Goal: Task Accomplishment & Management: Use online tool/utility

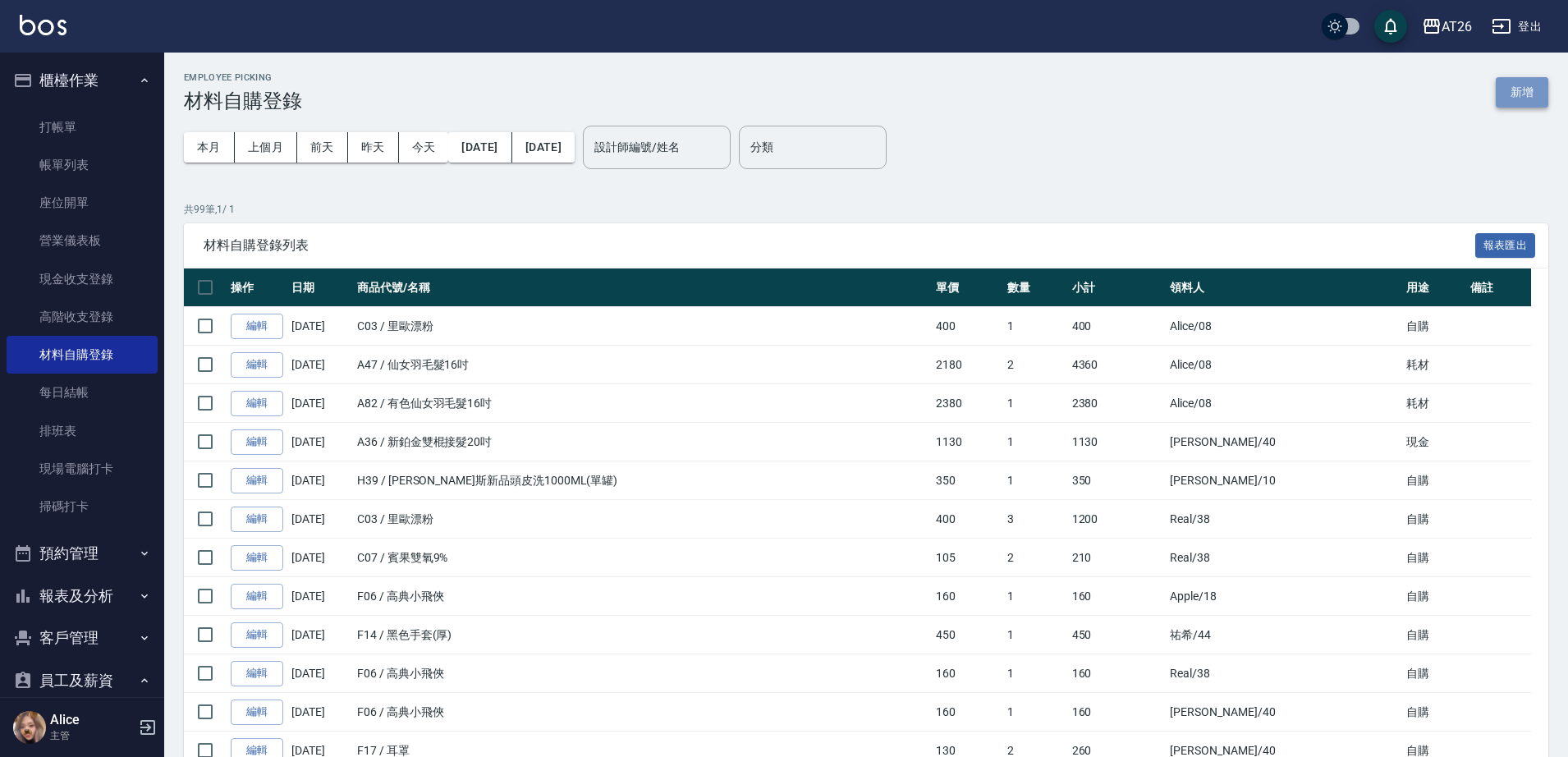
click at [1530, 101] on button "新增" at bounding box center [1521, 92] width 52 height 30
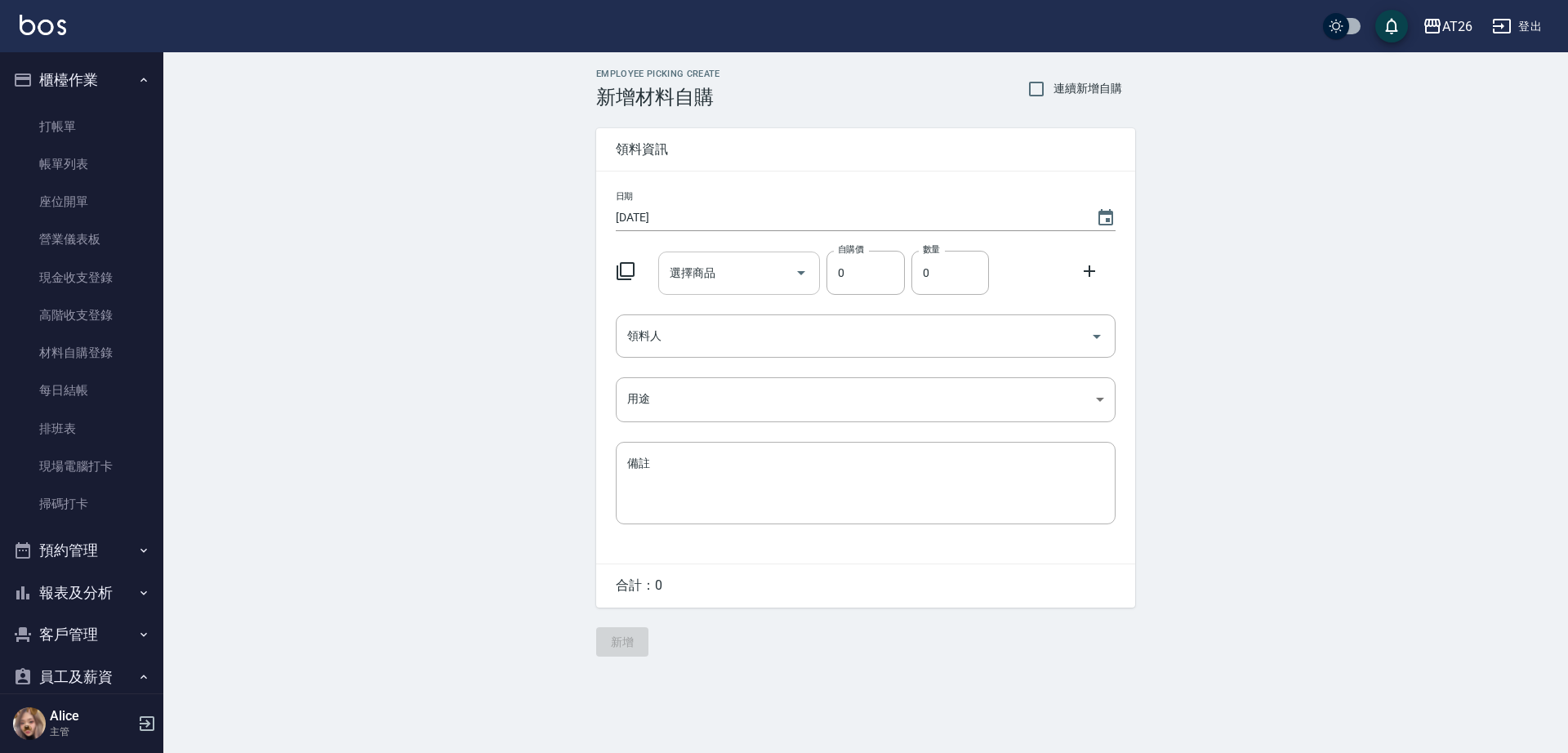
click at [736, 268] on input "選擇商品" at bounding box center [727, 273] width 124 height 29
type input "賓果雙氧9%"
type input "105"
type input "2"
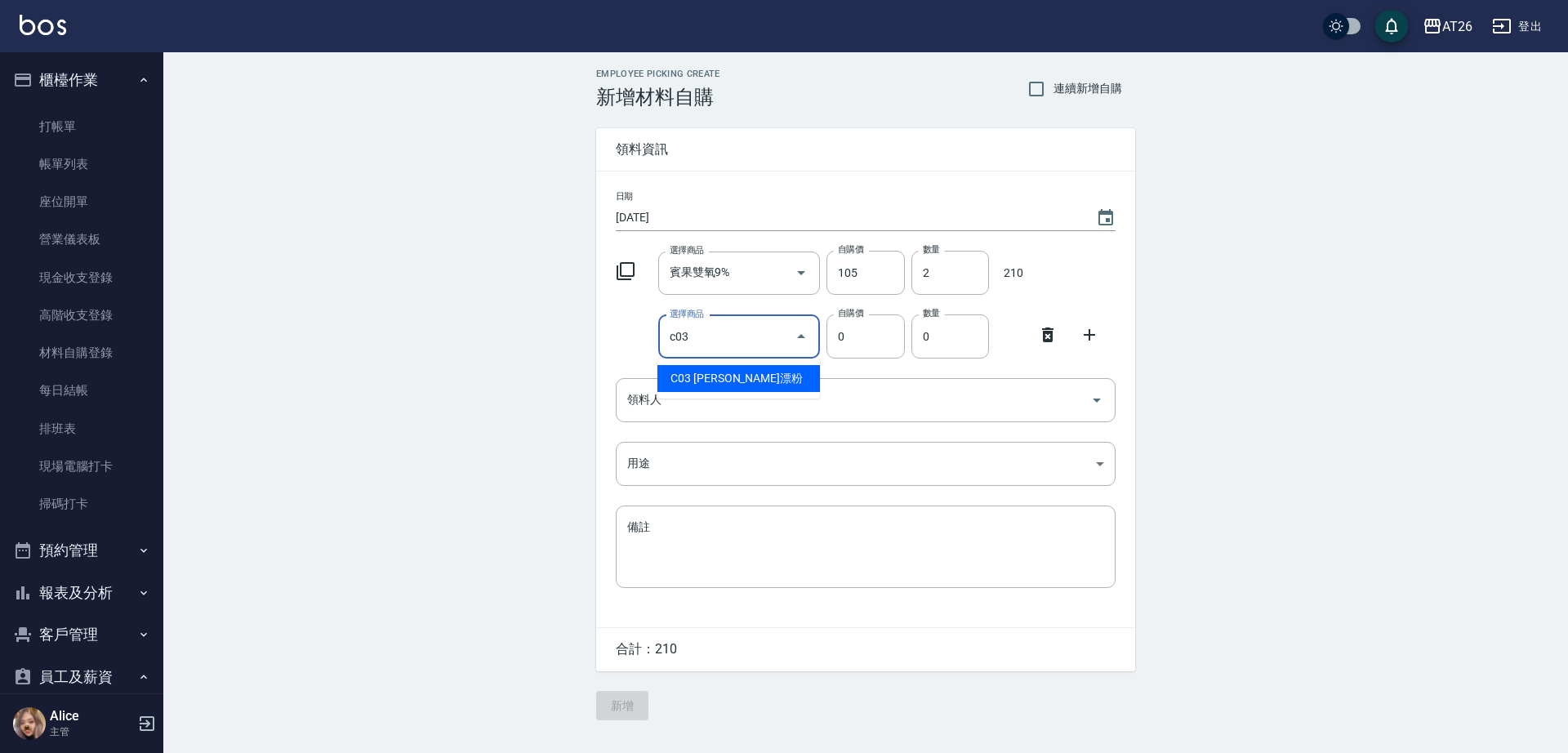
type input "里歐漂粉"
type input "400"
type input "1"
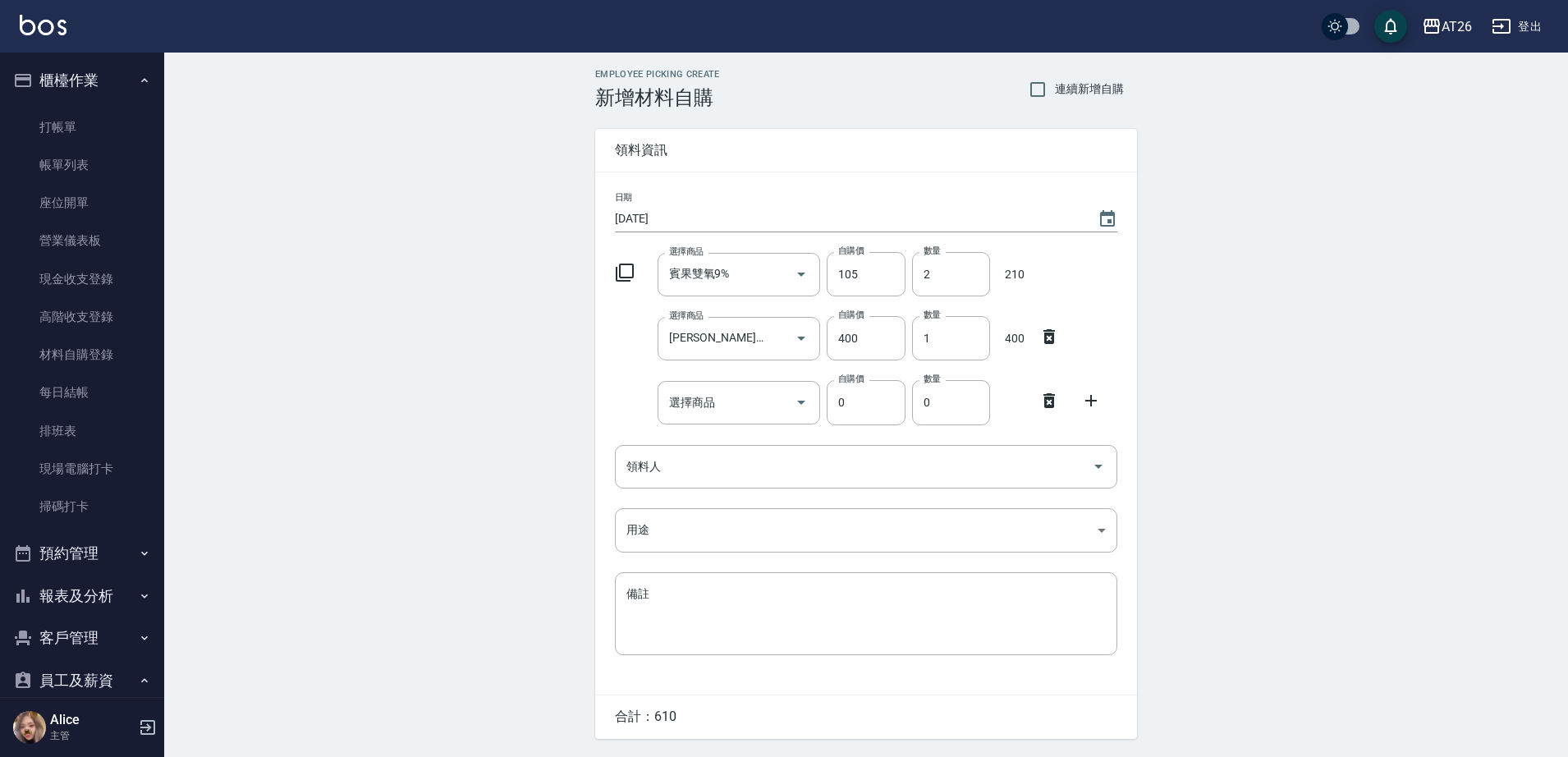
click at [1035, 403] on div at bounding box center [1054, 398] width 42 height 30
drag, startPoint x: 1053, startPoint y: 401, endPoint x: 1043, endPoint y: 381, distance: 22.4
click at [1051, 401] on icon at bounding box center [1049, 400] width 19 height 19
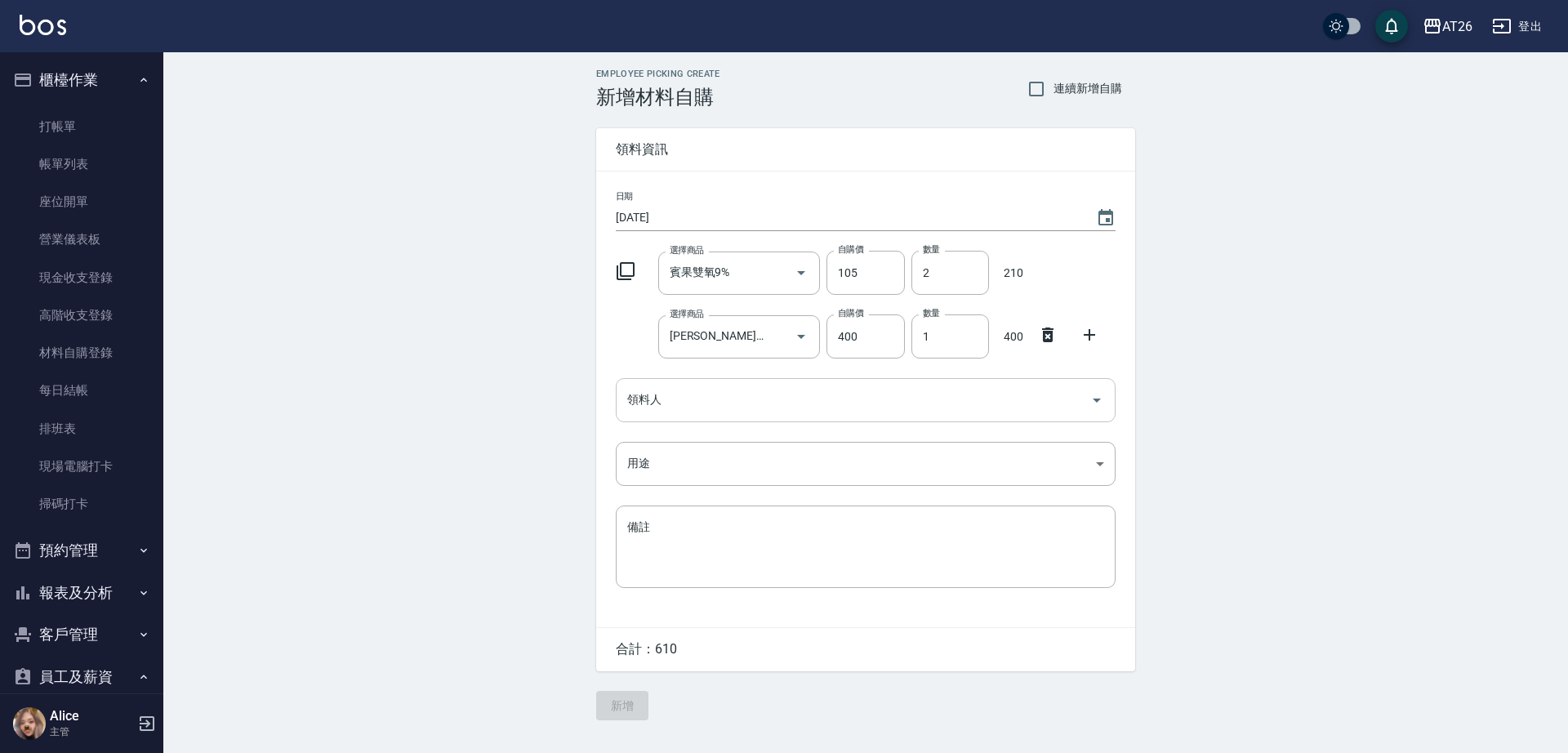
click at [934, 384] on div "領料人" at bounding box center [866, 399] width 500 height 43
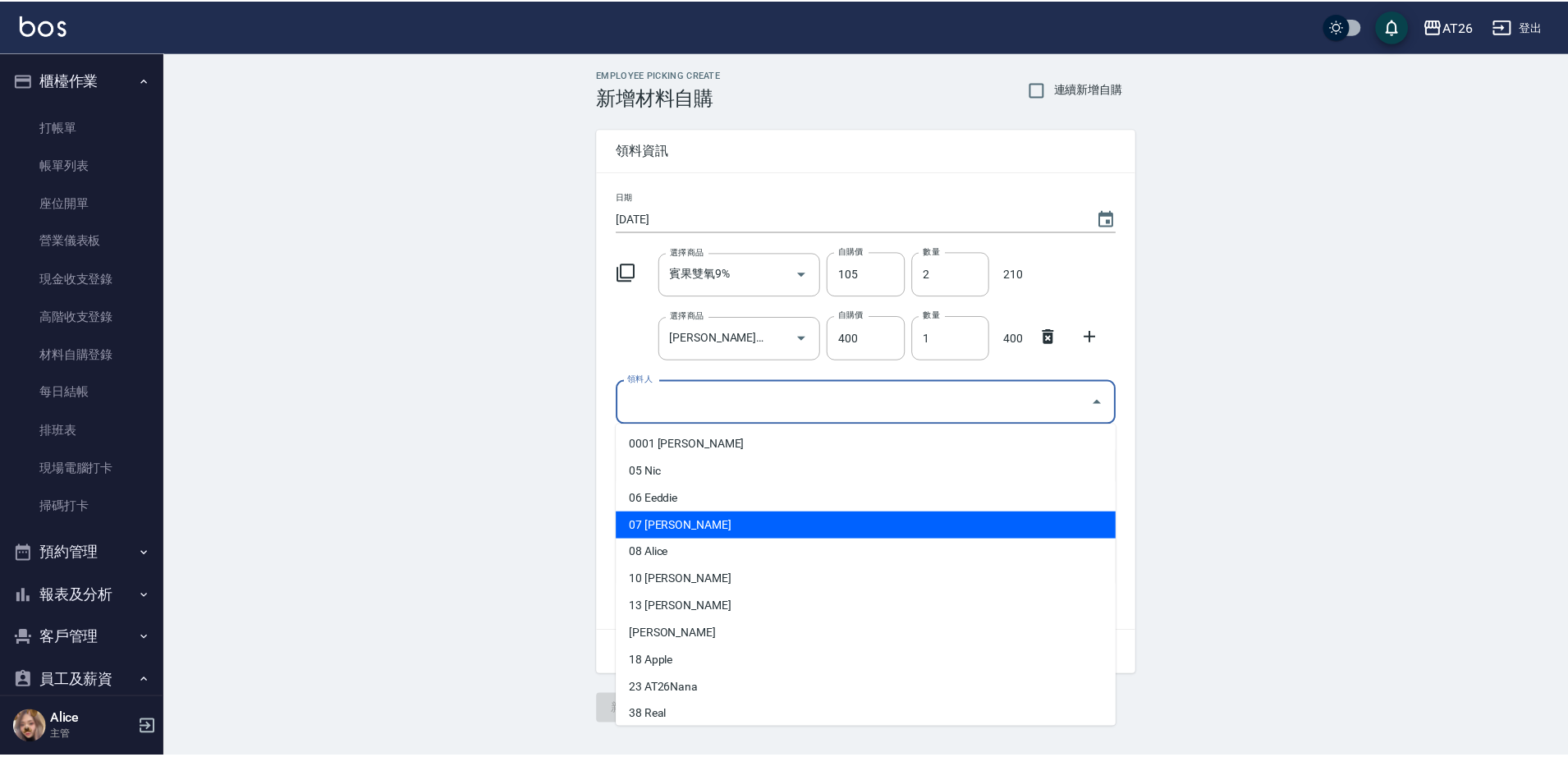
scroll to position [206, 0]
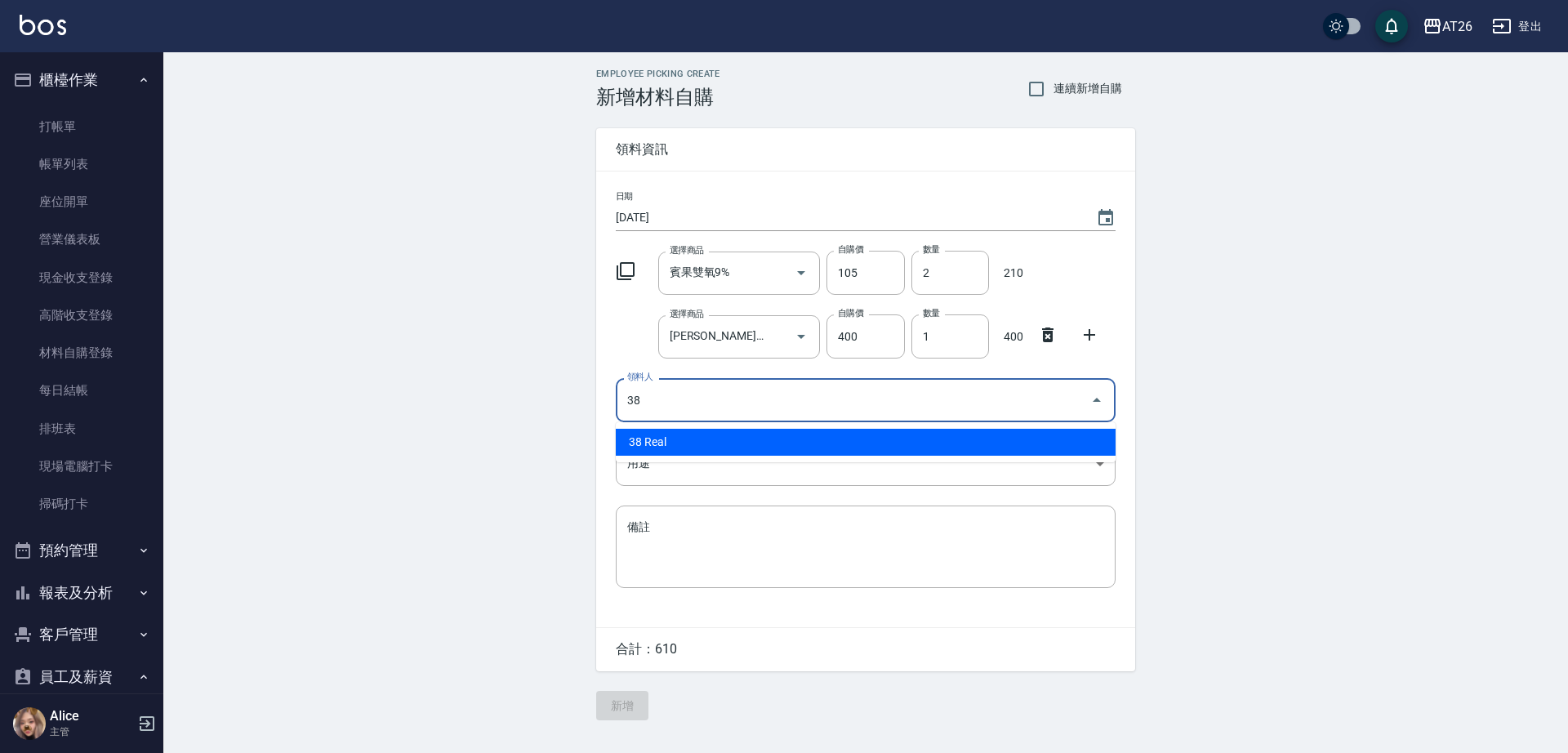
type input "38 Real"
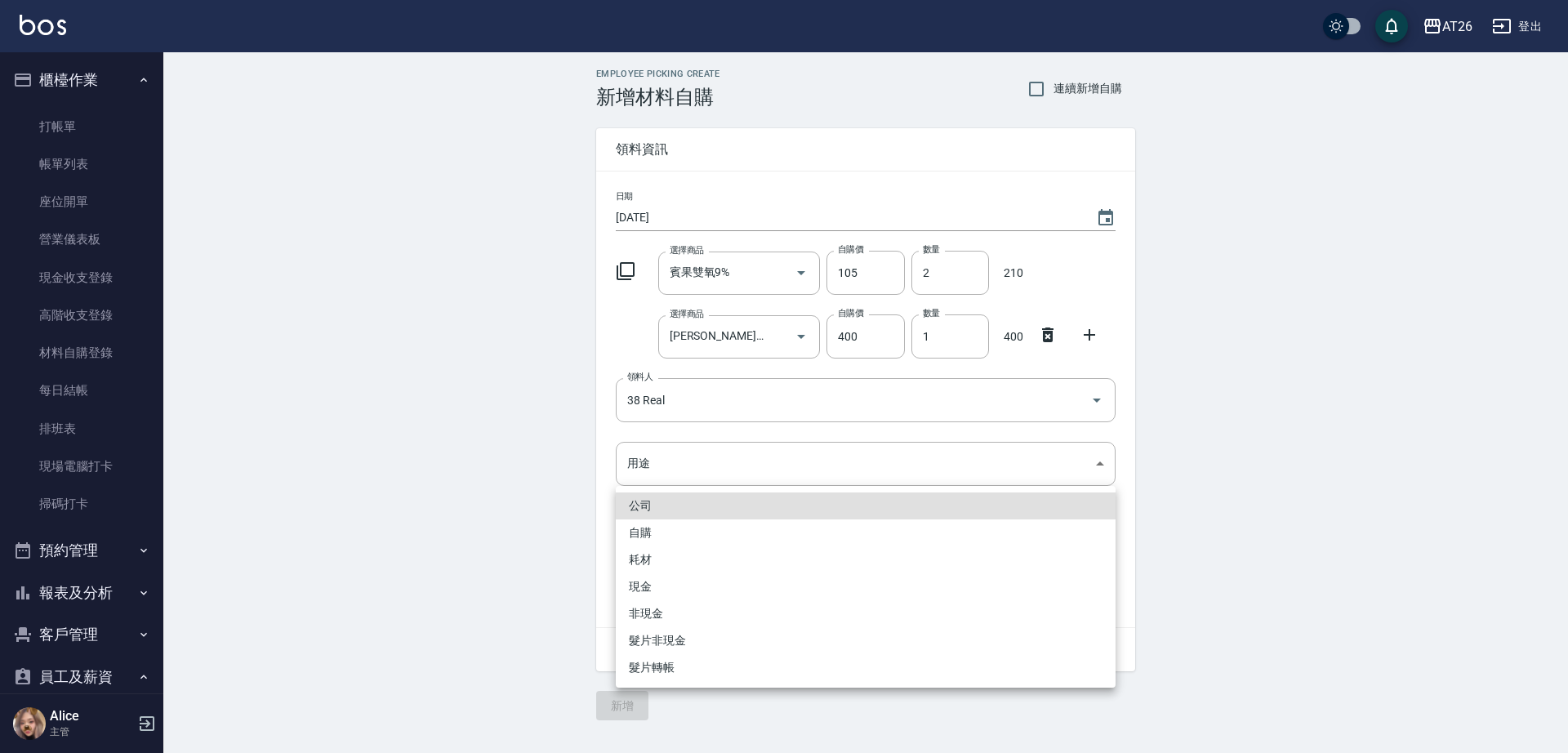
click at [790, 523] on li "自購" at bounding box center [866, 533] width 500 height 27
type input "自購"
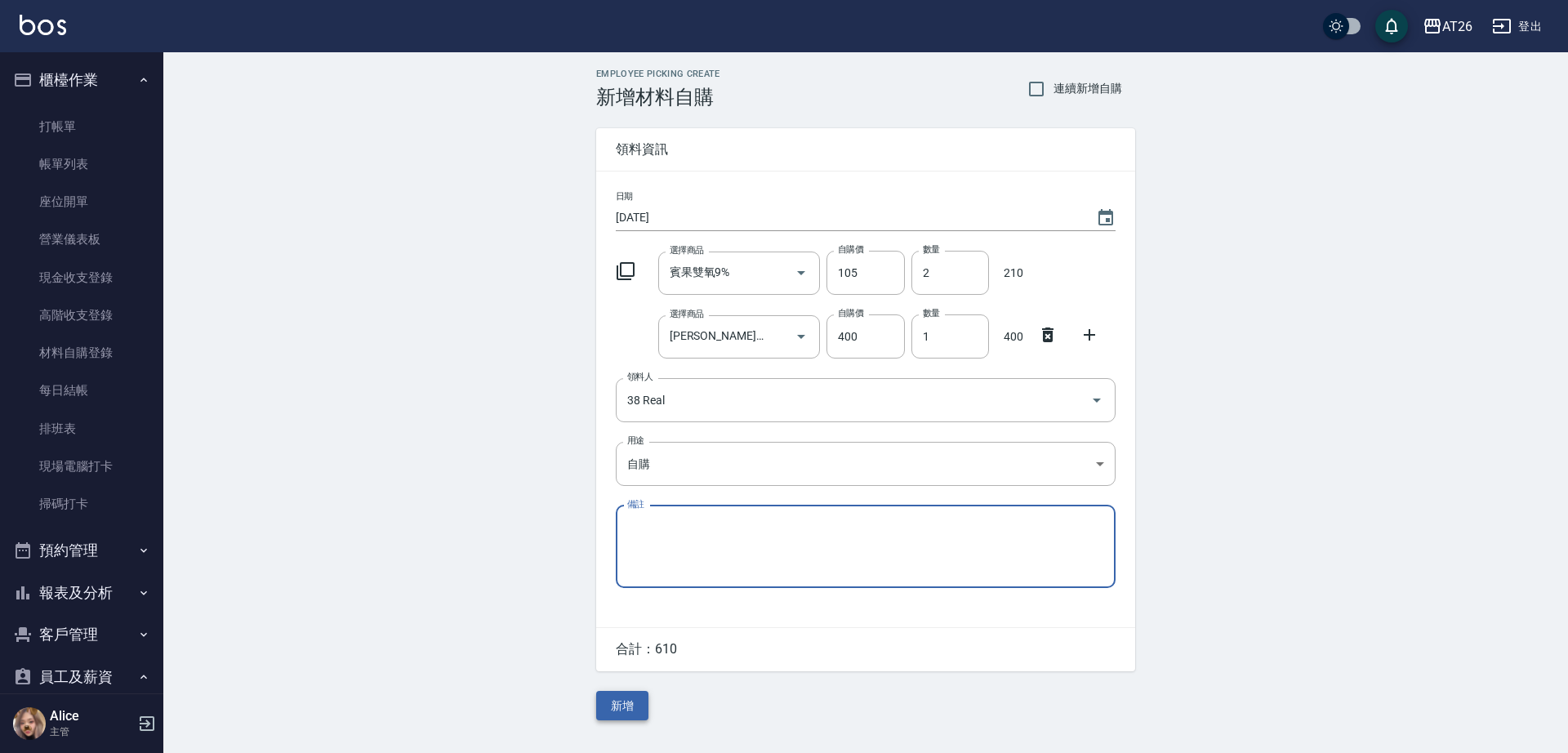
click at [628, 708] on button "新增" at bounding box center [622, 706] width 52 height 30
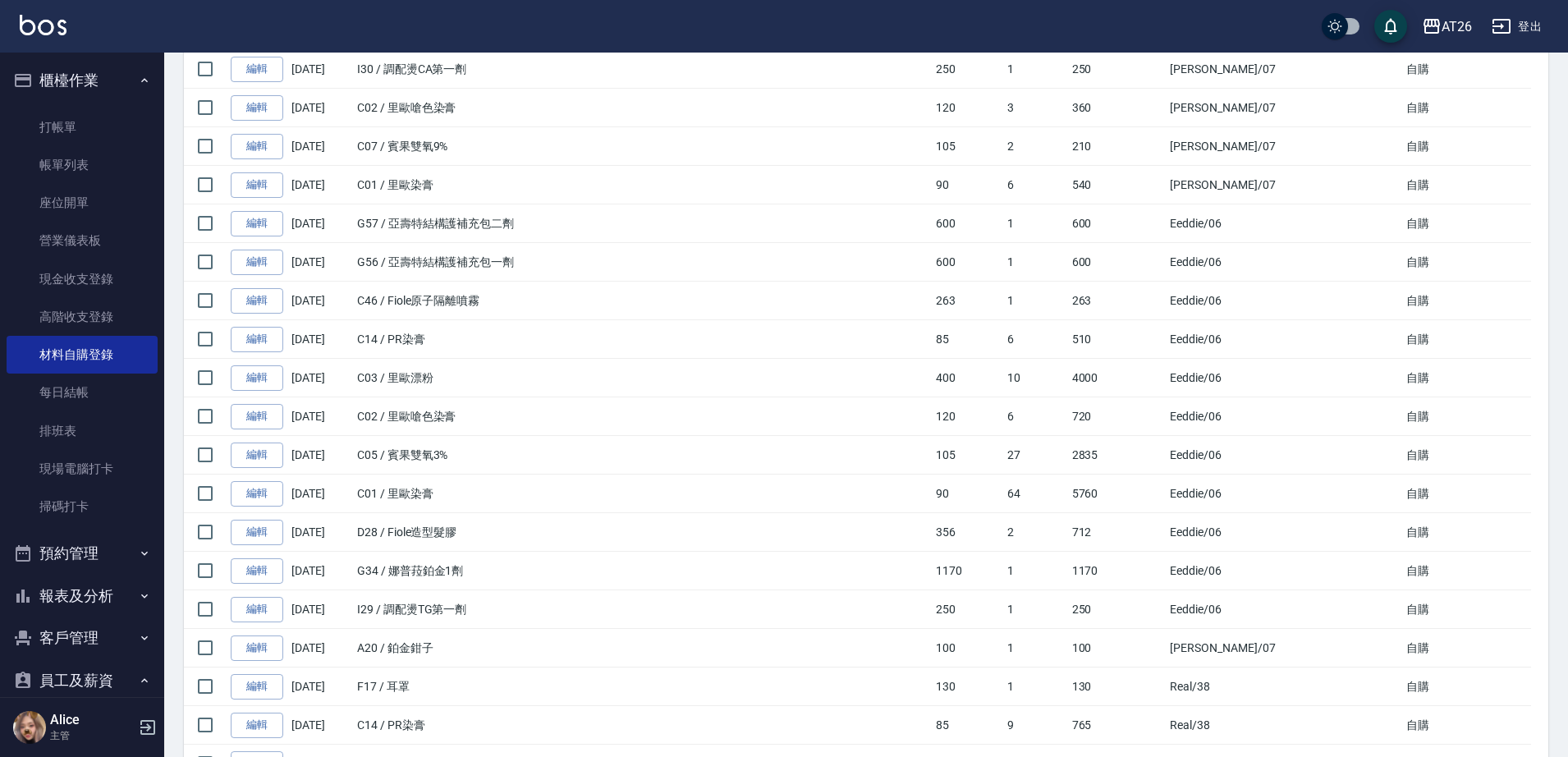
scroll to position [2565, 0]
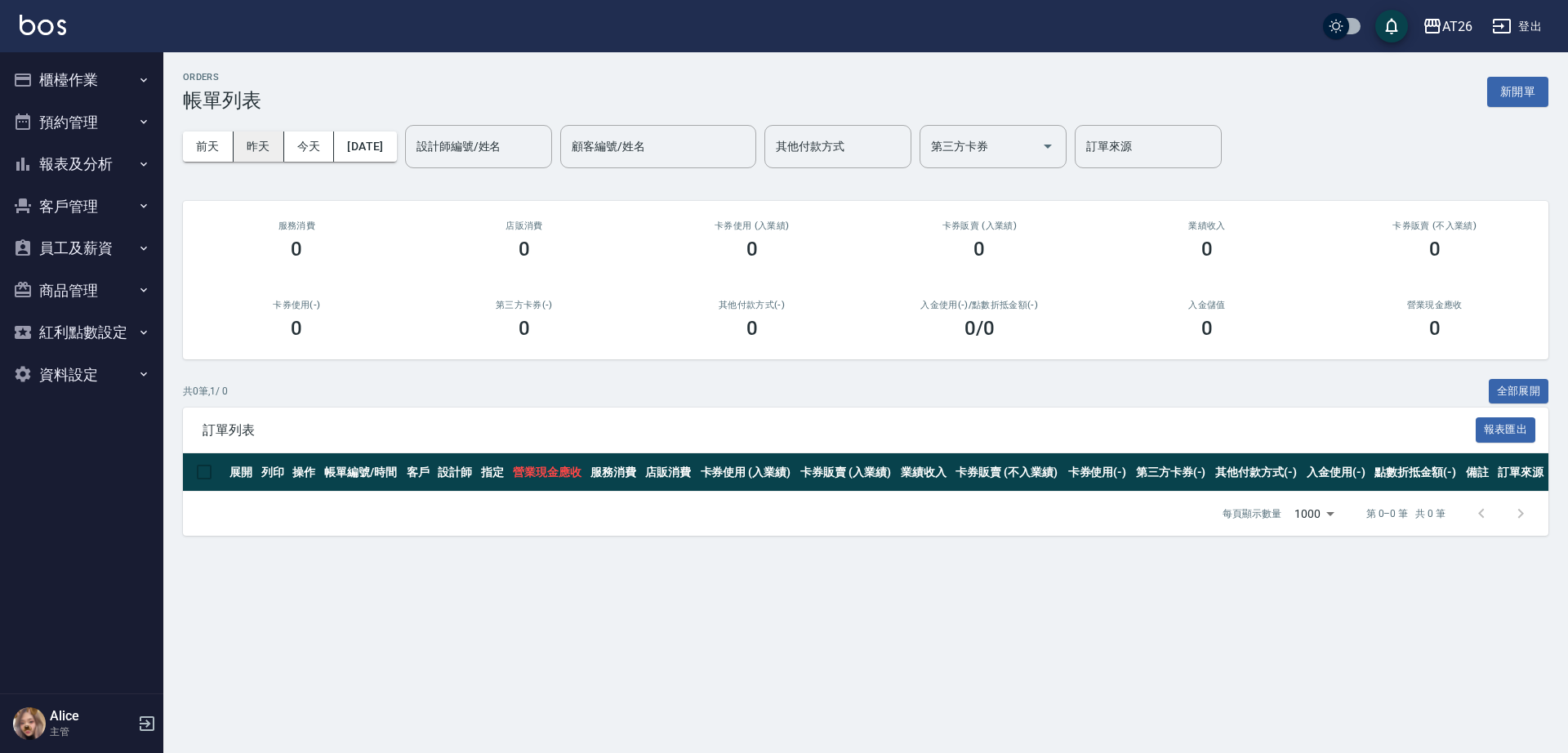
click at [273, 145] on button "昨天" at bounding box center [259, 146] width 50 height 30
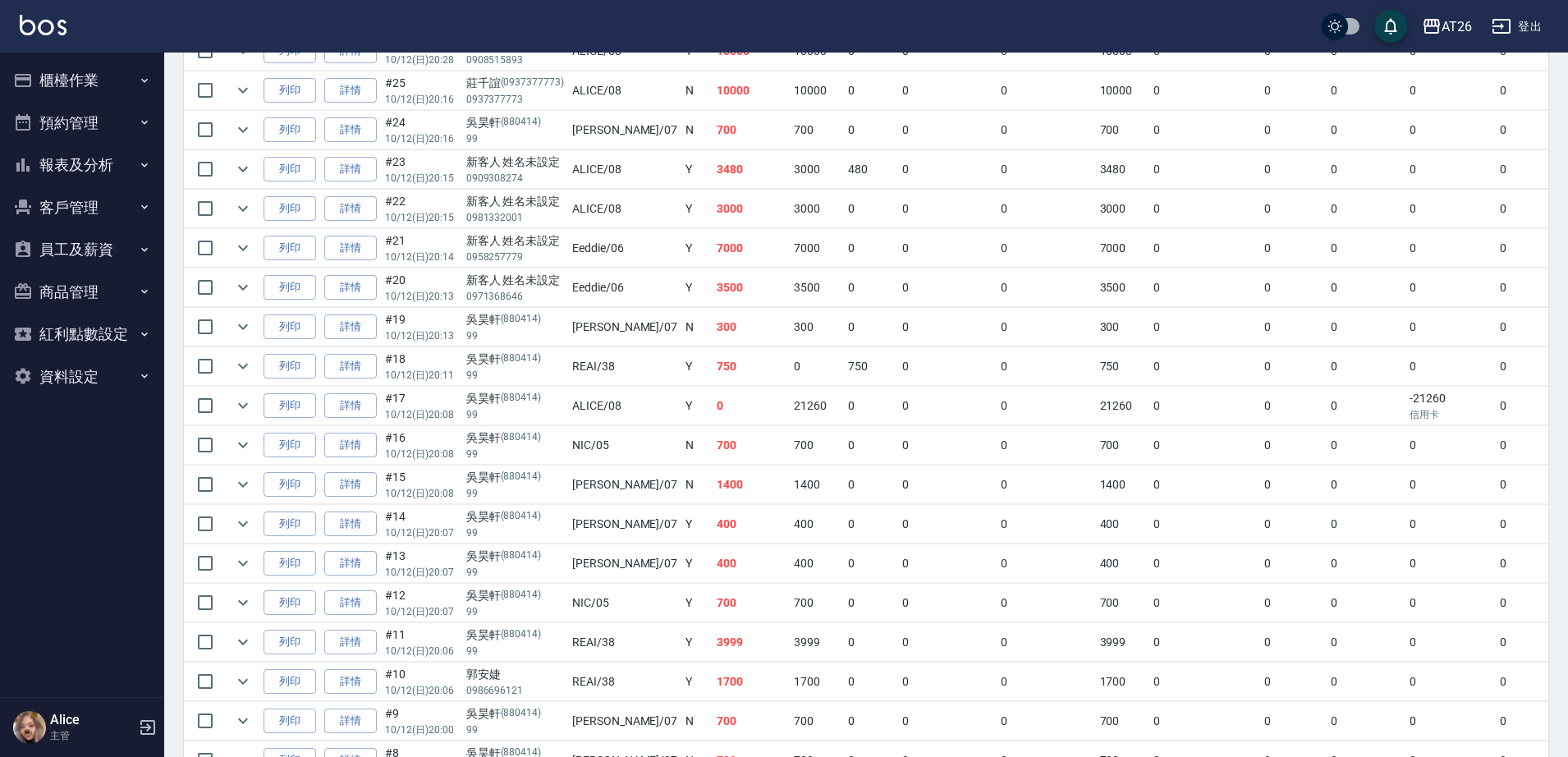
scroll to position [513, 0]
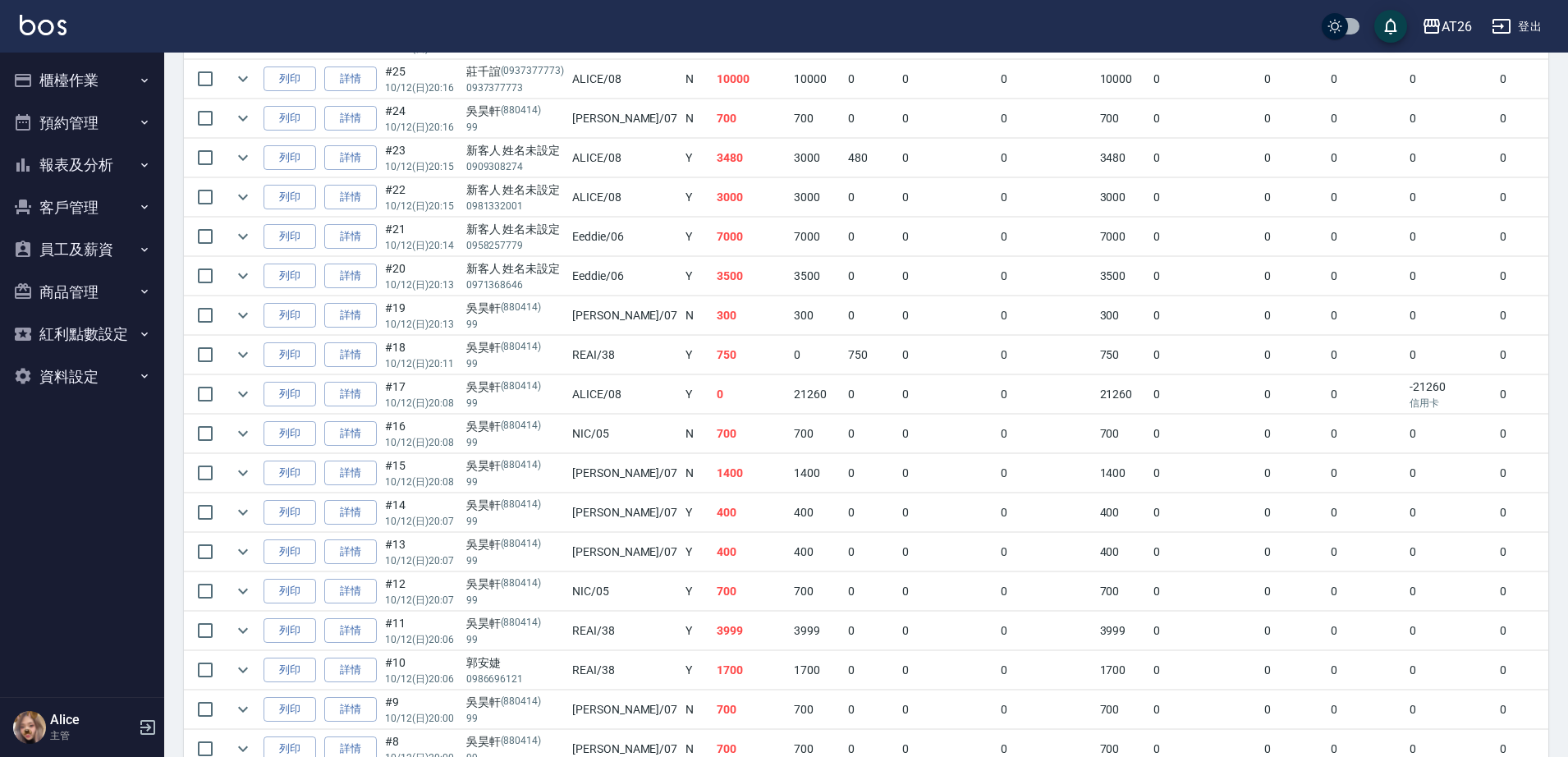
click at [548, 578] on td "吳昊軒 (880414) 99" at bounding box center [514, 592] width 106 height 39
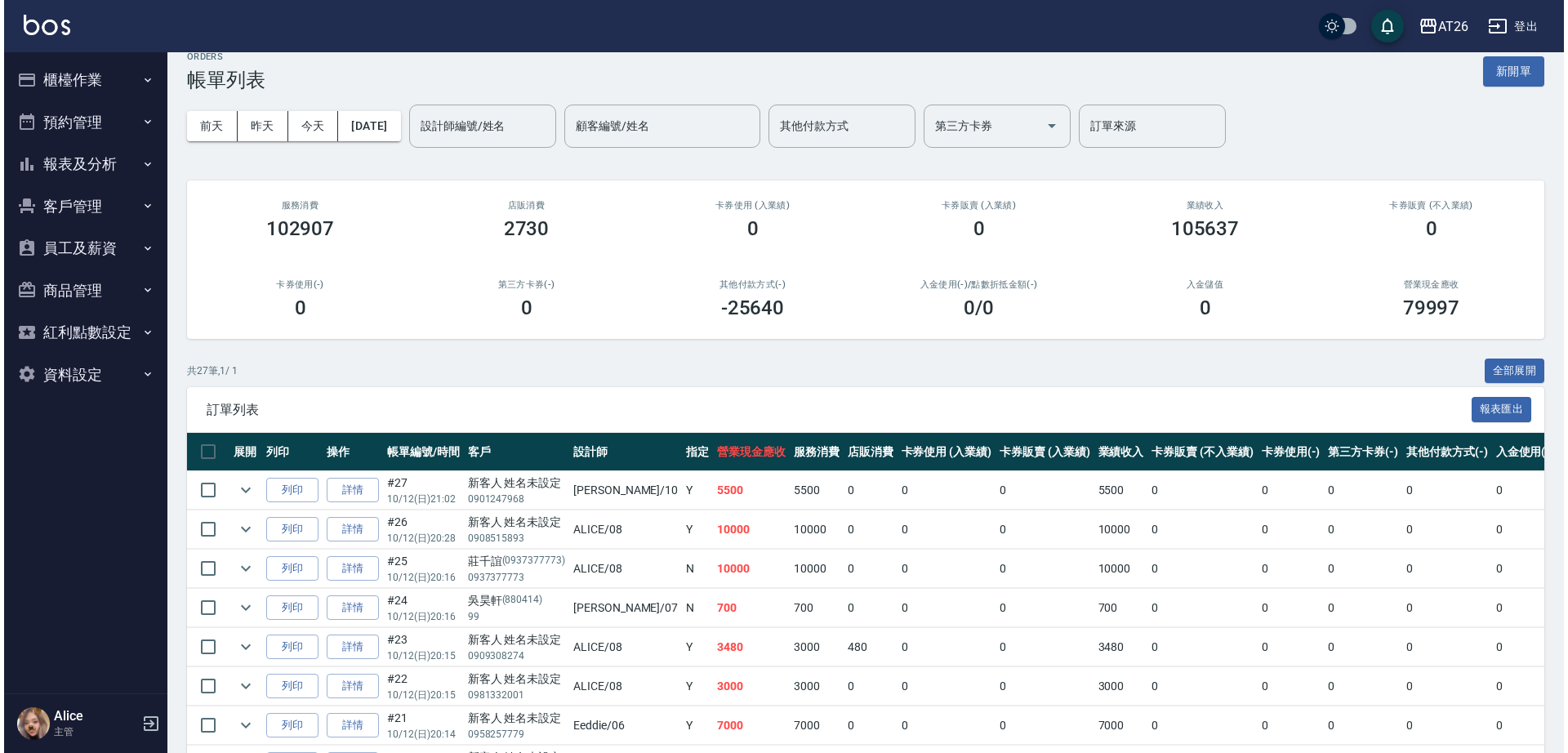
scroll to position [0, 0]
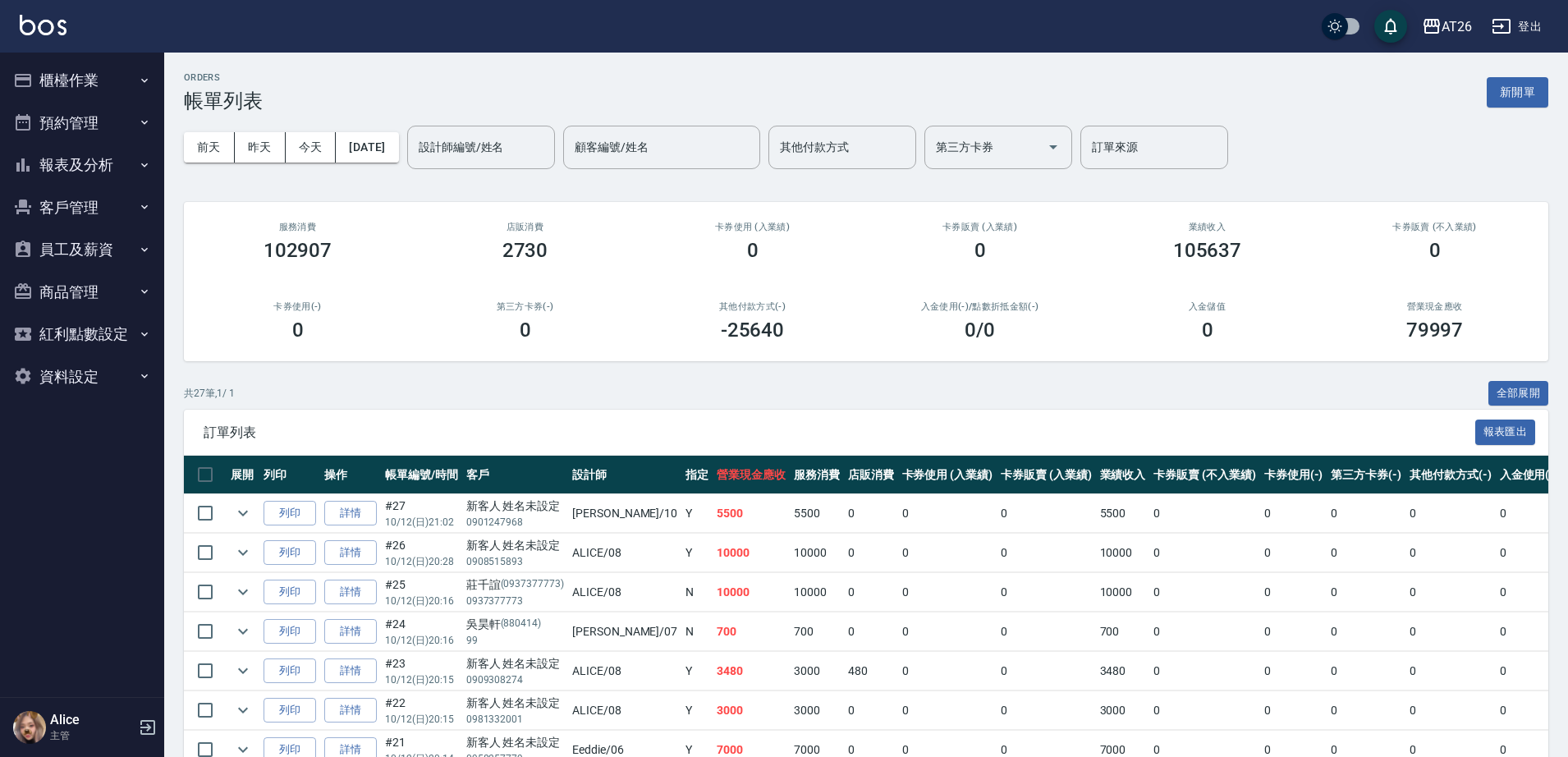
click at [109, 162] on button "報表及分析" at bounding box center [82, 165] width 151 height 42
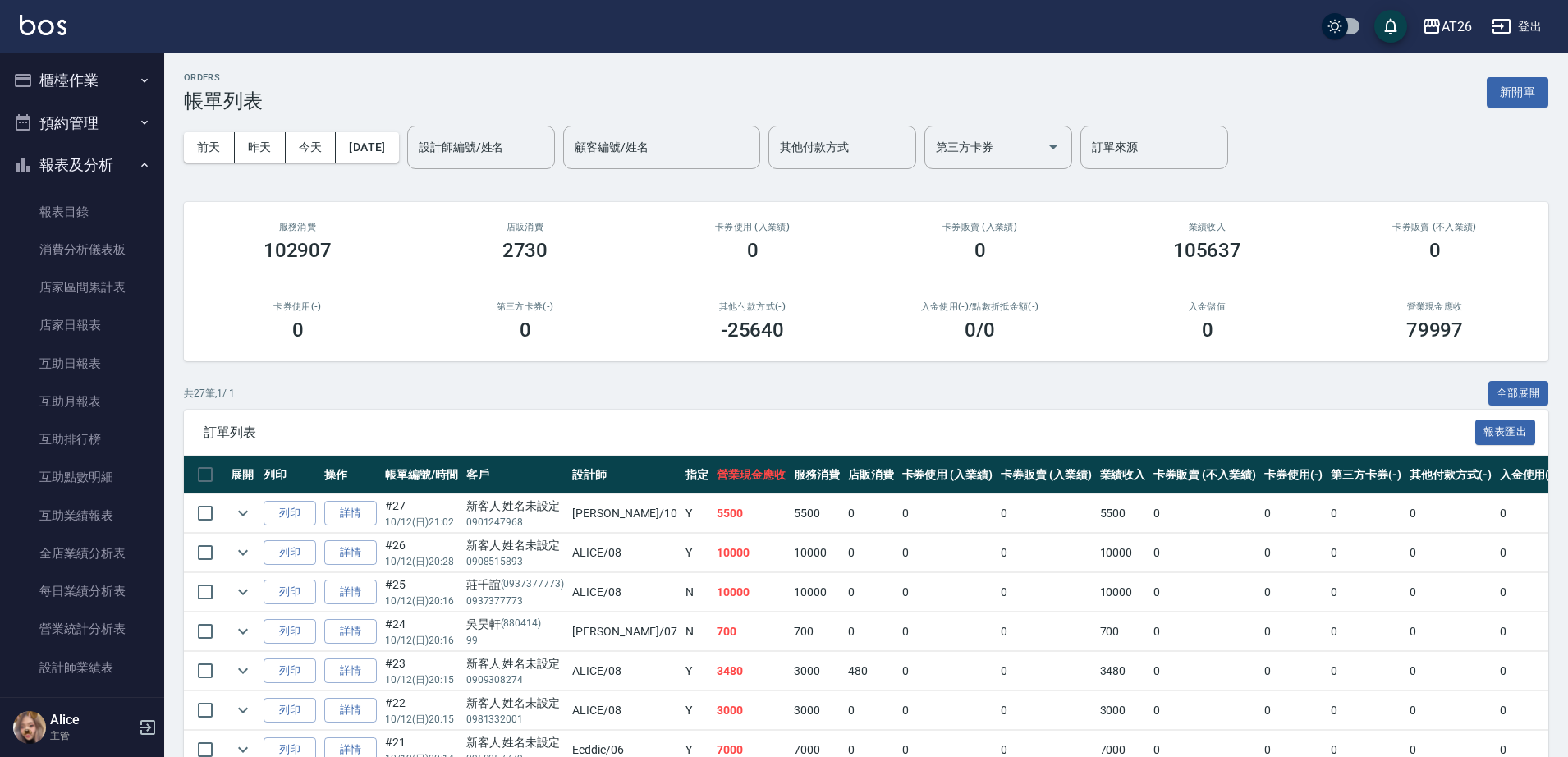
click at [103, 166] on button "報表及分析" at bounding box center [82, 165] width 151 height 42
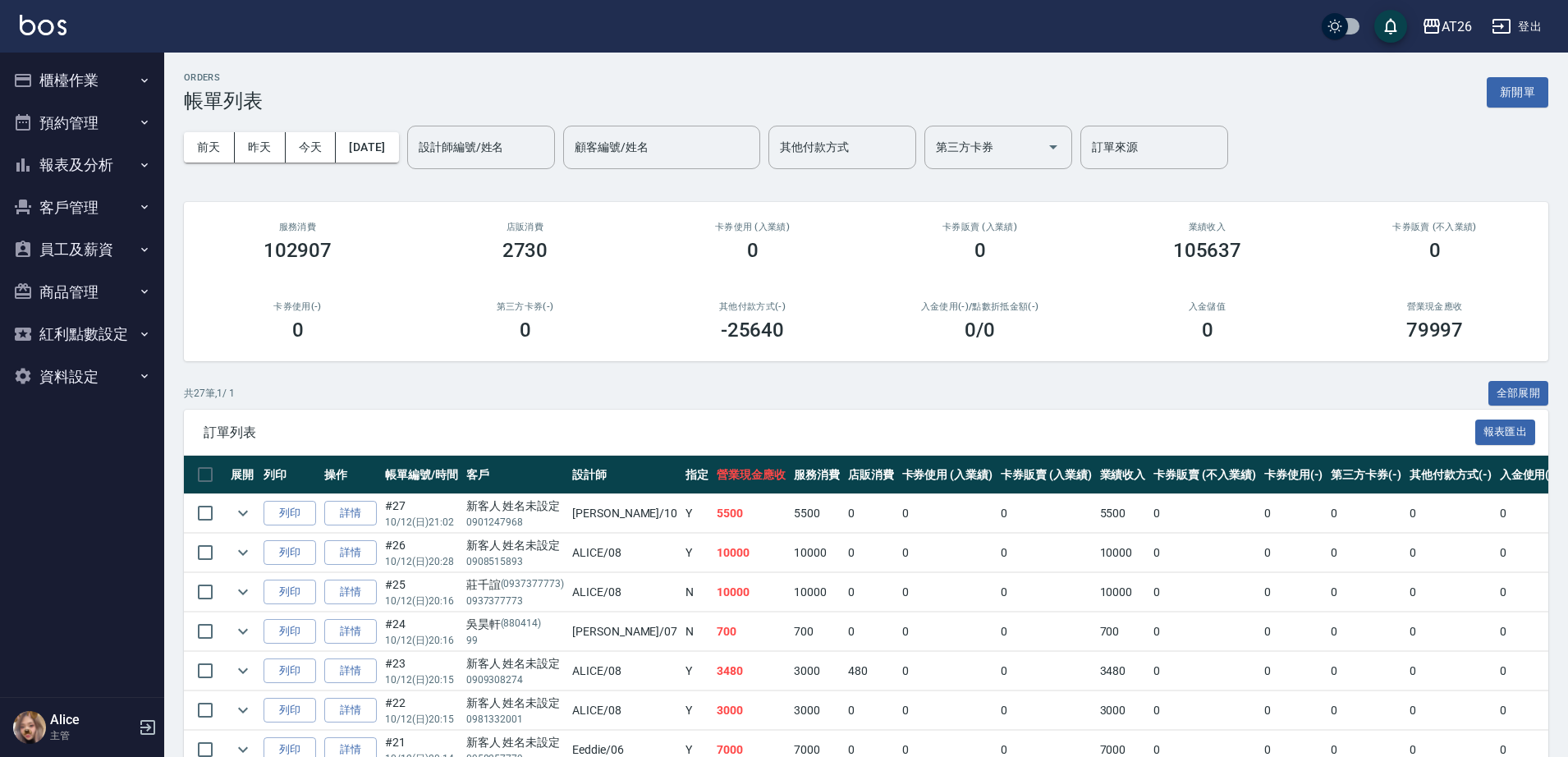
click at [101, 233] on button "員工及薪資" at bounding box center [82, 250] width 151 height 42
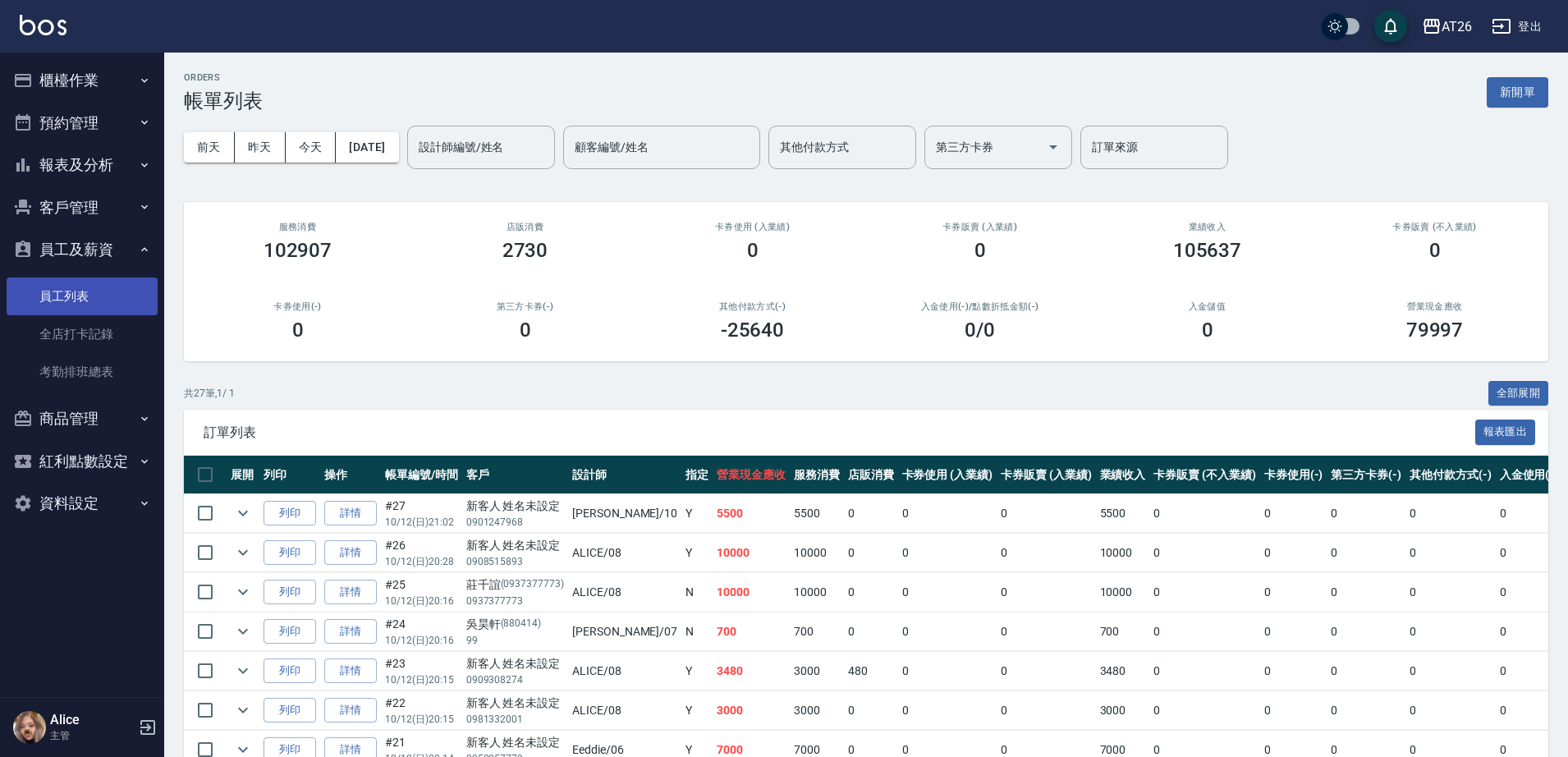
click at [106, 298] on link "員工列表" at bounding box center [82, 296] width 151 height 38
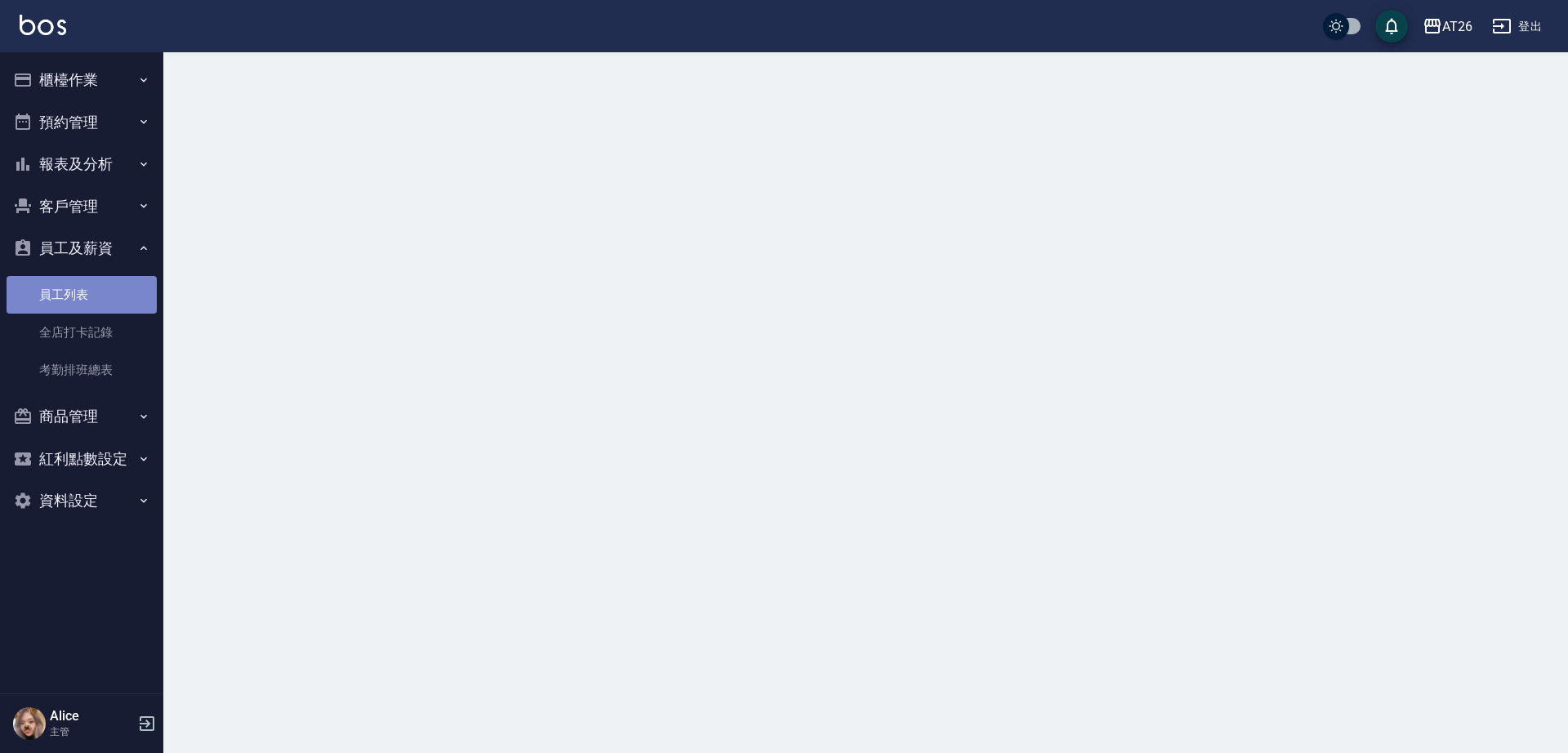
click at [105, 296] on link "員工列表" at bounding box center [82, 294] width 151 height 38
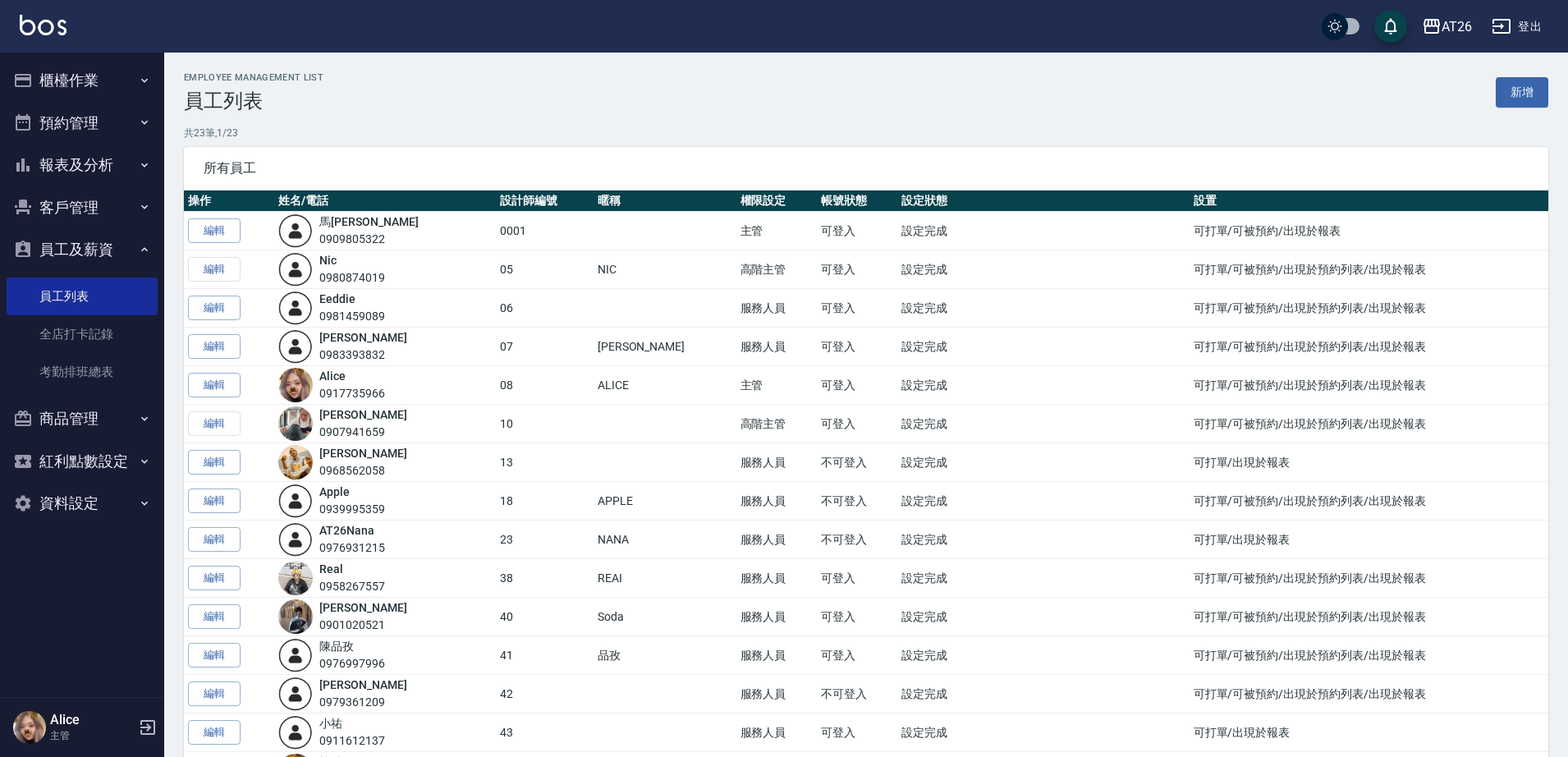
click at [92, 425] on button "商品管理" at bounding box center [82, 419] width 151 height 42
click at [101, 210] on button "客戶管理" at bounding box center [82, 207] width 151 height 42
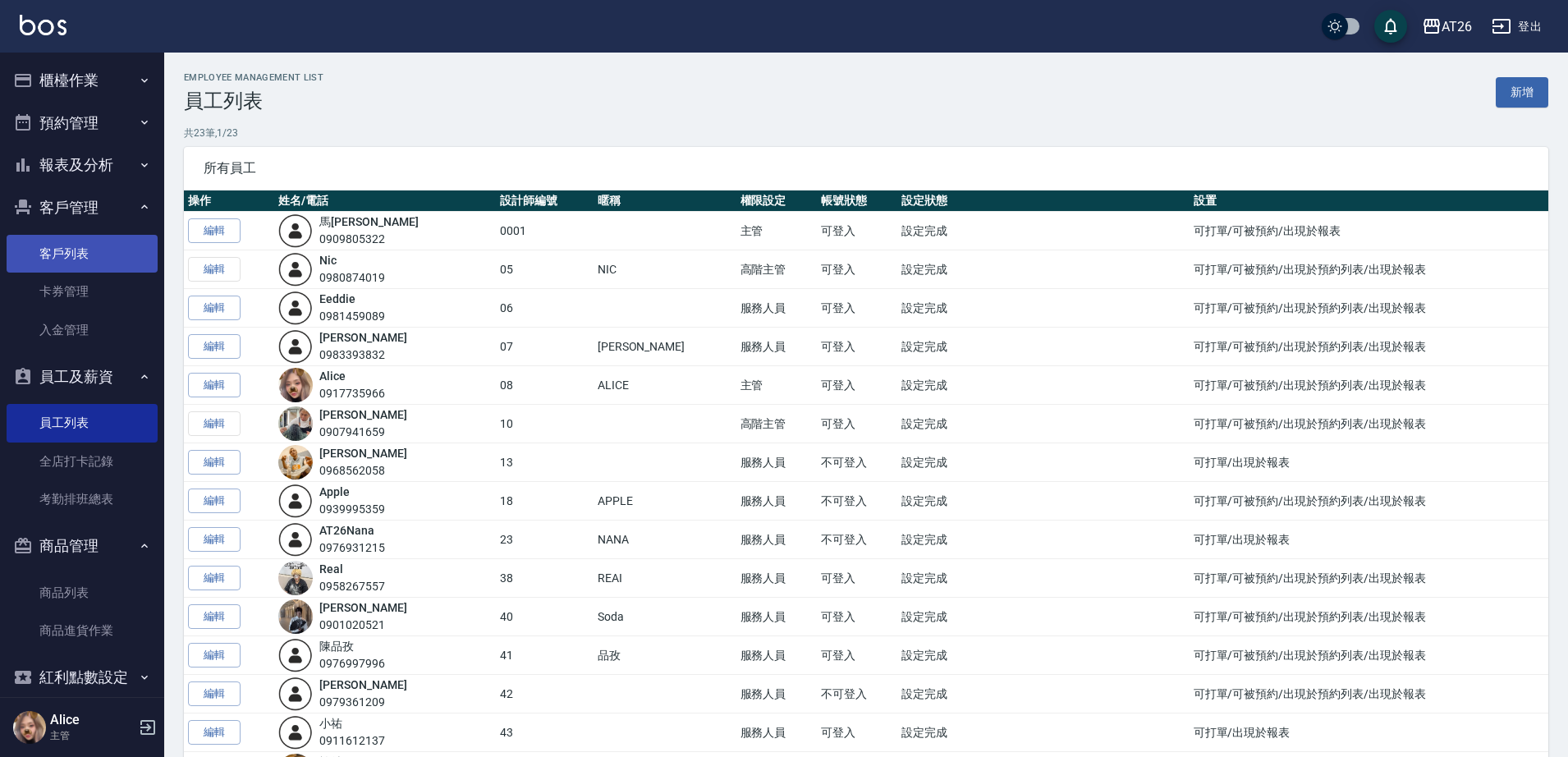
click at [85, 259] on link "客戶列表" at bounding box center [82, 254] width 151 height 38
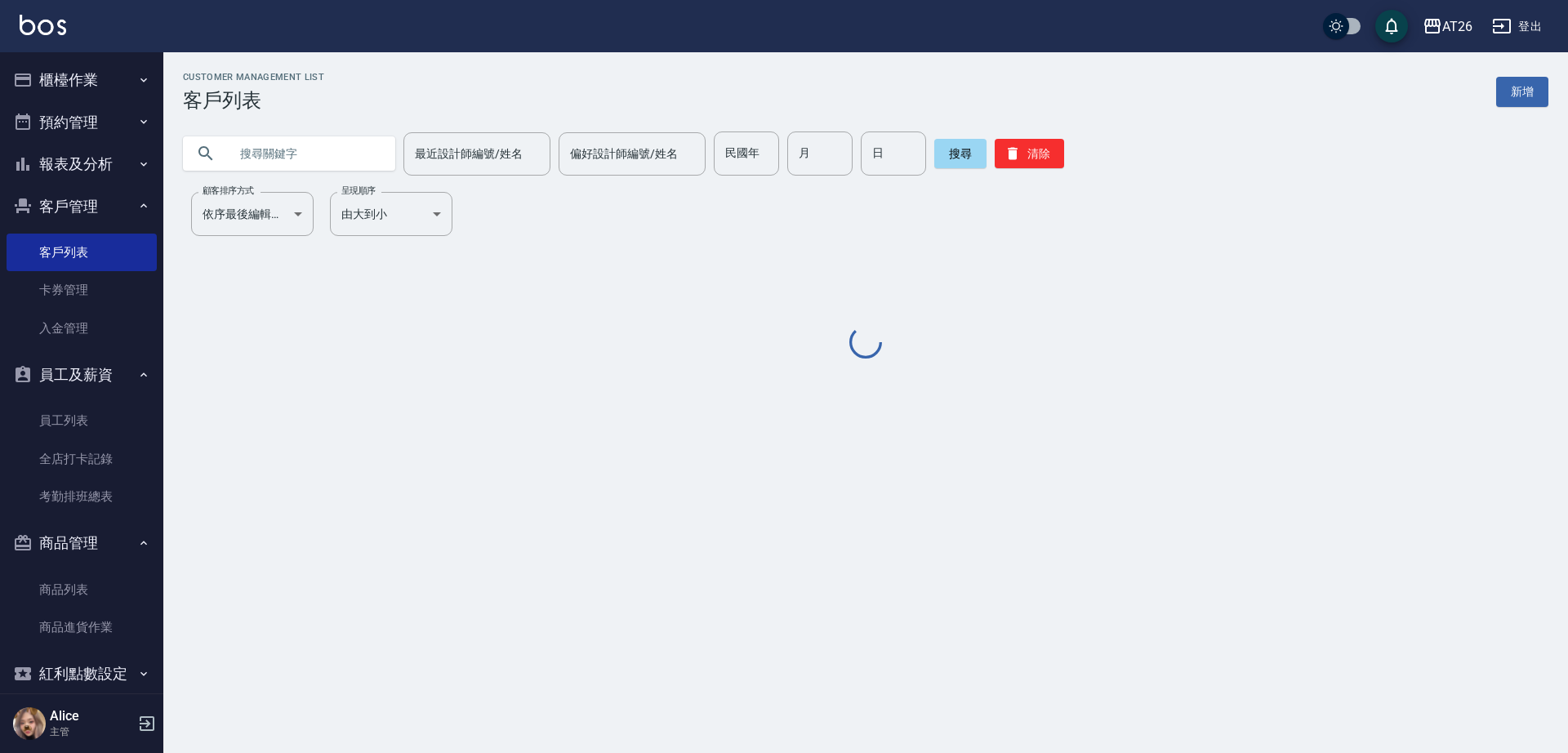
click at [292, 158] on input "text" at bounding box center [305, 153] width 153 height 44
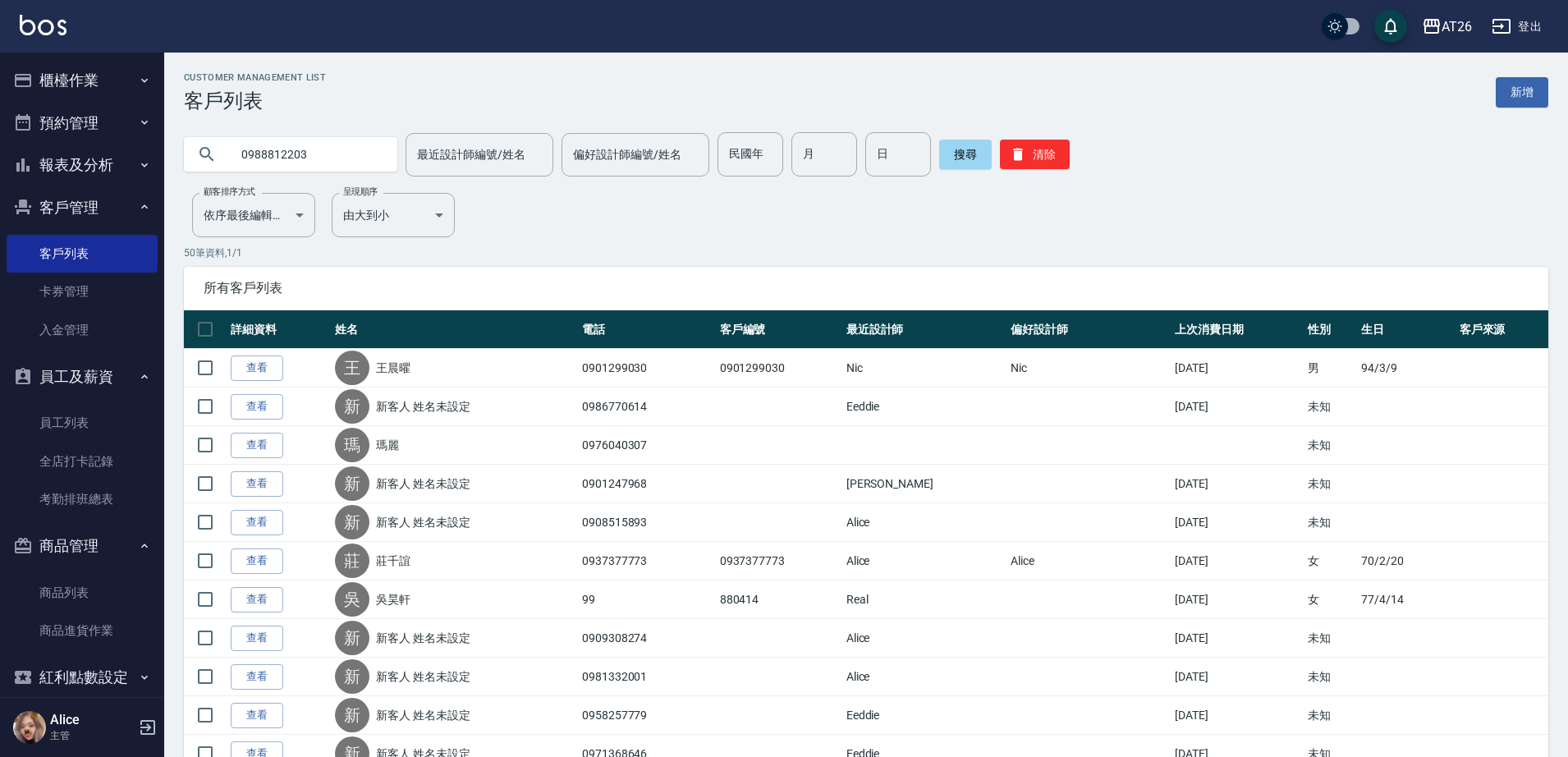
type input "0988812203"
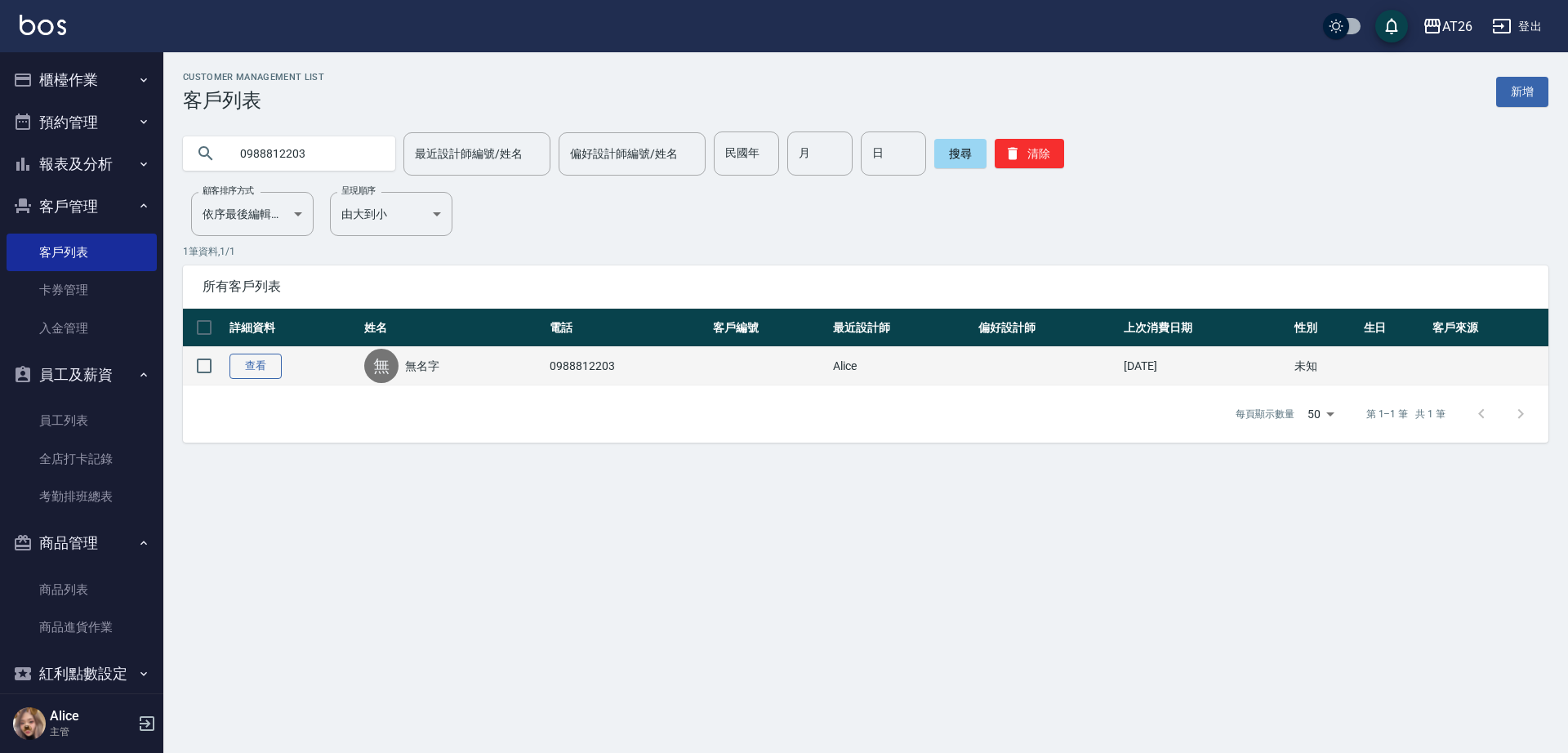
click at [241, 370] on link "查看" at bounding box center [256, 366] width 52 height 25
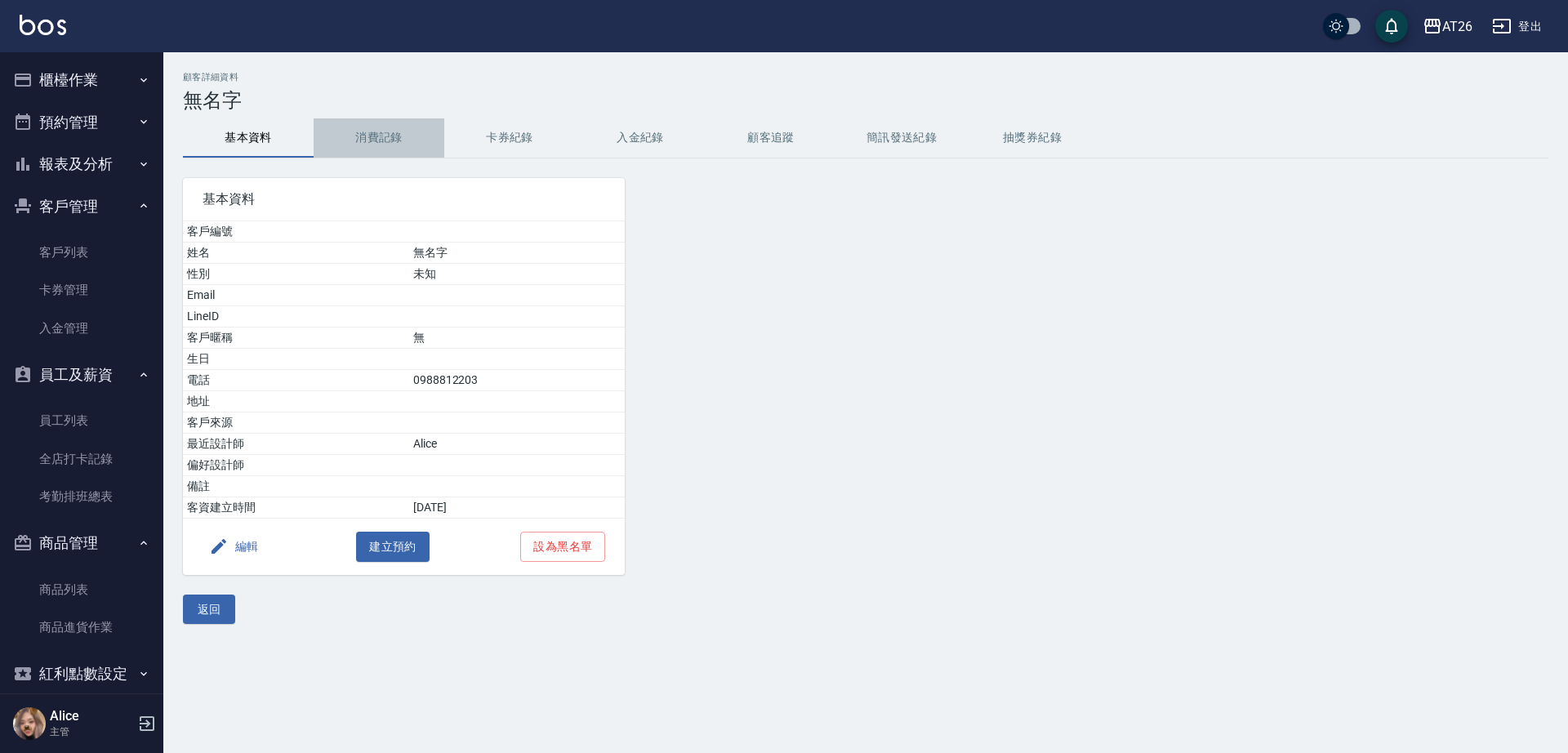
click at [388, 136] on button "消費記錄" at bounding box center [379, 138] width 130 height 40
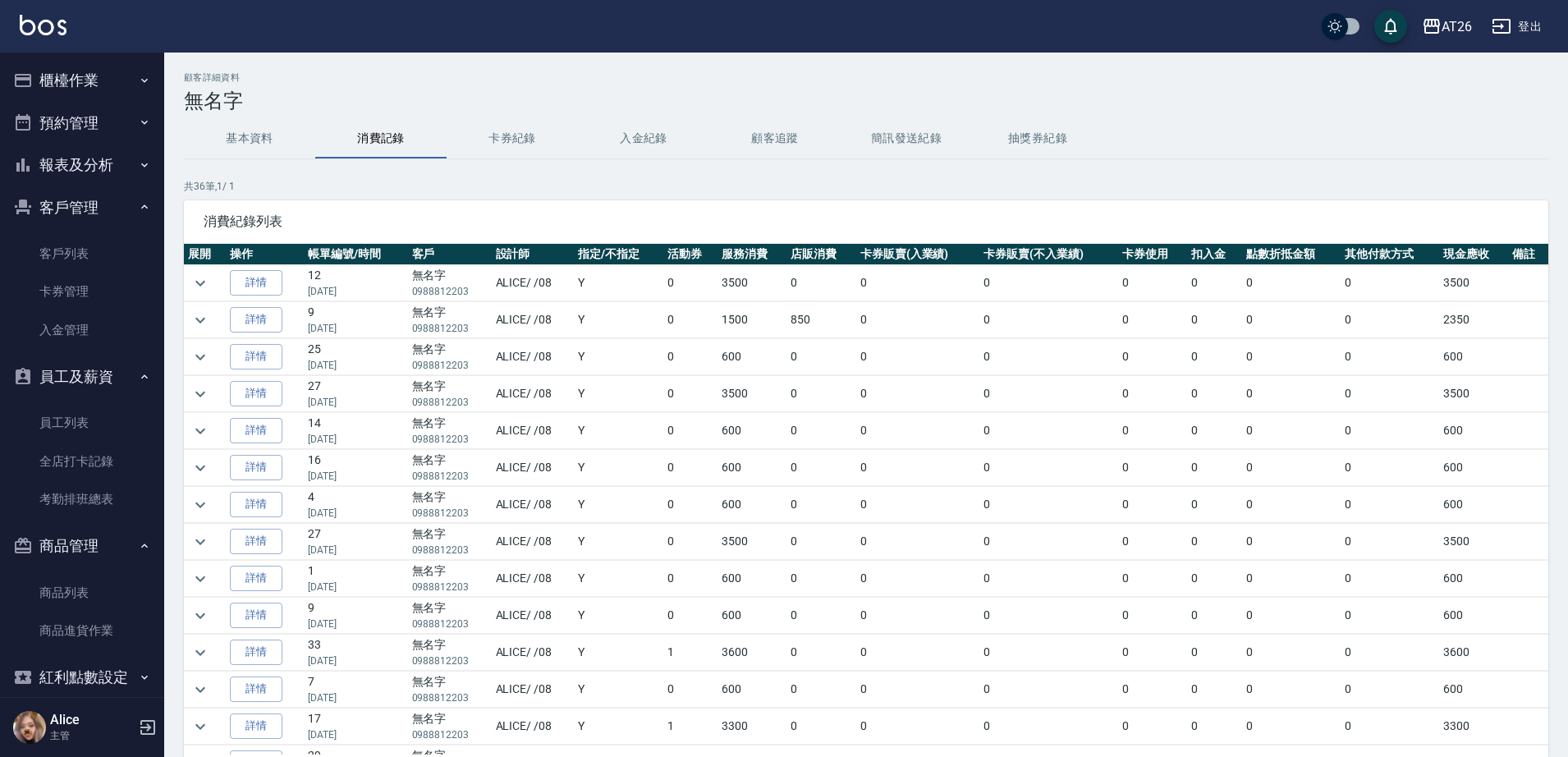
click at [315, 119] on button "消費記錄" at bounding box center [381, 139] width 131 height 40
click at [80, 79] on button "櫃檯作業" at bounding box center [82, 80] width 151 height 42
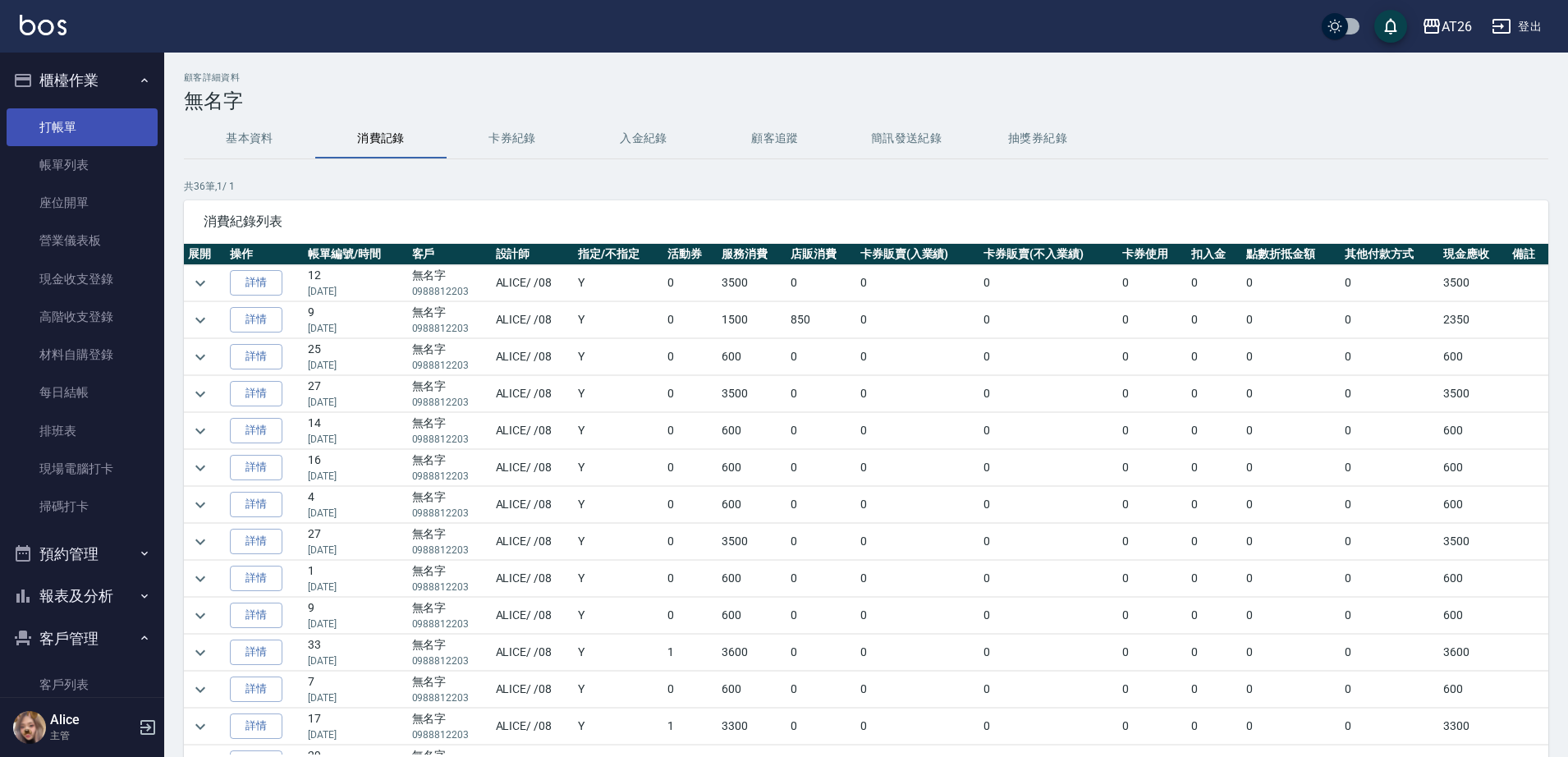
click at [78, 126] on link "打帳單" at bounding box center [82, 127] width 151 height 38
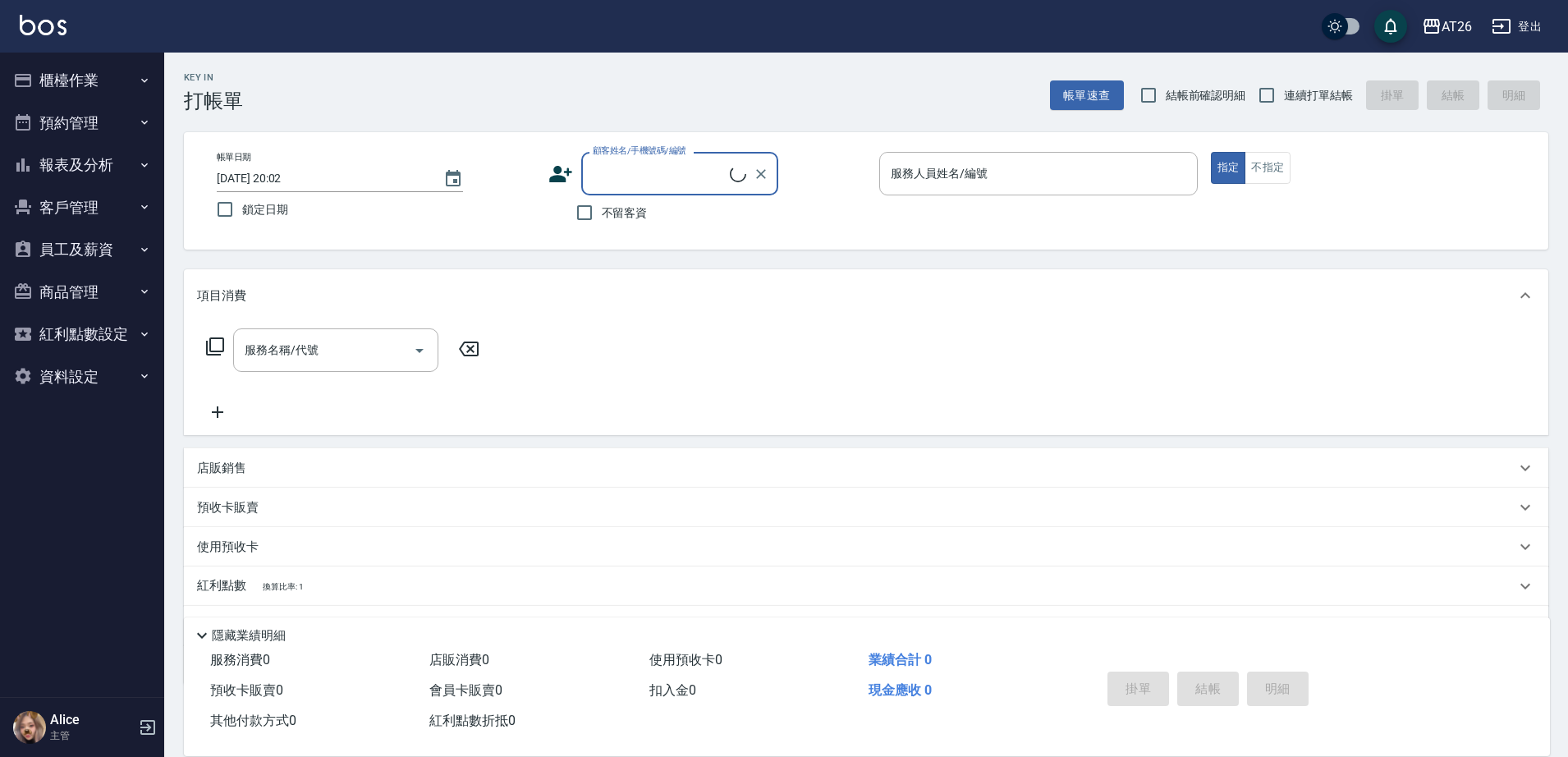
click at [667, 169] on input "顧客姓名/手機號碼/編號" at bounding box center [659, 173] width 141 height 29
type input "無名字/0988812203/null"
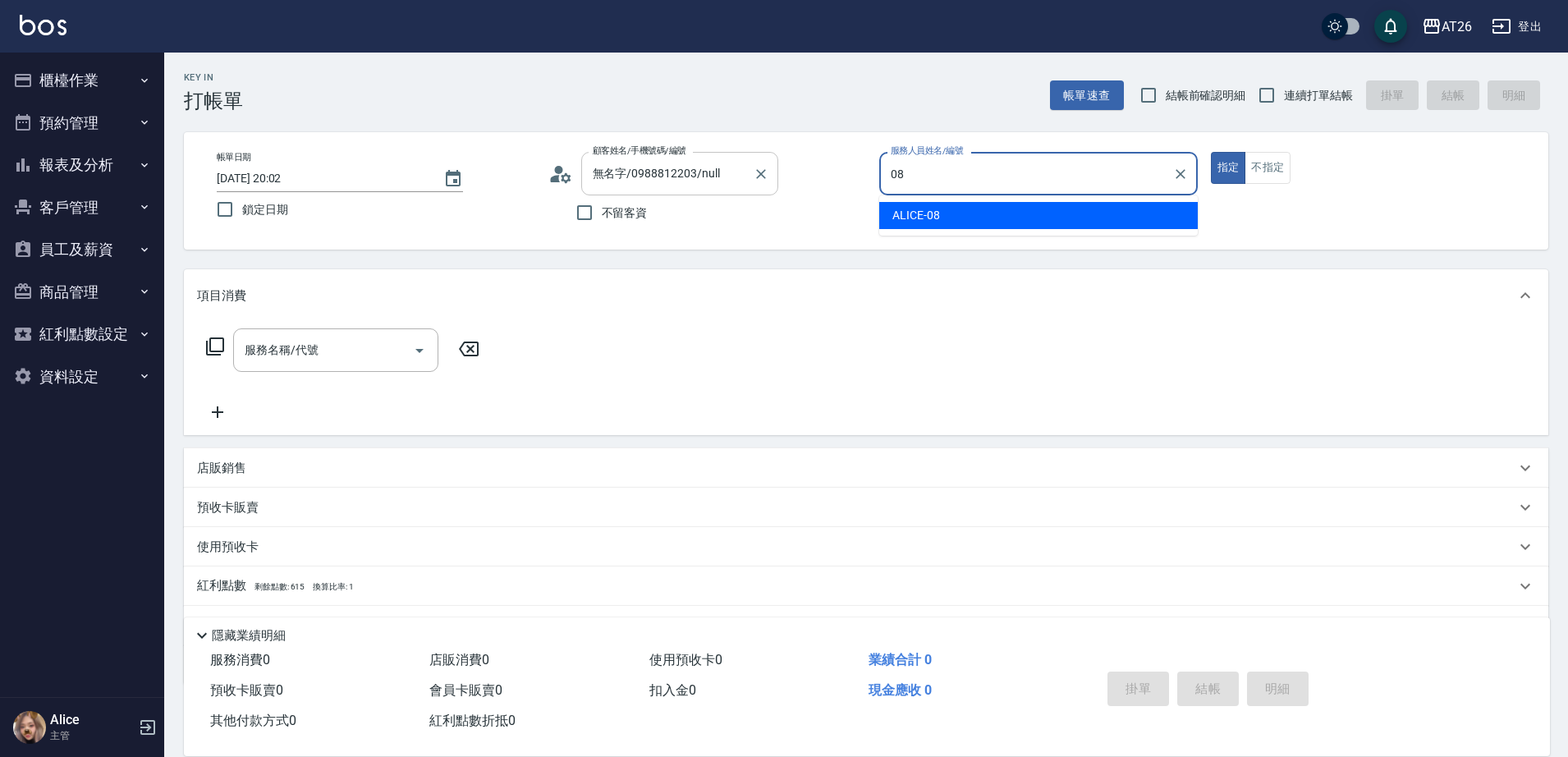
type input "ALICE-08"
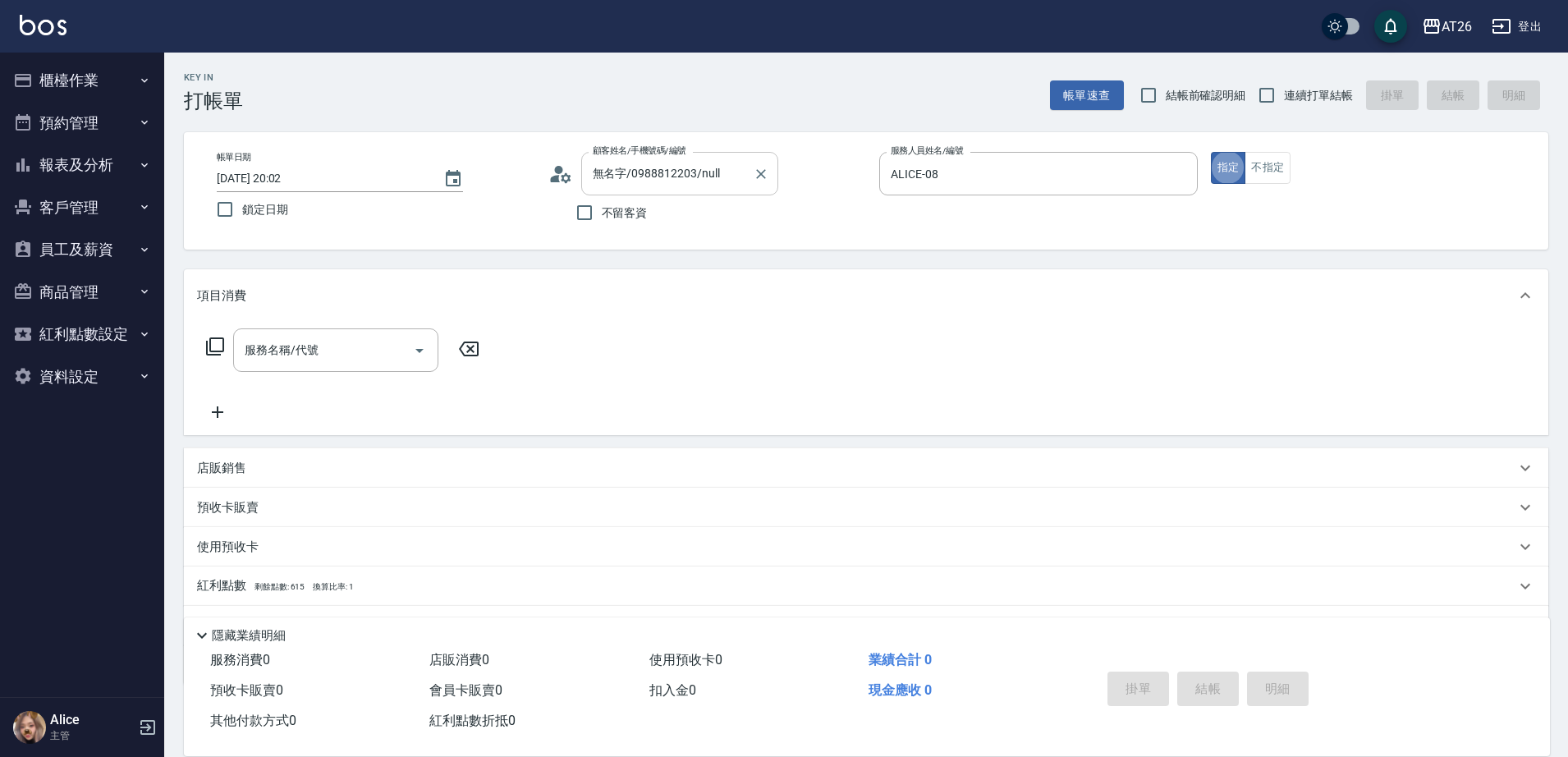
type button "true"
type input "401"
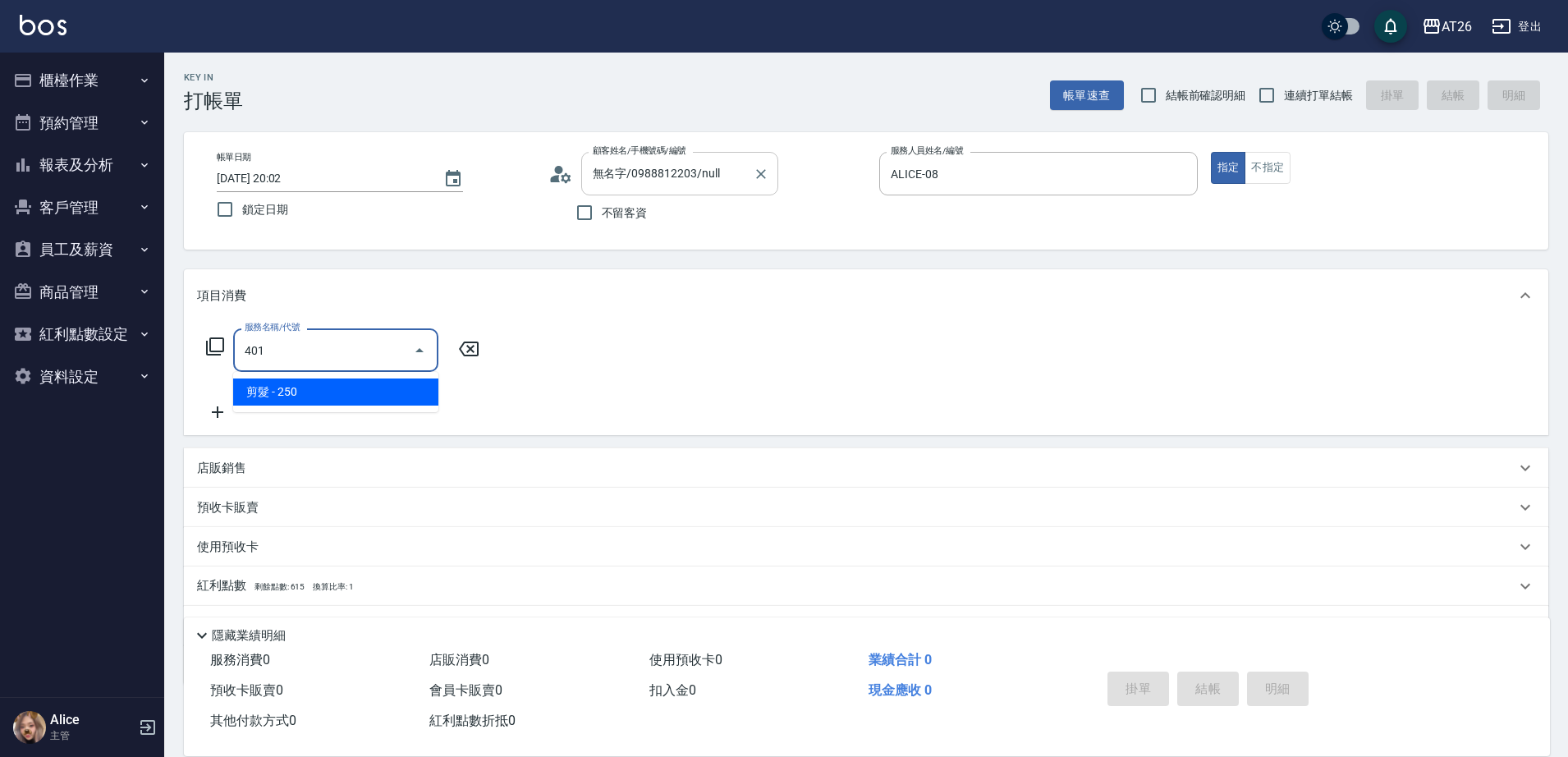
type input "20"
type input "剪髮(401)"
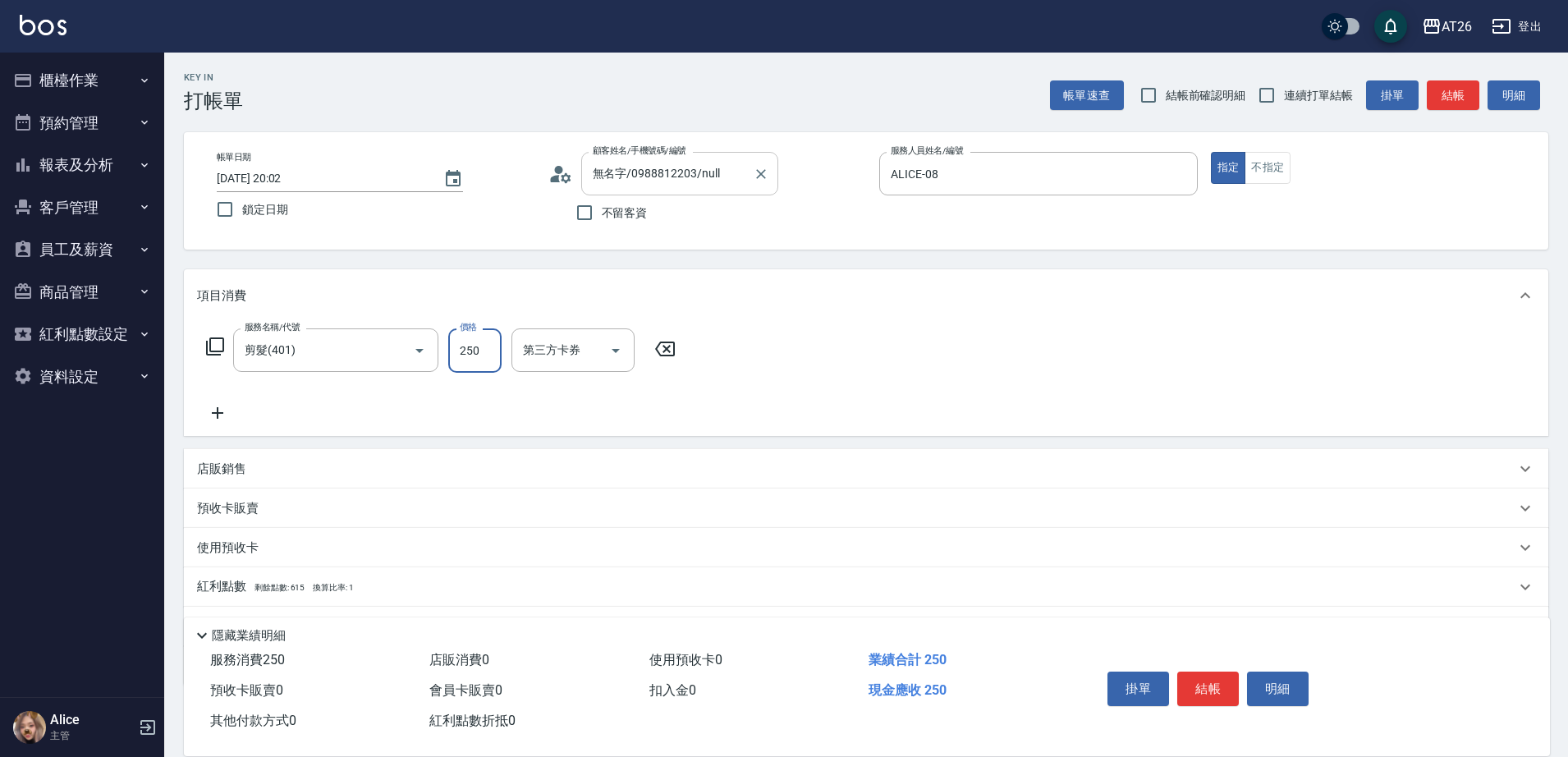
type input "6"
type input "0"
type input "600"
type input "60"
type input "600"
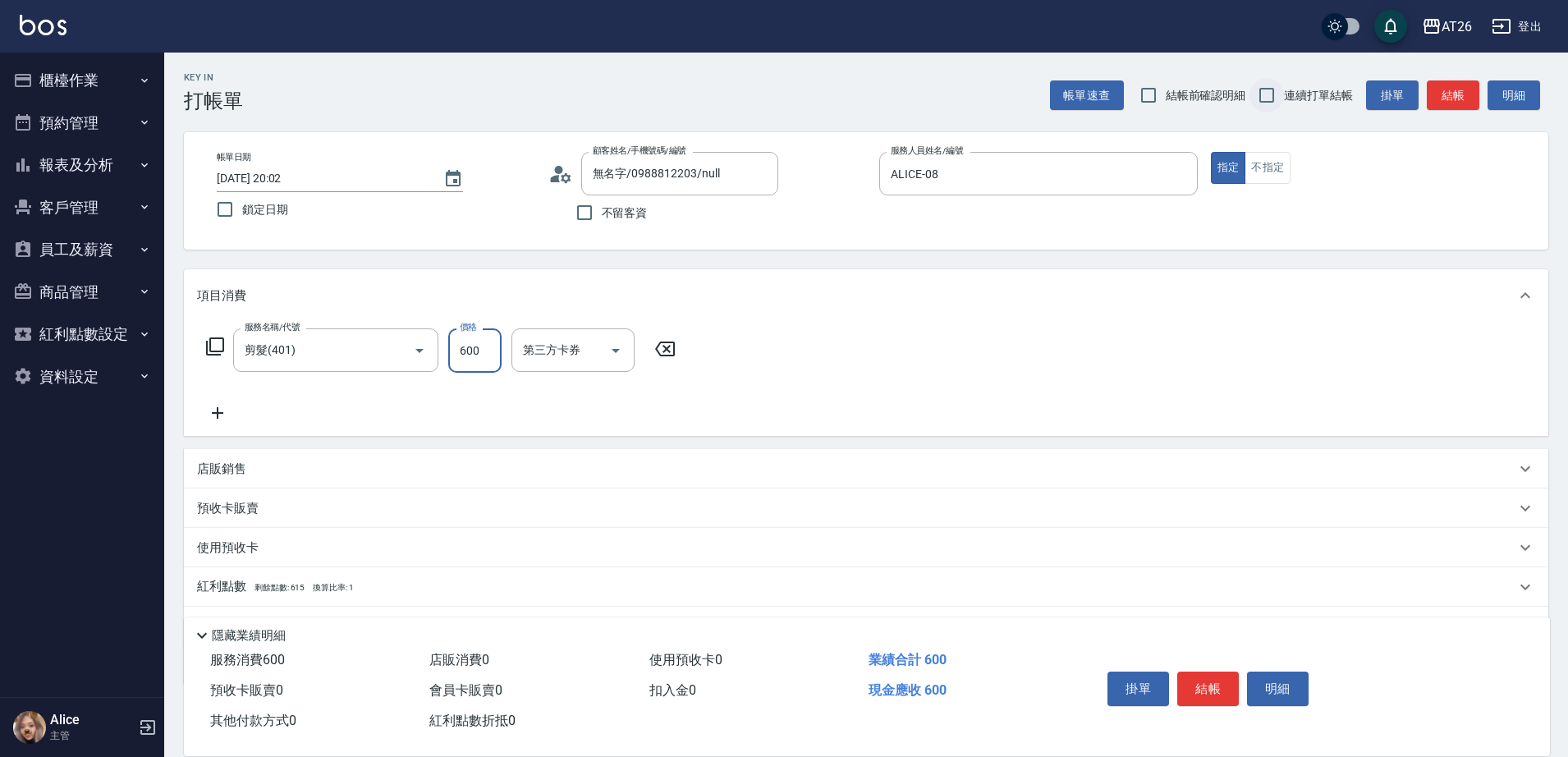
click at [1280, 87] on input "連續打單結帳" at bounding box center [1266, 95] width 35 height 35
checkbox input "true"
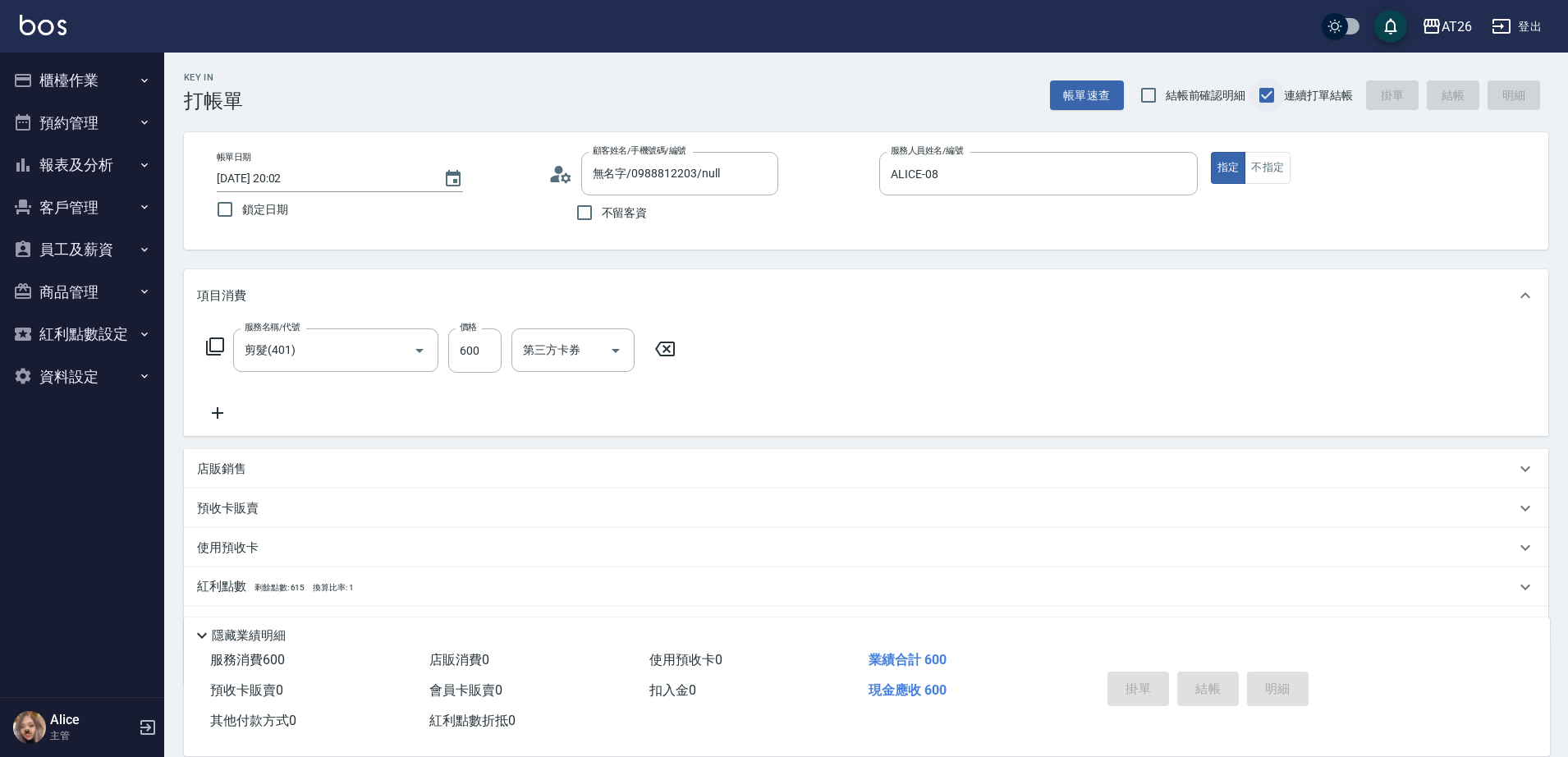
type input "0"
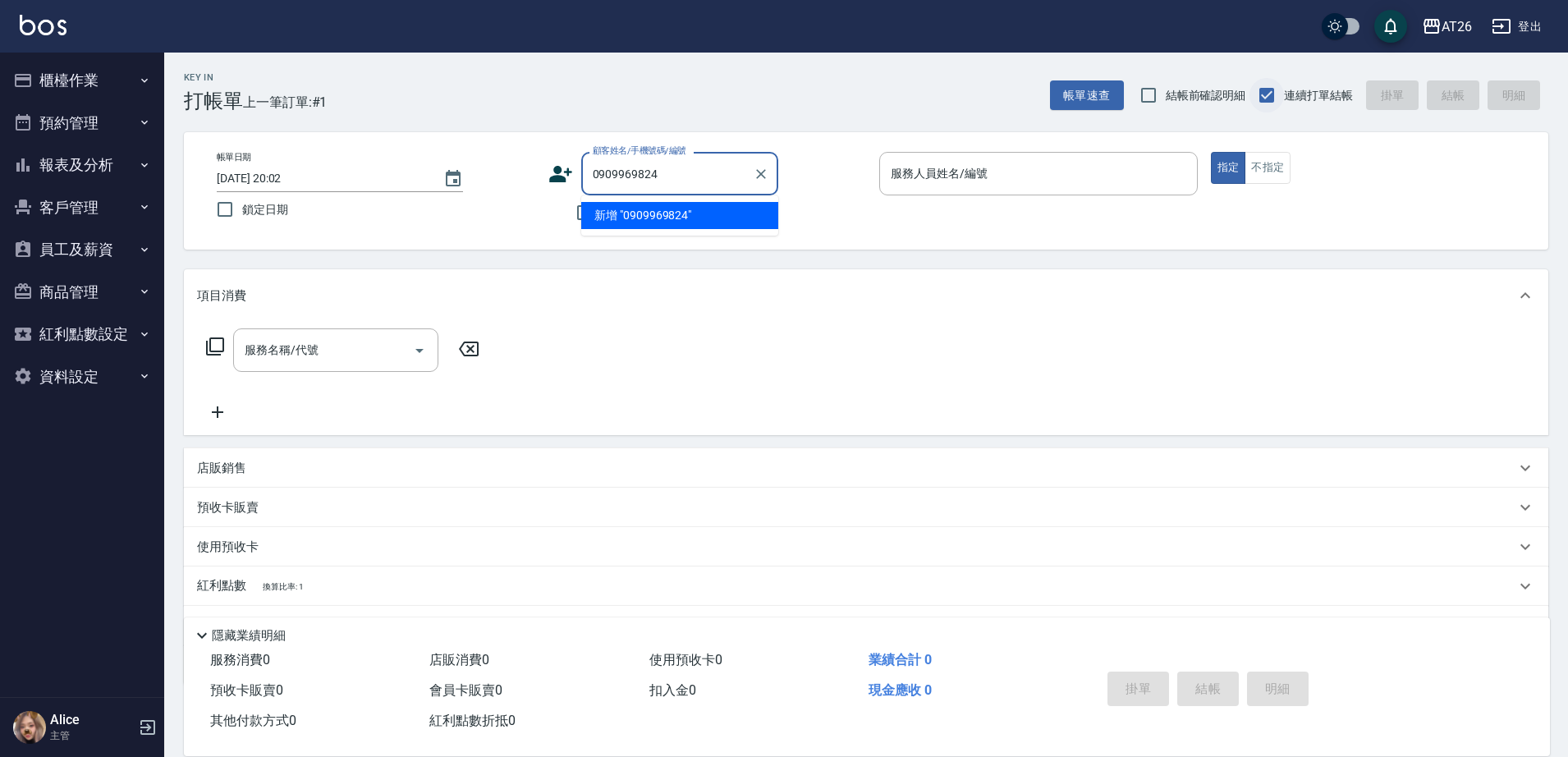
type input "0909969824"
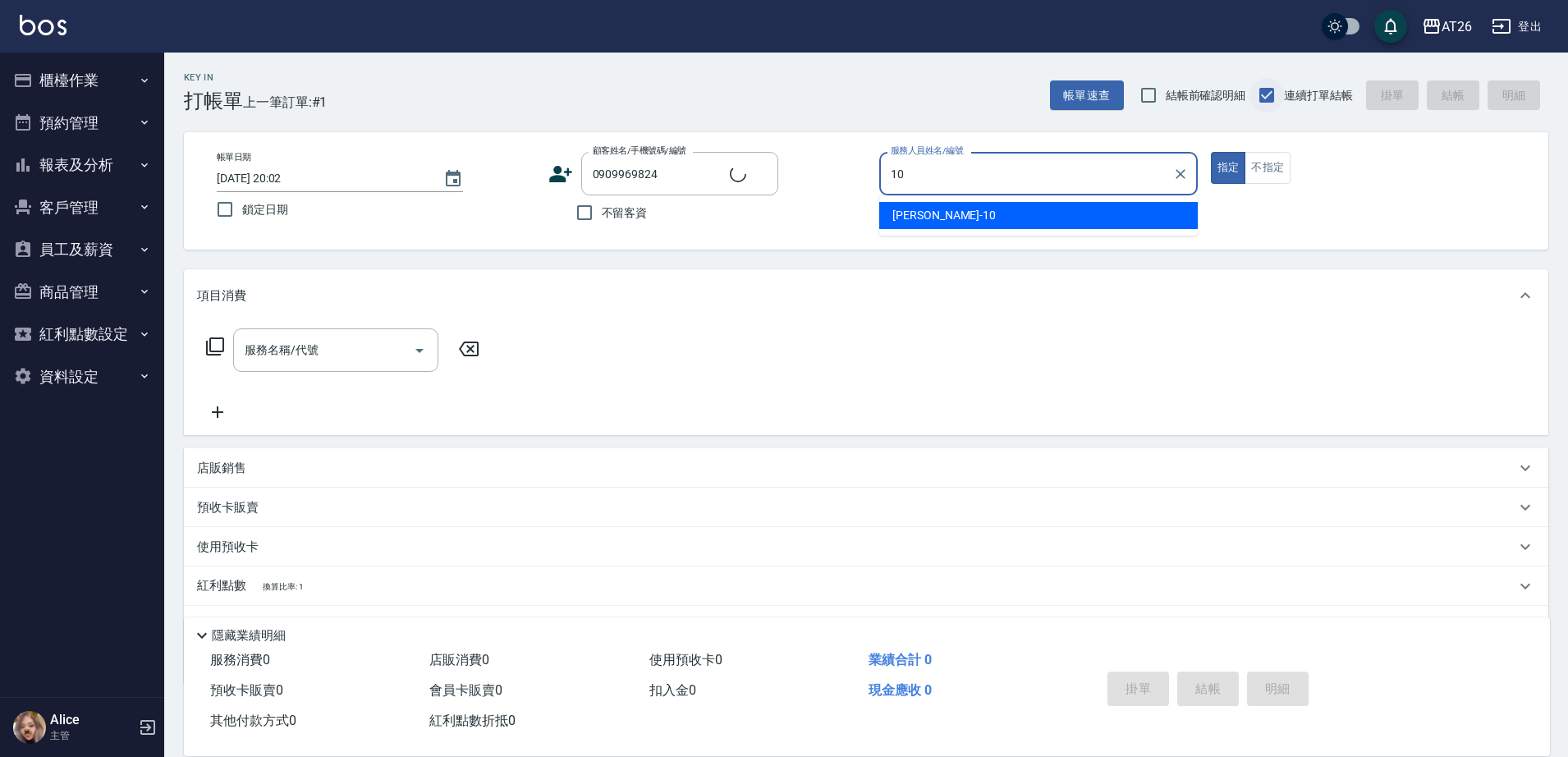
type input "[PERSON_NAME]-10"
type input "[PERSON_NAME]/0909969824/null"
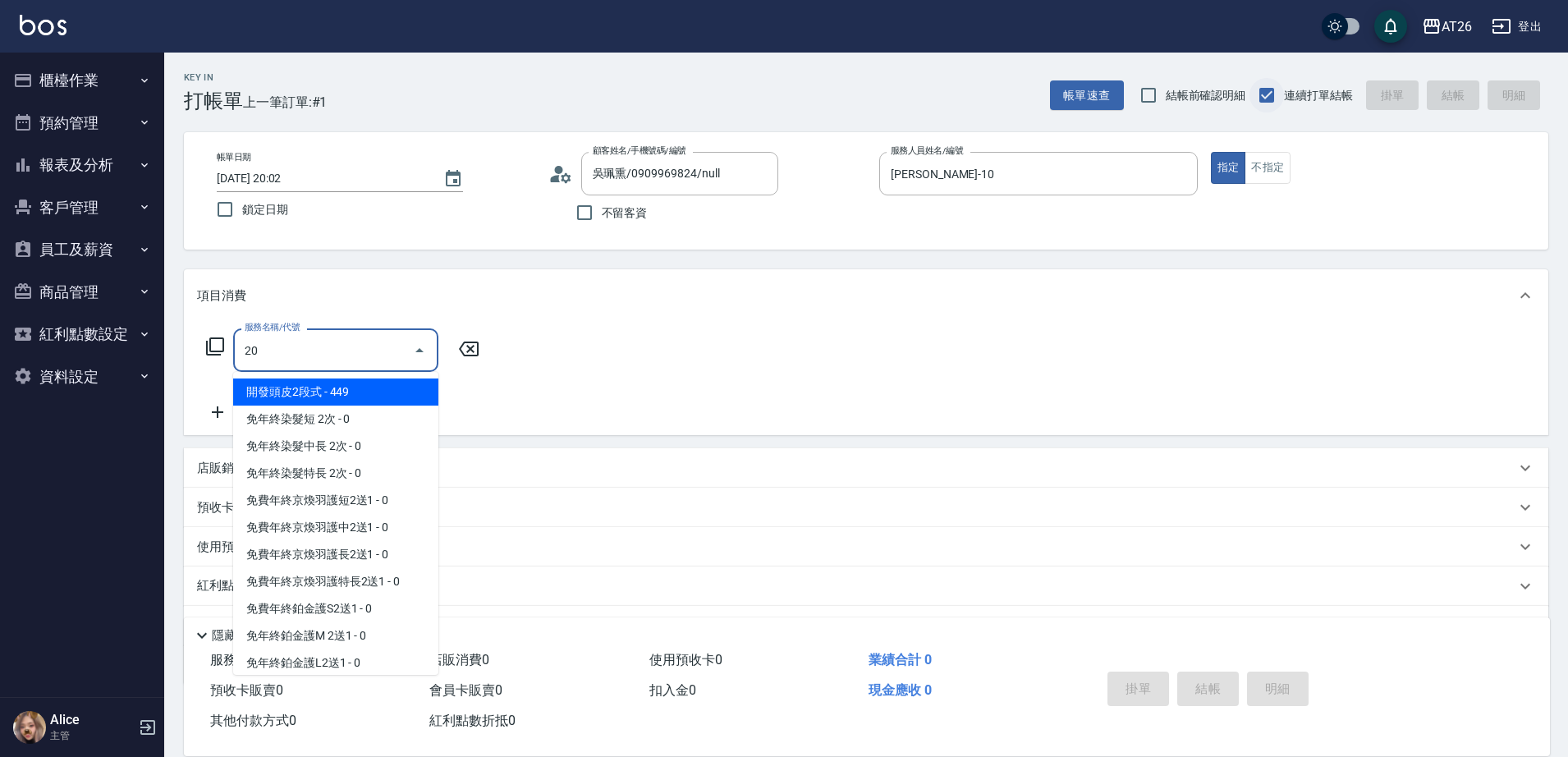
type input "201"
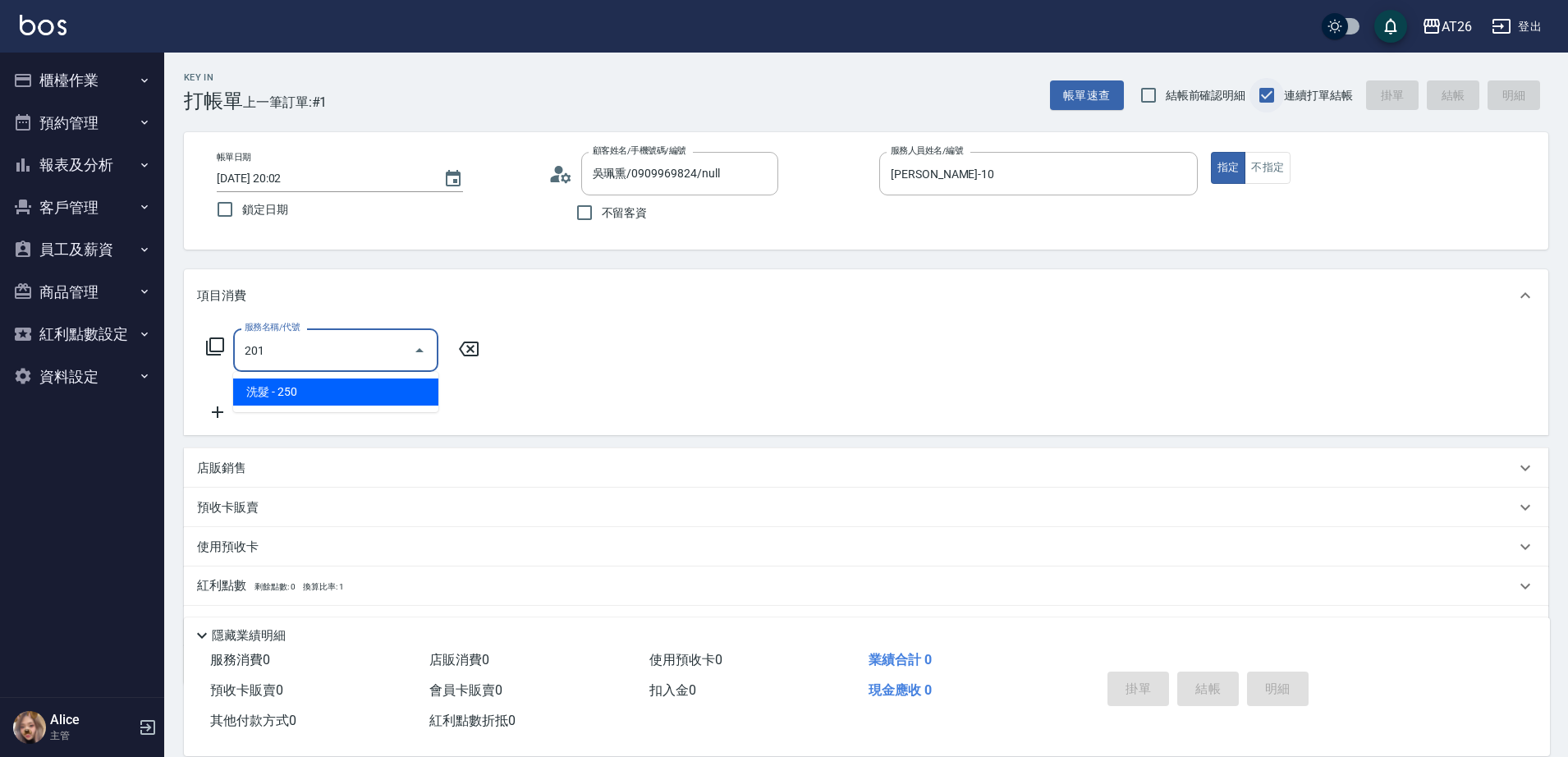
type input "20"
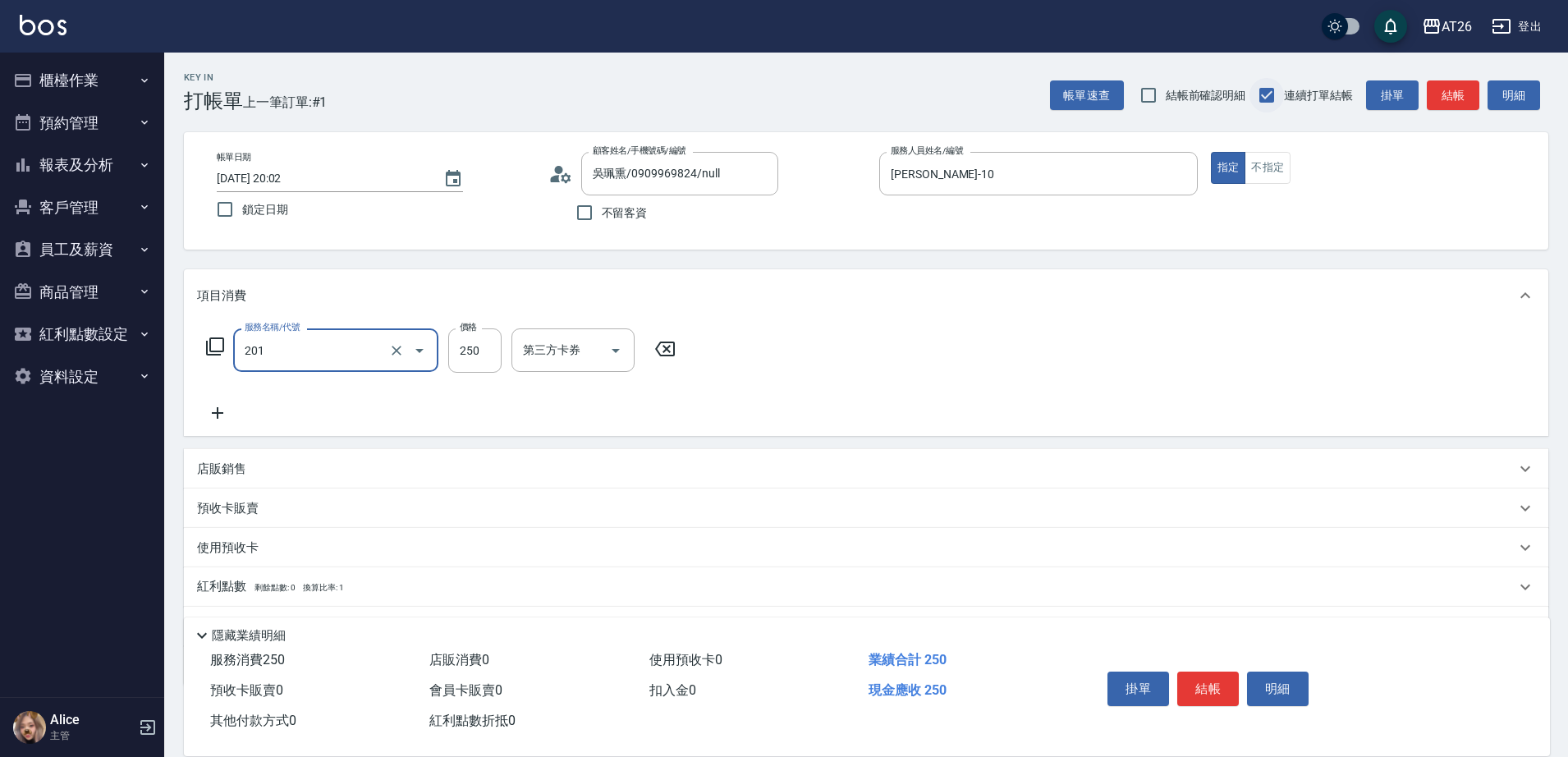
type input "洗髮(201)"
type input "8"
type input "0"
type input "800"
type input "80"
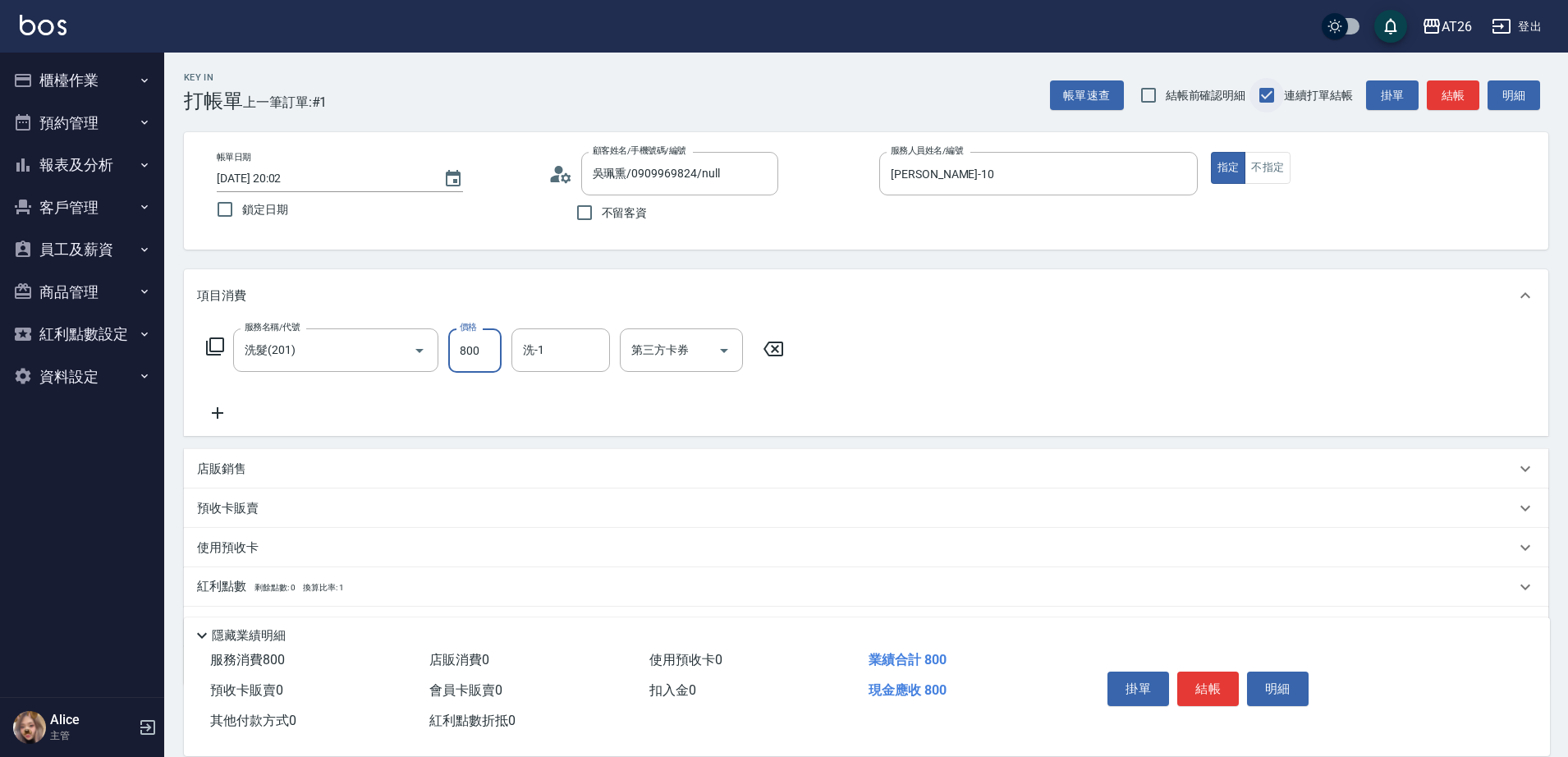
type input "800"
type input "NANA-23"
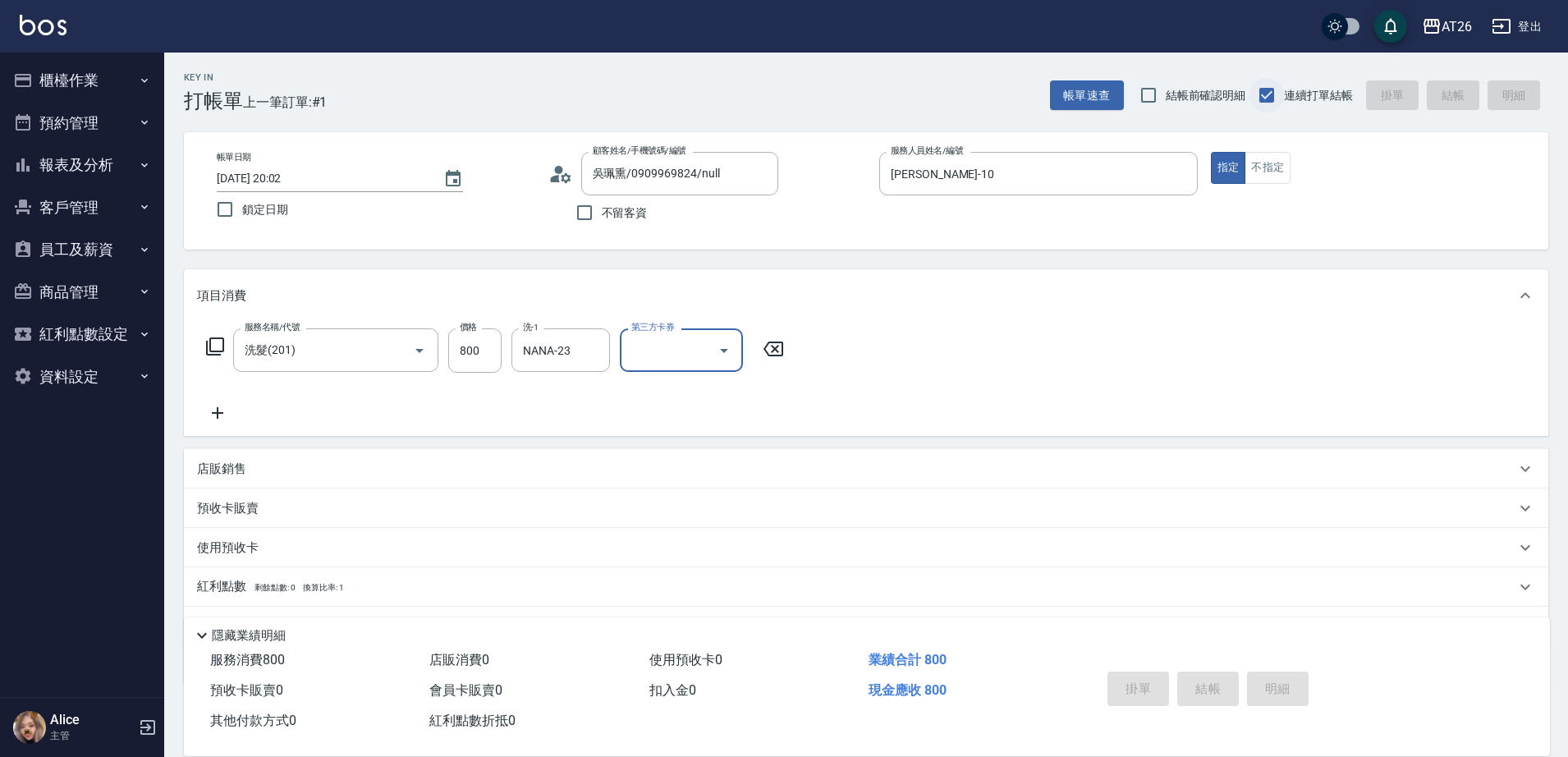
type input "0"
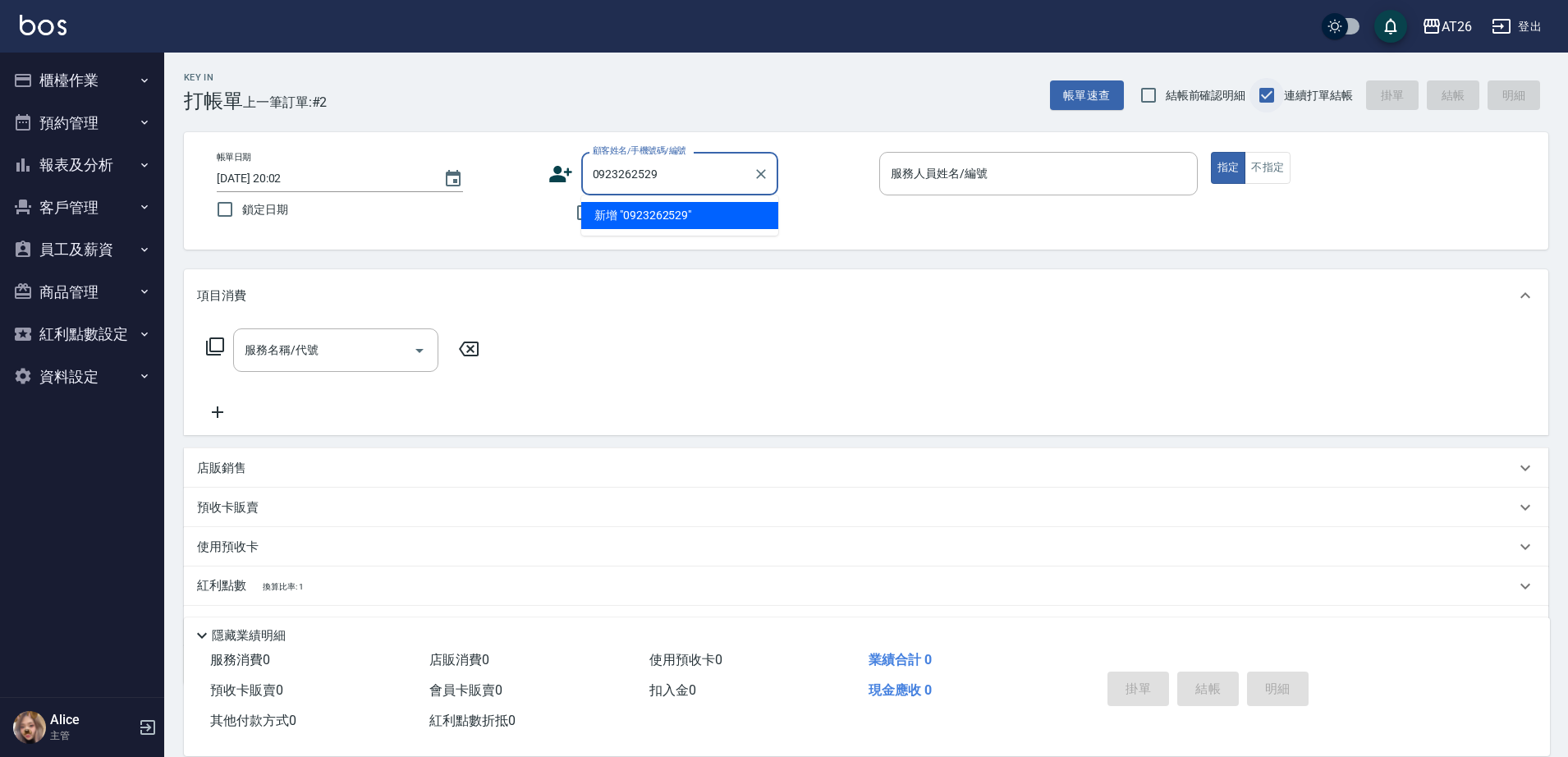
type input "0923262529"
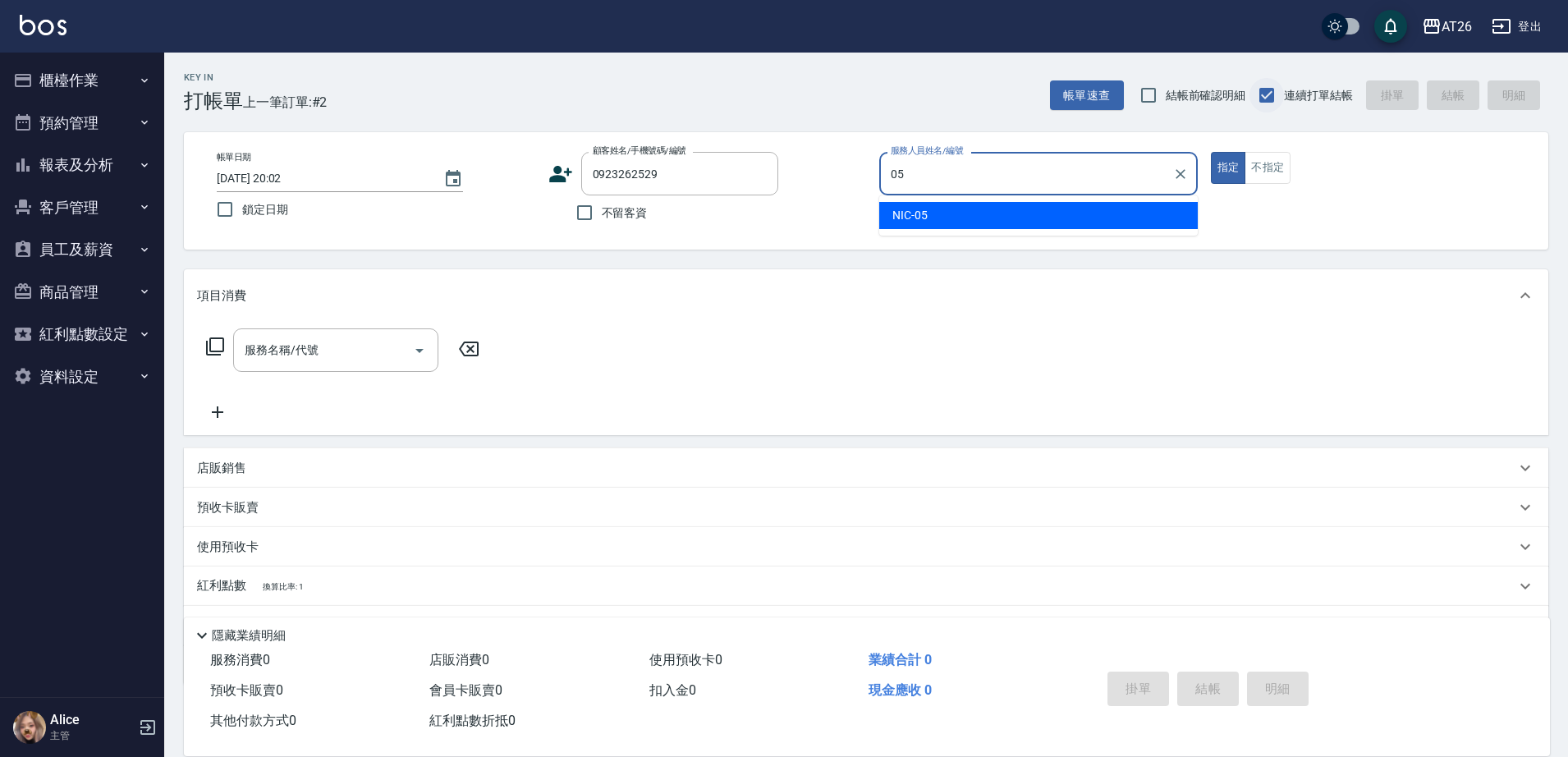
type input "NIC-05"
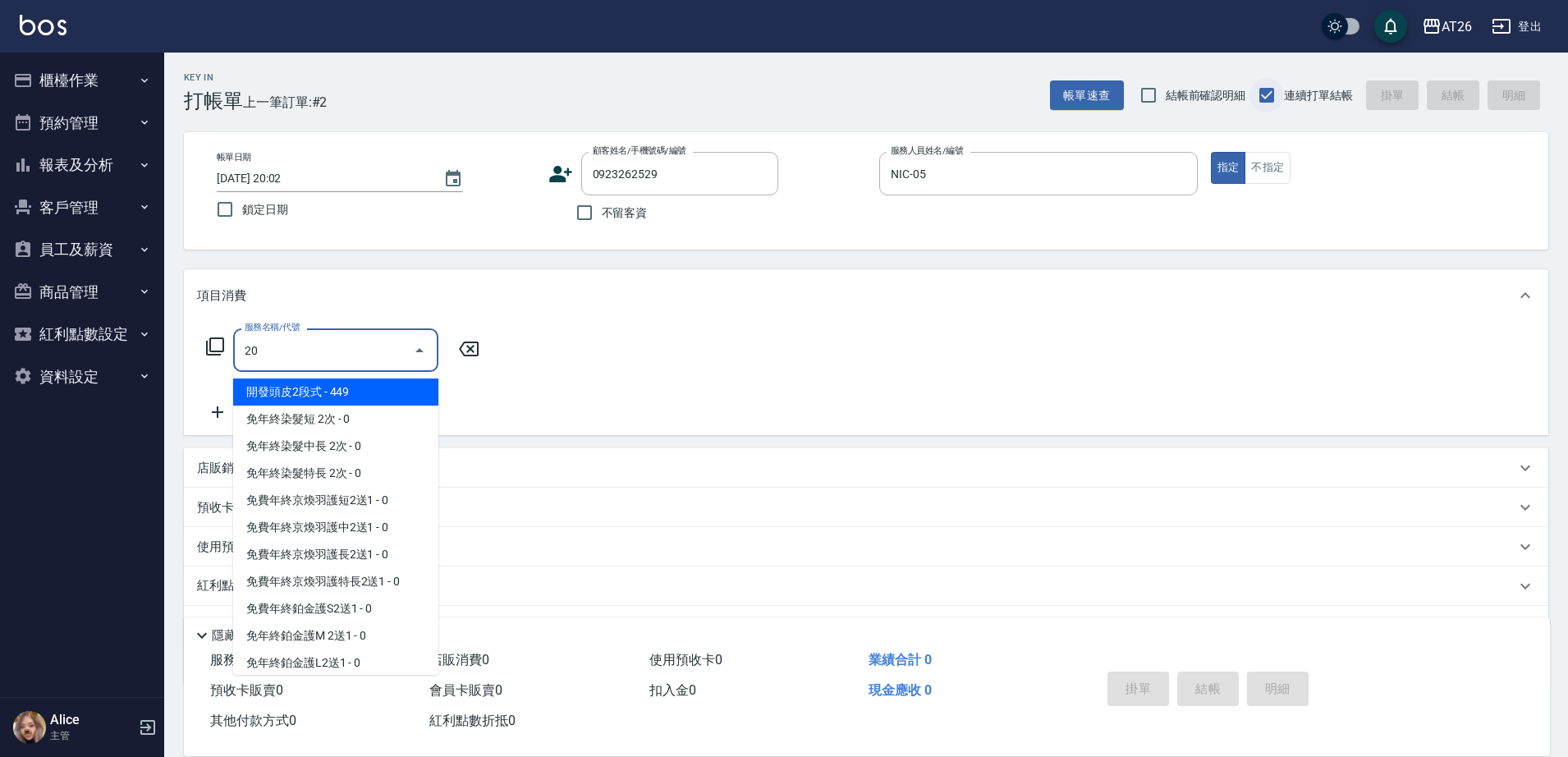
type input "201"
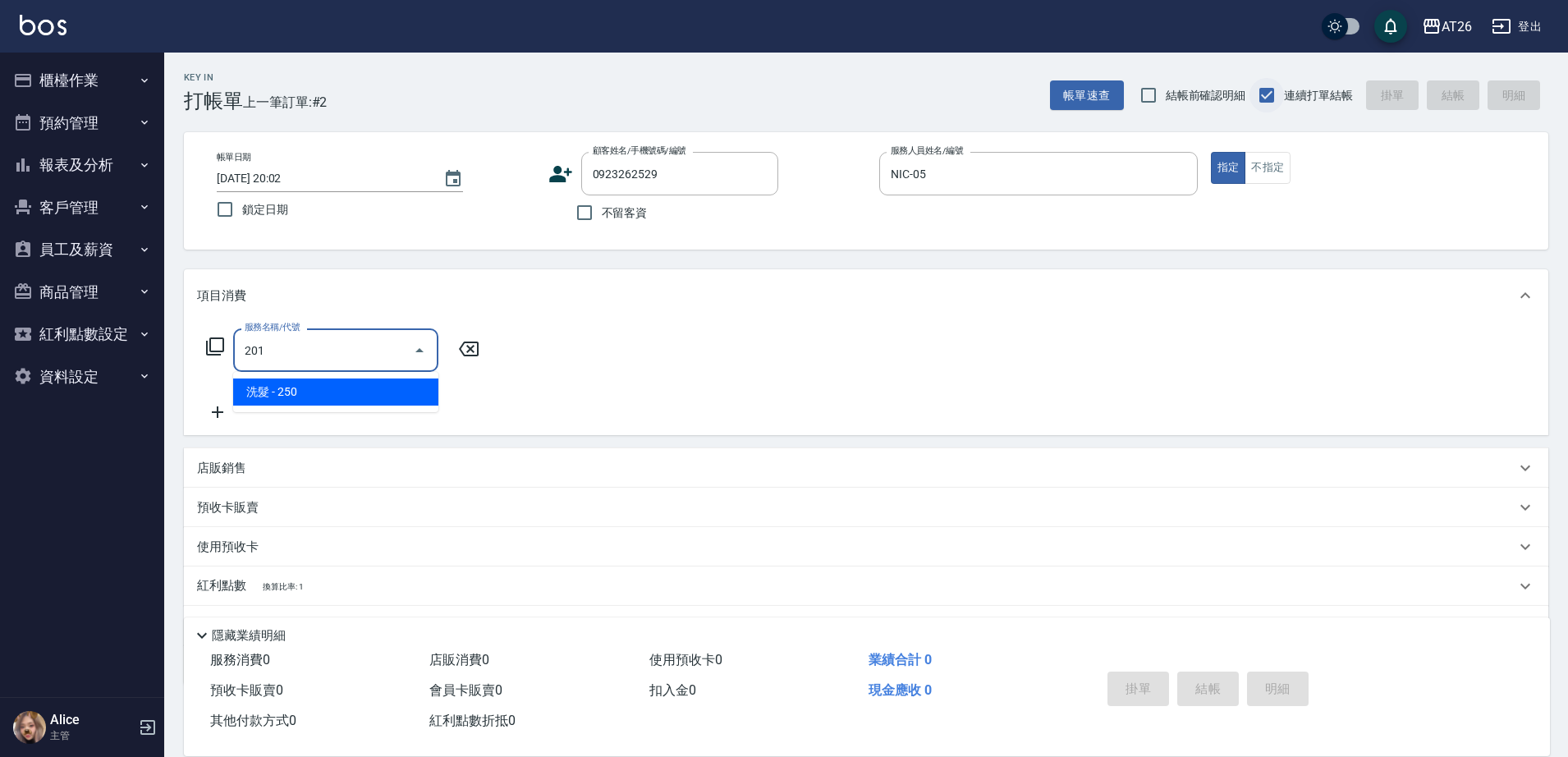
type input "20"
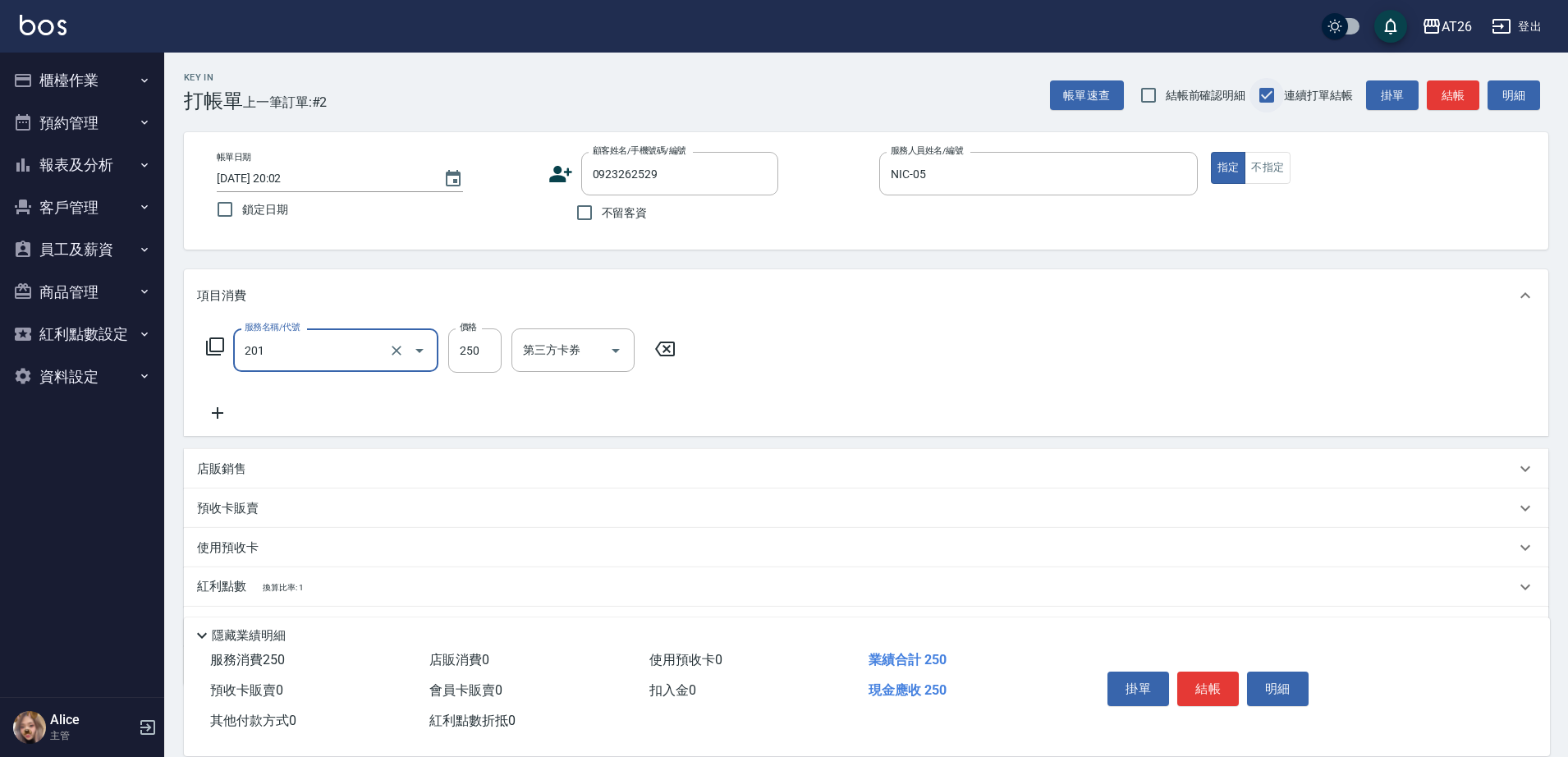
type input "洗髮(201)"
type input "5"
type input "0"
type input "70"
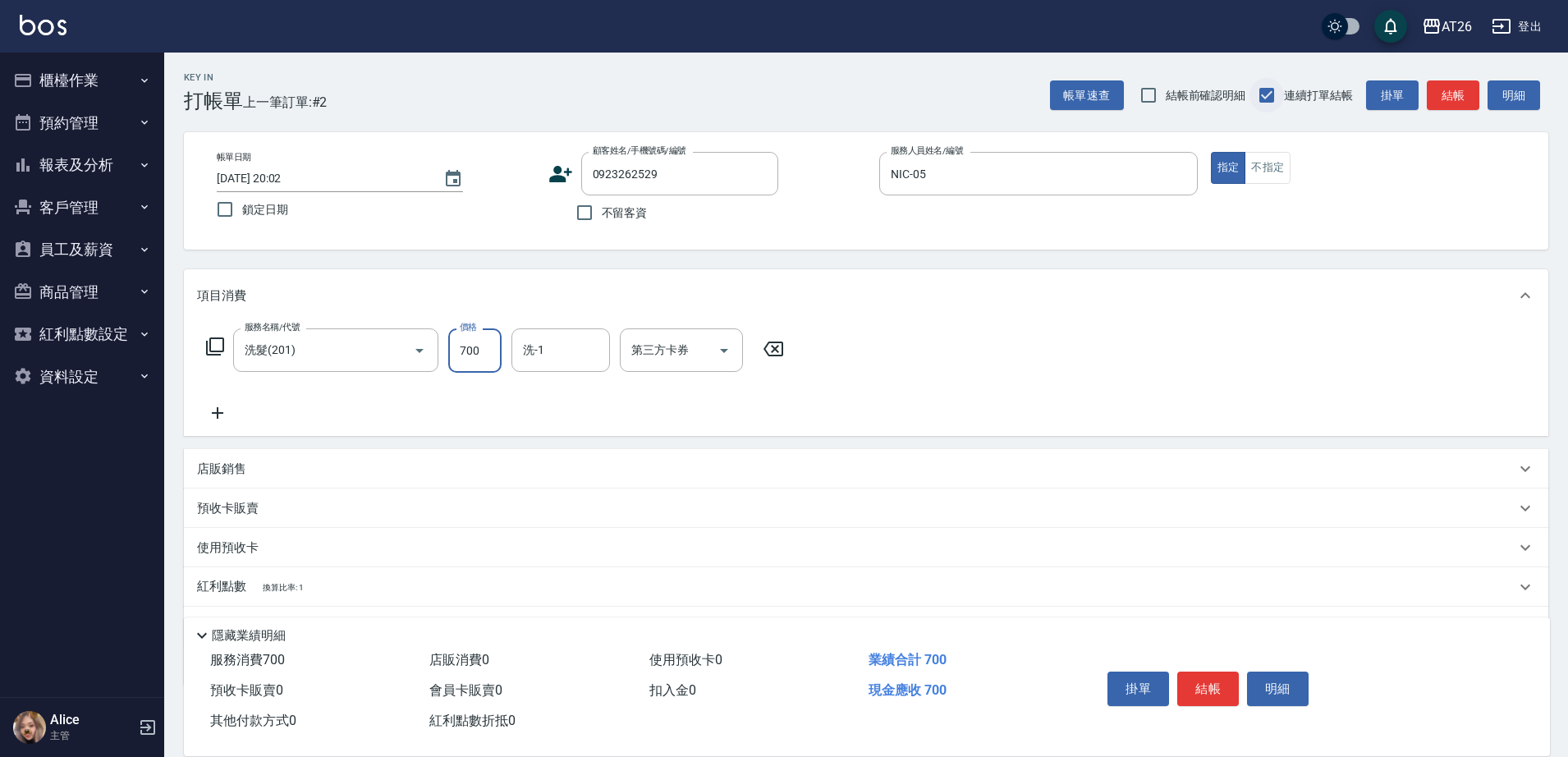
type input "700"
type input "祐希-44"
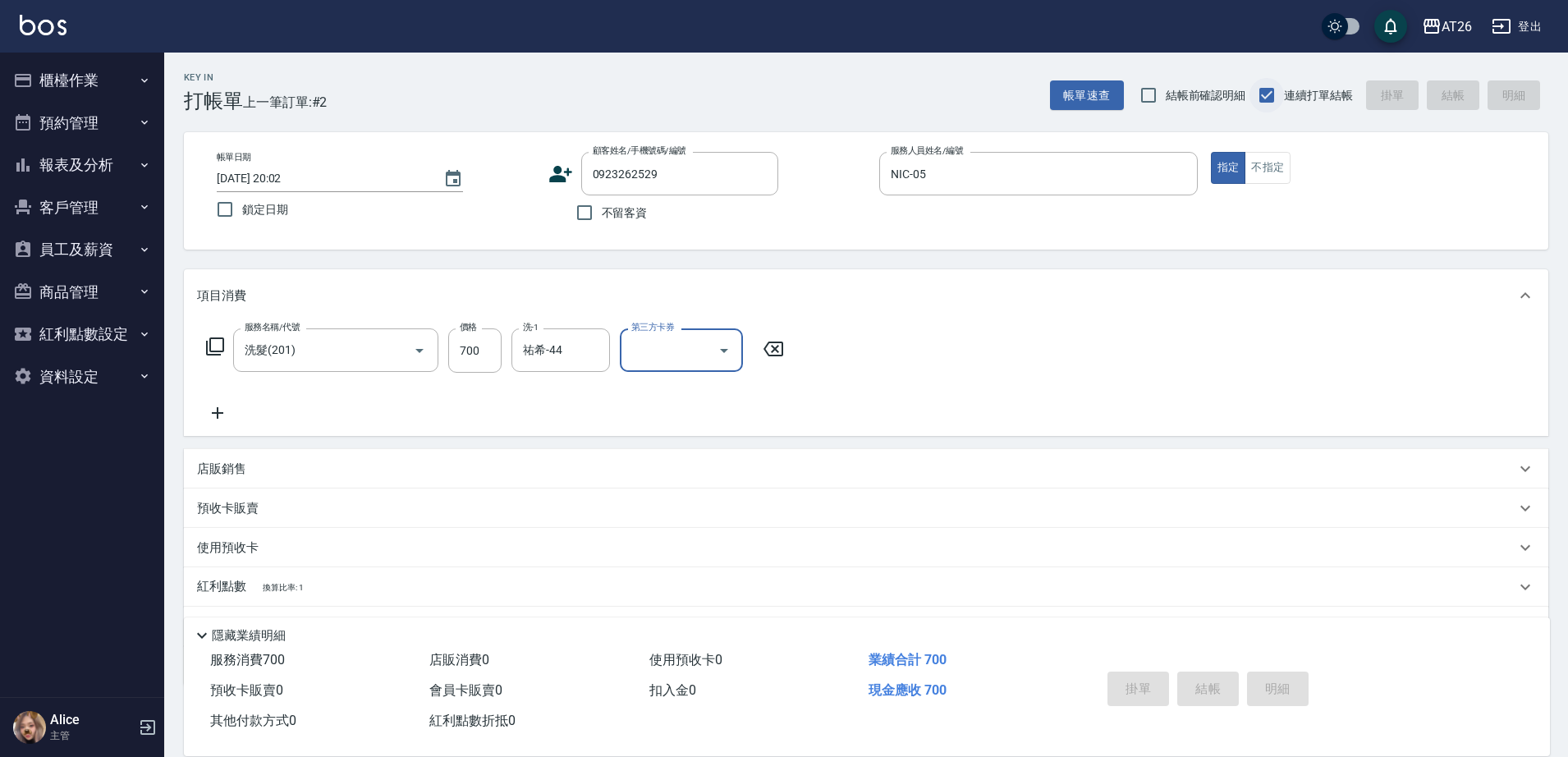
type input "0"
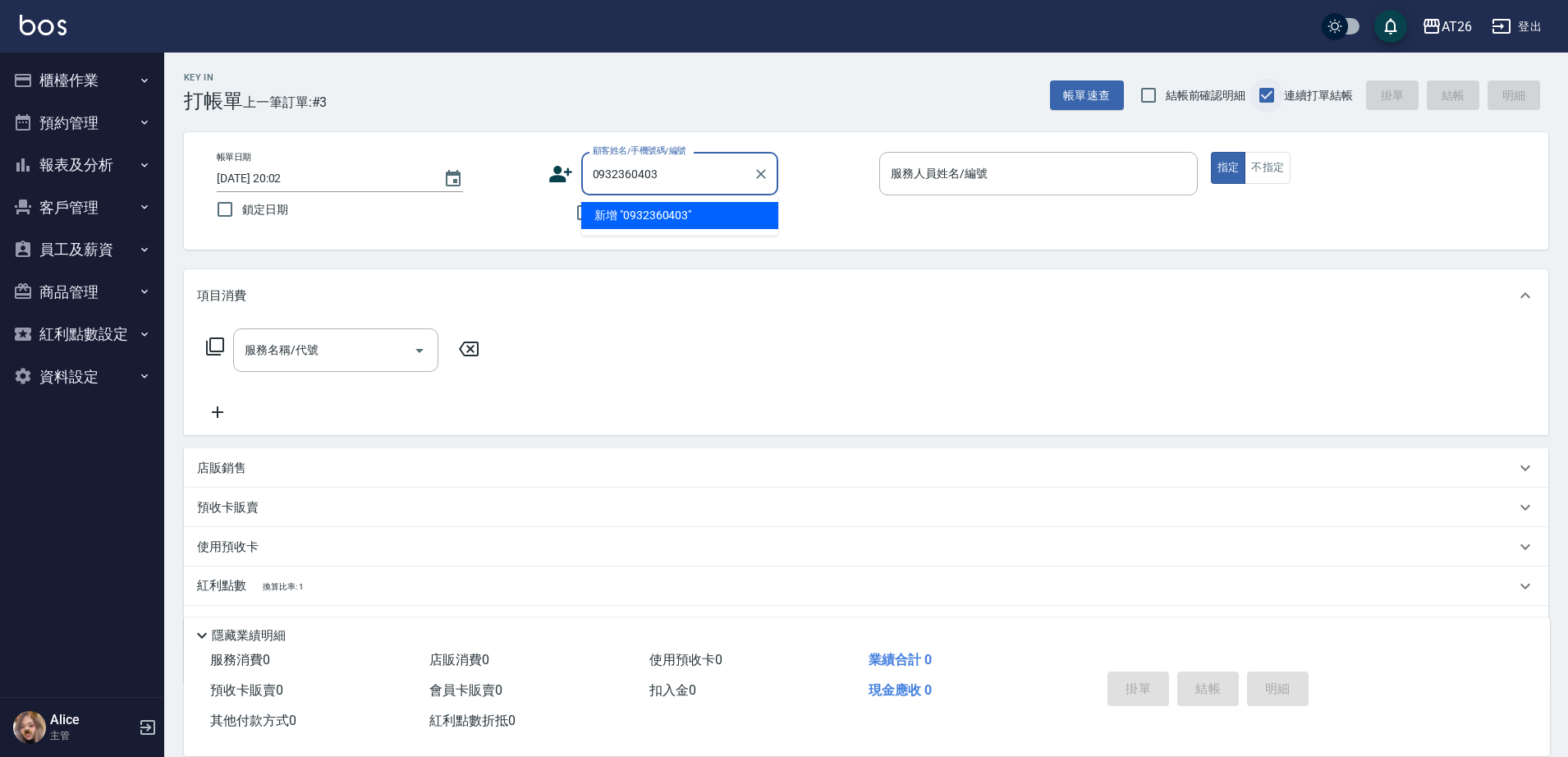
type input "0932360403"
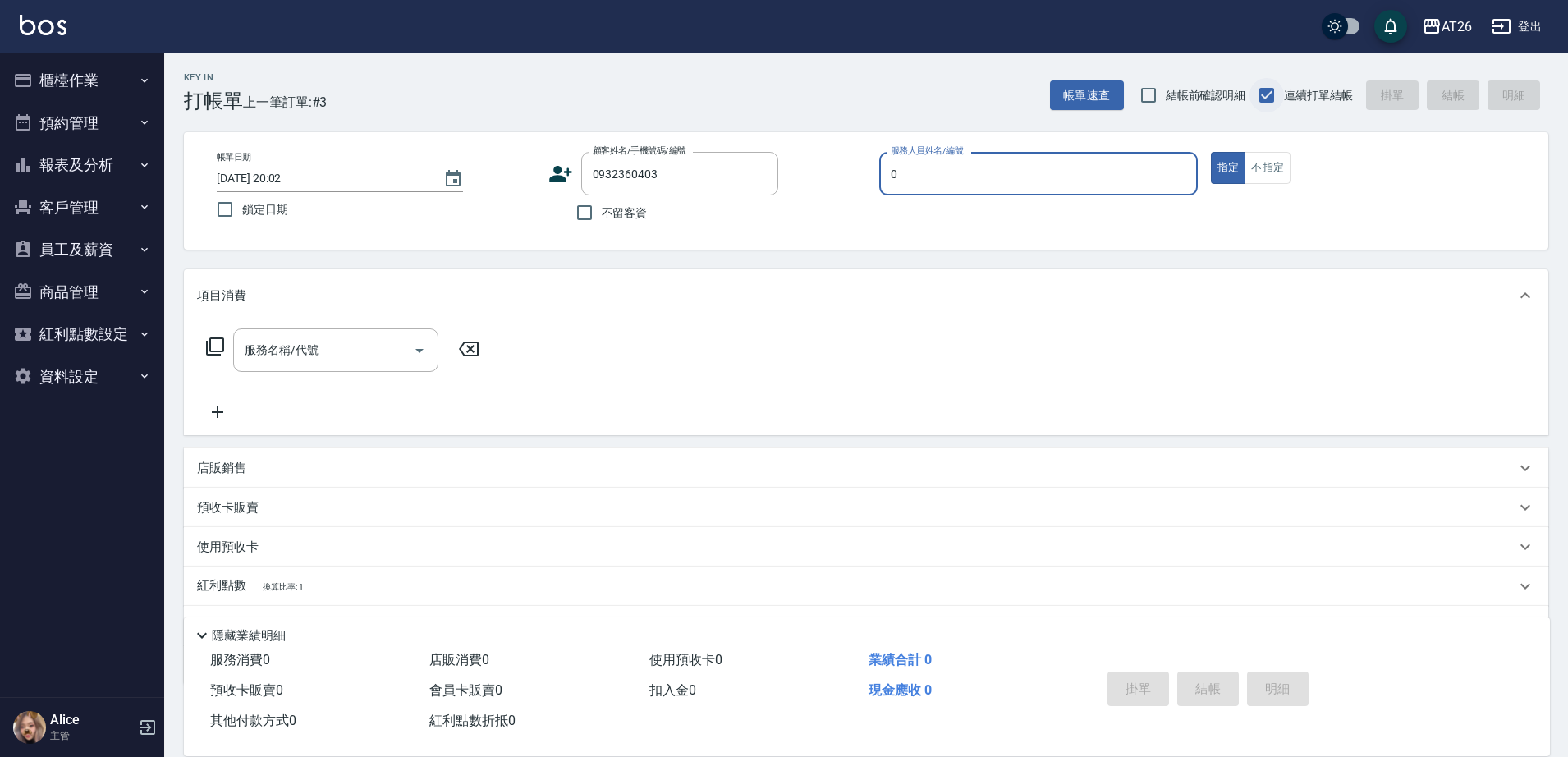
type input "05"
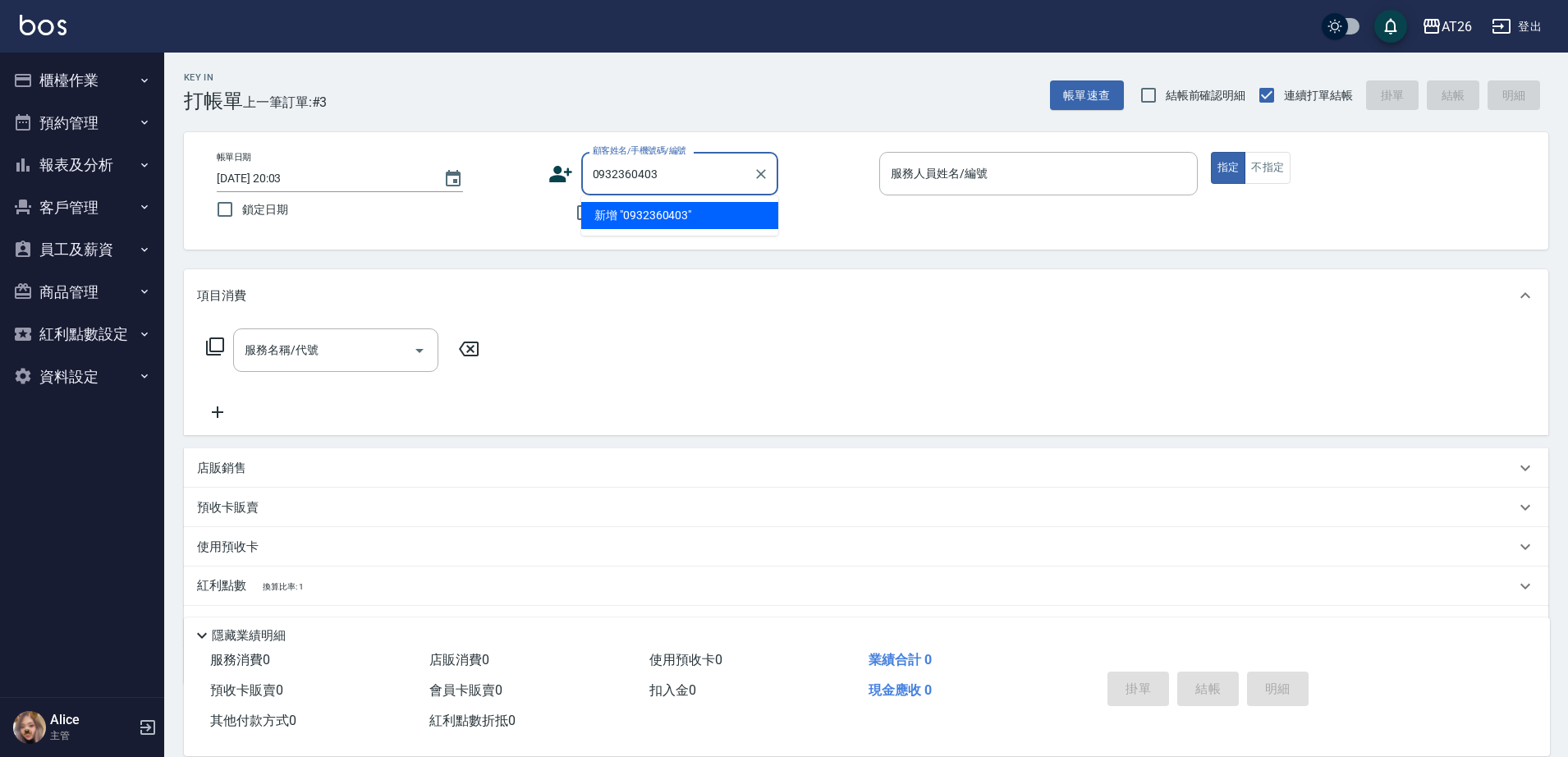
type input "0932360403"
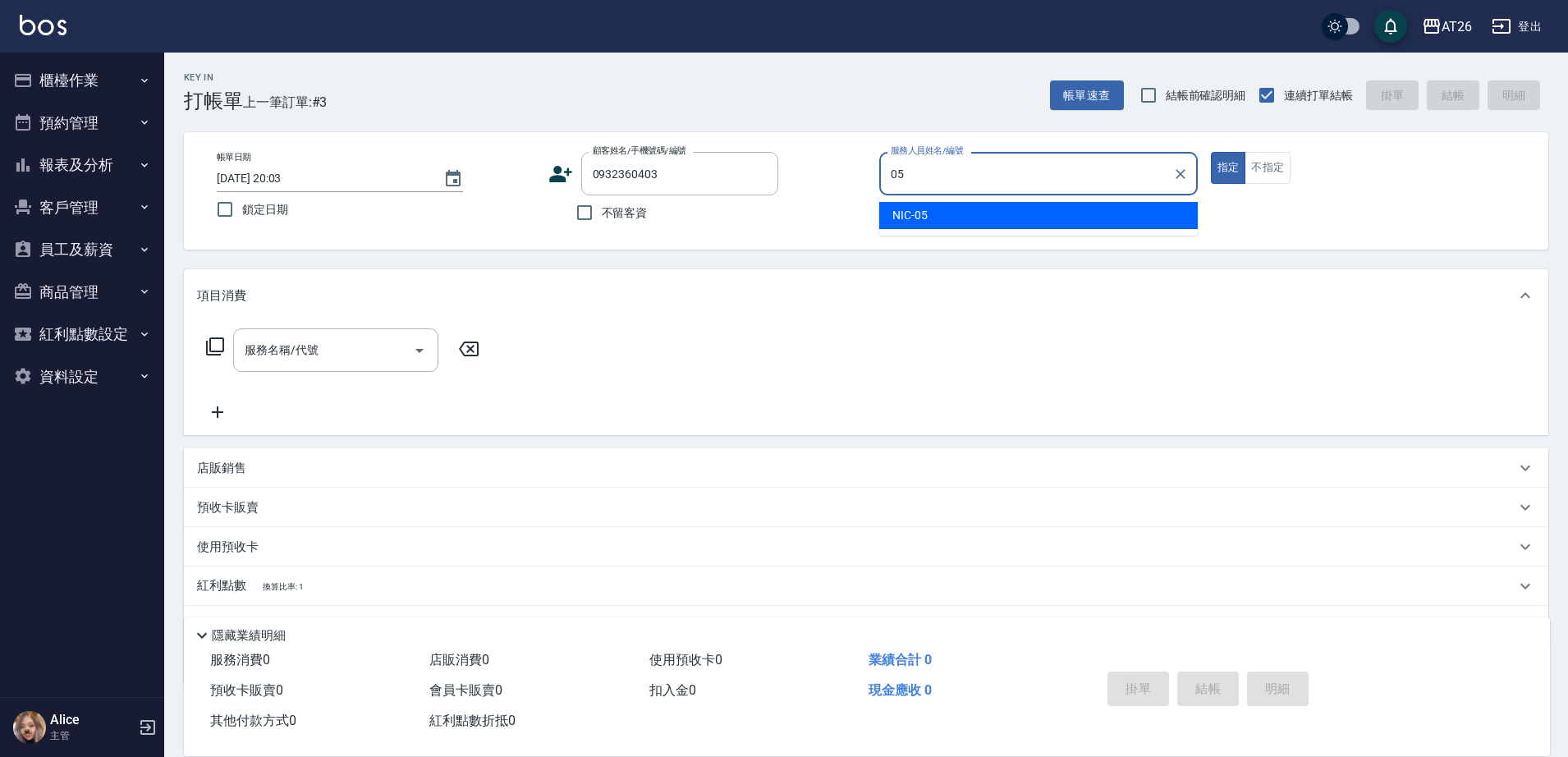
type input "05"
type button "true"
type input "NIC-05"
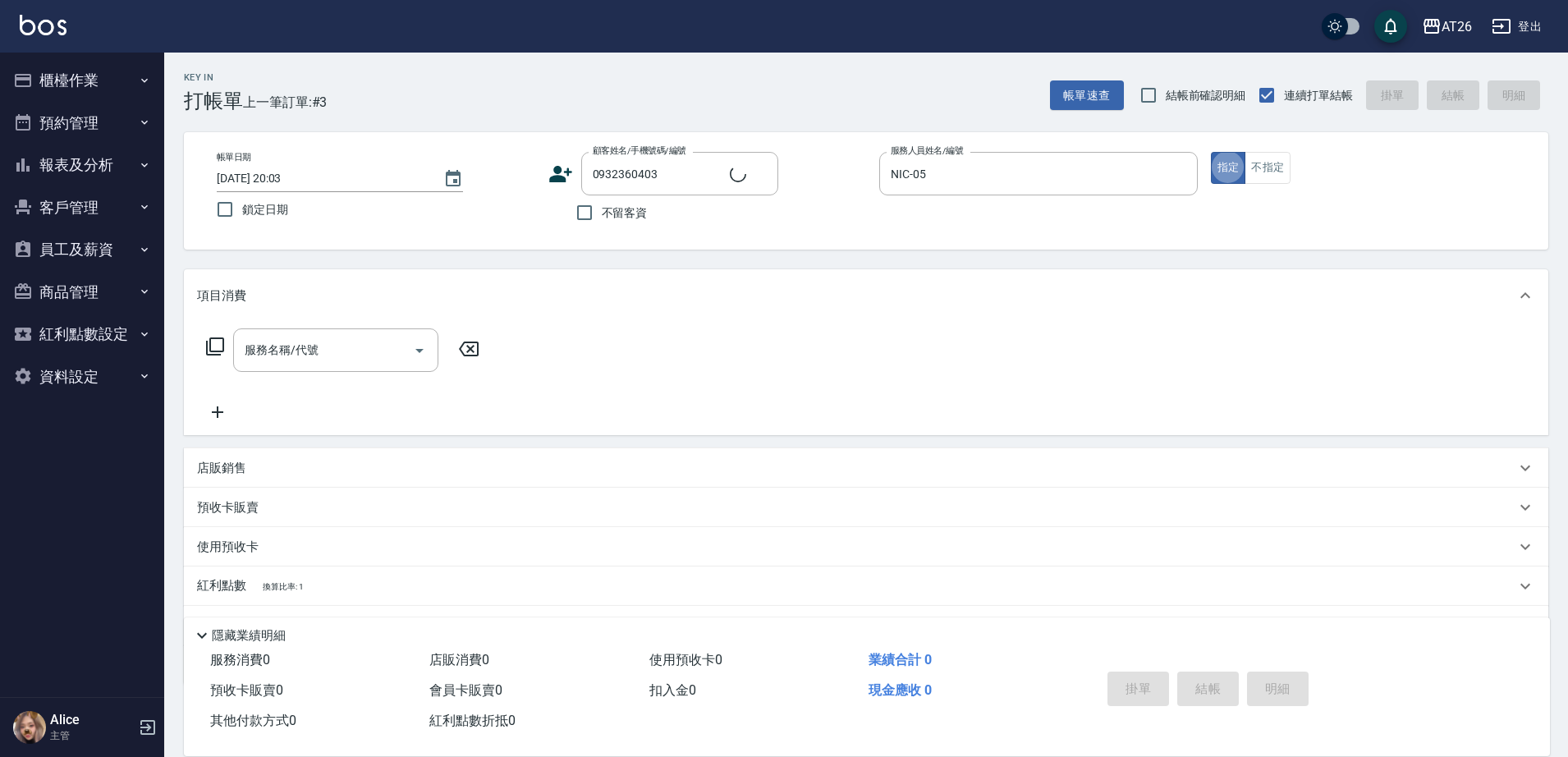
type input "新客人 姓名未設定/0932360403/null"
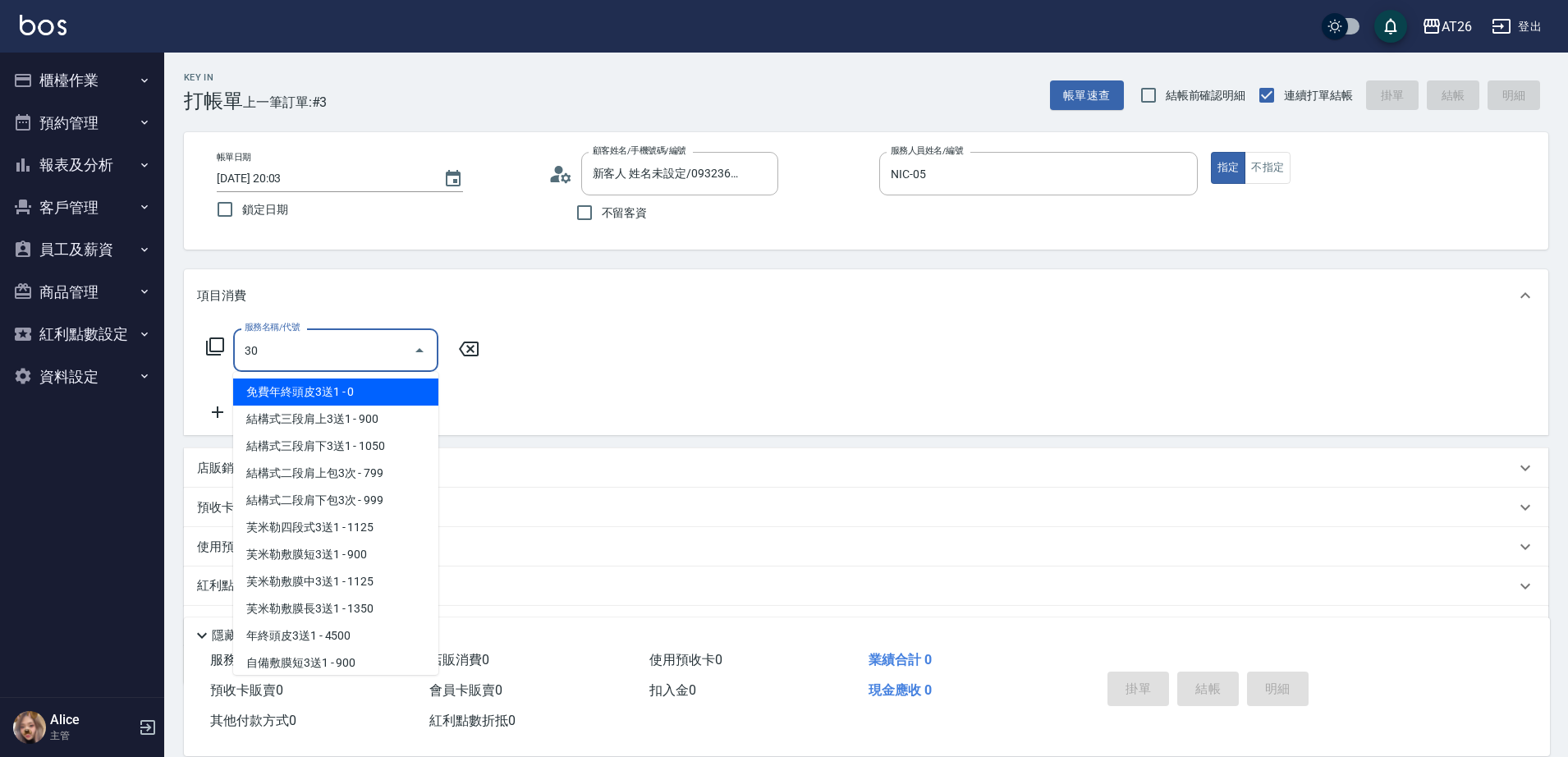
type input "301"
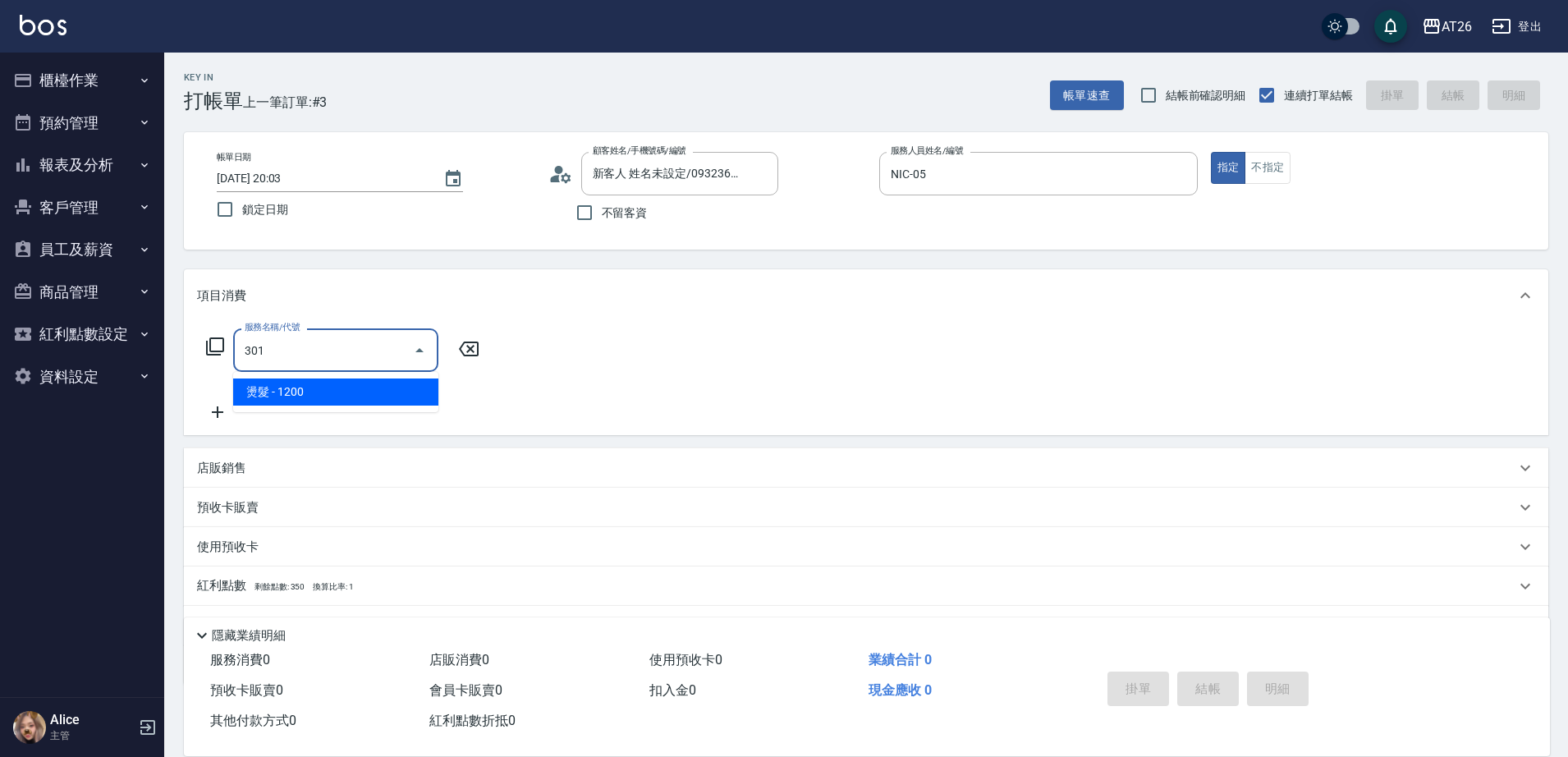
type input "120"
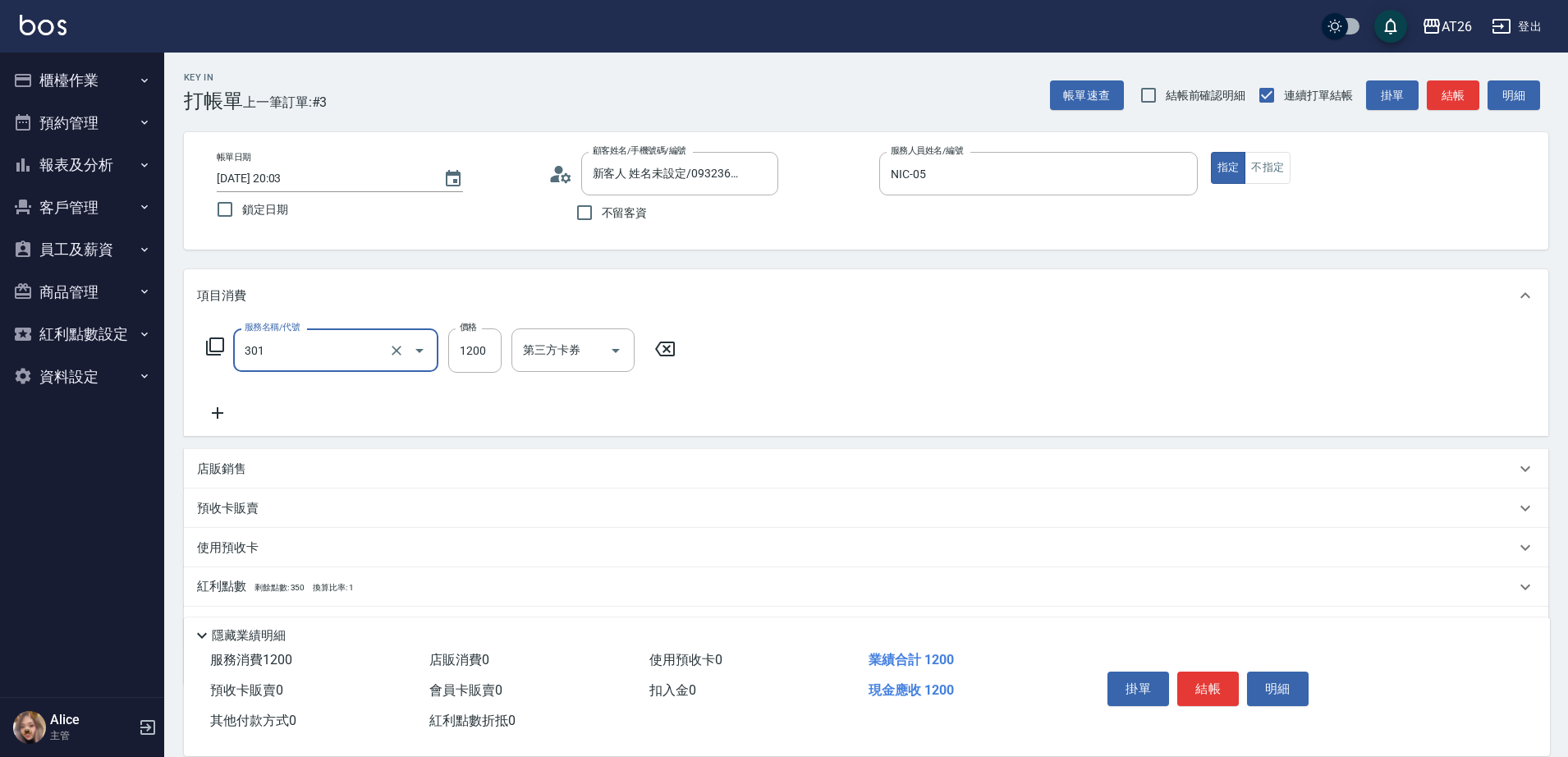
type input "燙髮(301)"
type input "2"
type input "0"
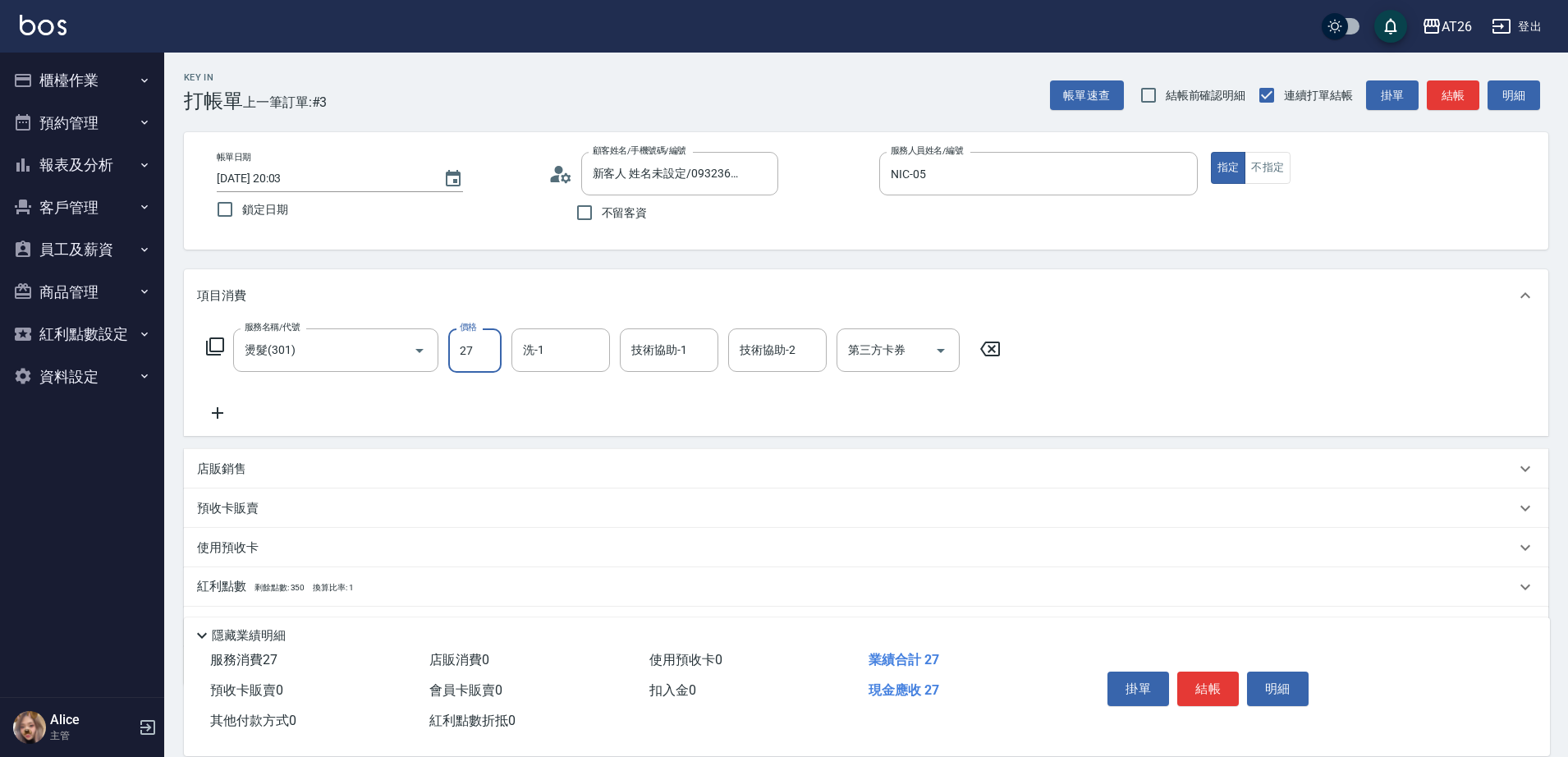
type input "270"
type input "2700"
type input "祐希-44"
click at [527, 328] on div "洗-1" at bounding box center [561, 349] width 98 height 43
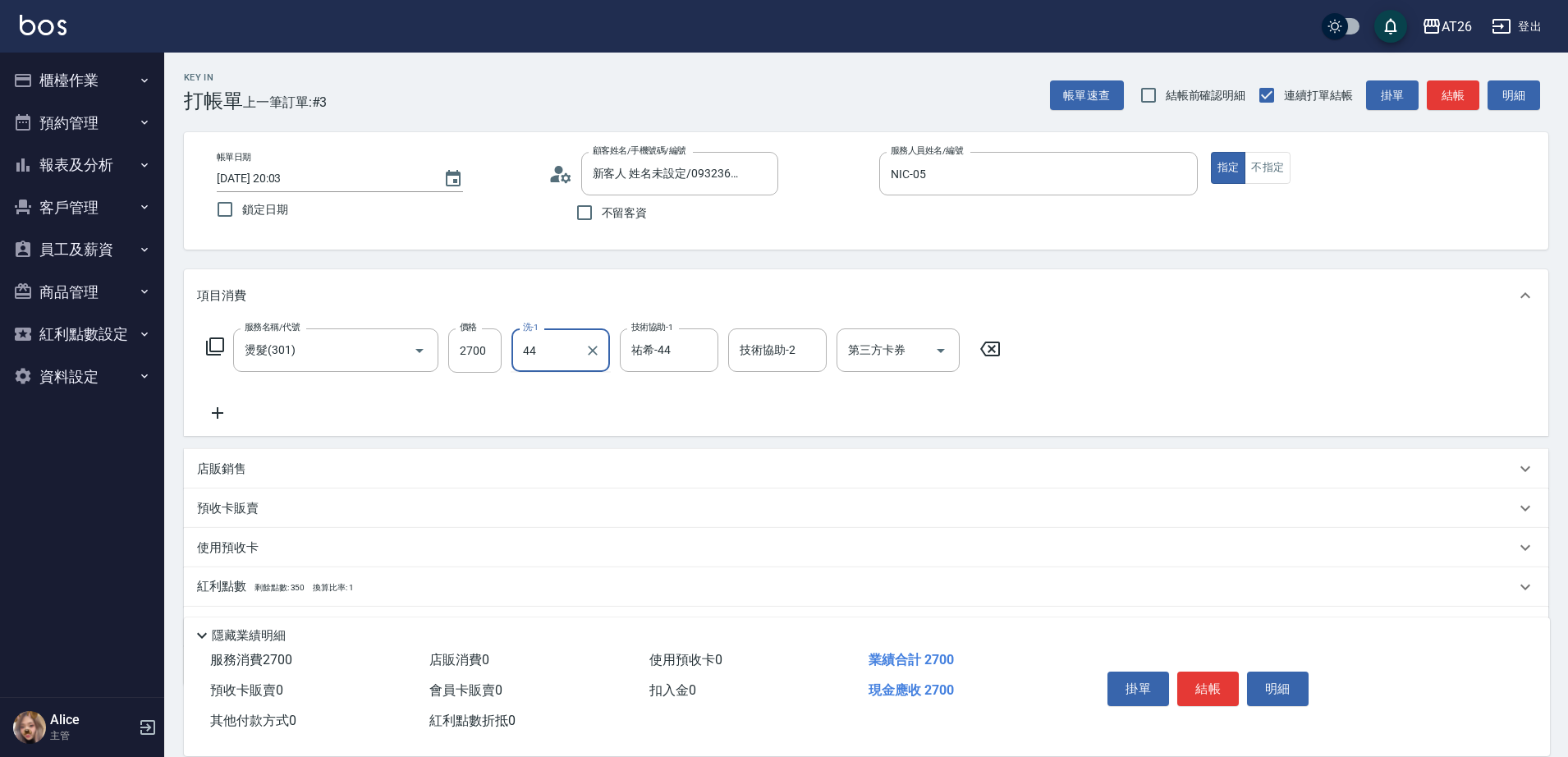
type input "祐希-44"
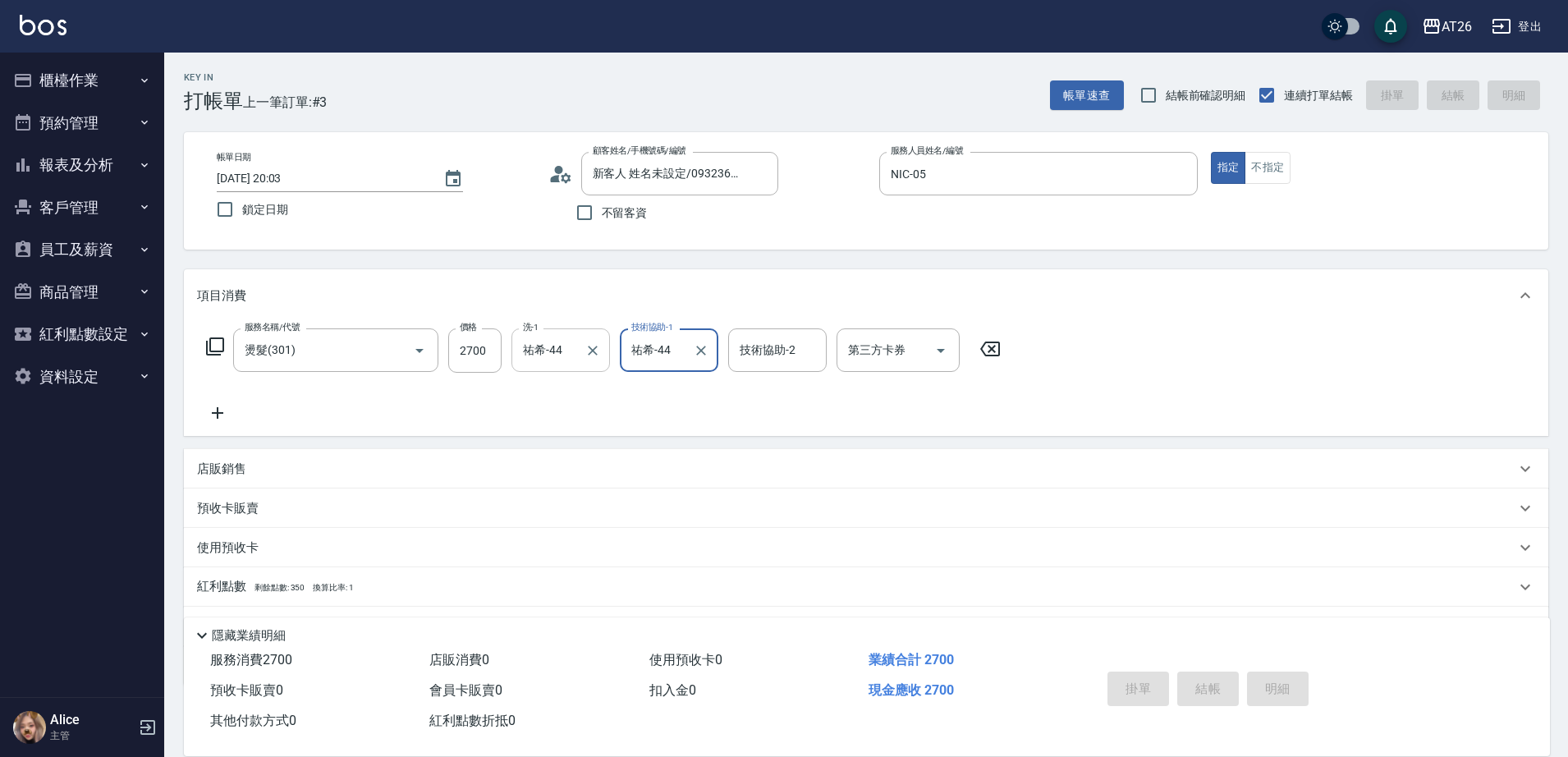
type input "0"
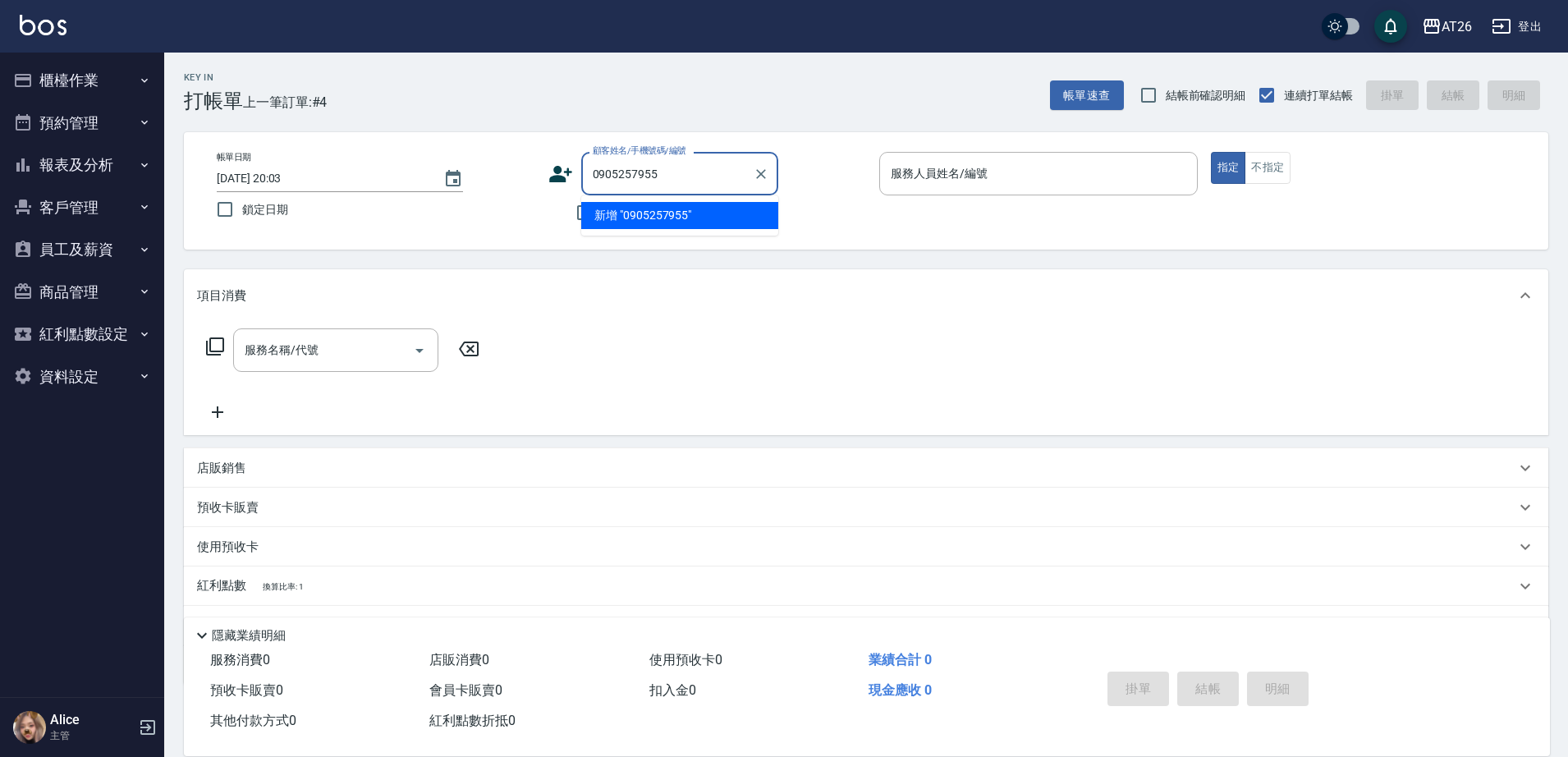
type input "0905257955"
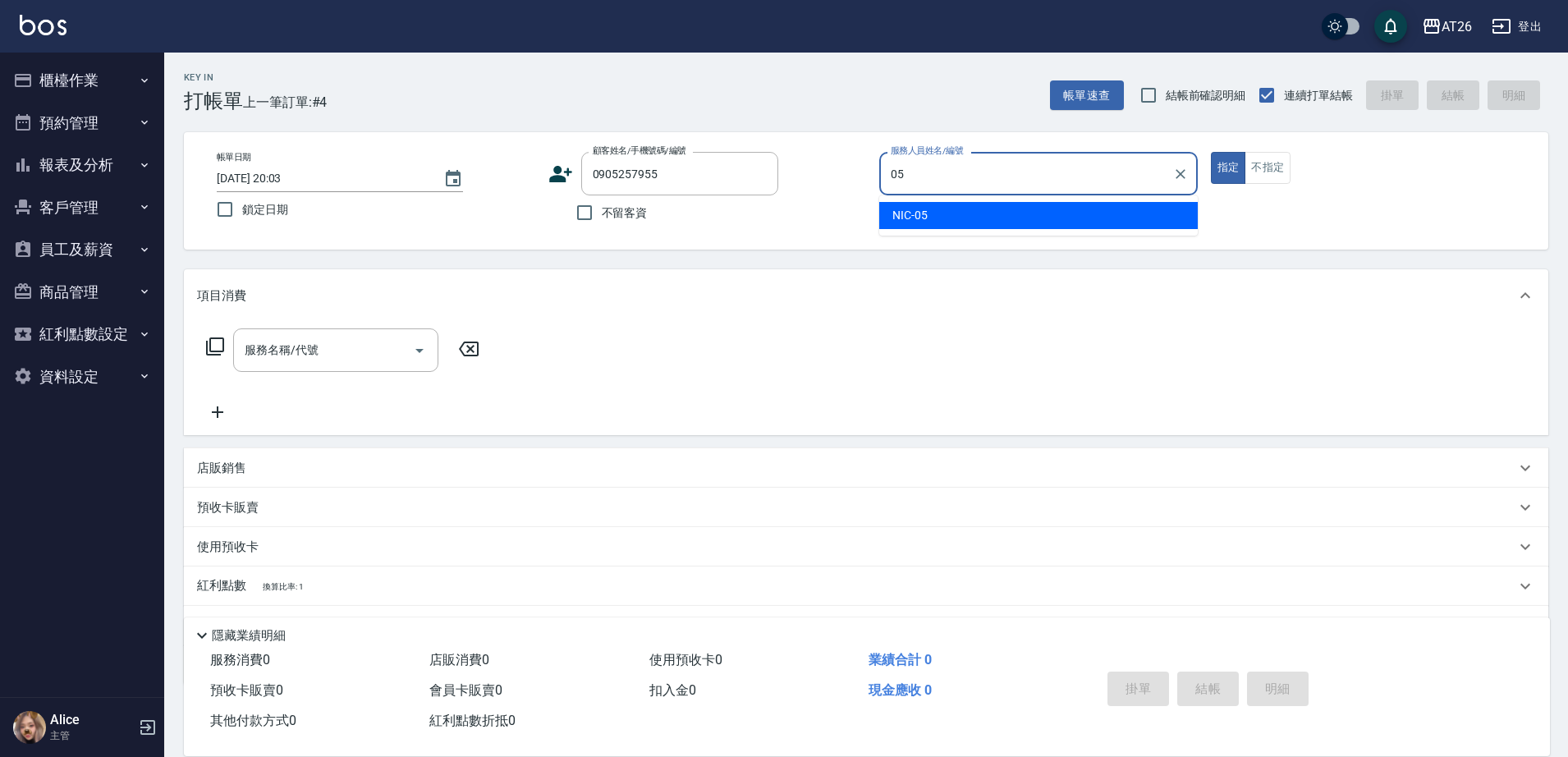
type input "NIC-05"
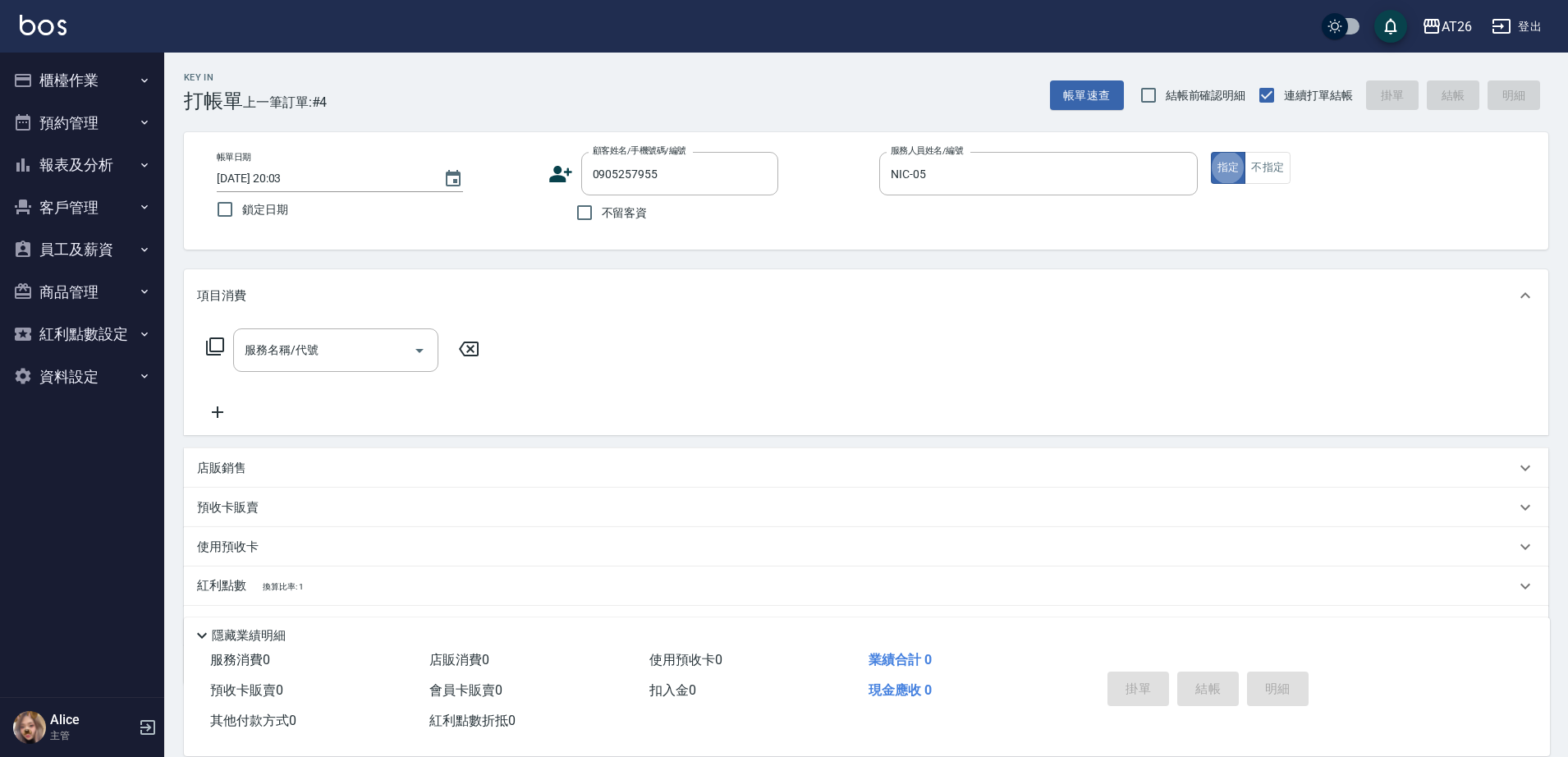
type input "黃鎖海/0905257955/"
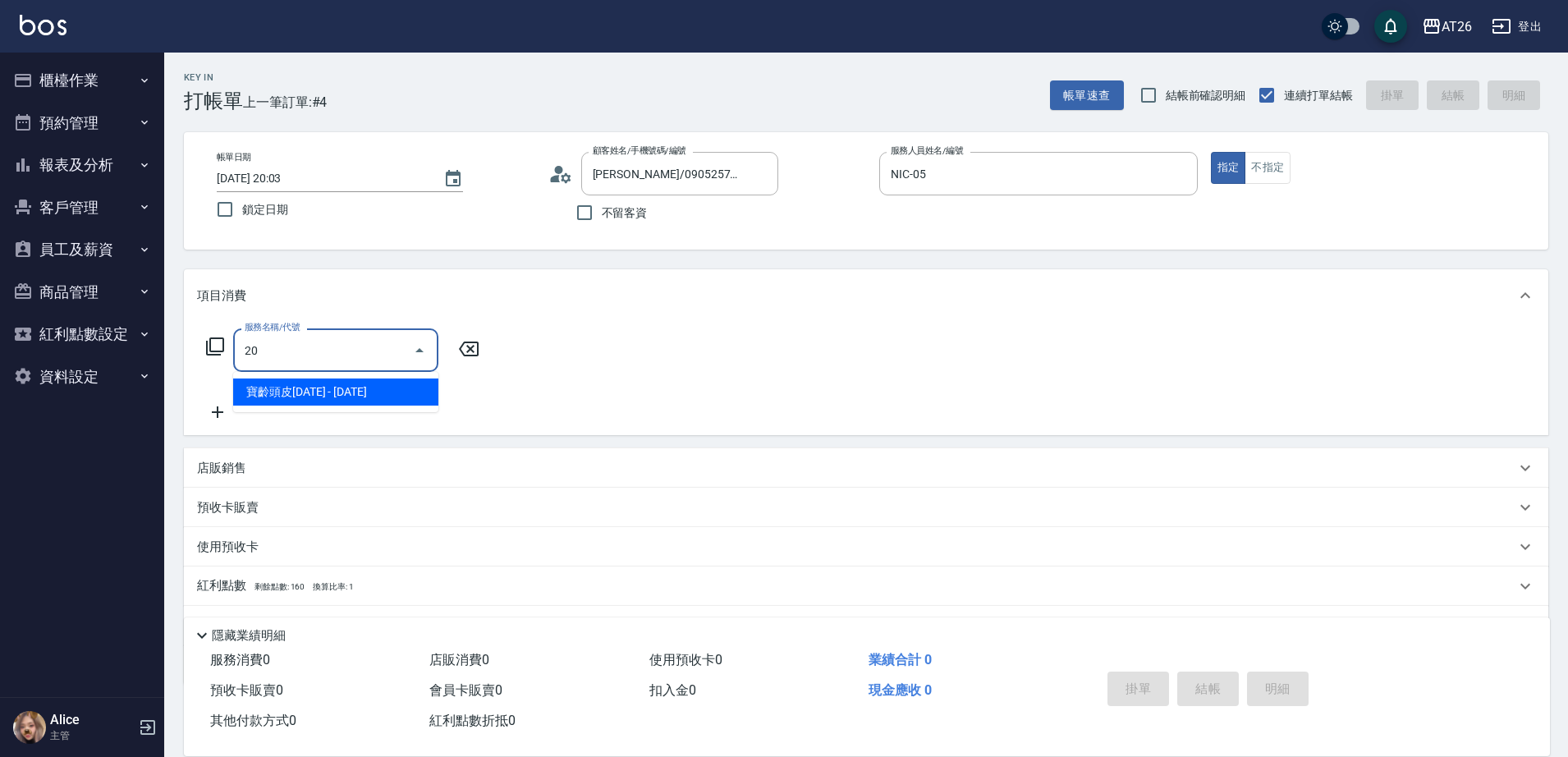
type input "201"
type input "20"
type input "洗髮(201)"
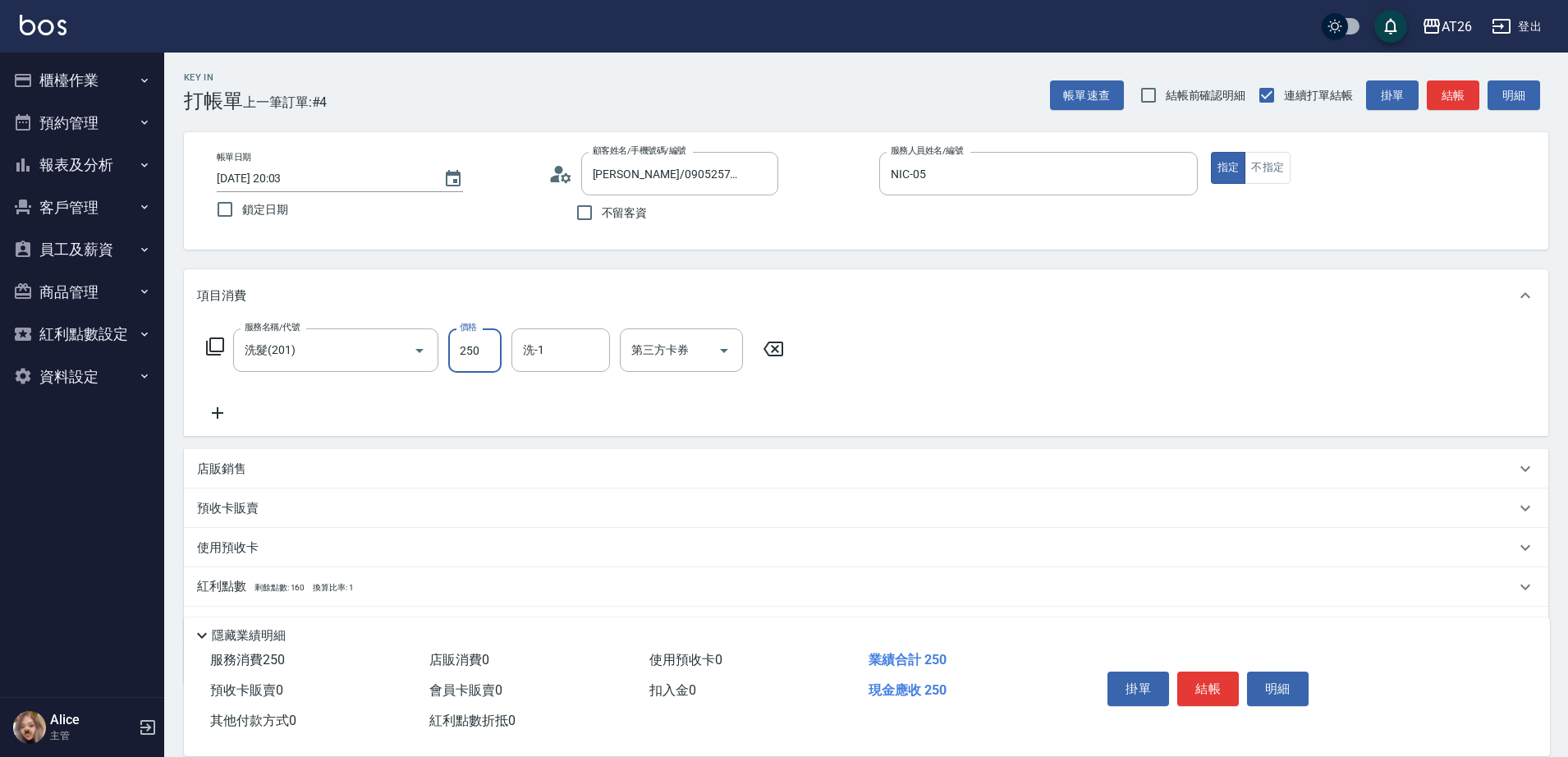
type input "6"
type input "0"
type input "600"
type input "60"
type input "600"
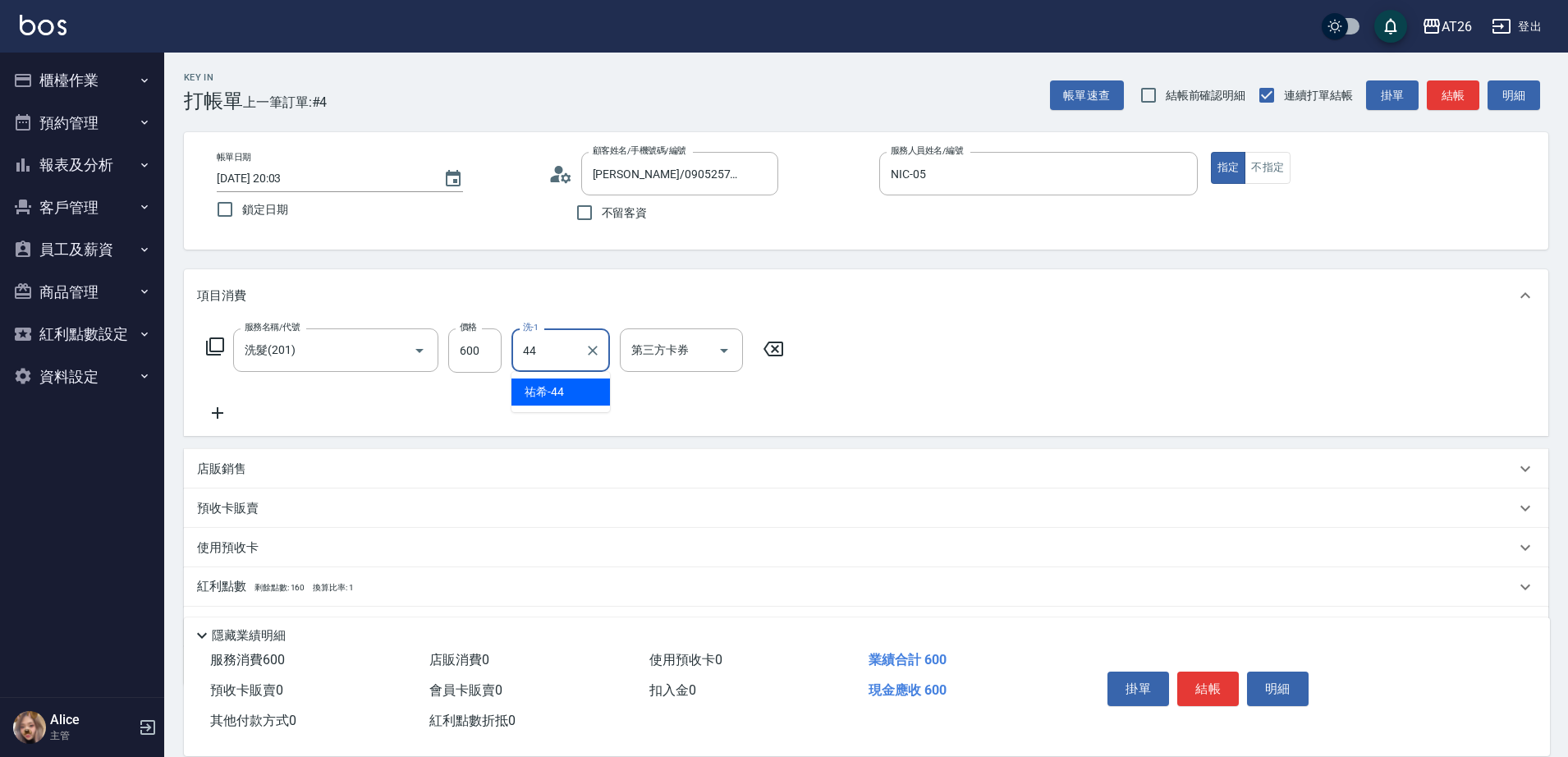
type input "祐希-44"
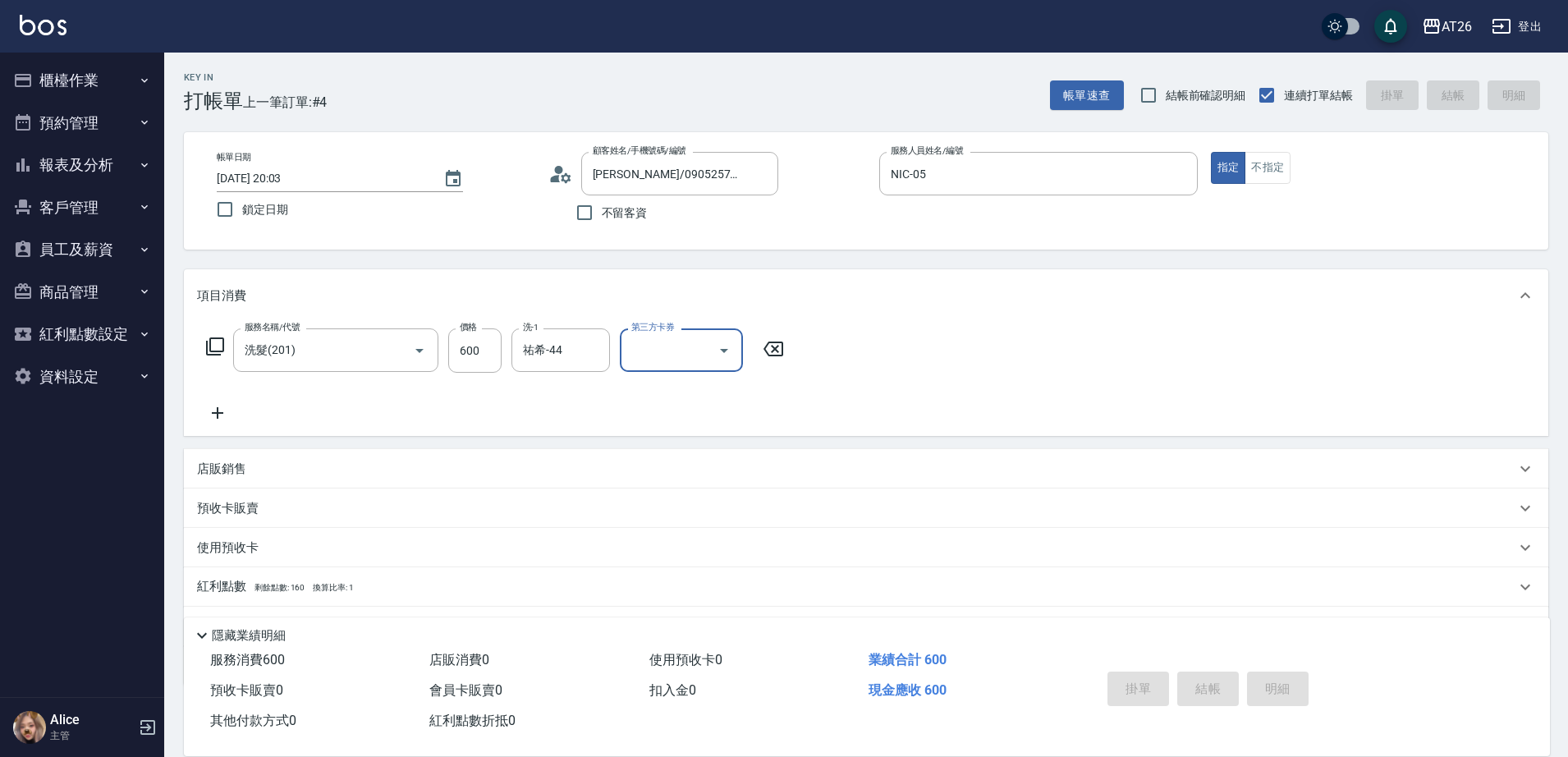
type input "0"
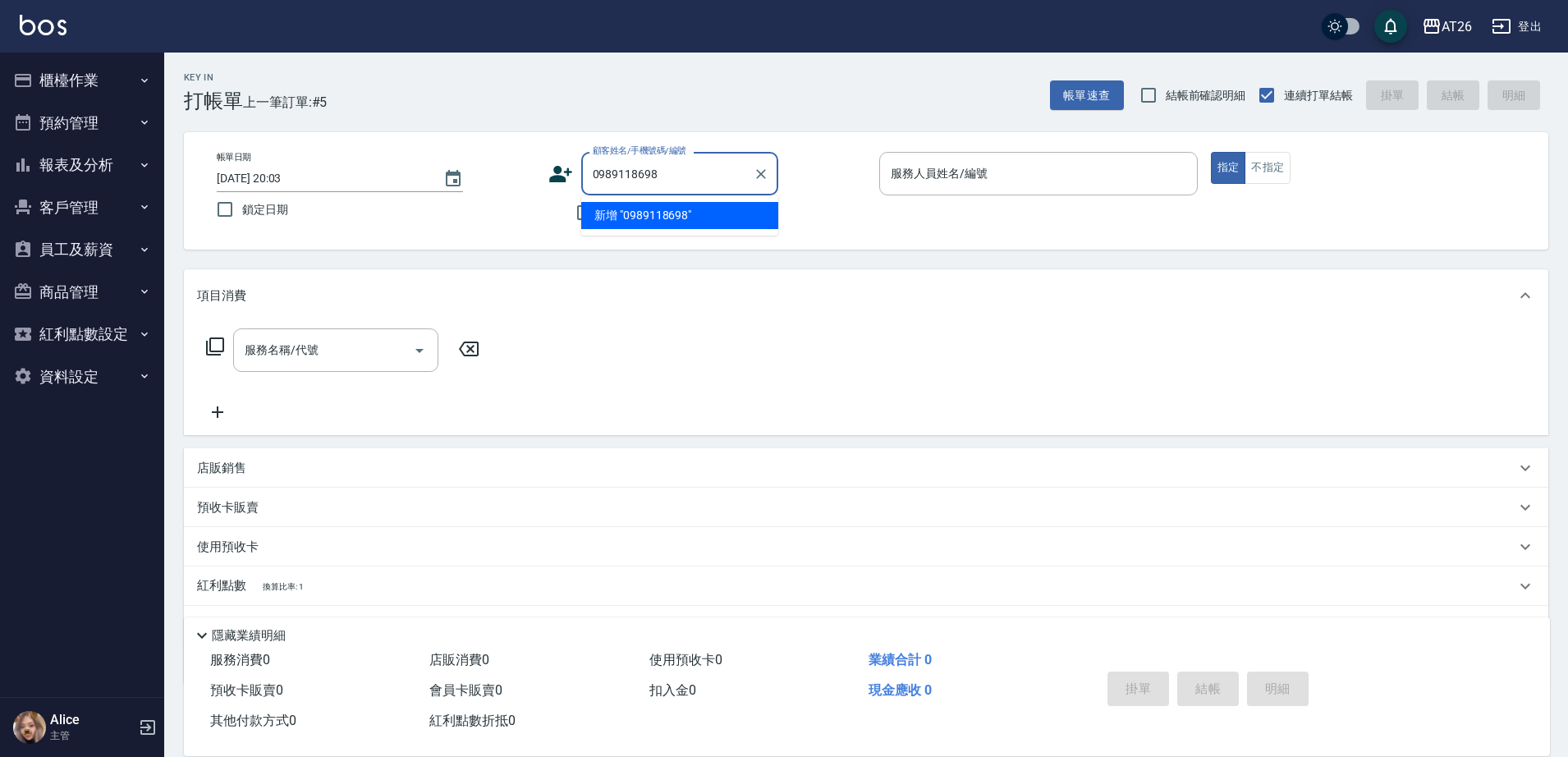
type input "0989118698"
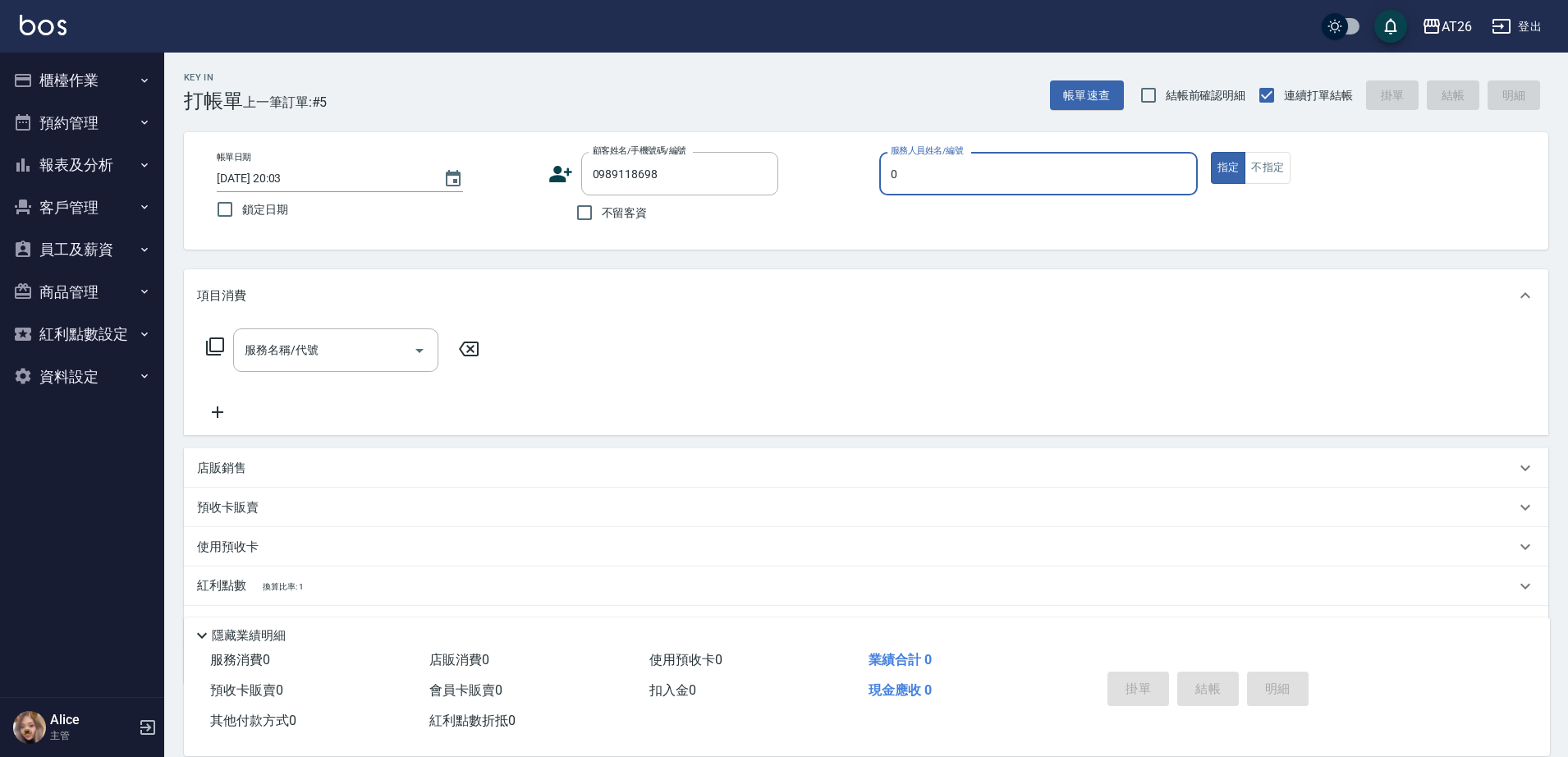
type input "08"
type input "洪蕾雅/0989118698/0989118698"
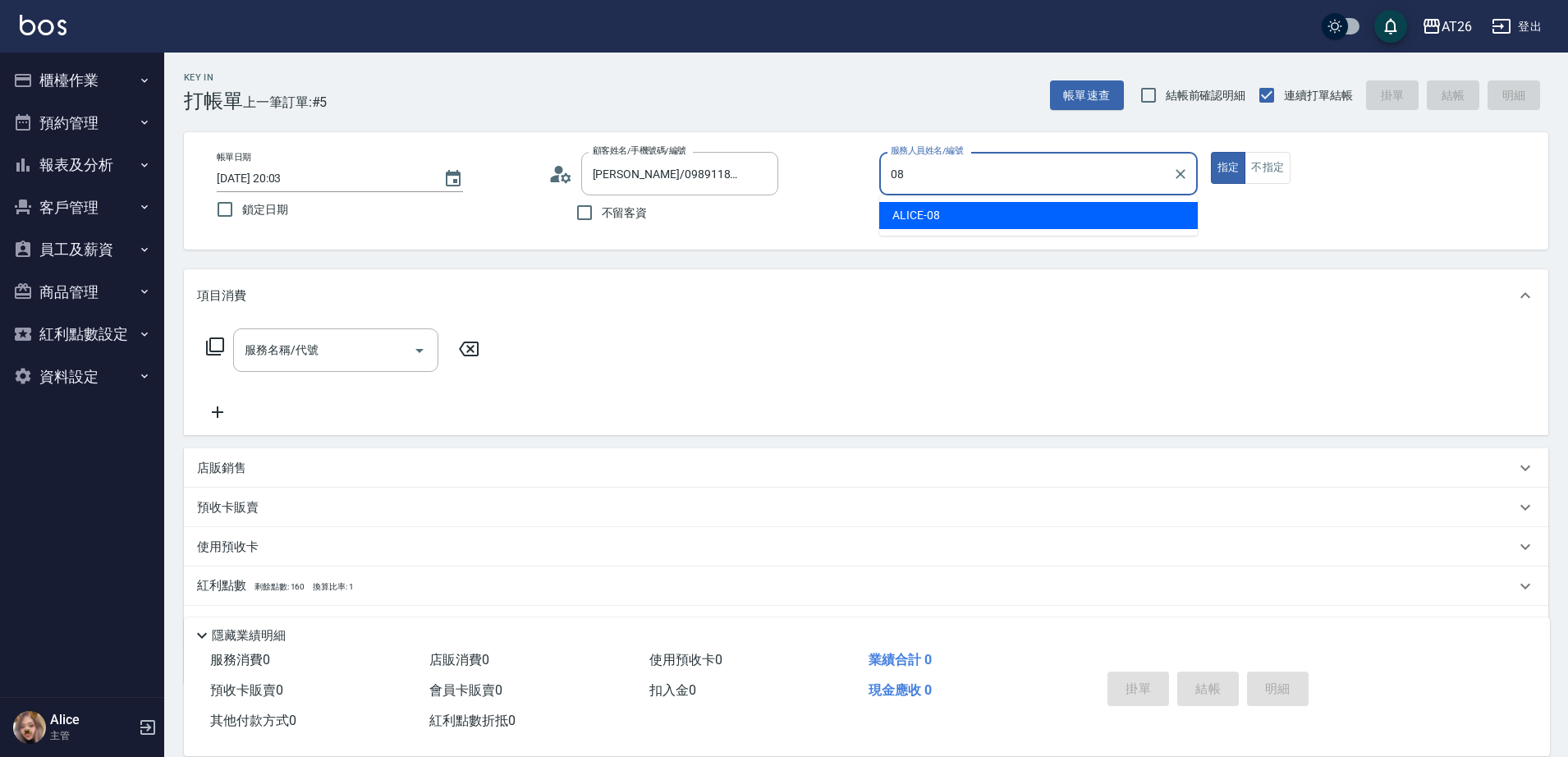
type input "ALICE-08"
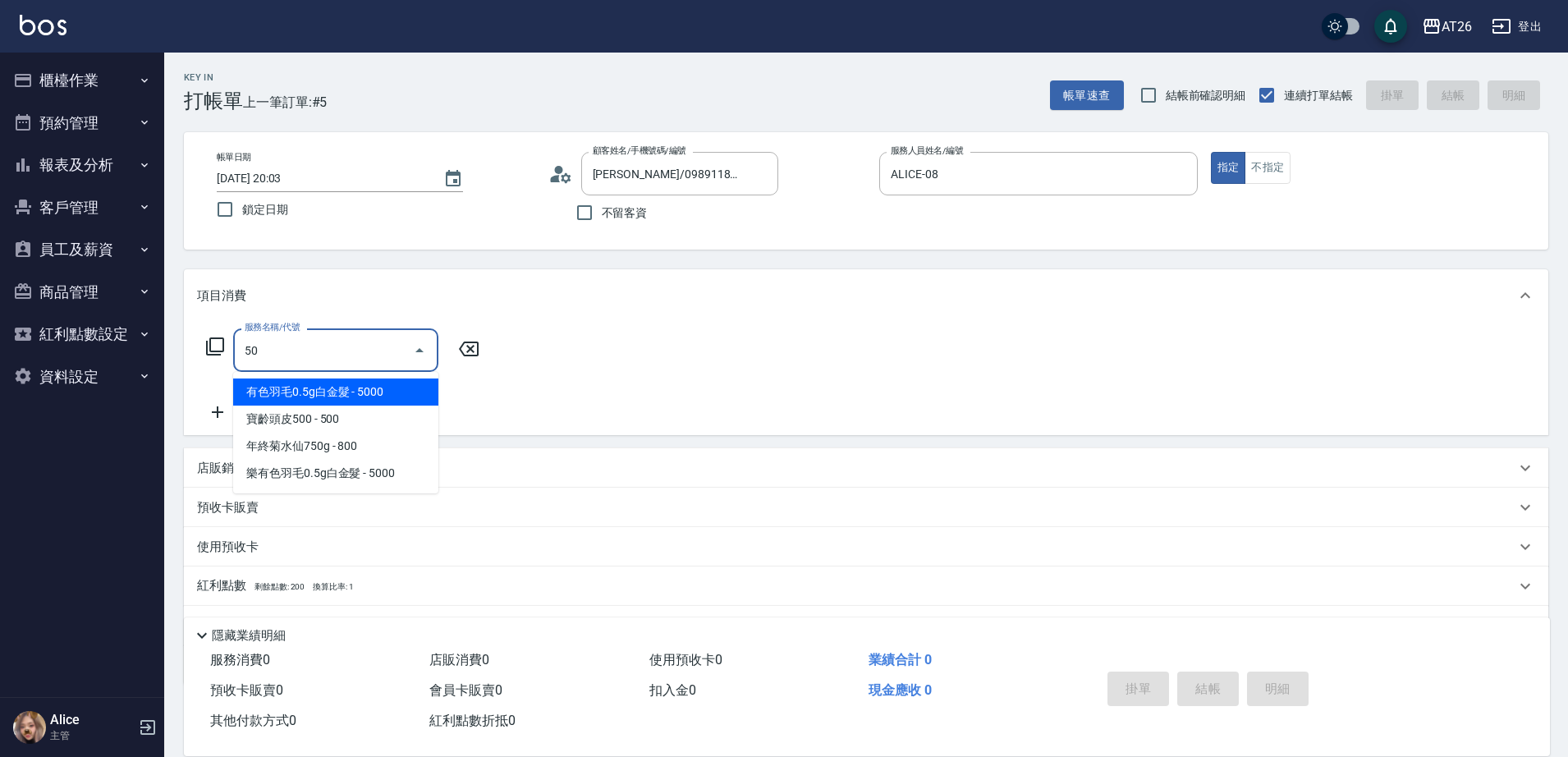
type input "501"
type input "120"
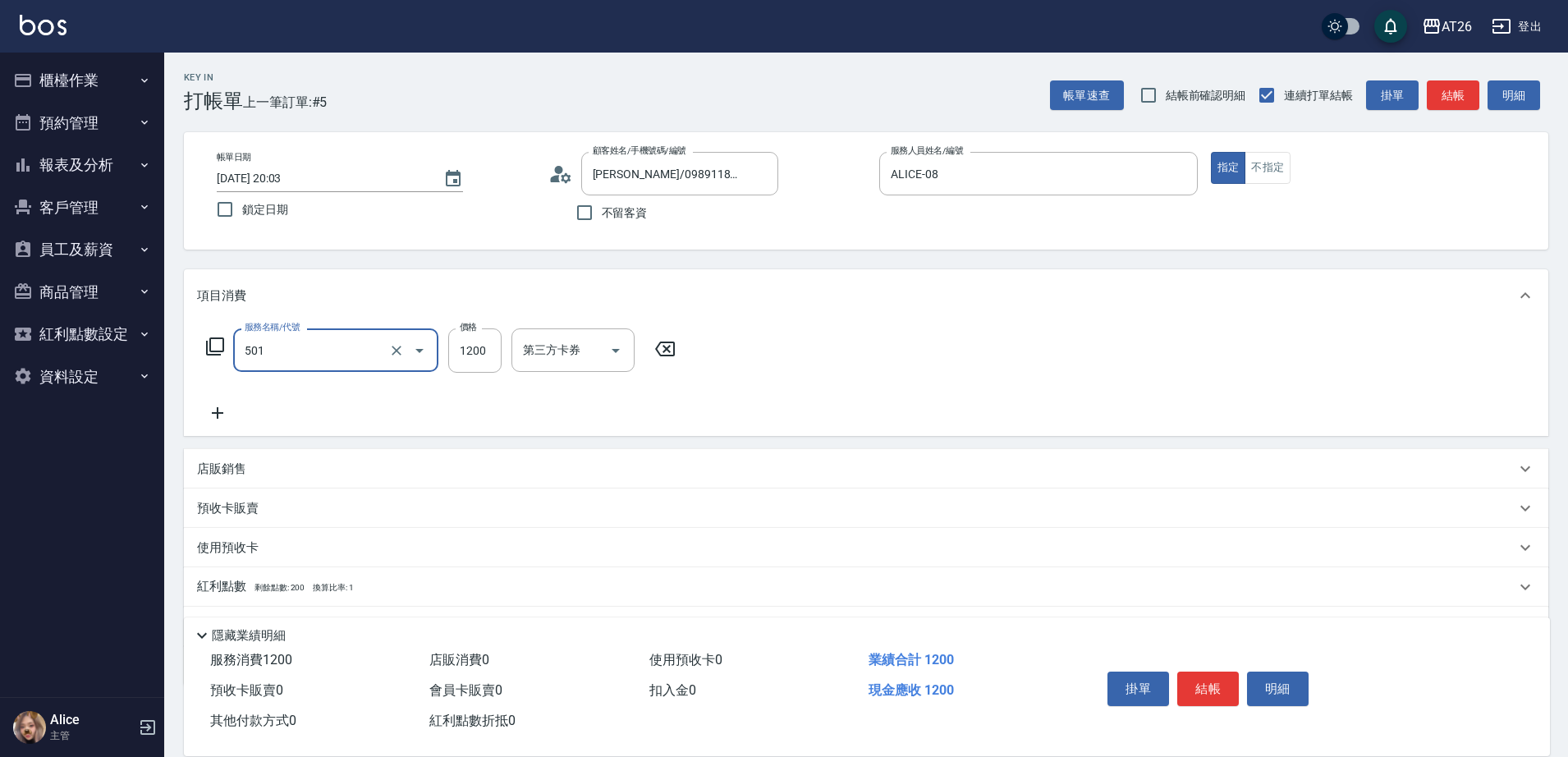
type input "染髮(501)"
type input "2"
type input "0"
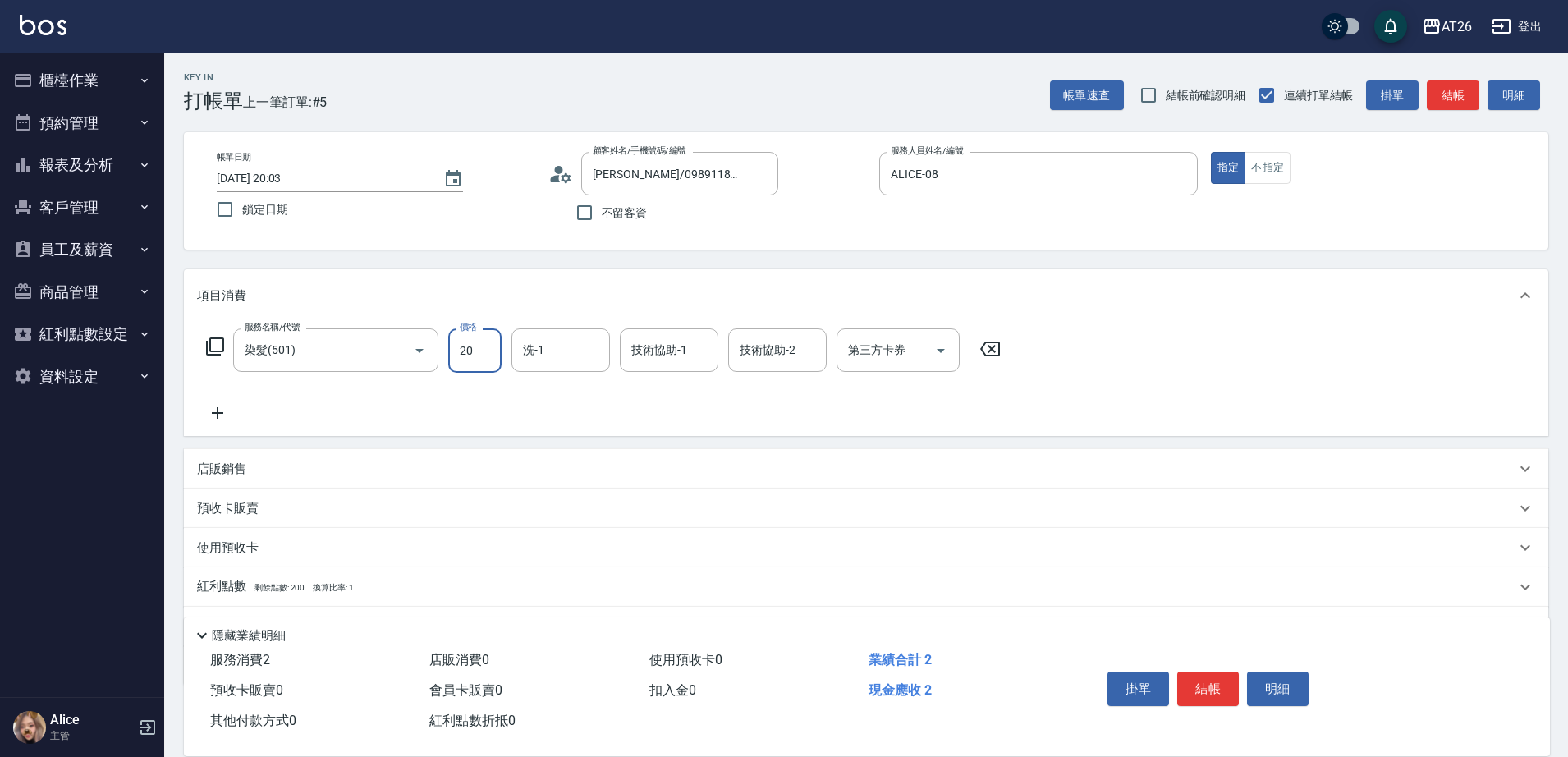
type input "200"
type input "20"
type input "2000"
type input "200"
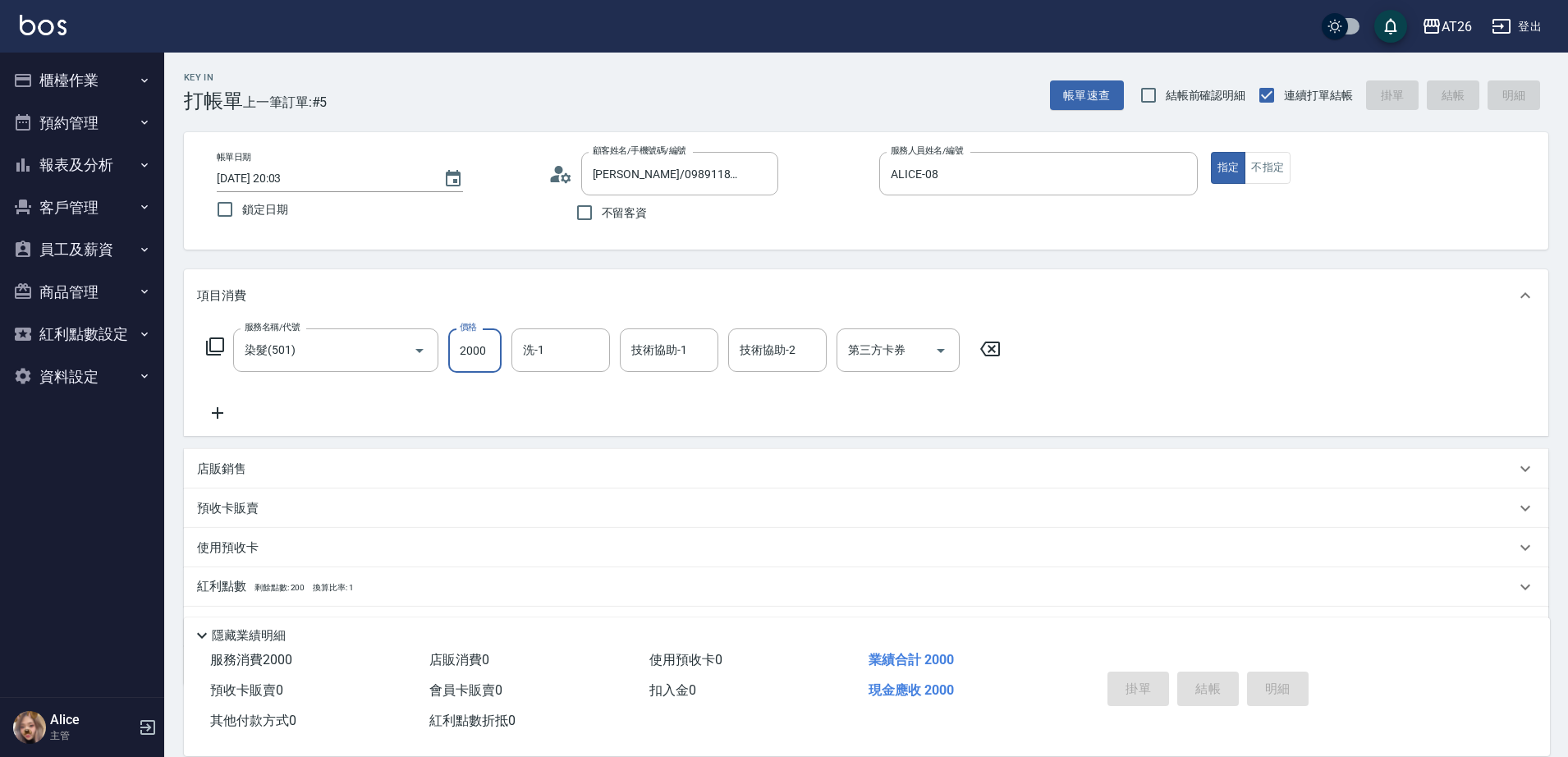
type input "0"
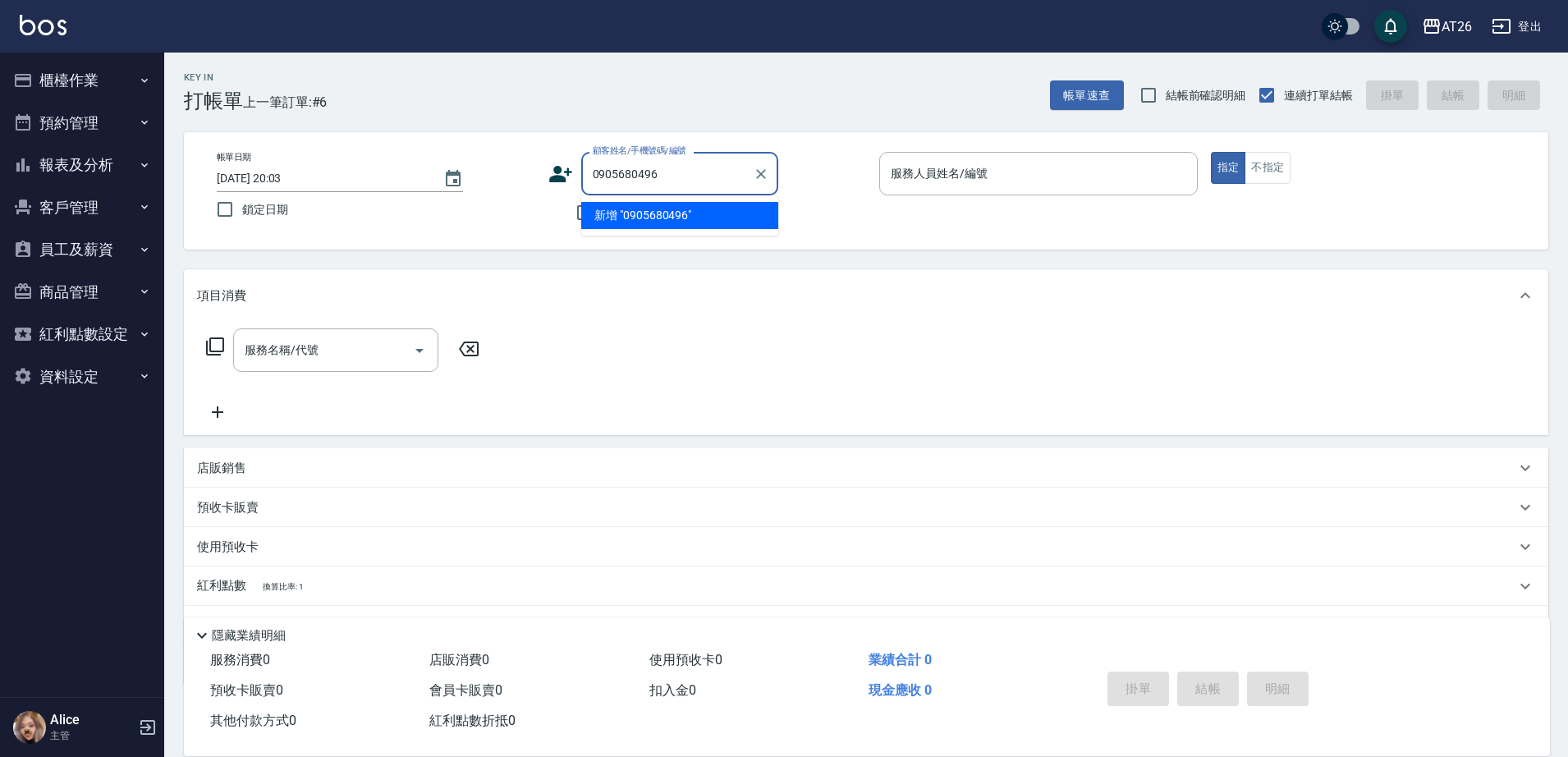
type input "0905680496"
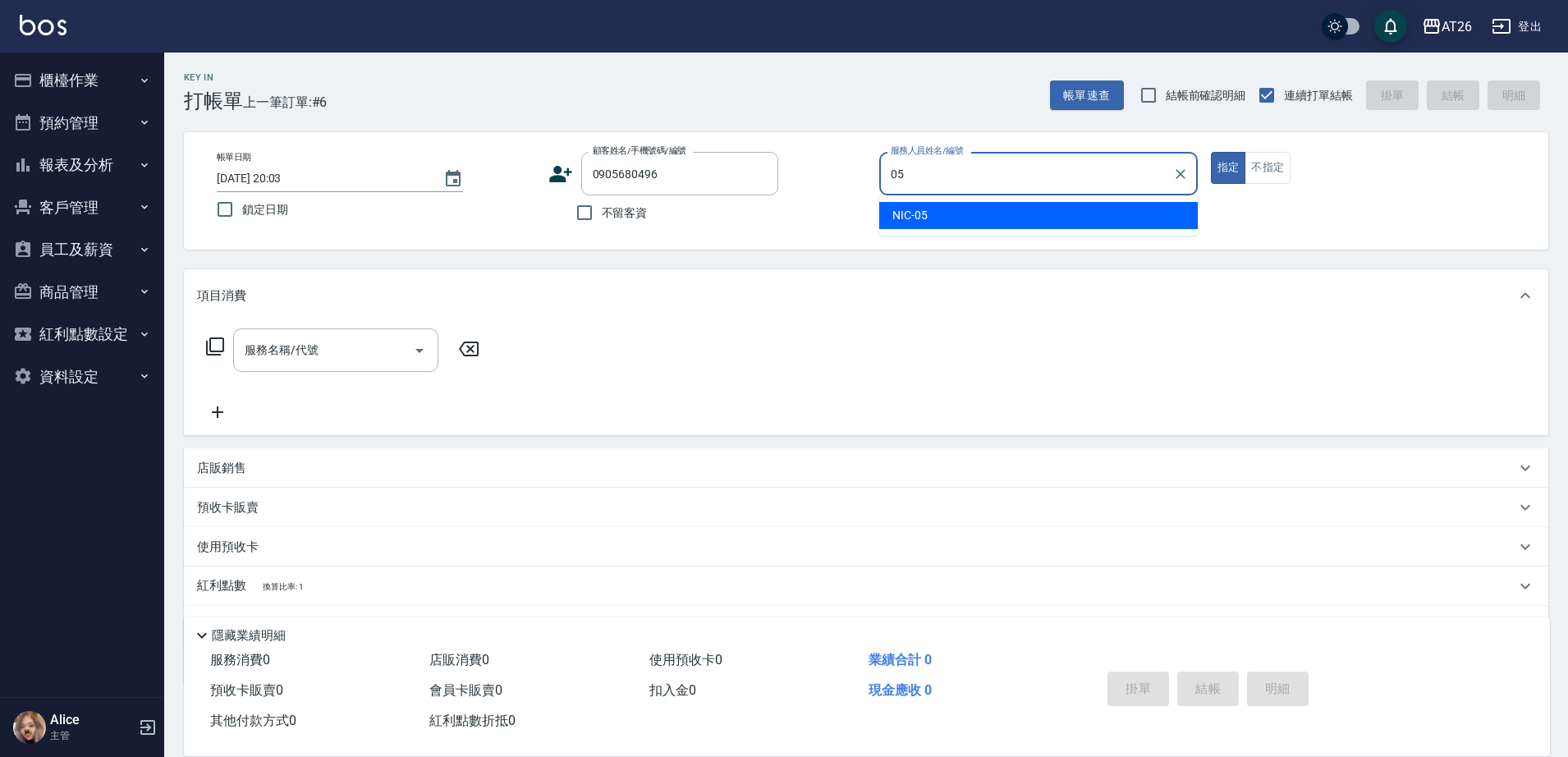
type input "NIC-05"
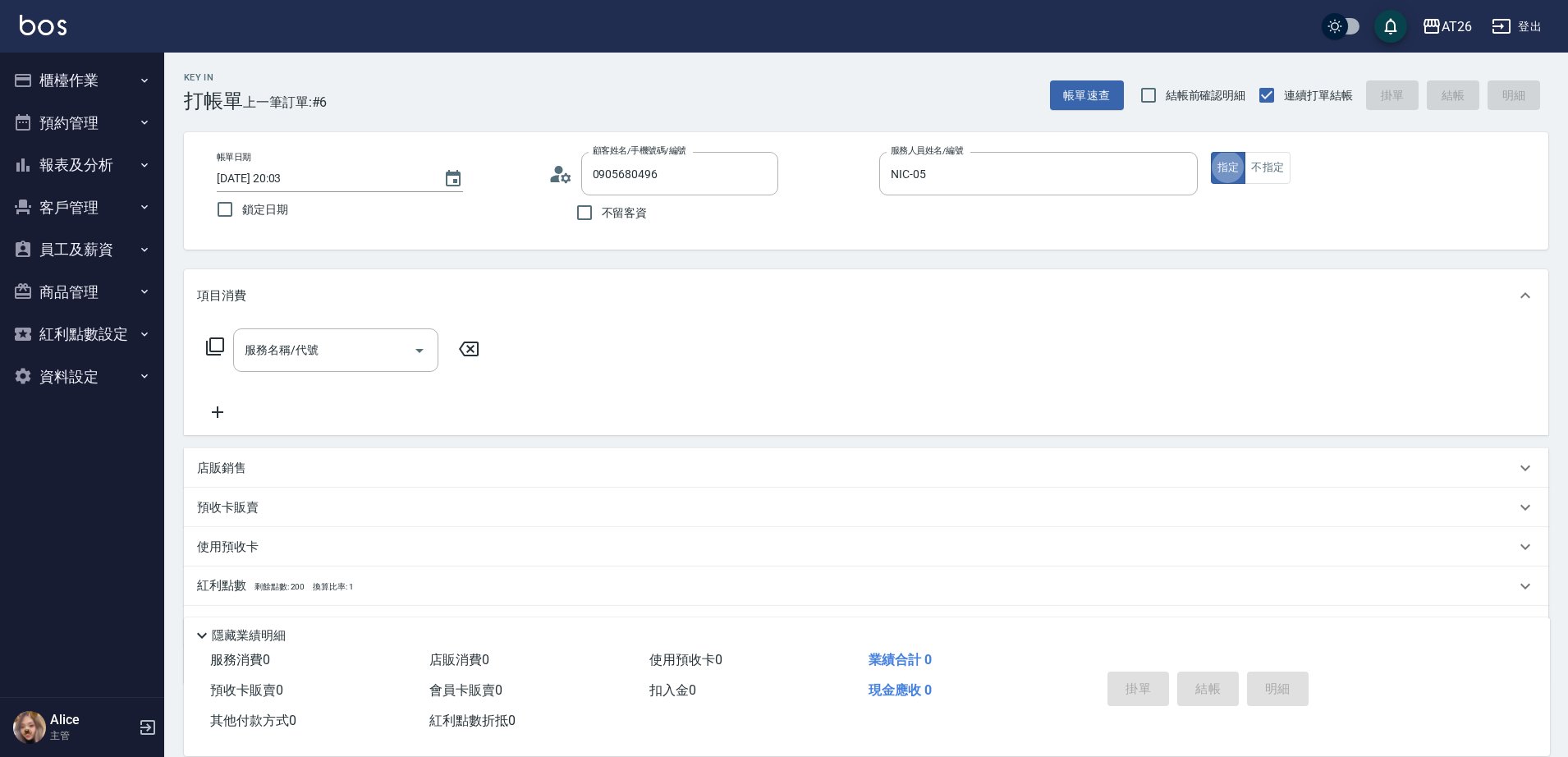
type input "陳柏安/0905680496/0905680496"
type input "4"
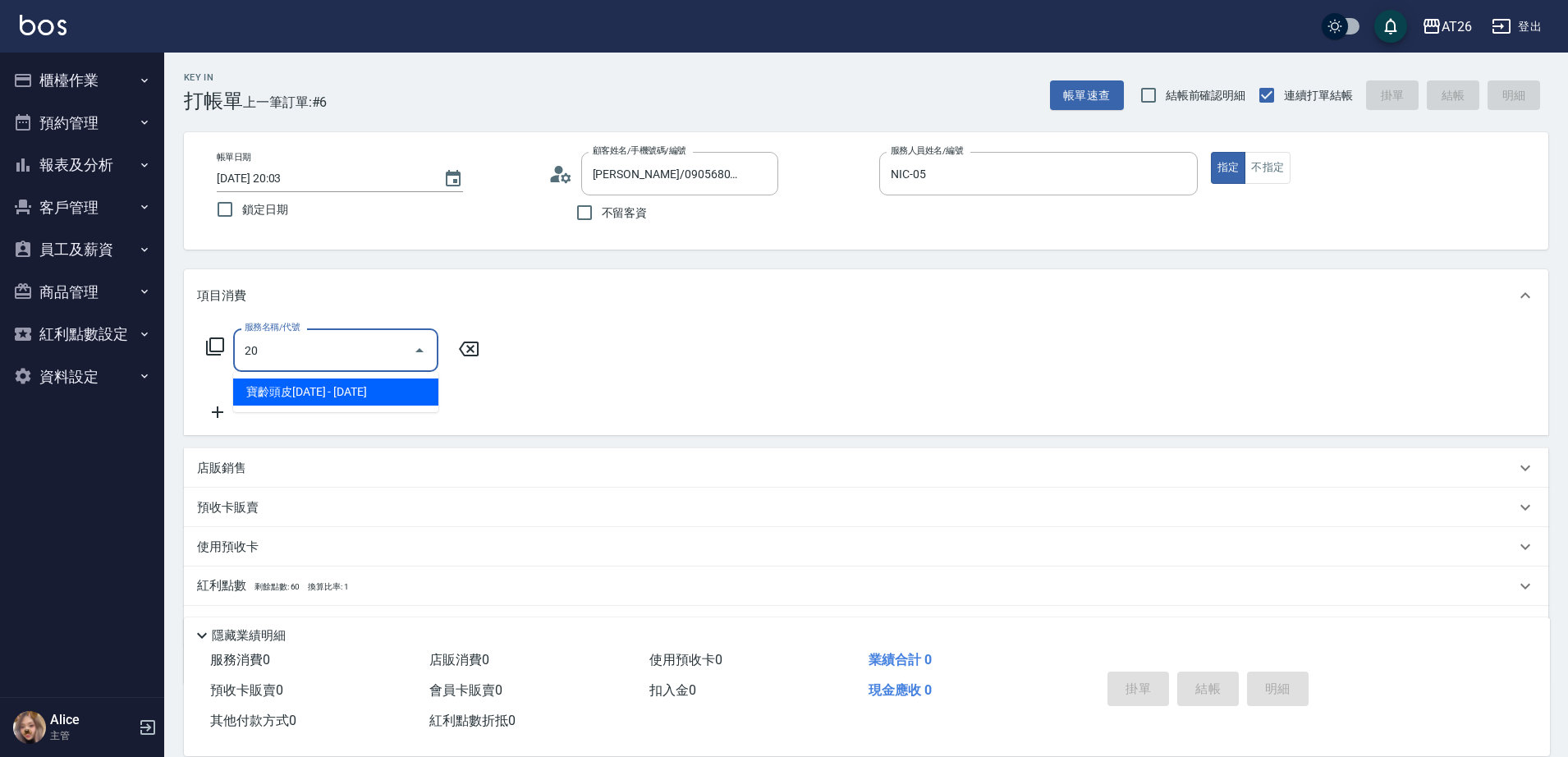
type input "201"
type input "20"
type input "洗髮(201)"
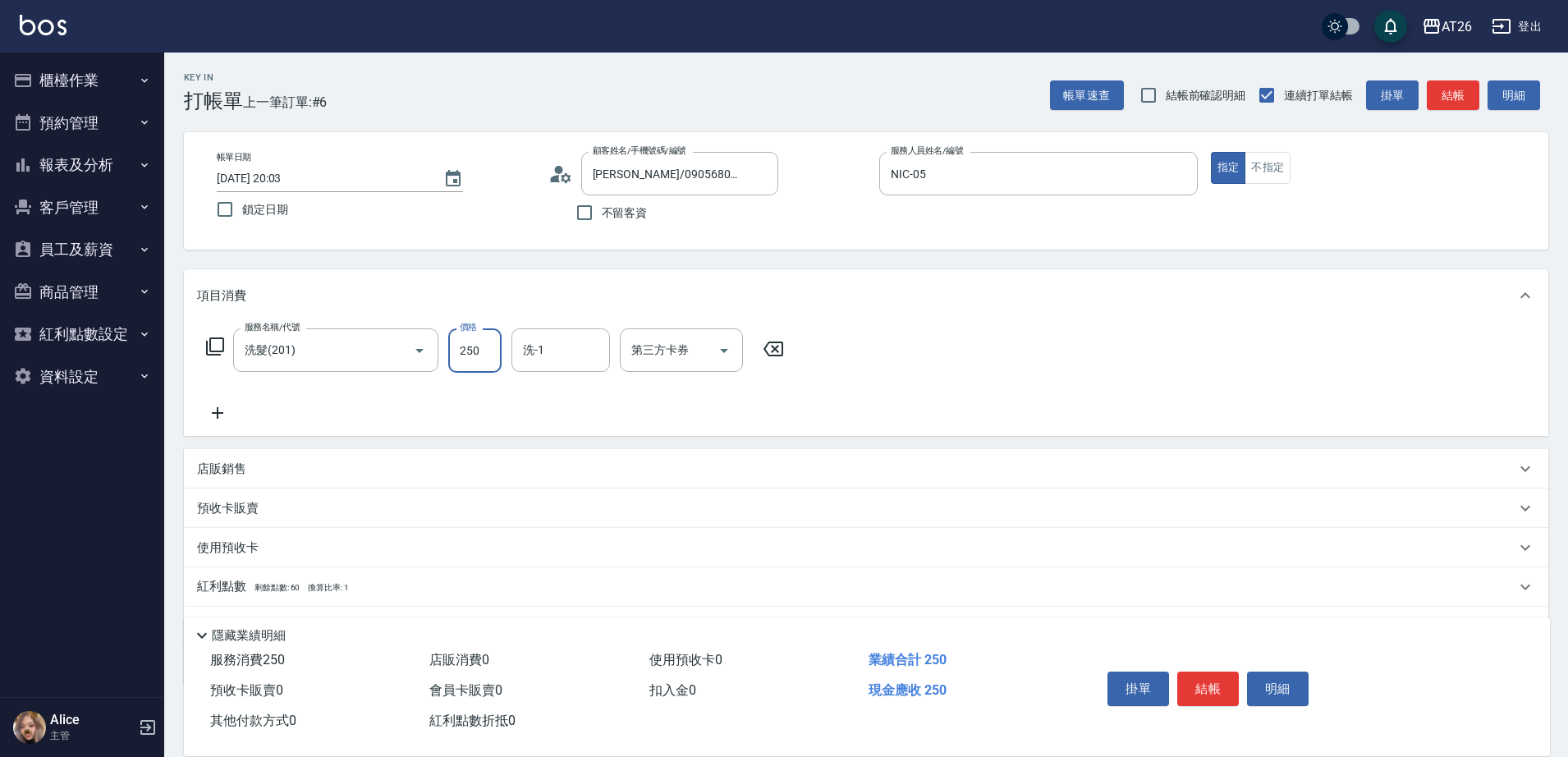
type input "6"
type input "0"
type input "600"
type input "60"
type input "600"
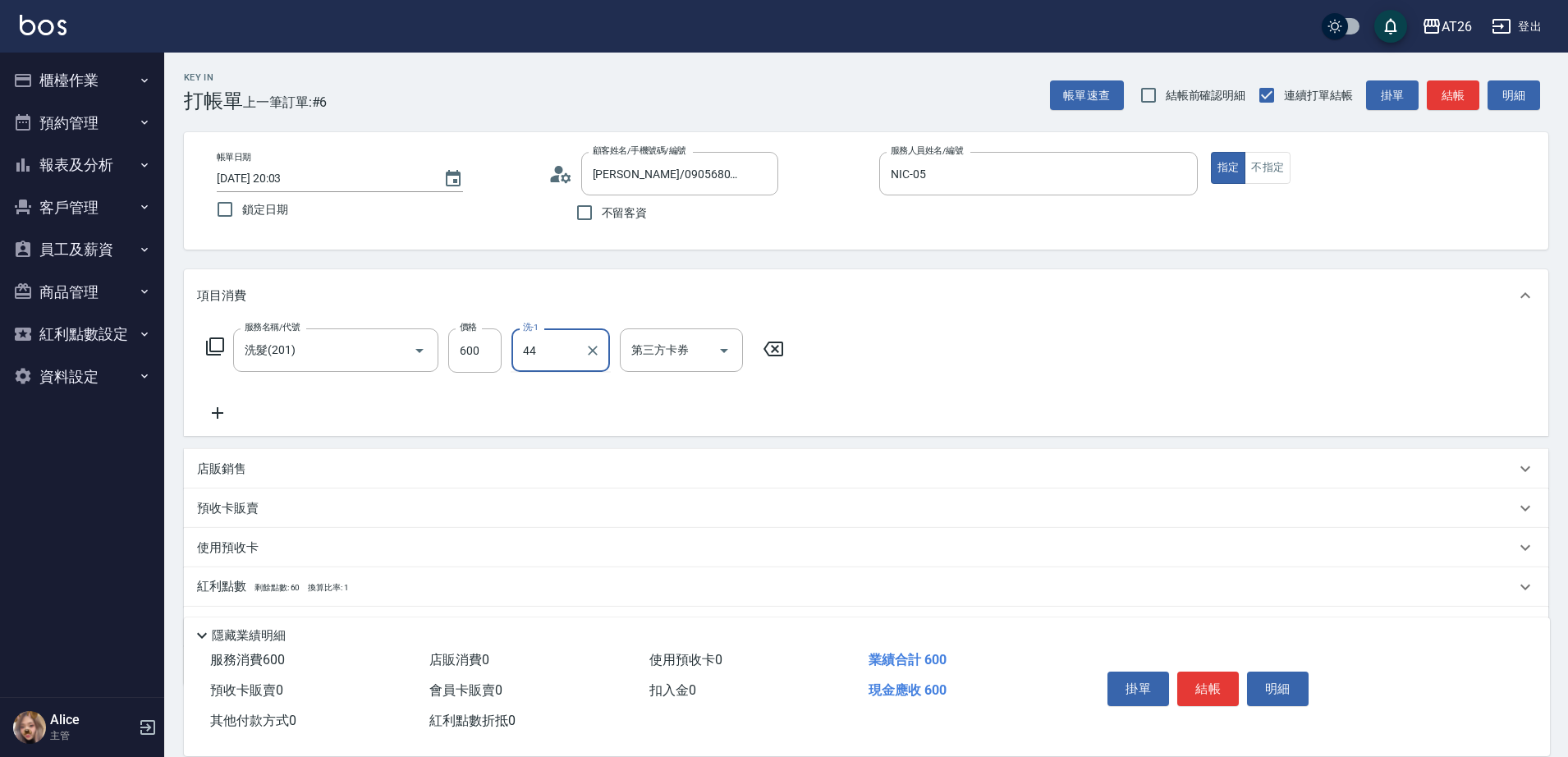
type input "祐希-44"
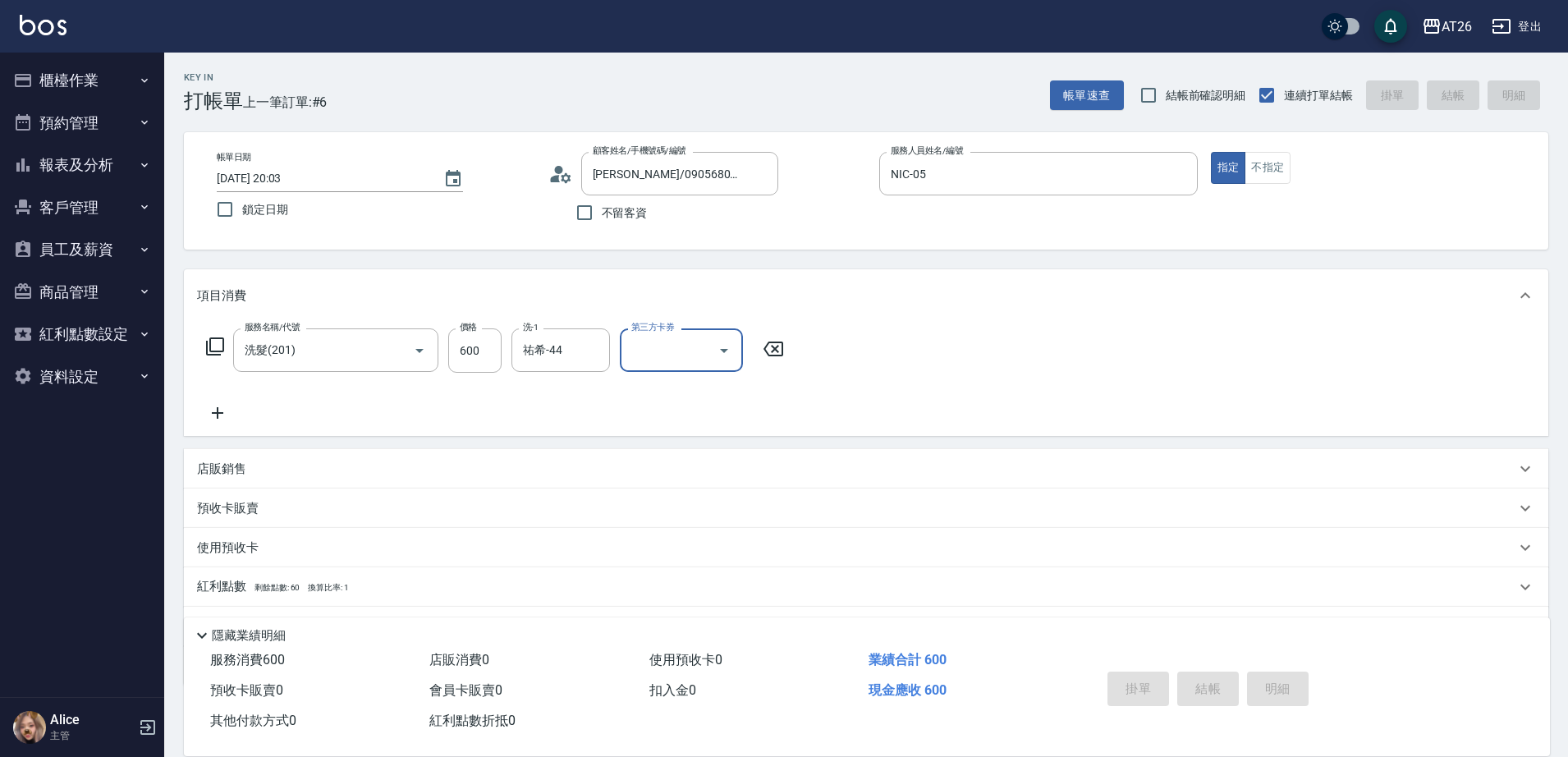
type input "0"
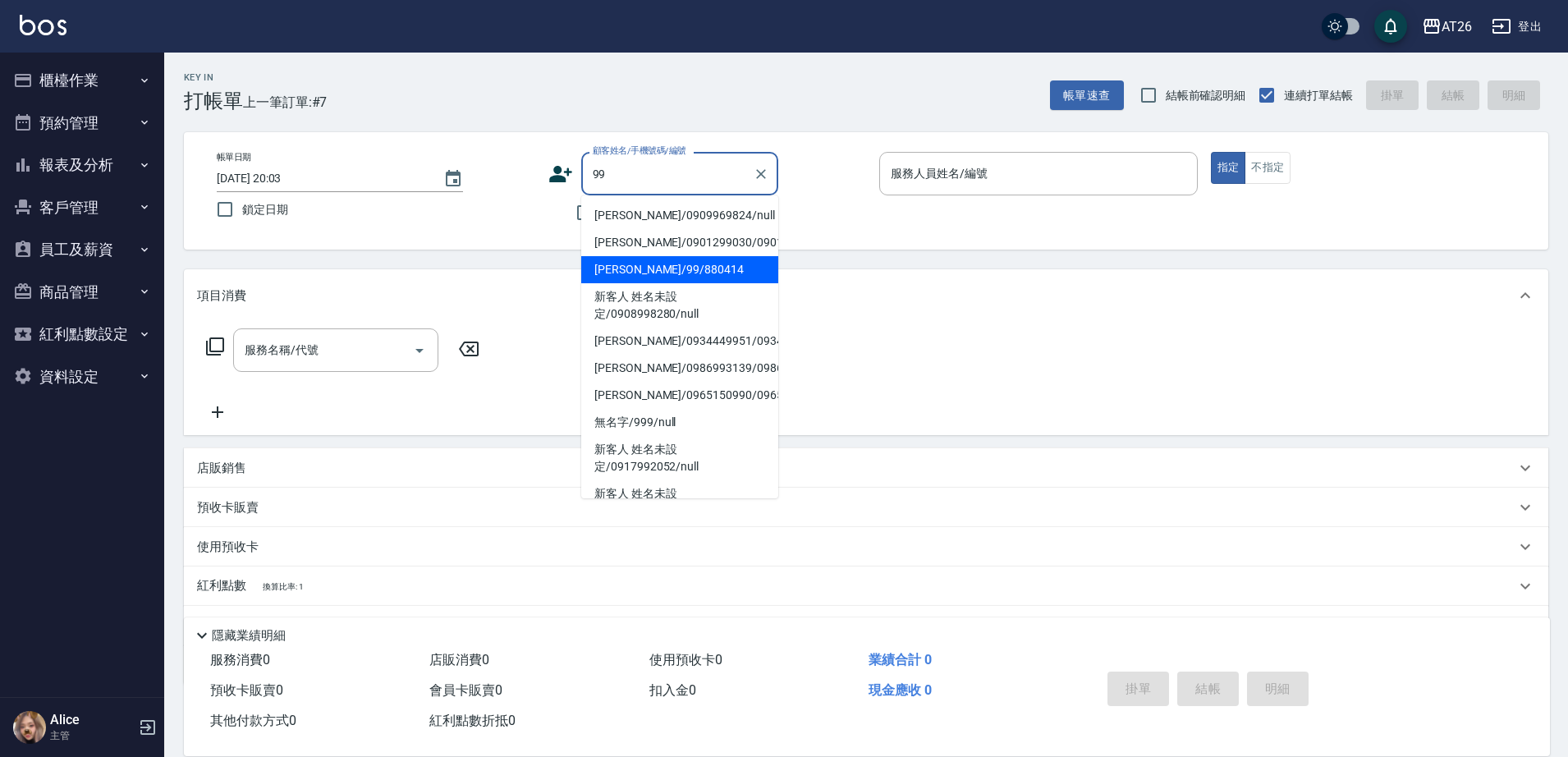
type input "吳昊軒/99/880414"
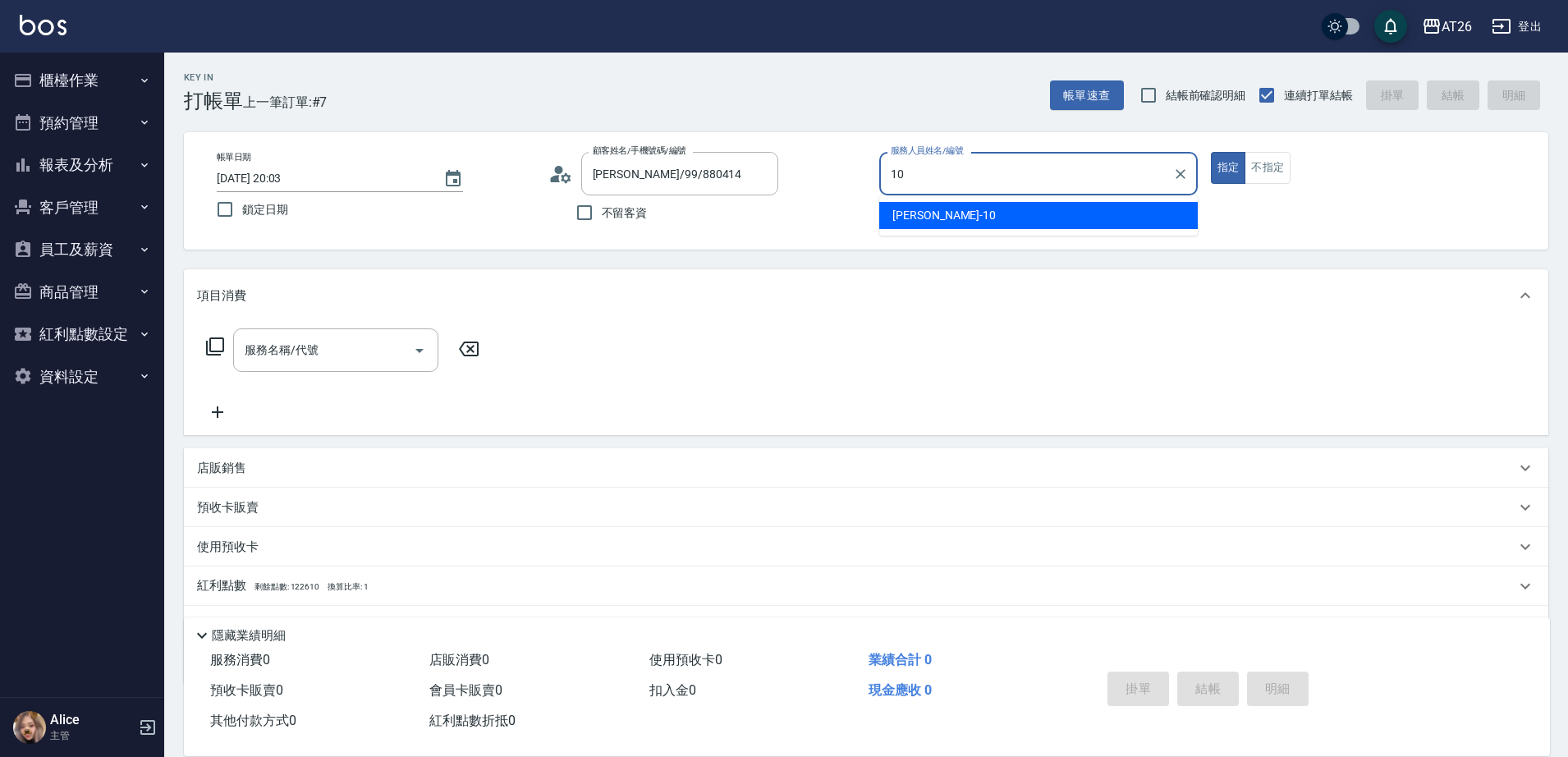
type input "Josh-10"
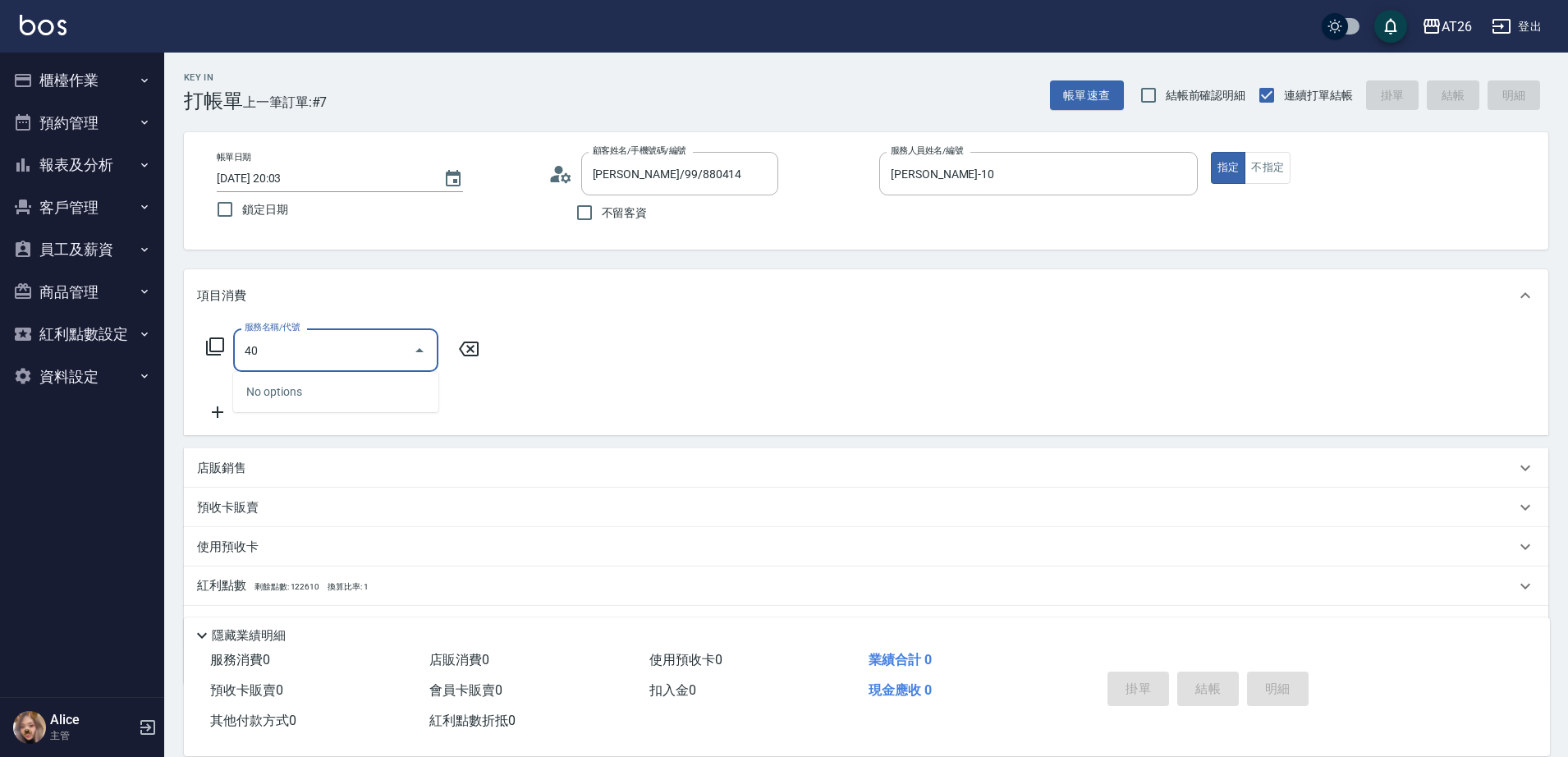
type input "401"
type input "20"
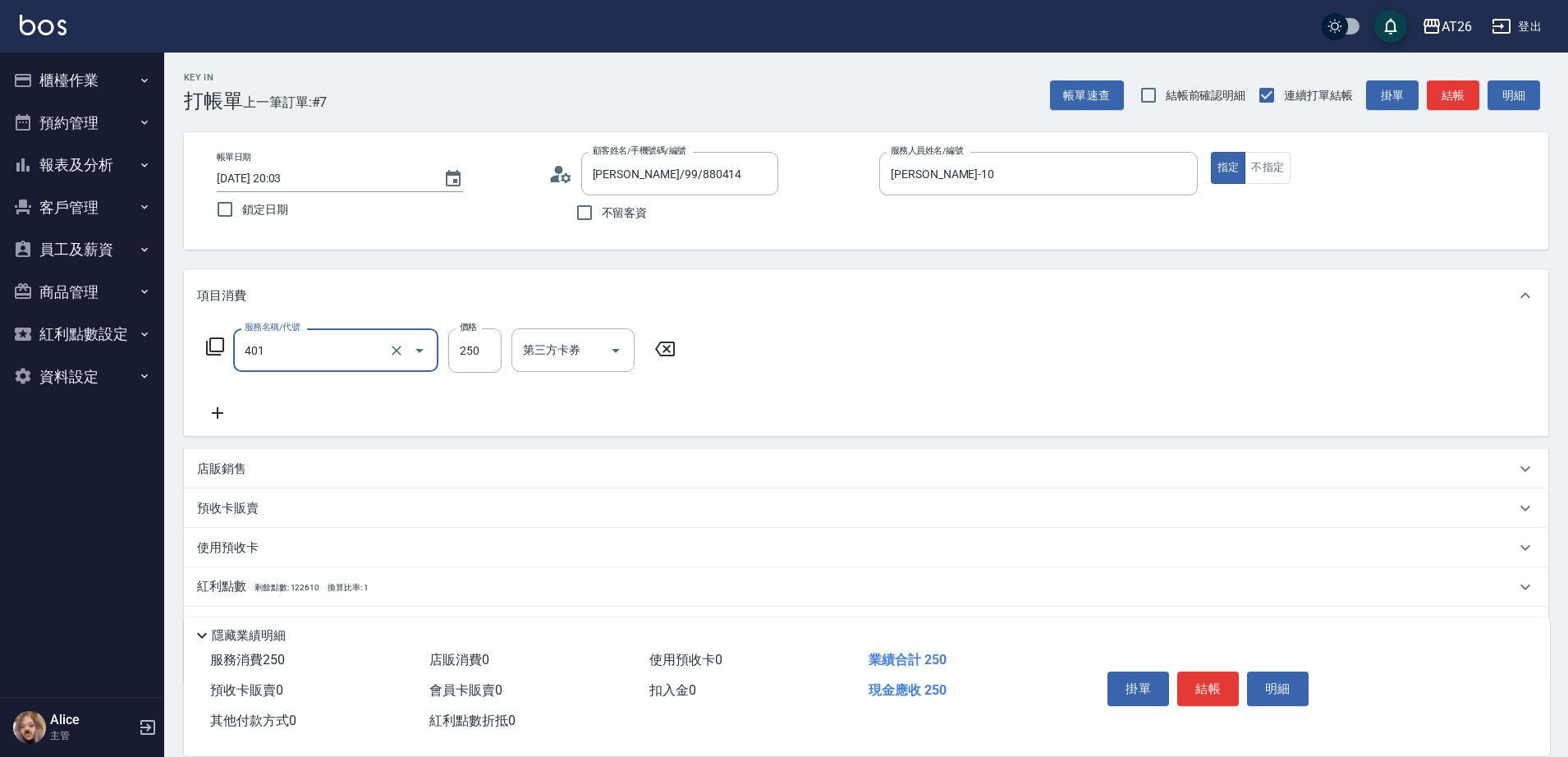
type input "剪髮(401)"
type input "3"
type input "0"
type input "300"
type input "30"
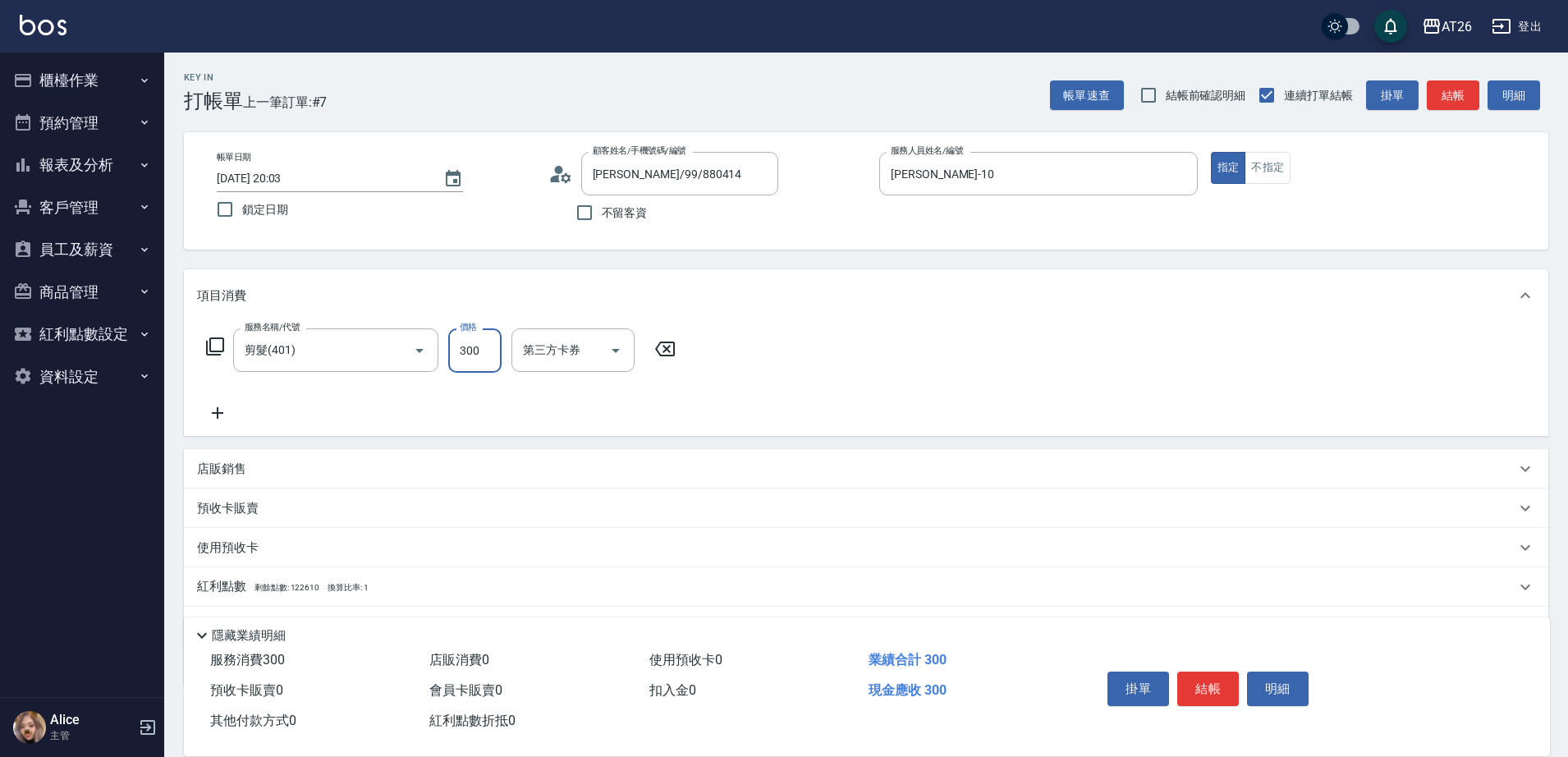
scroll to position [86, 0]
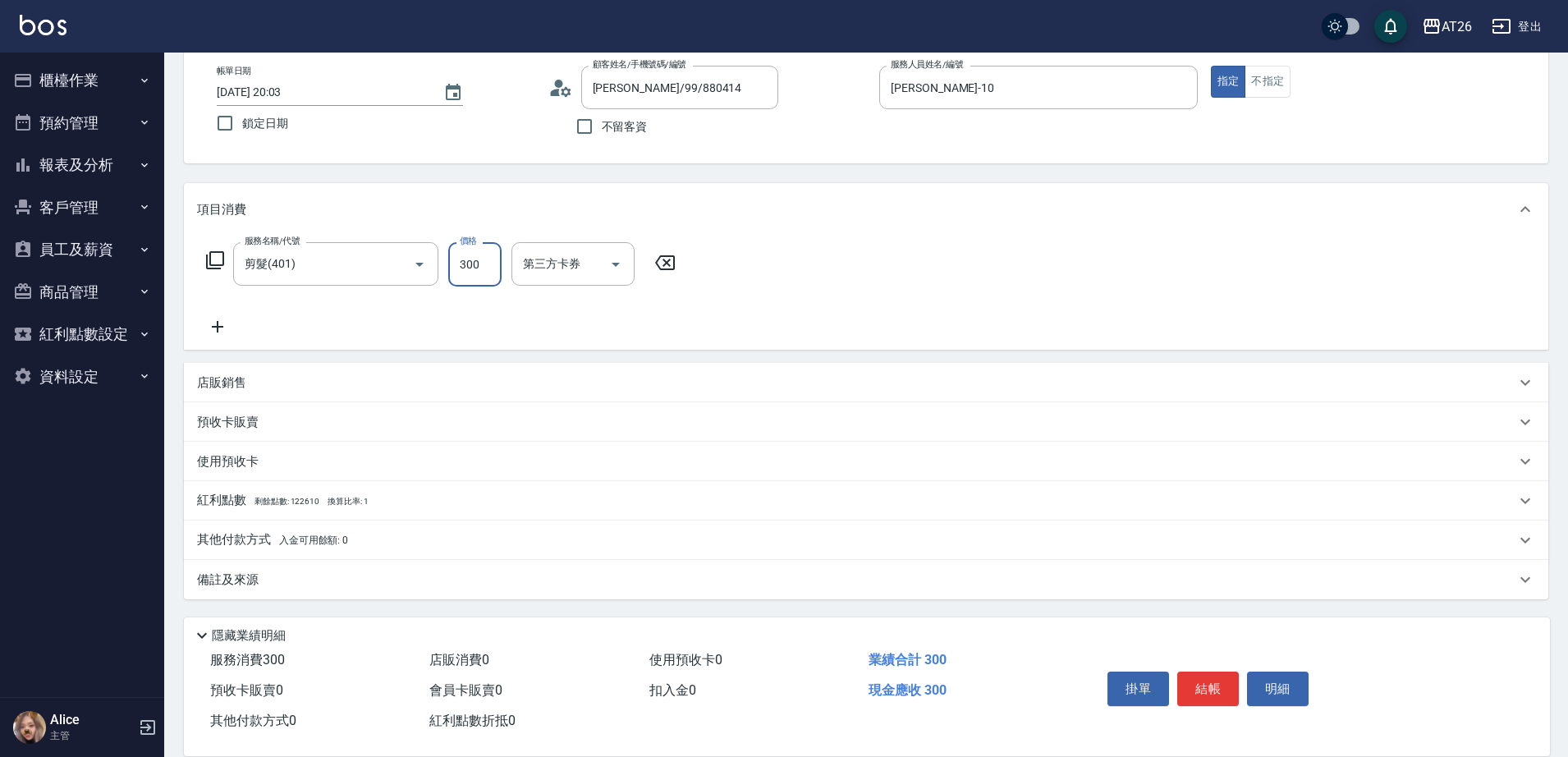
type input "300"
click at [287, 539] on span "入金可用餘額: 0" at bounding box center [314, 540] width 70 height 12
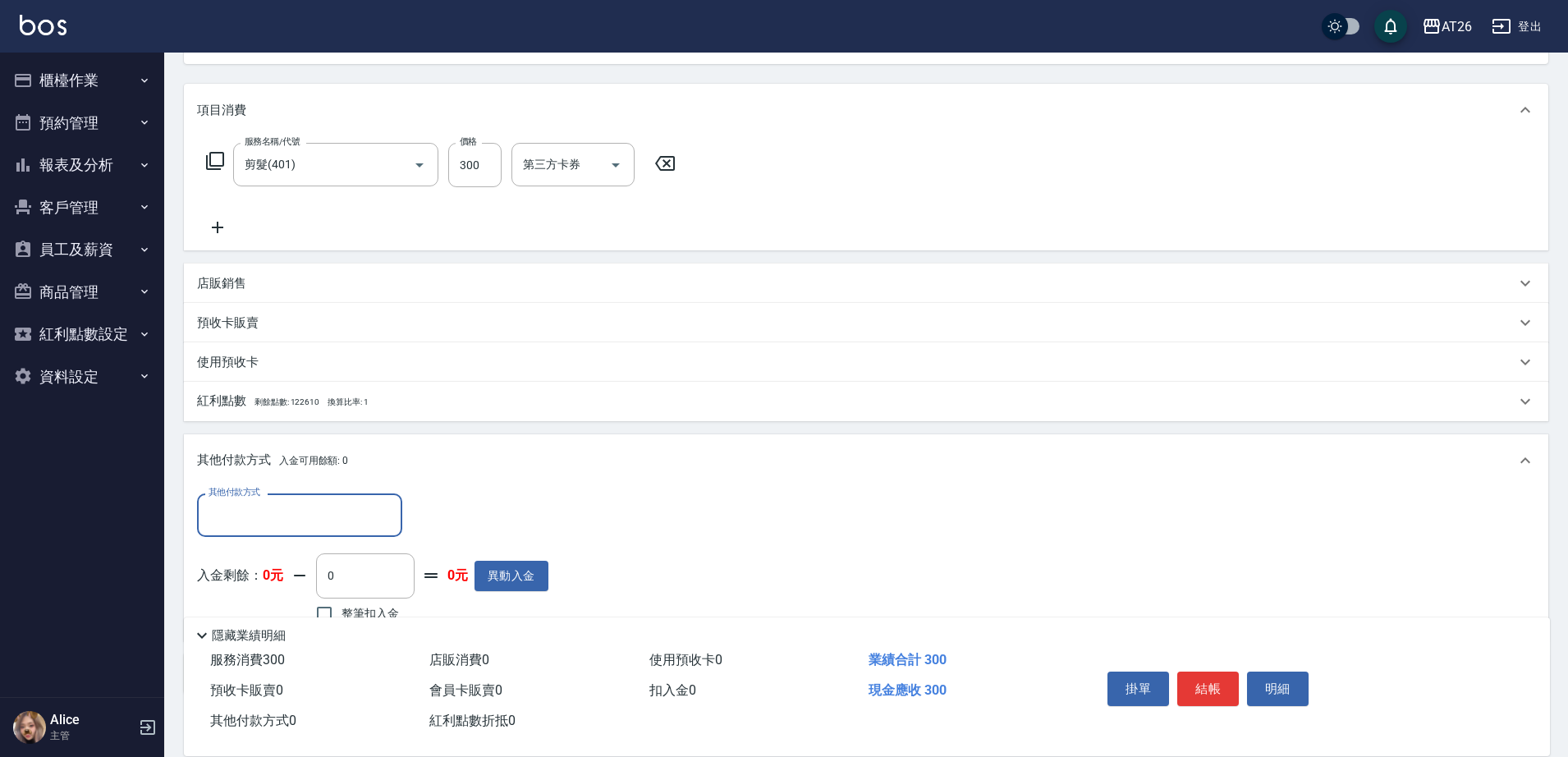
scroll to position [280, 0]
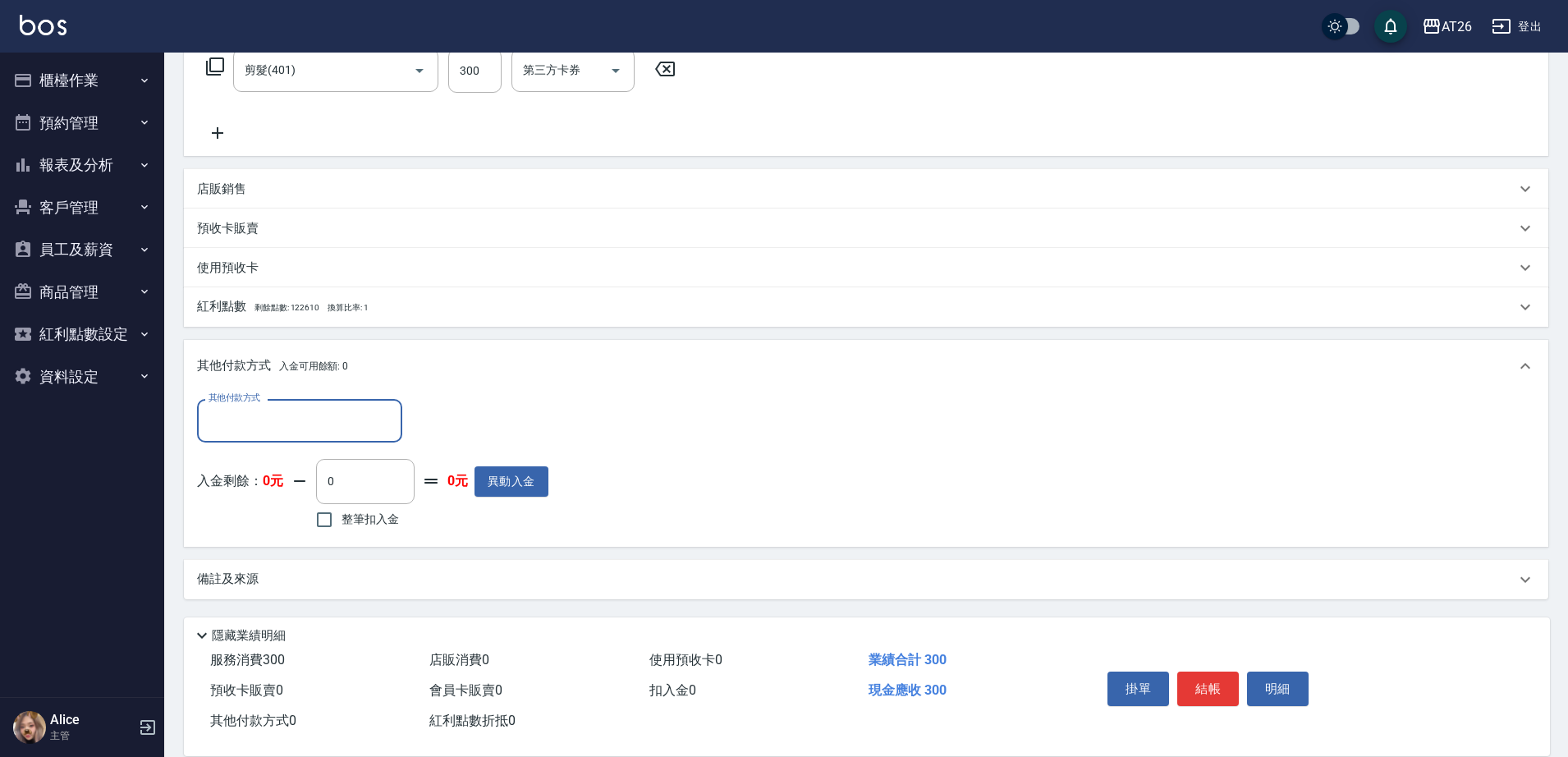
click at [268, 448] on div "其他付款方式 其他付款方式 入金剩餘： 0元 0 ​ 整筆扣入金 0元 異動入金" at bounding box center [372, 466] width 351 height 134
click at [268, 415] on div "其他付款方式 其他付款方式" at bounding box center [299, 420] width 206 height 43
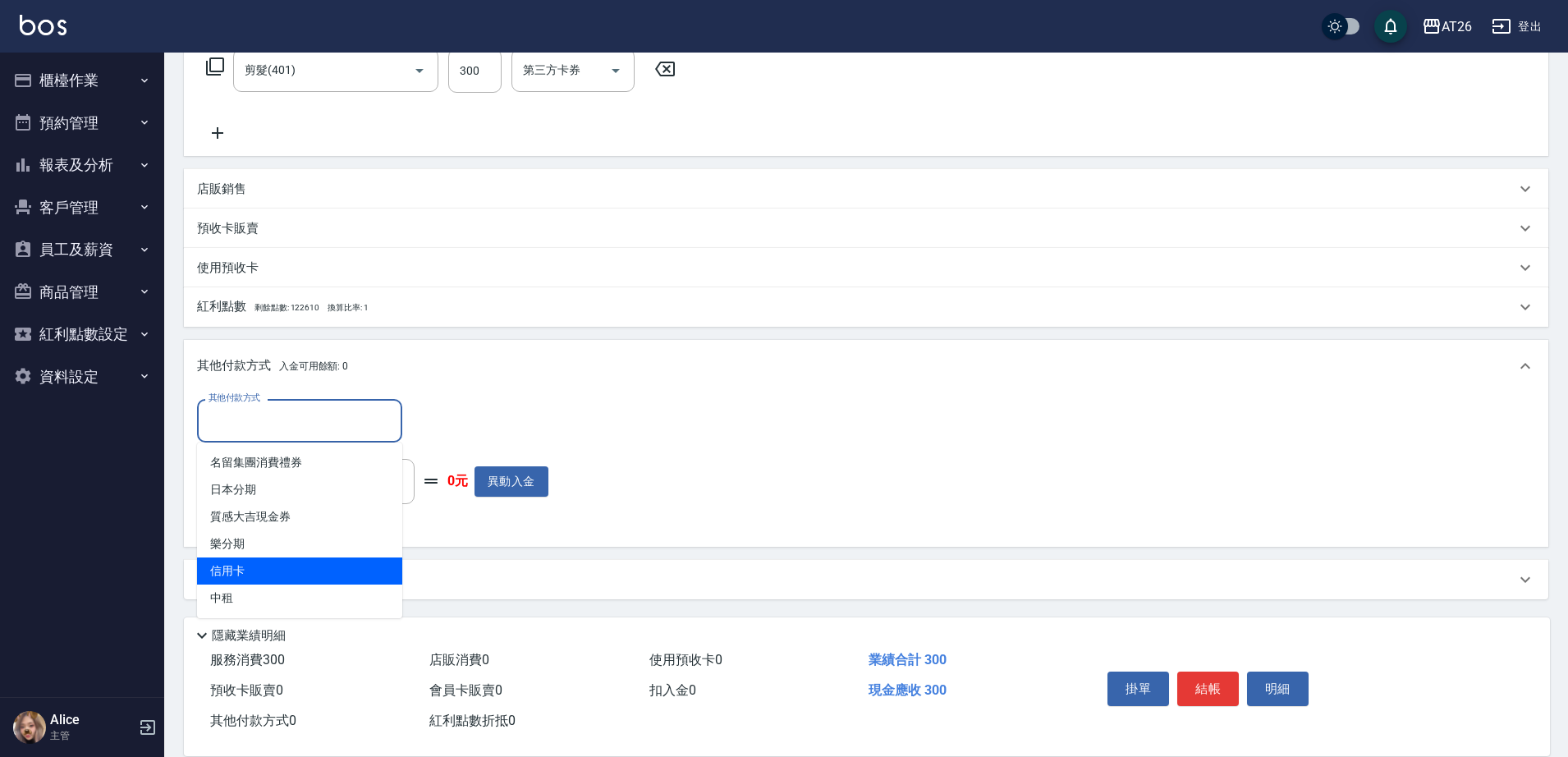
click at [260, 562] on span "信用卡" at bounding box center [299, 571] width 206 height 27
type input "信用卡"
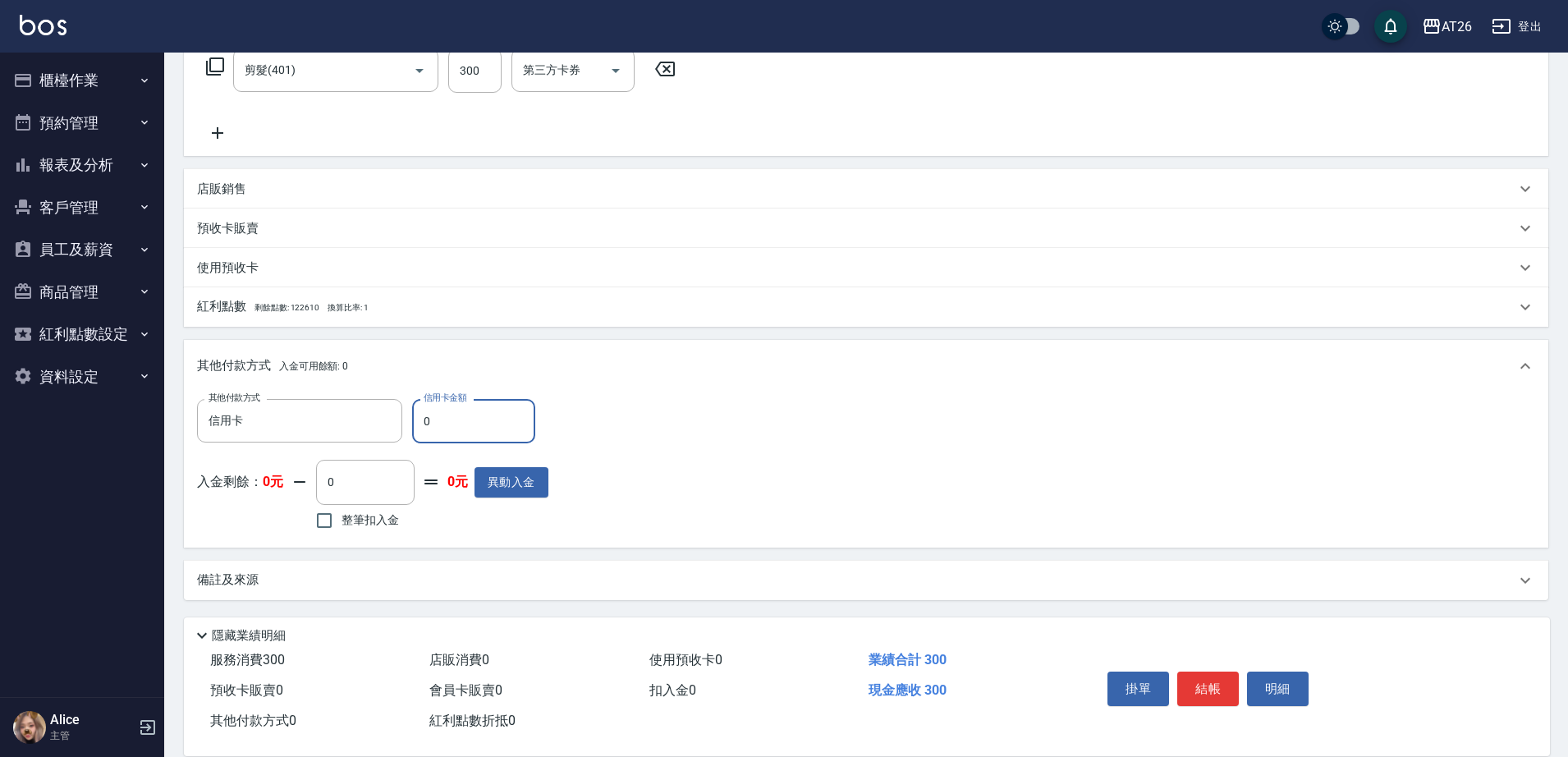
click at [452, 422] on input "0" at bounding box center [474, 421] width 123 height 44
type input "3"
type input "20"
type input "300"
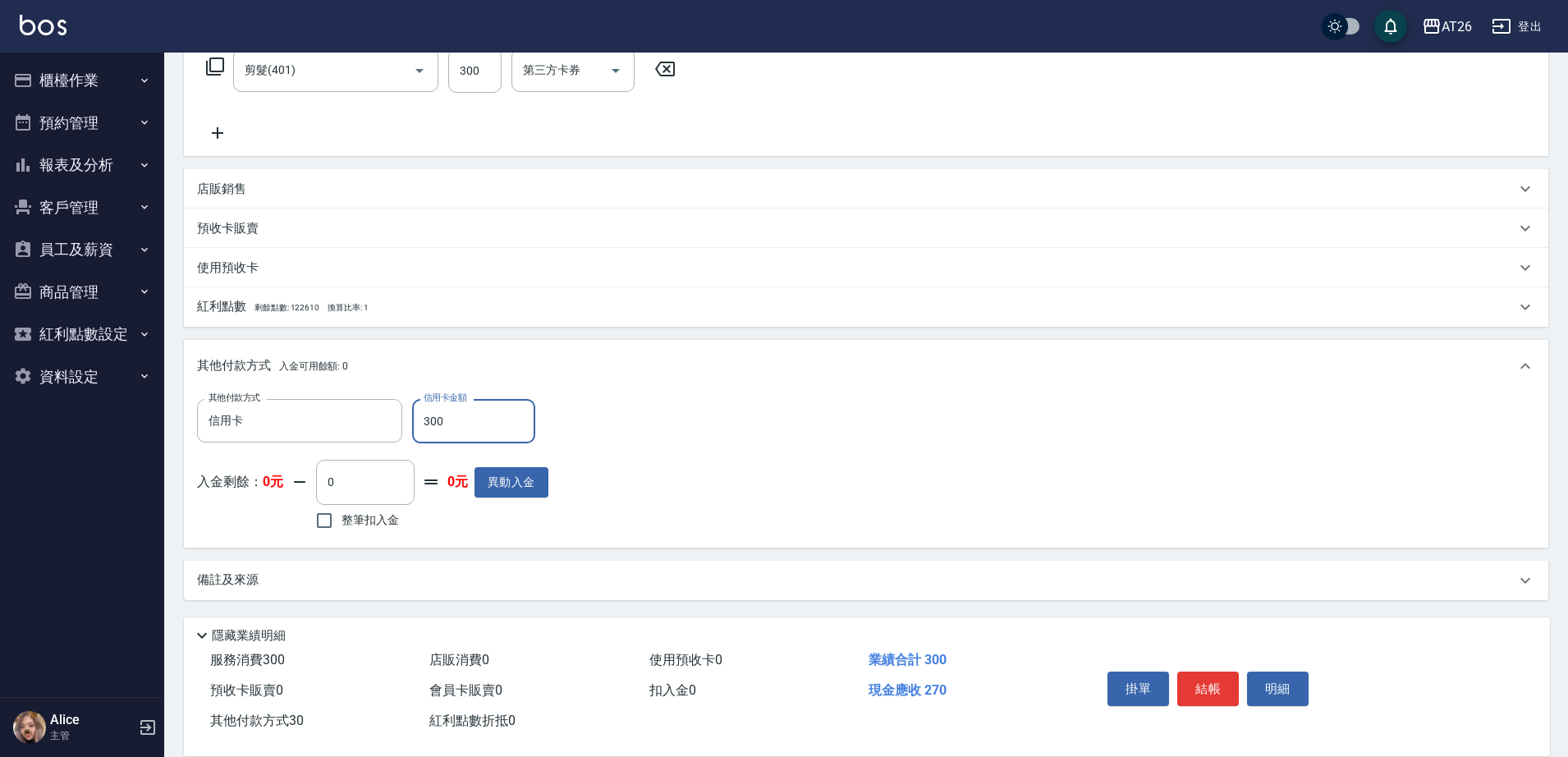
type input "0"
type input "2025/10/13 20:04"
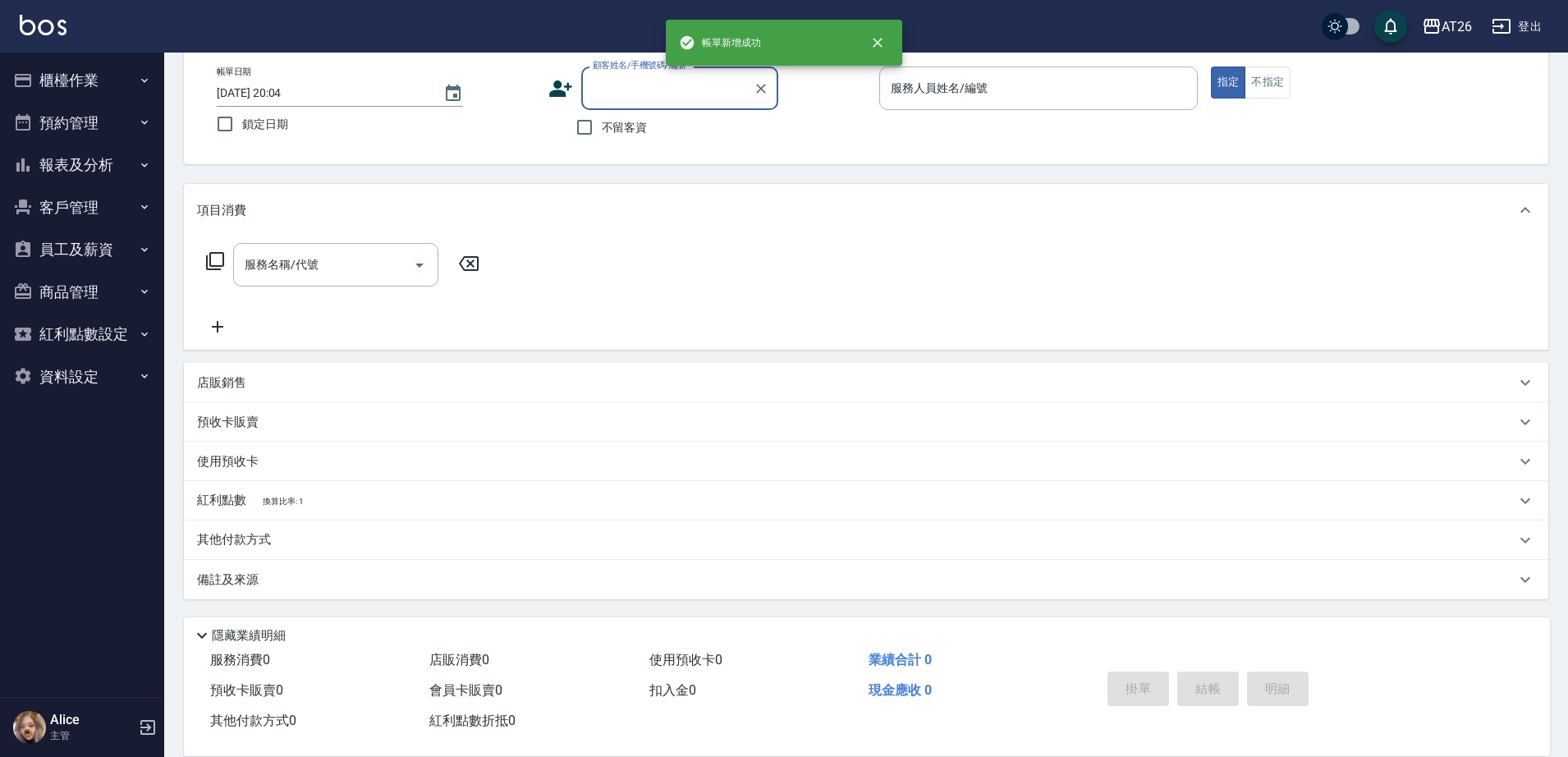
scroll to position [0, 0]
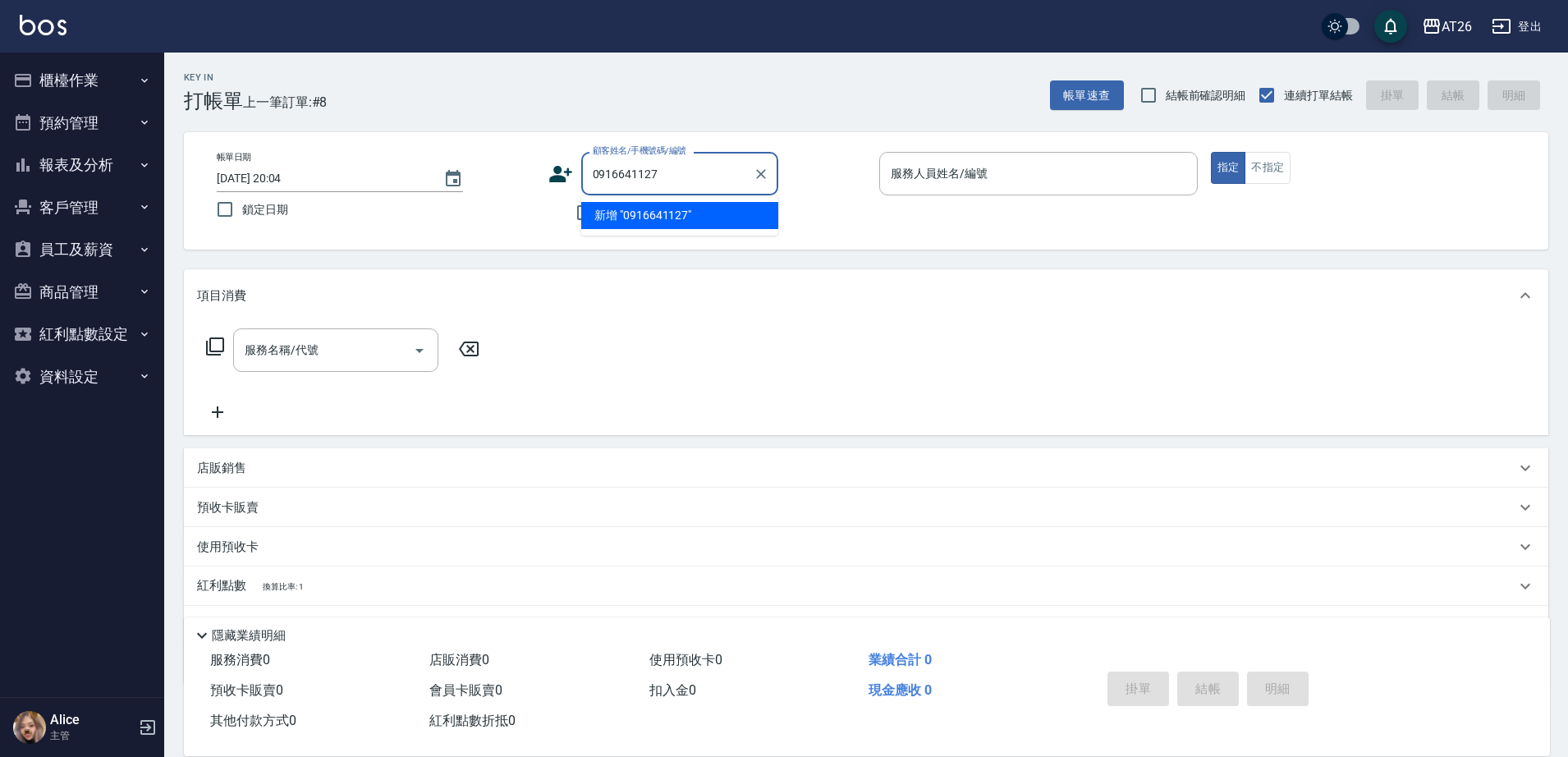
type input "0916641127"
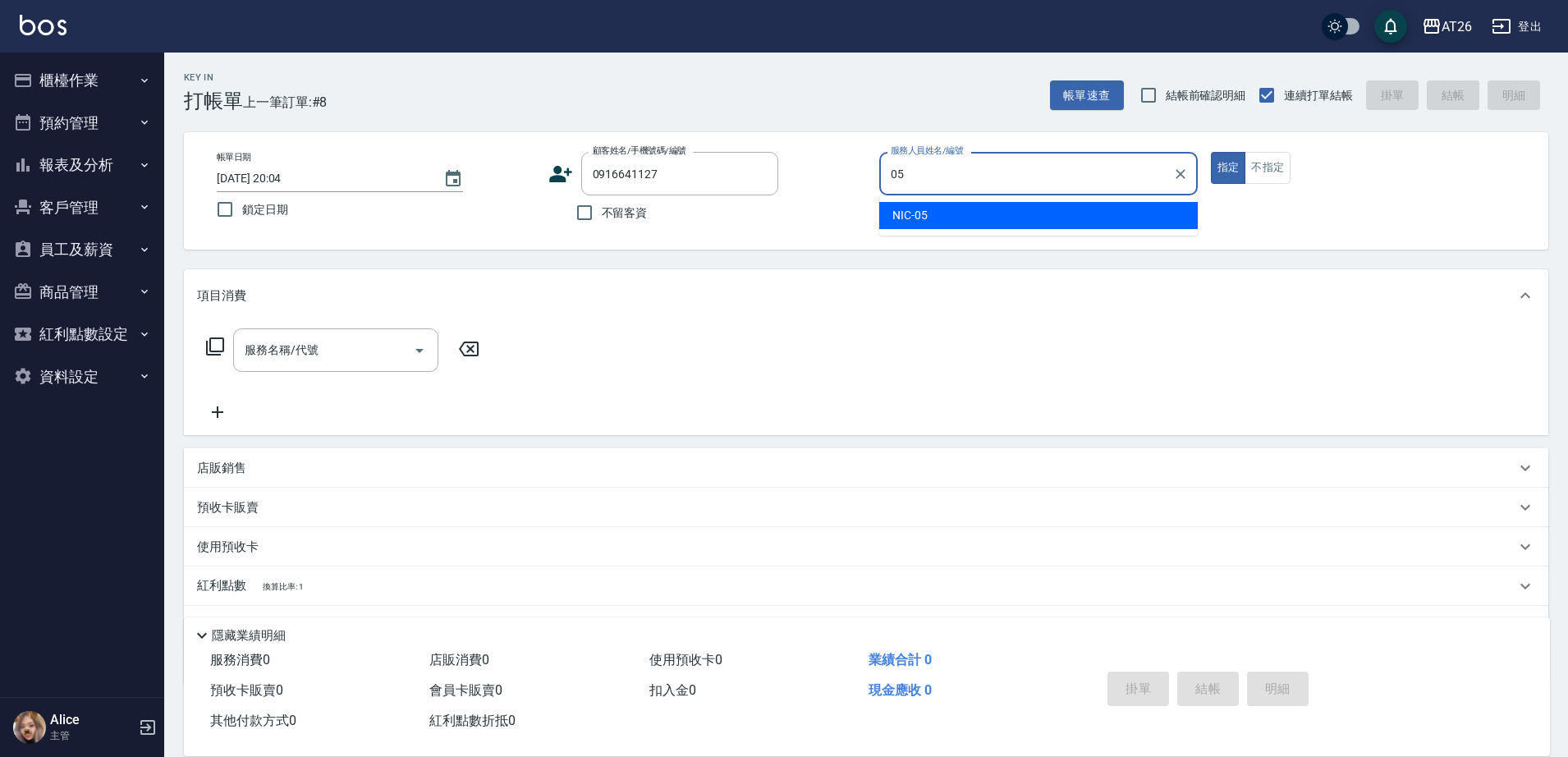
type input "NIC-05"
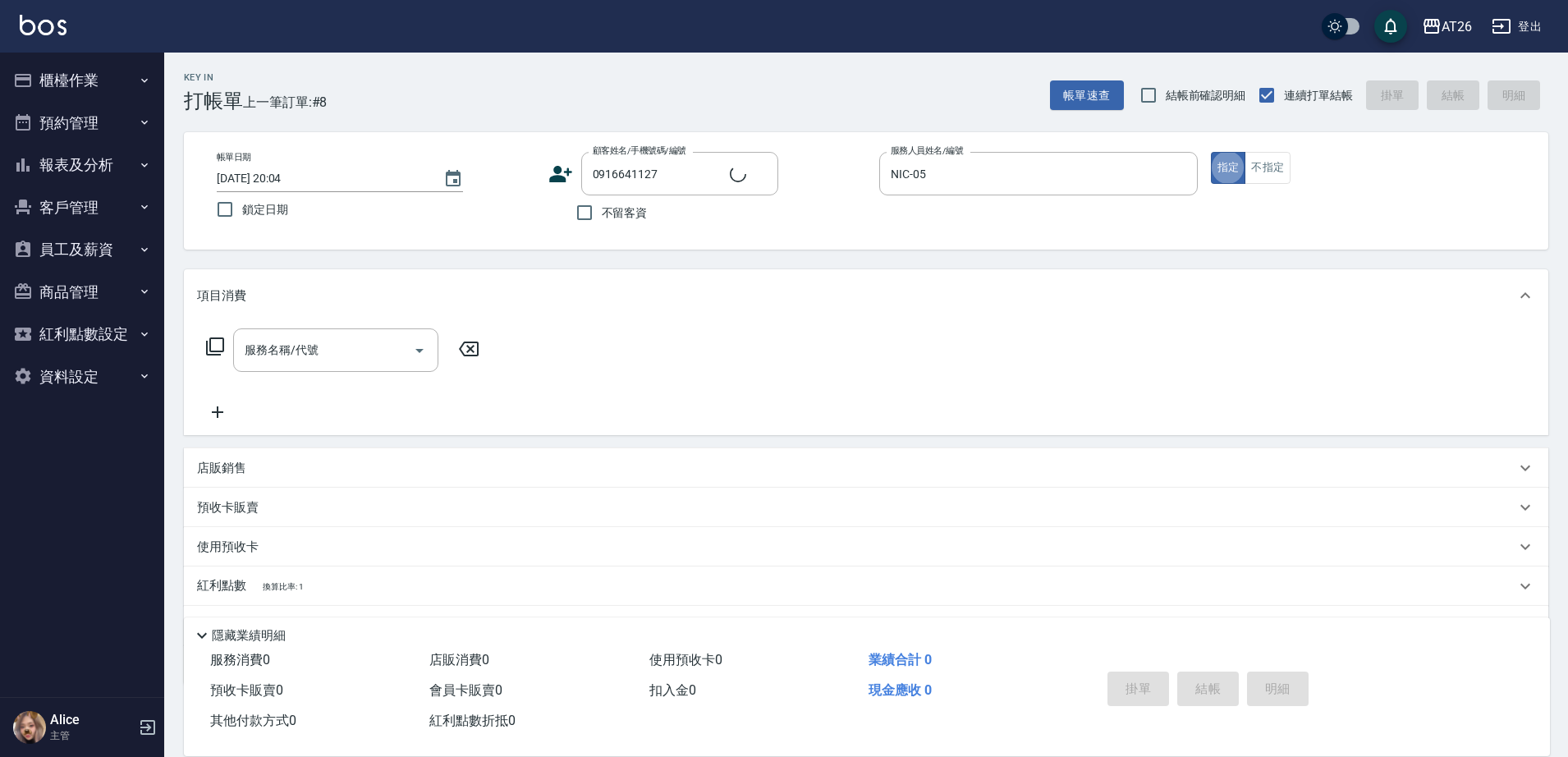
type input "無名字/0916641127/null"
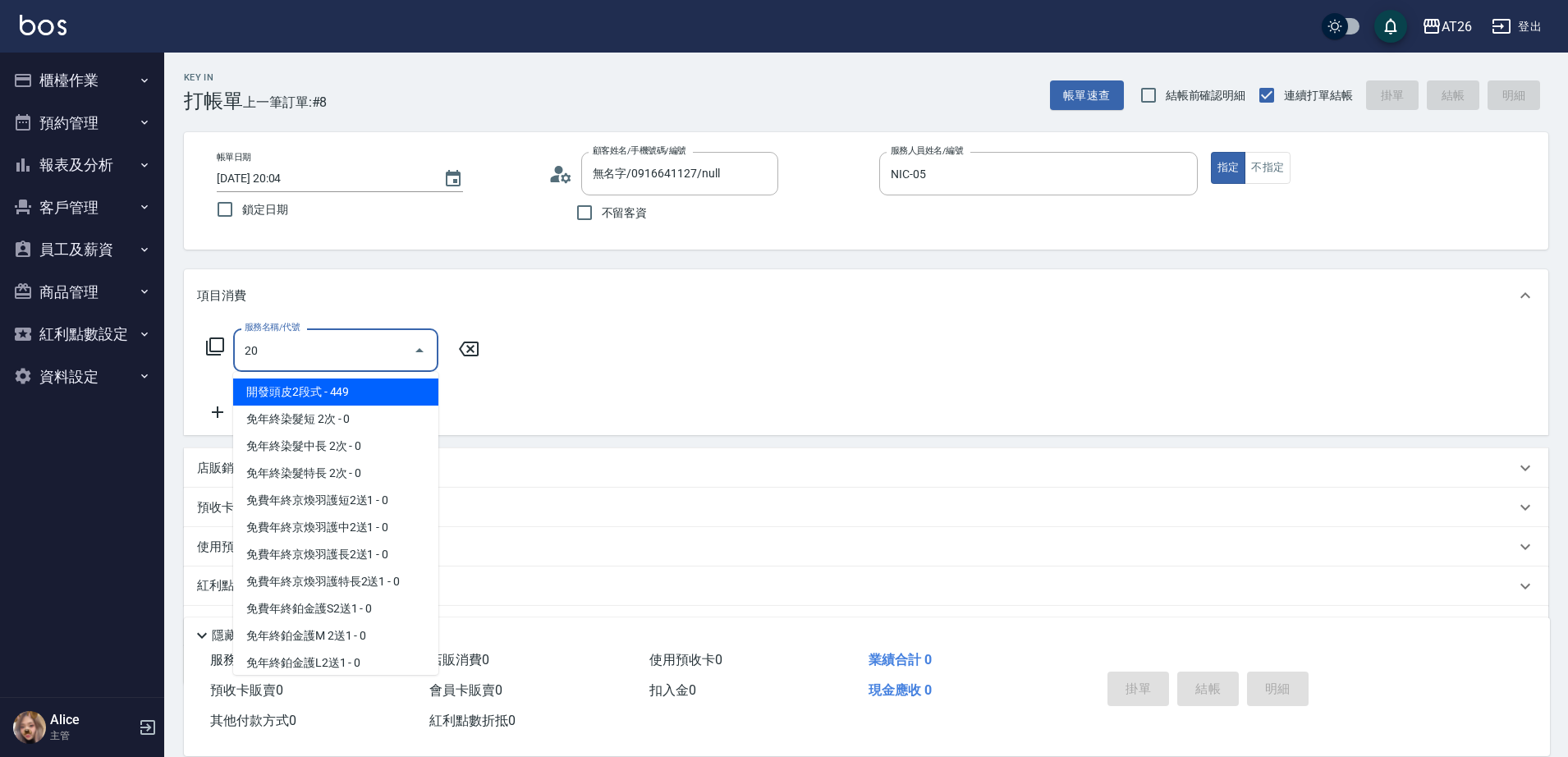
type input "201"
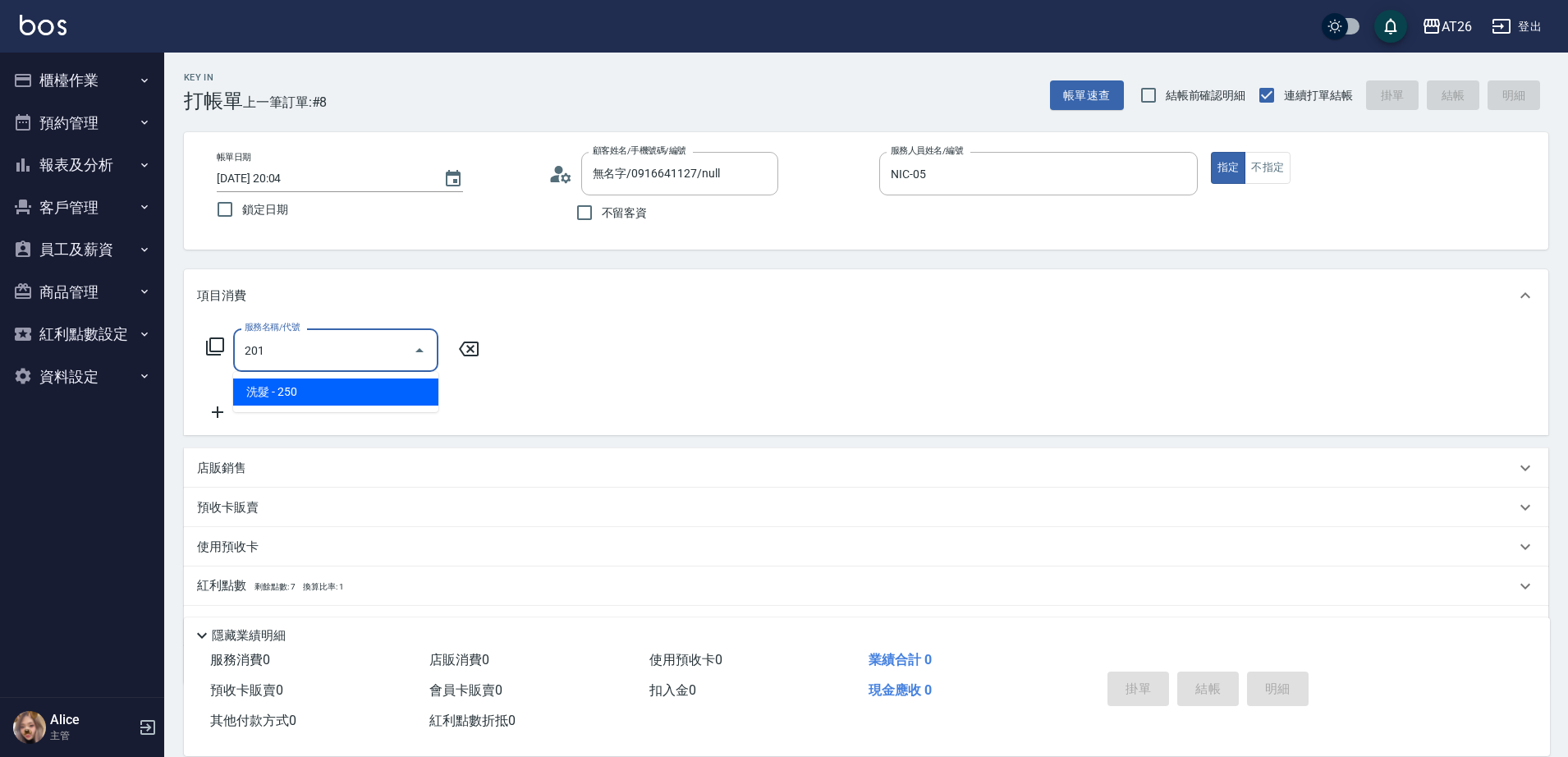
type input "20"
type input "洗髮(201)"
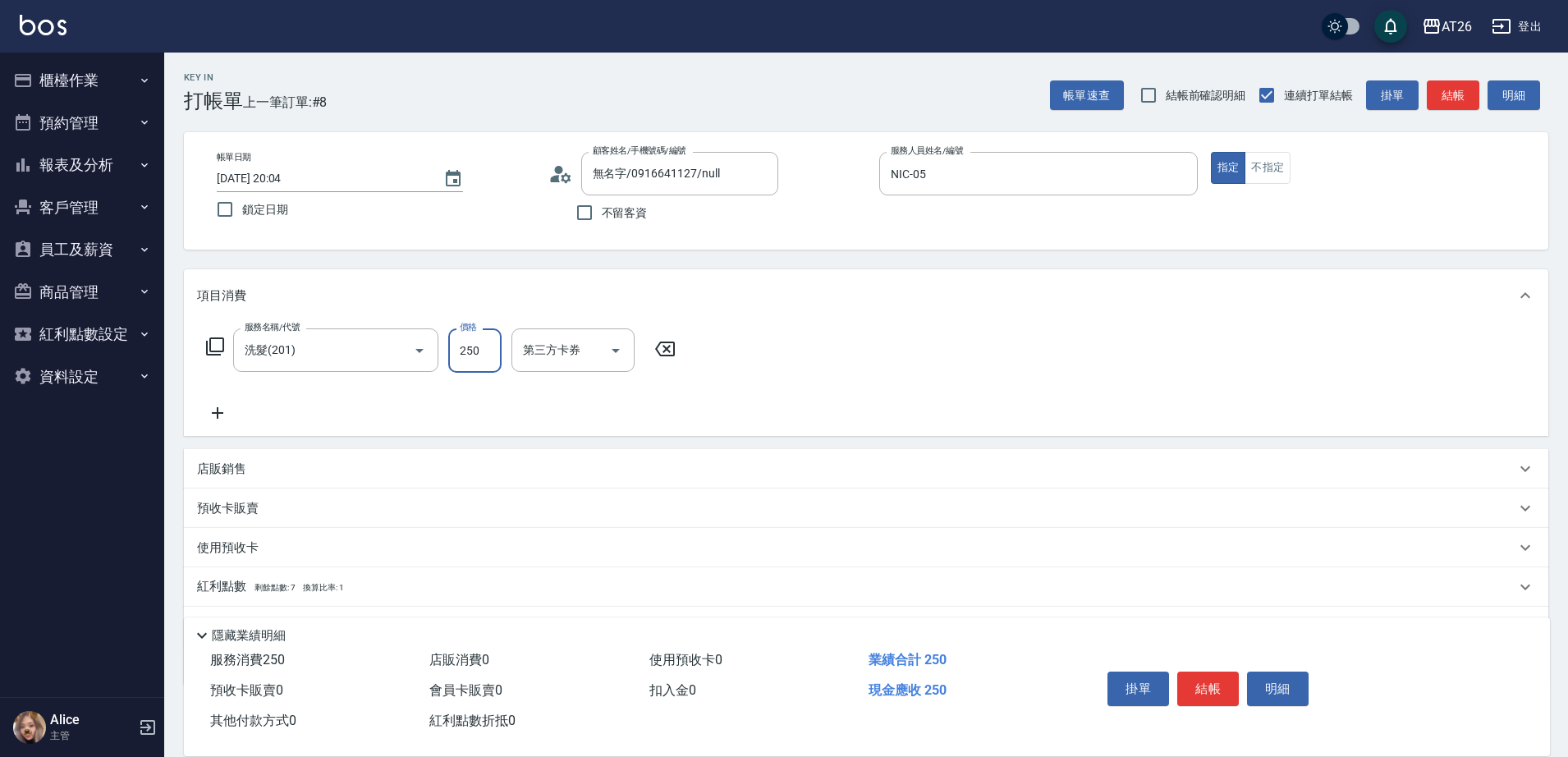
type input "7"
type input "0"
type input "700"
type input "70"
type input "700"
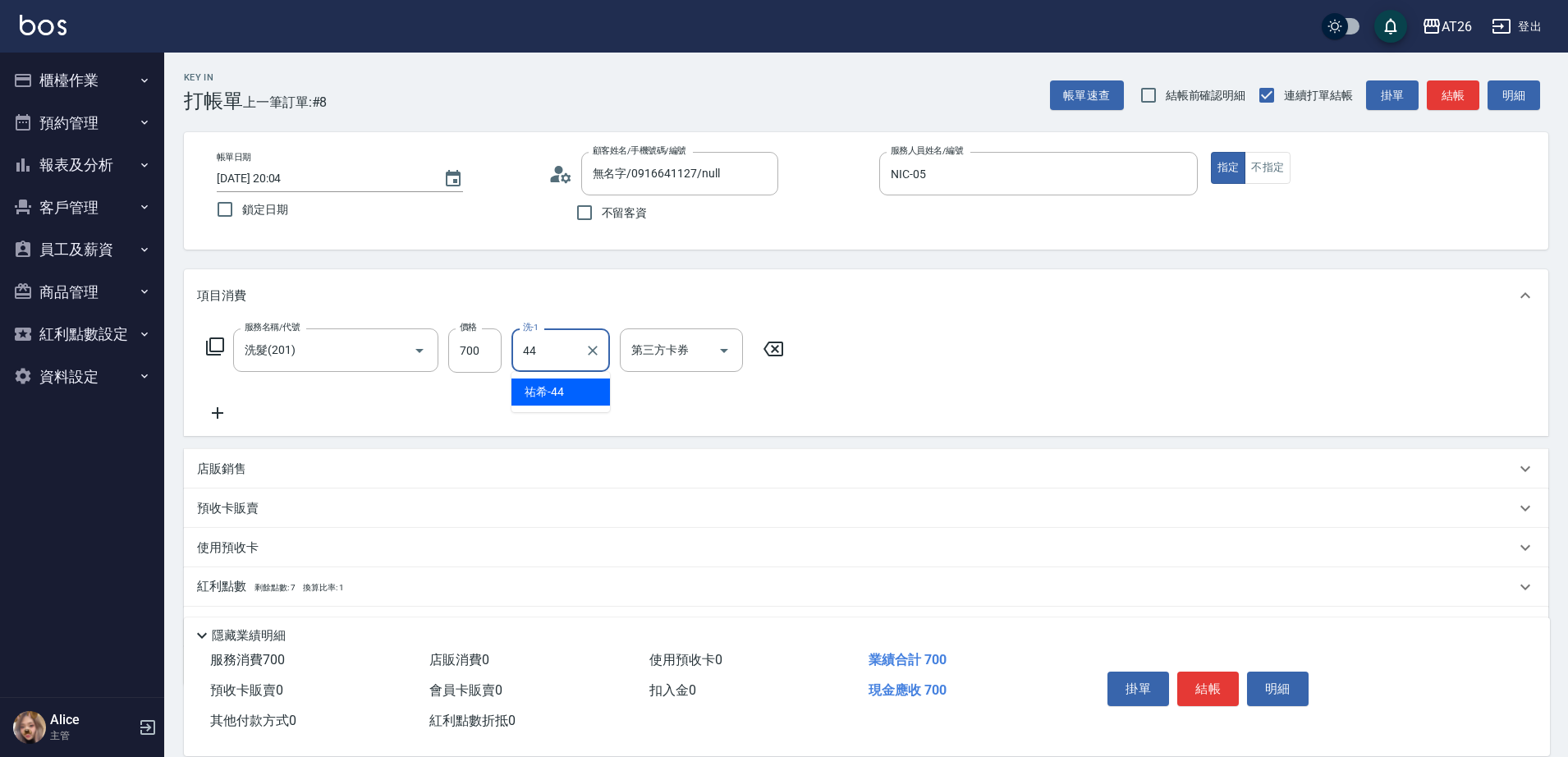
type input "祐希-44"
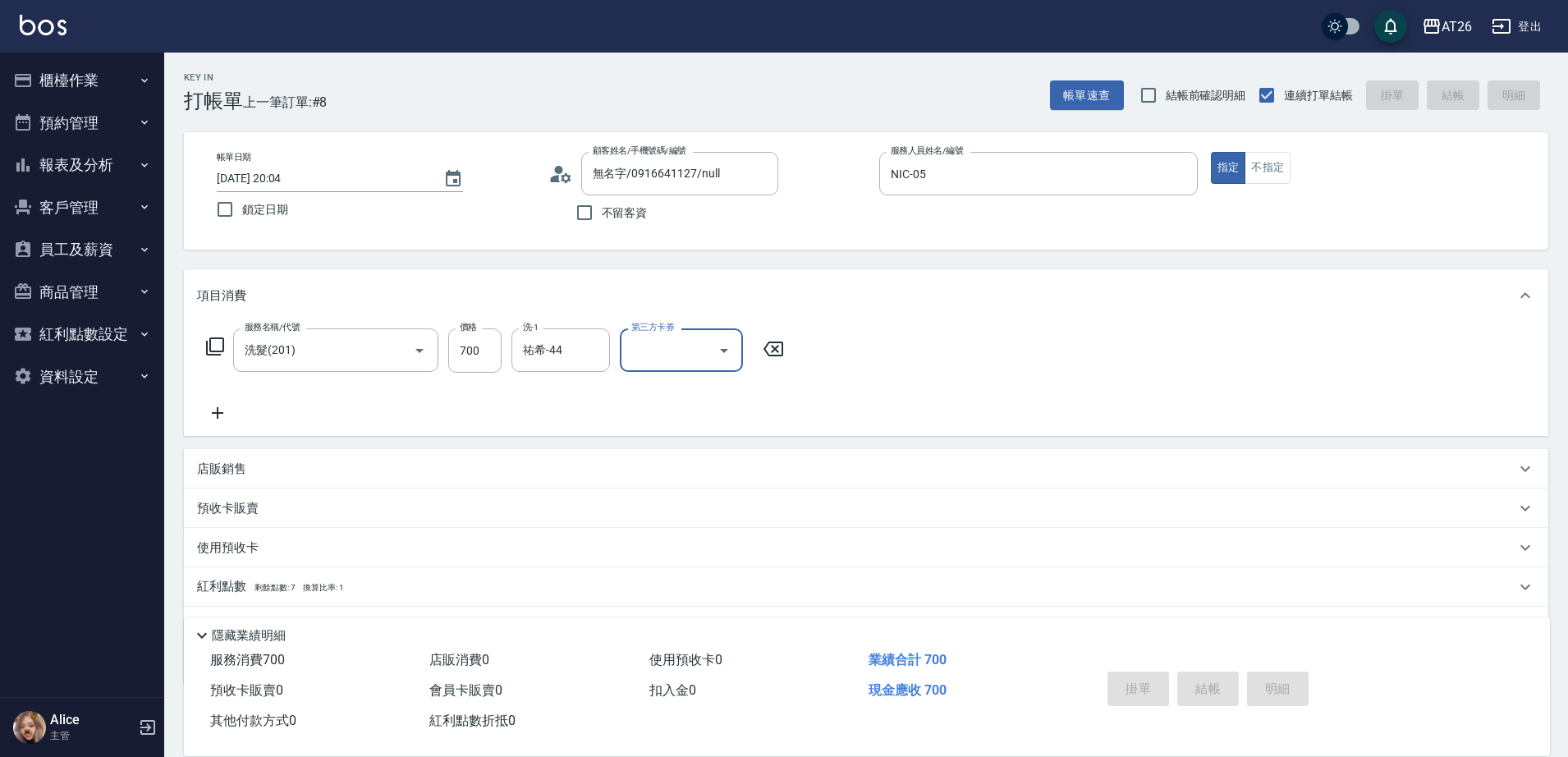
type input "0"
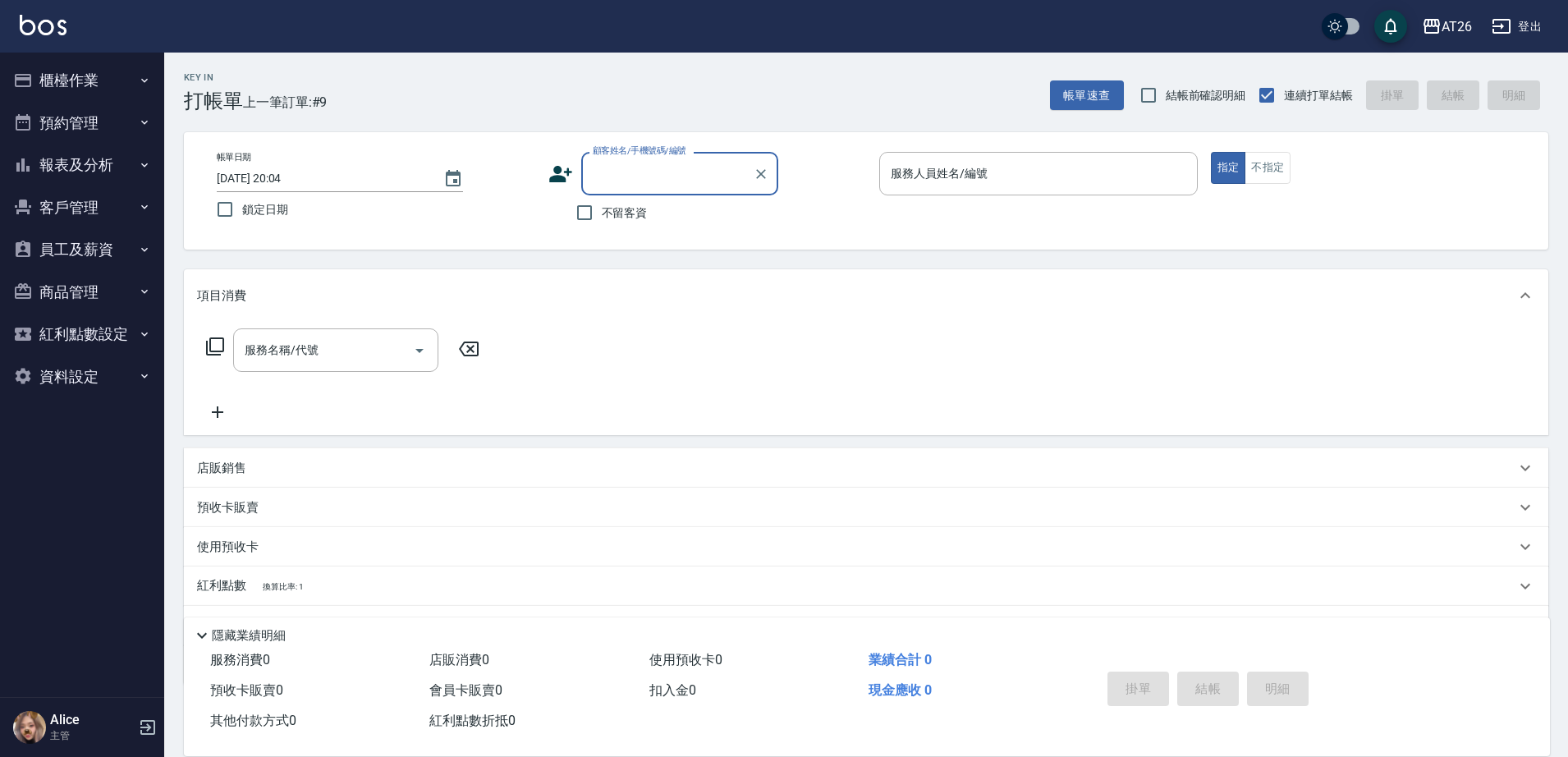
click at [123, 88] on button "櫃檯作業" at bounding box center [82, 80] width 151 height 42
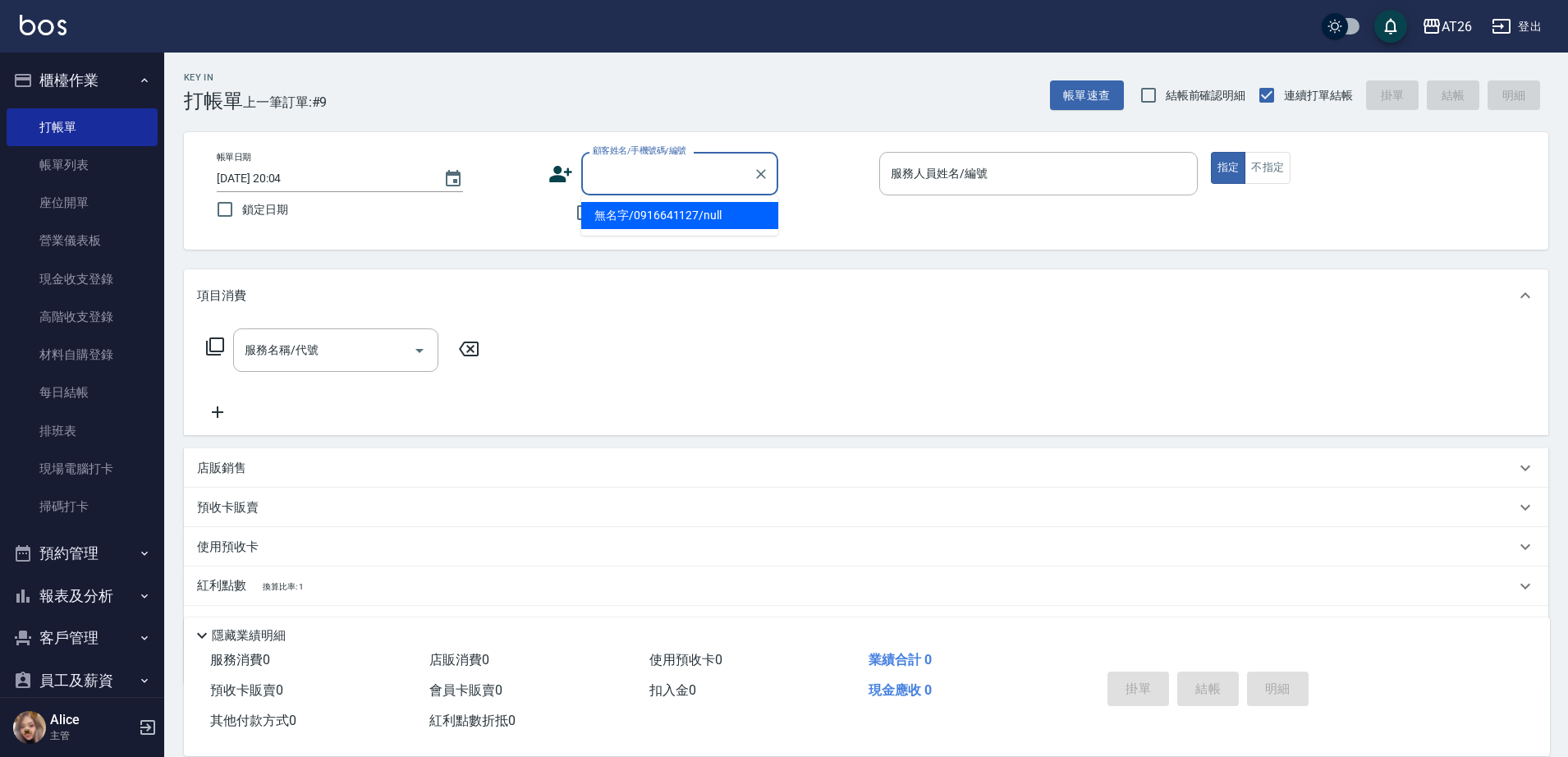
click at [646, 186] on input "顧客姓名/手機號碼/編號" at bounding box center [667, 173] width 157 height 29
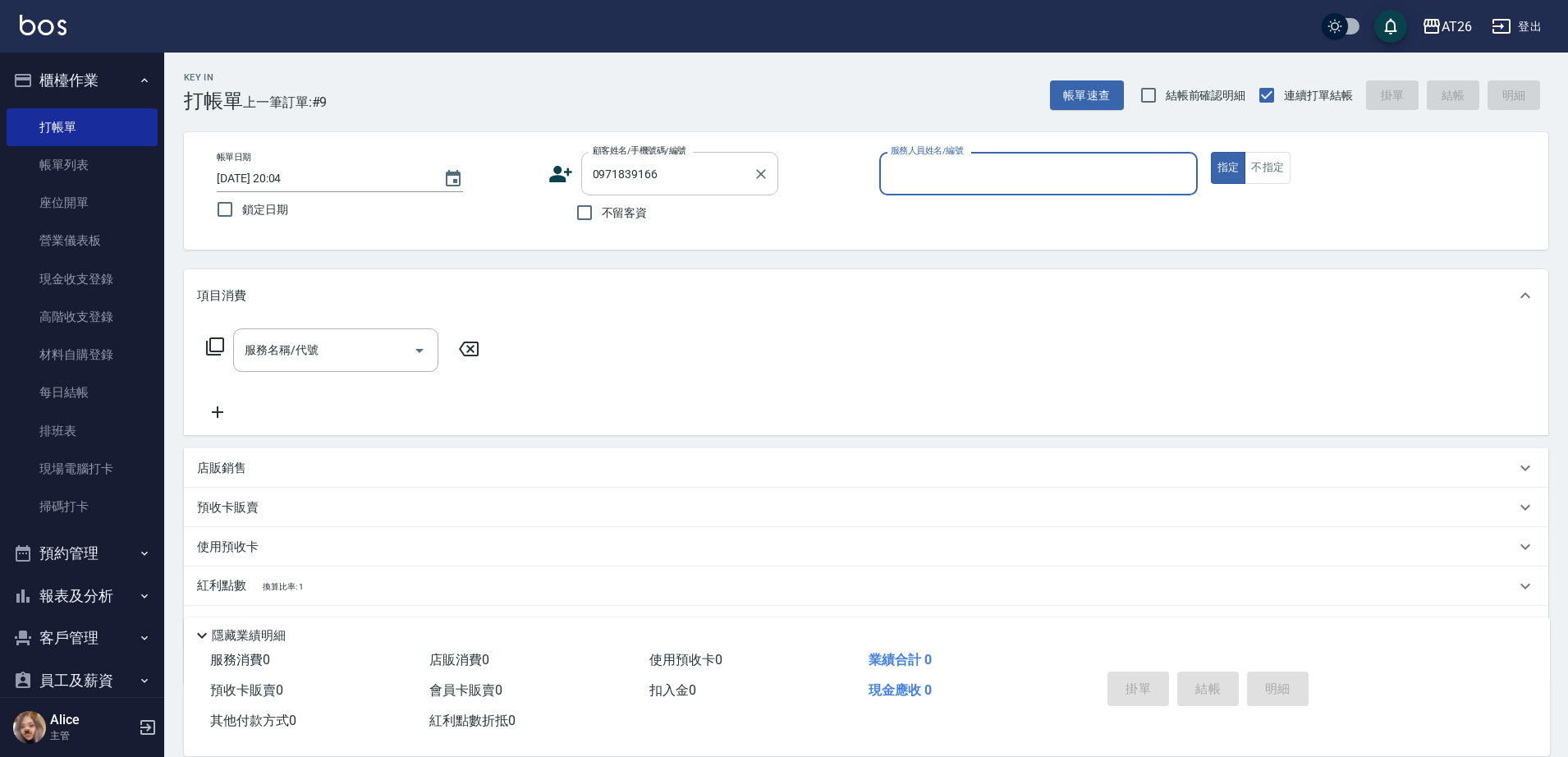
type input "0971839166"
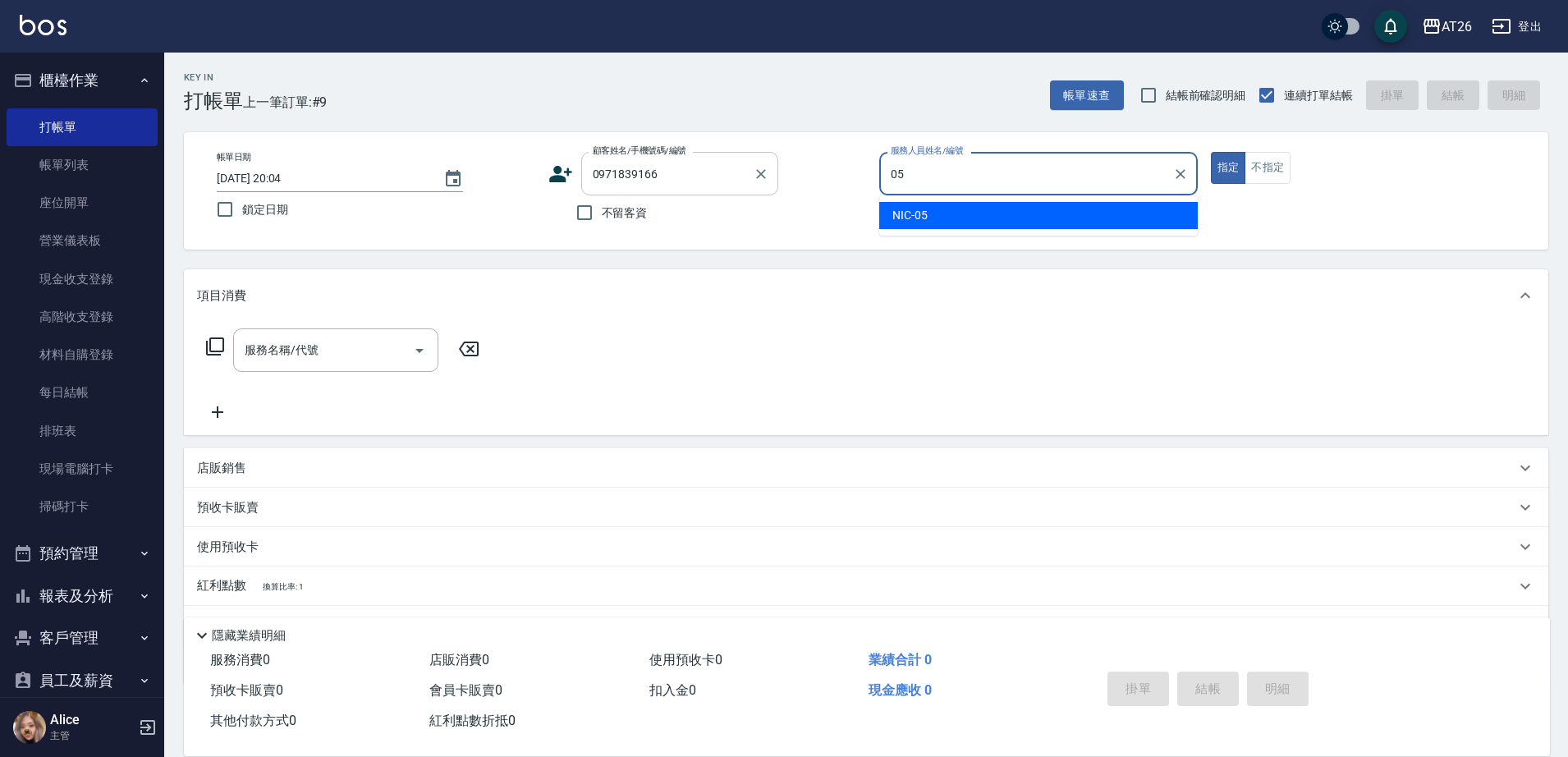
type input "NIC-05"
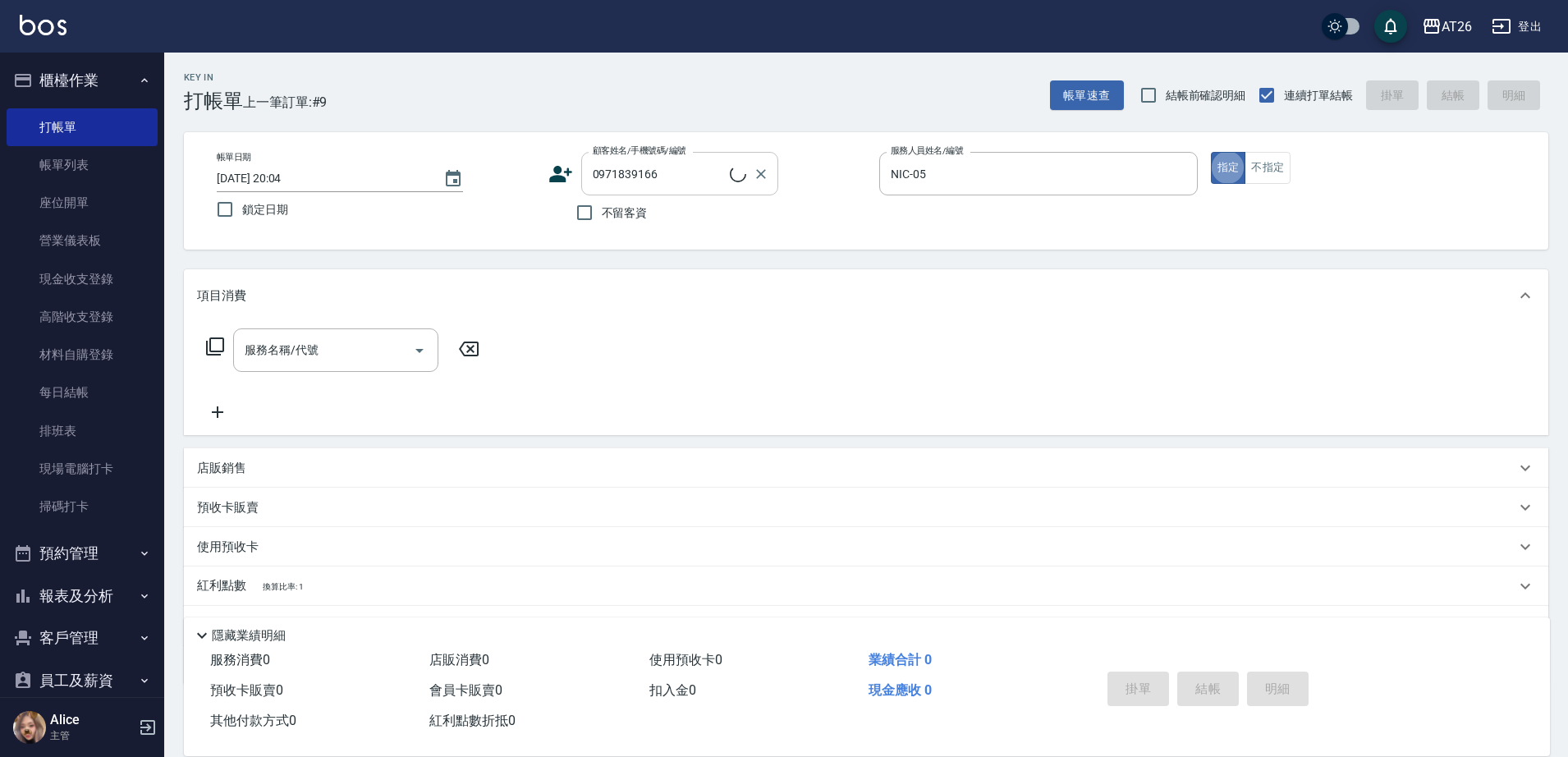
type input "新客人 姓名未設定/0971839166/null"
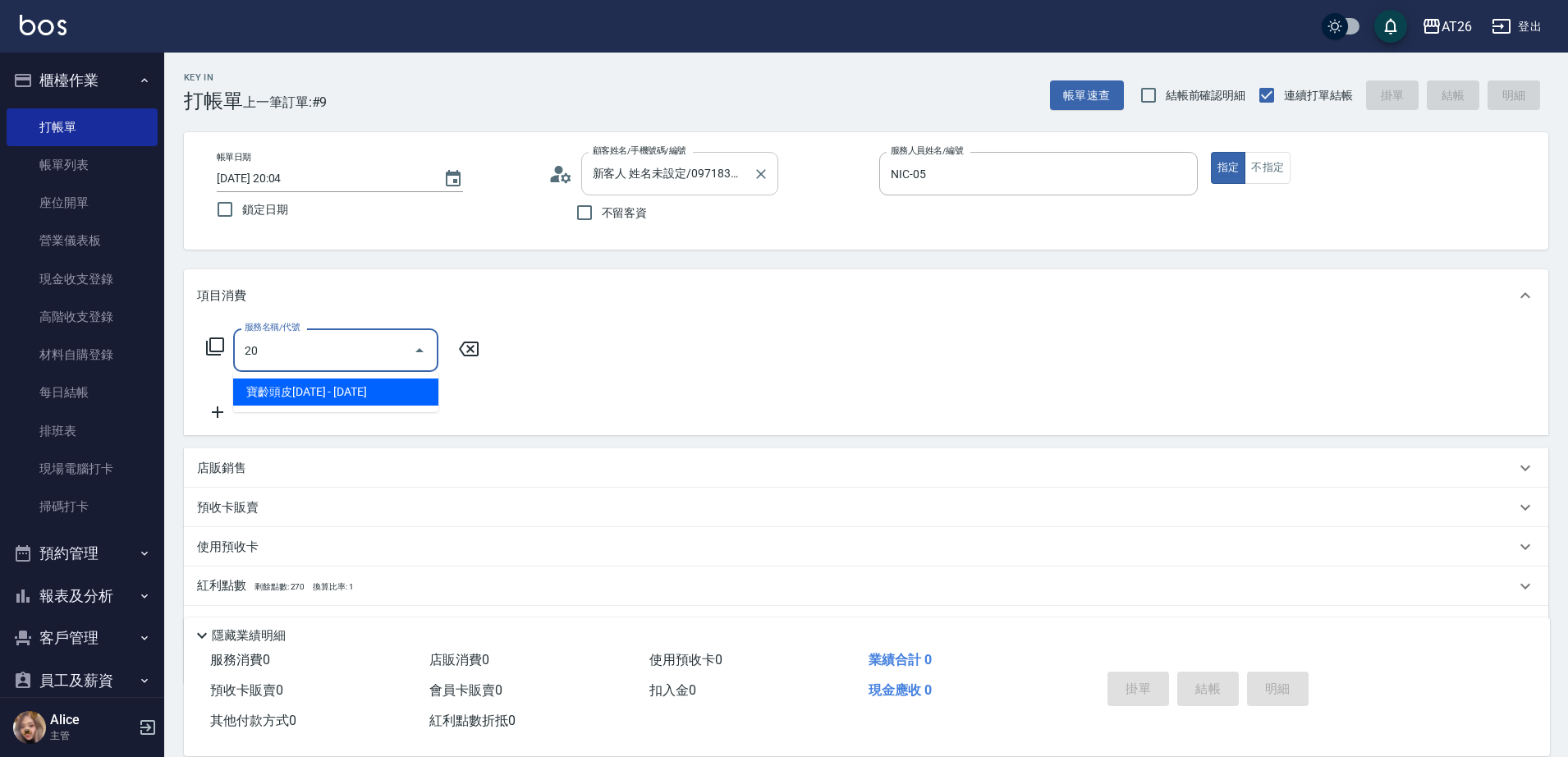
type input "201"
type input "20"
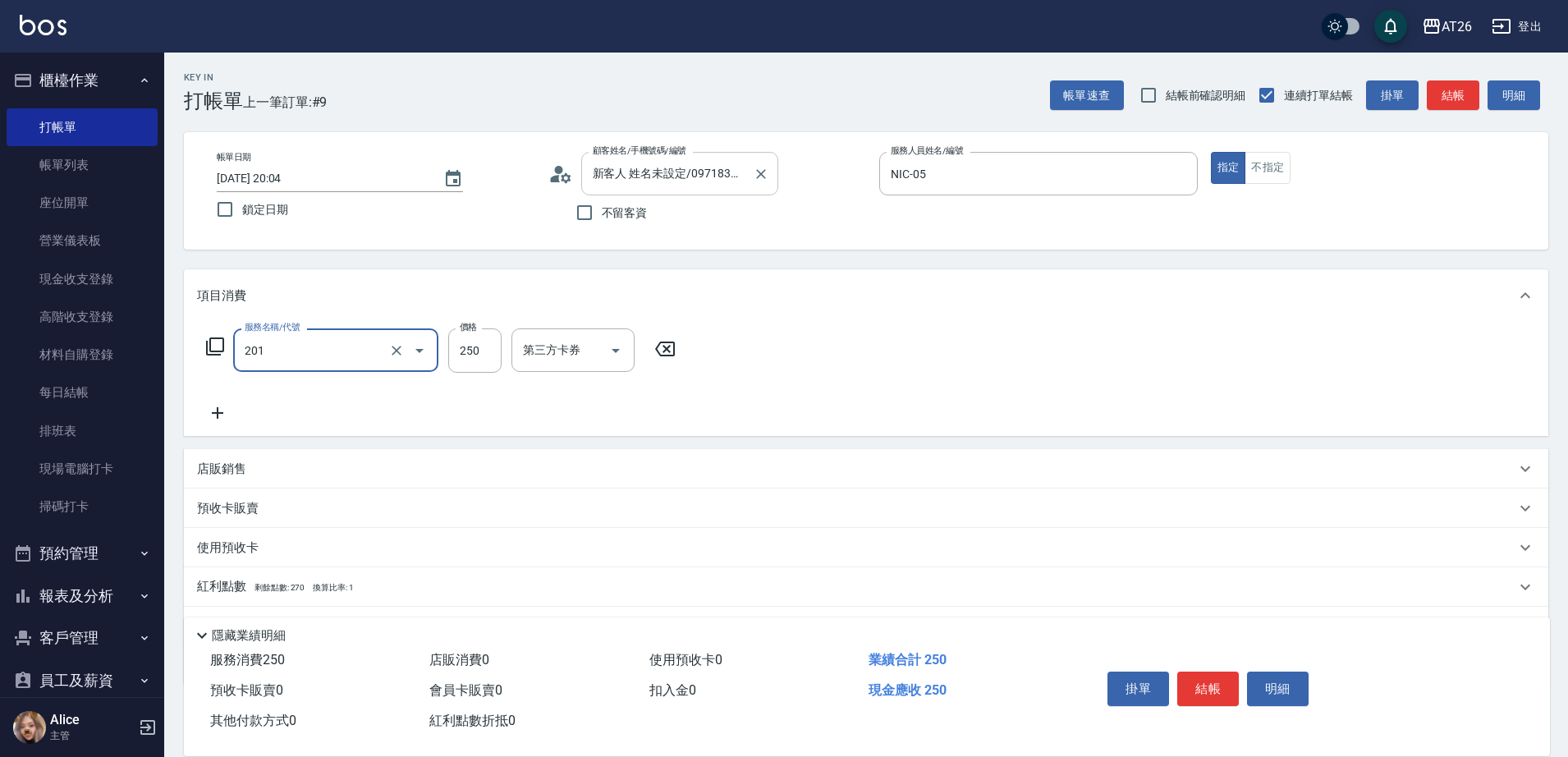
type input "洗髮(201)"
type input "7"
type input "0"
type input "700"
type input "70"
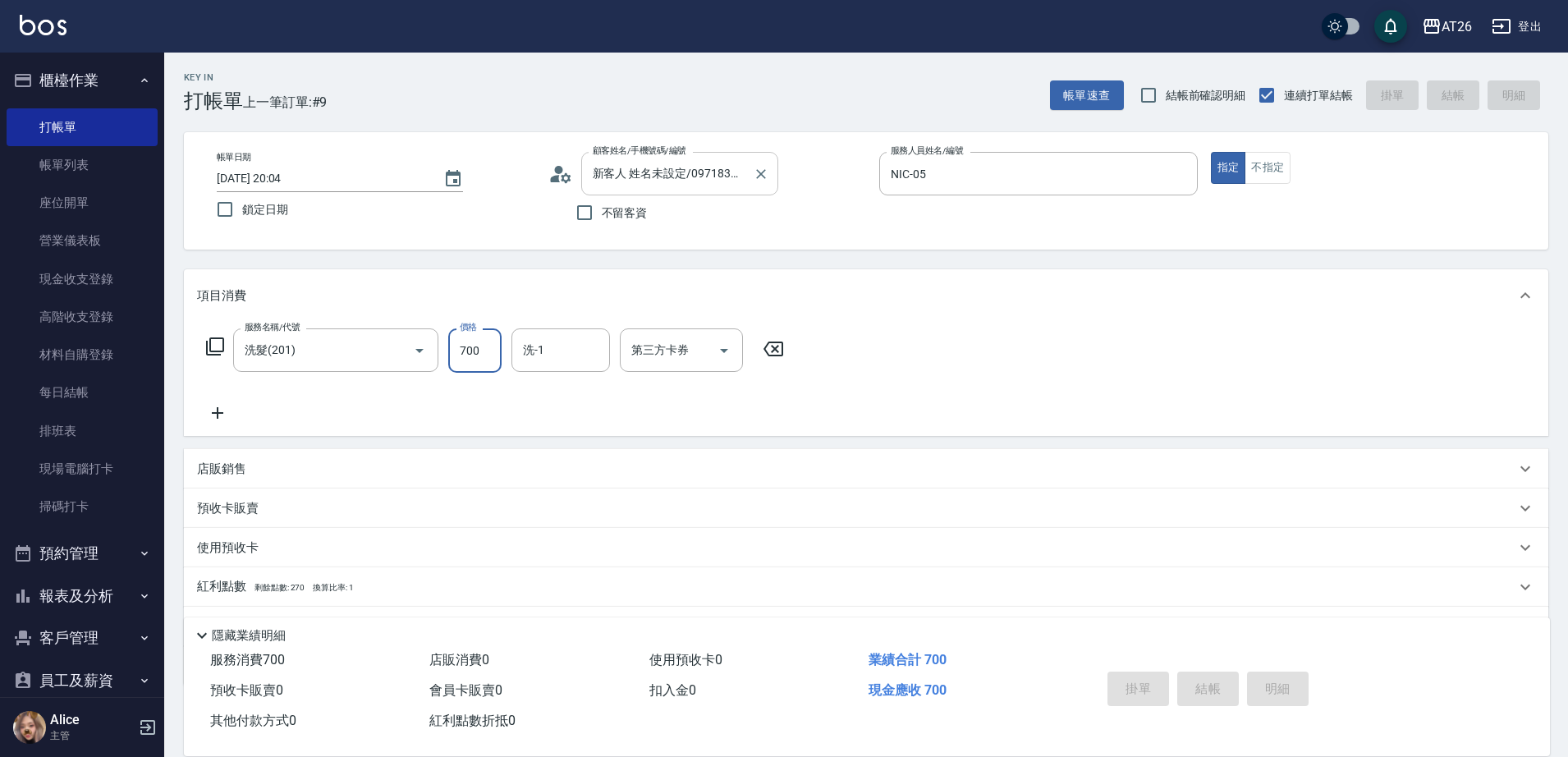
type input "2025/10/13 20:05"
type input "0"
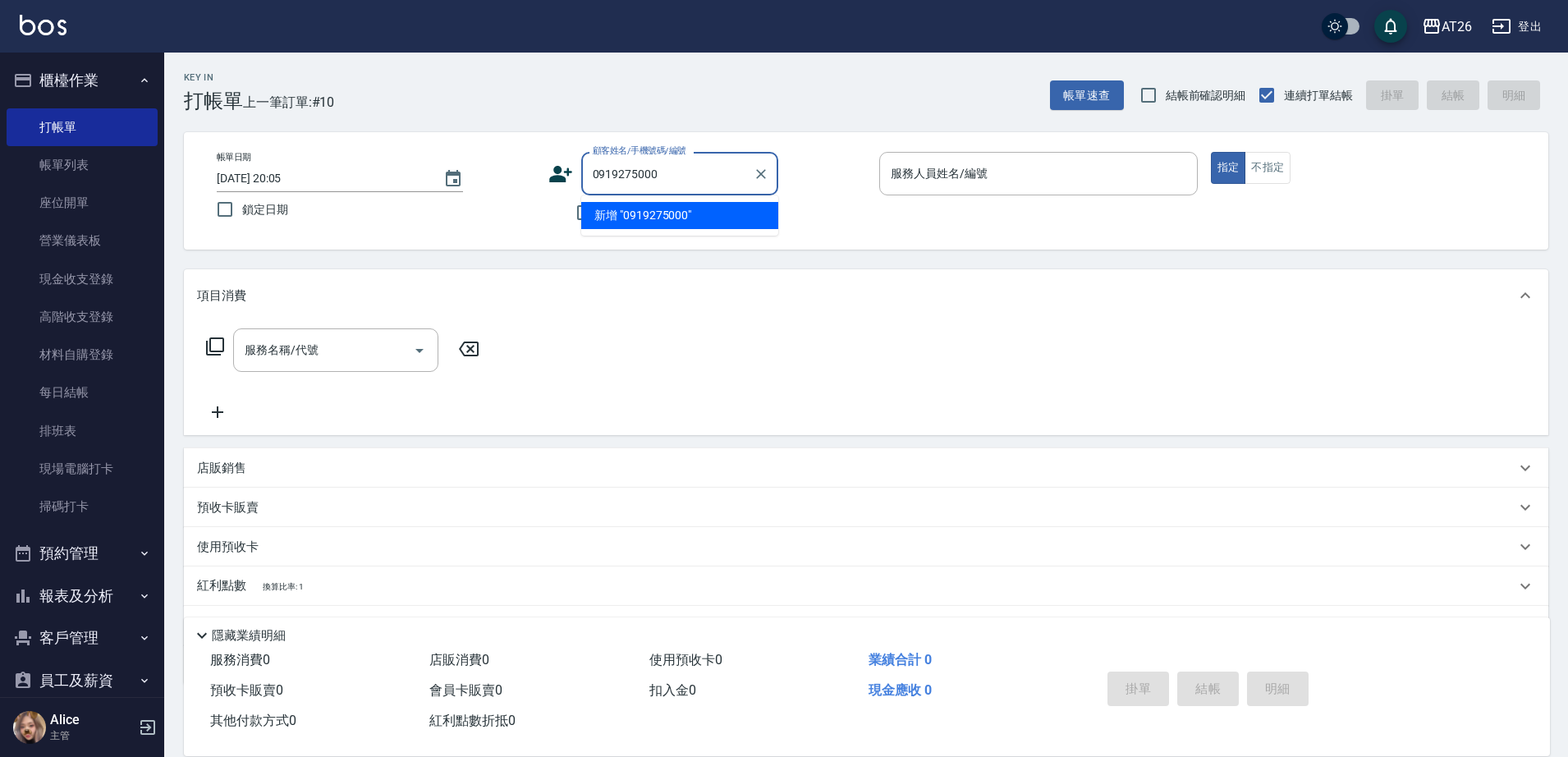
type input "0919275000"
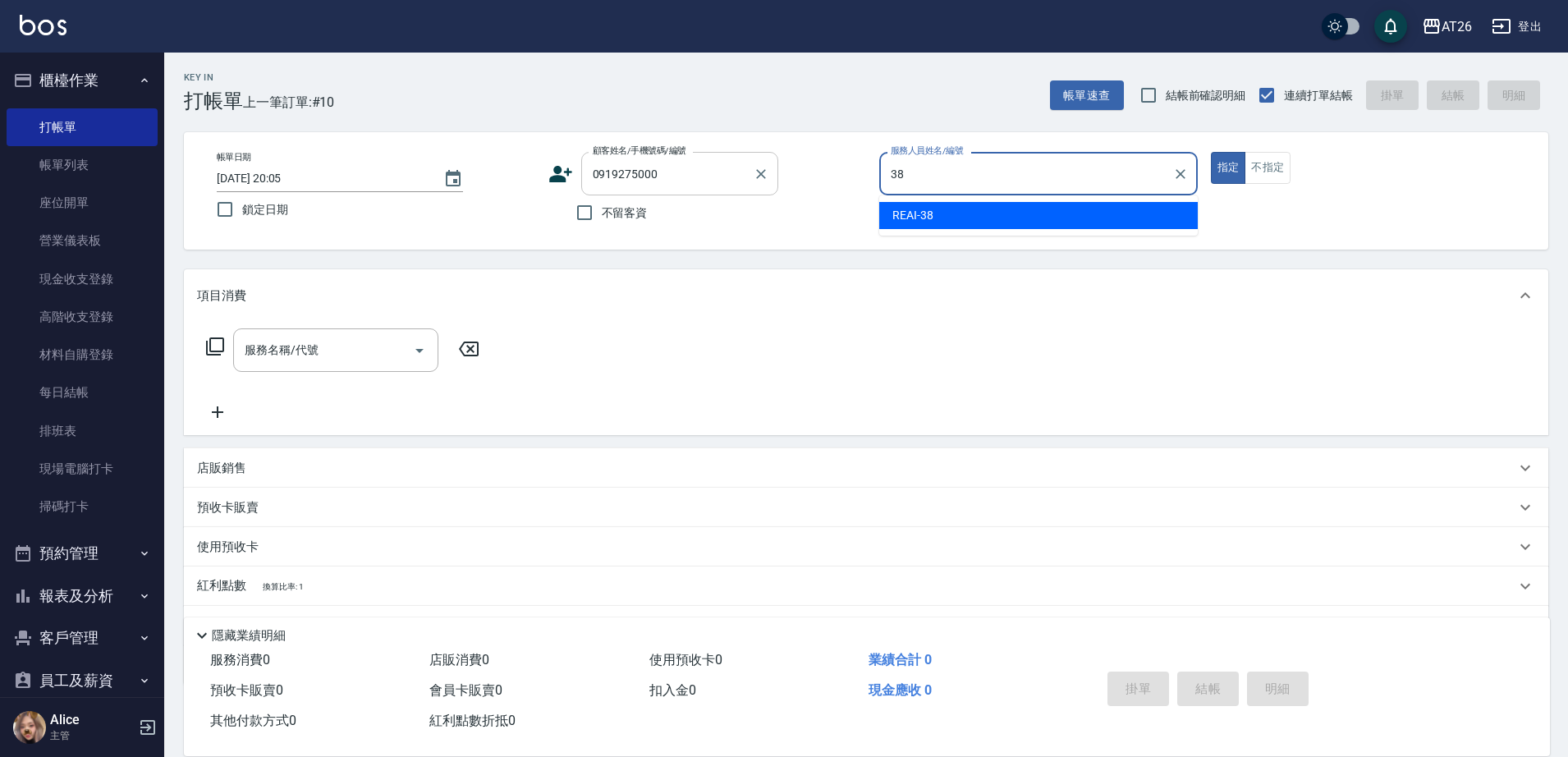
type input "REAI-38"
type input "沈品辰/0919275000/null"
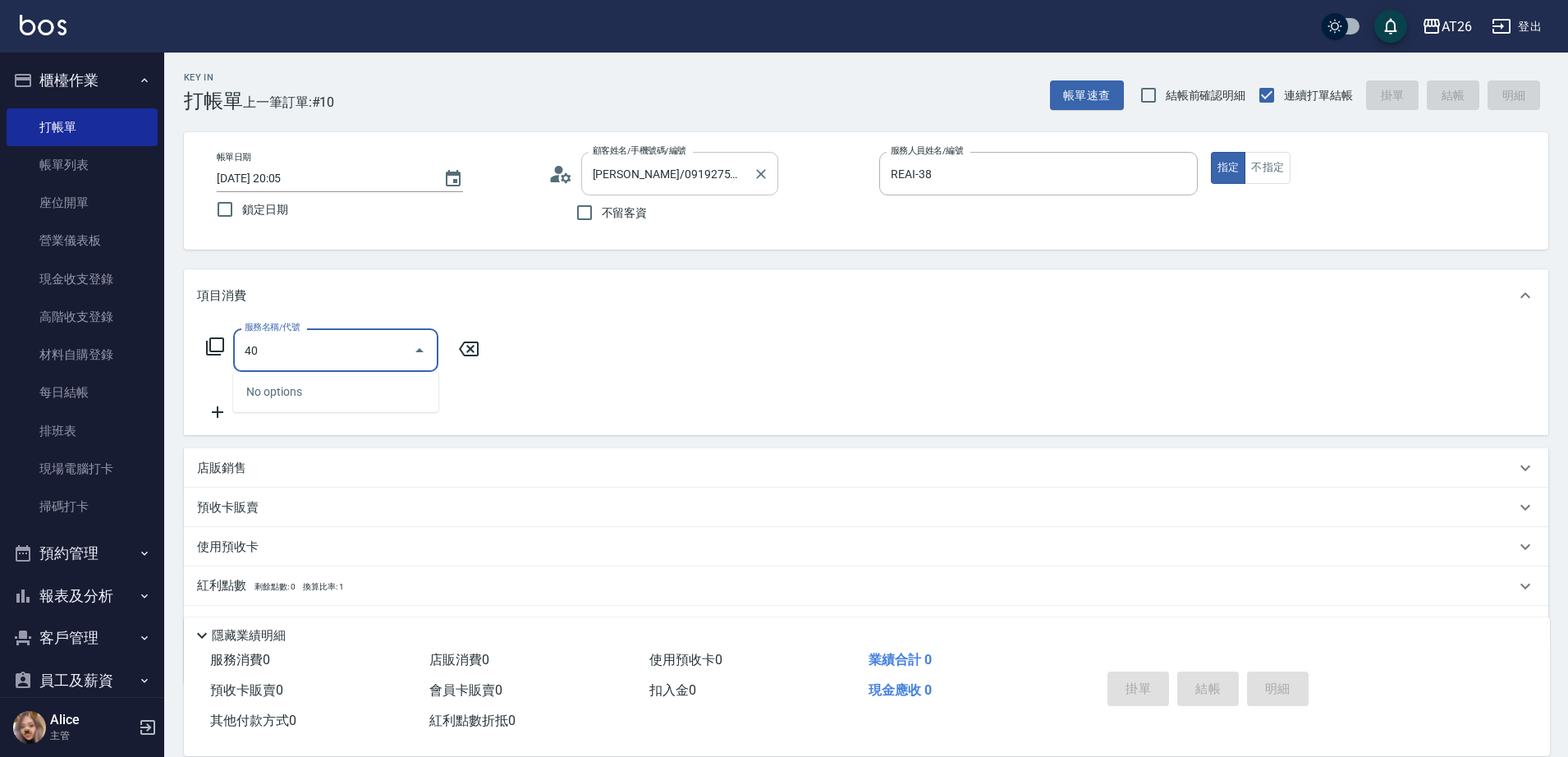
type input "401"
type input "20"
type input "剪髮(401)"
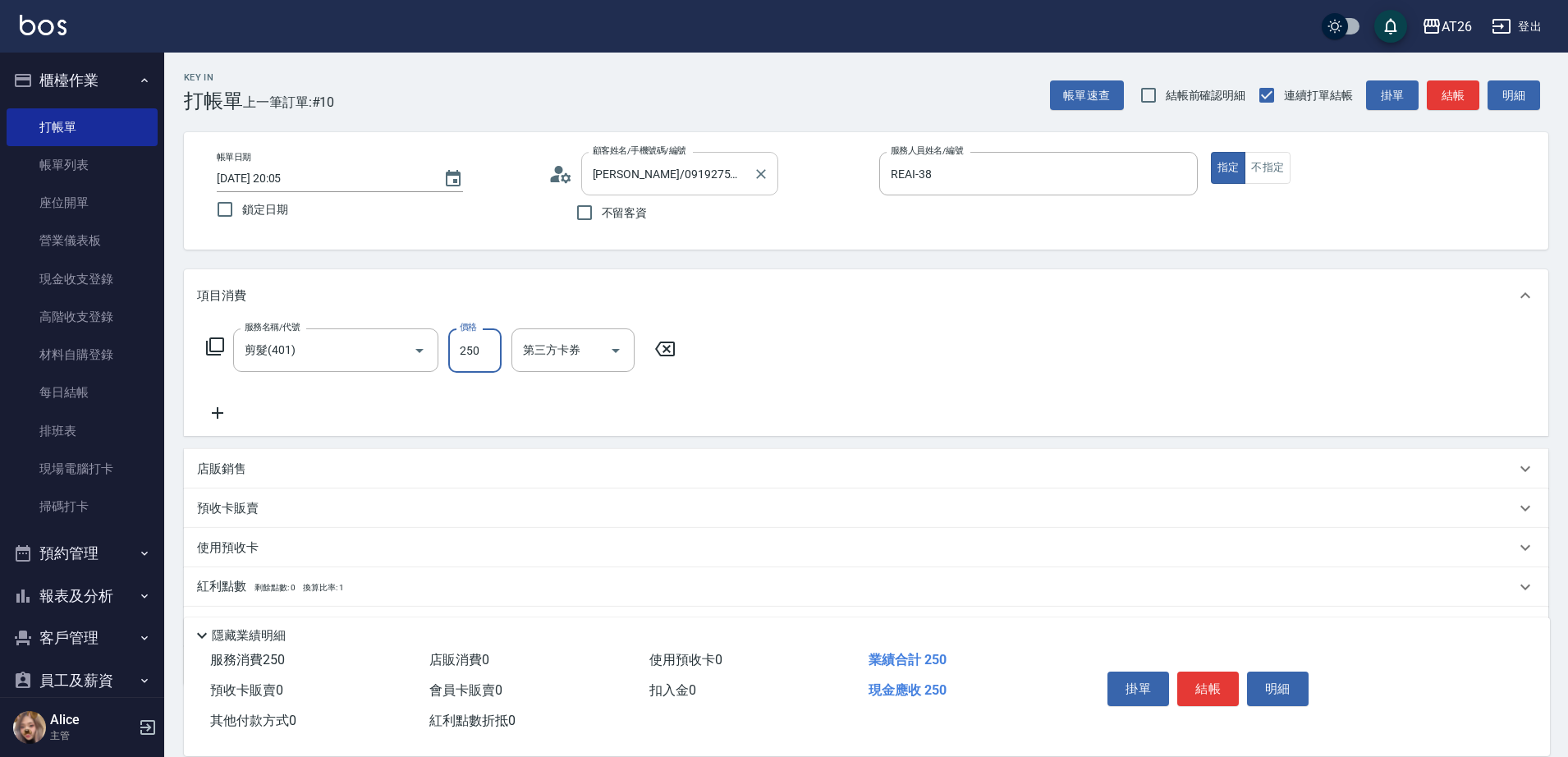
type input "7"
type input "0"
type input "700"
type input "70"
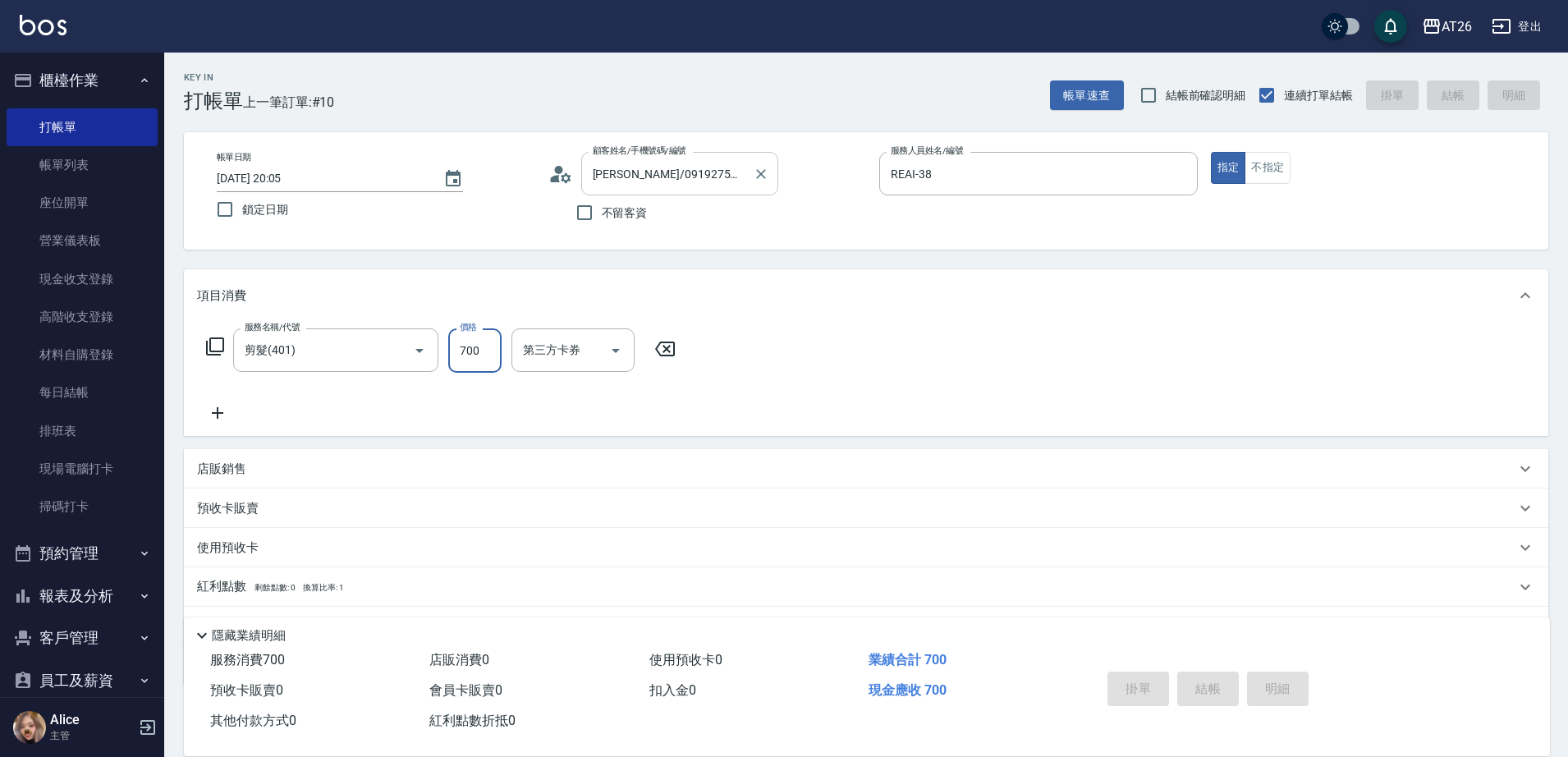
type input "0"
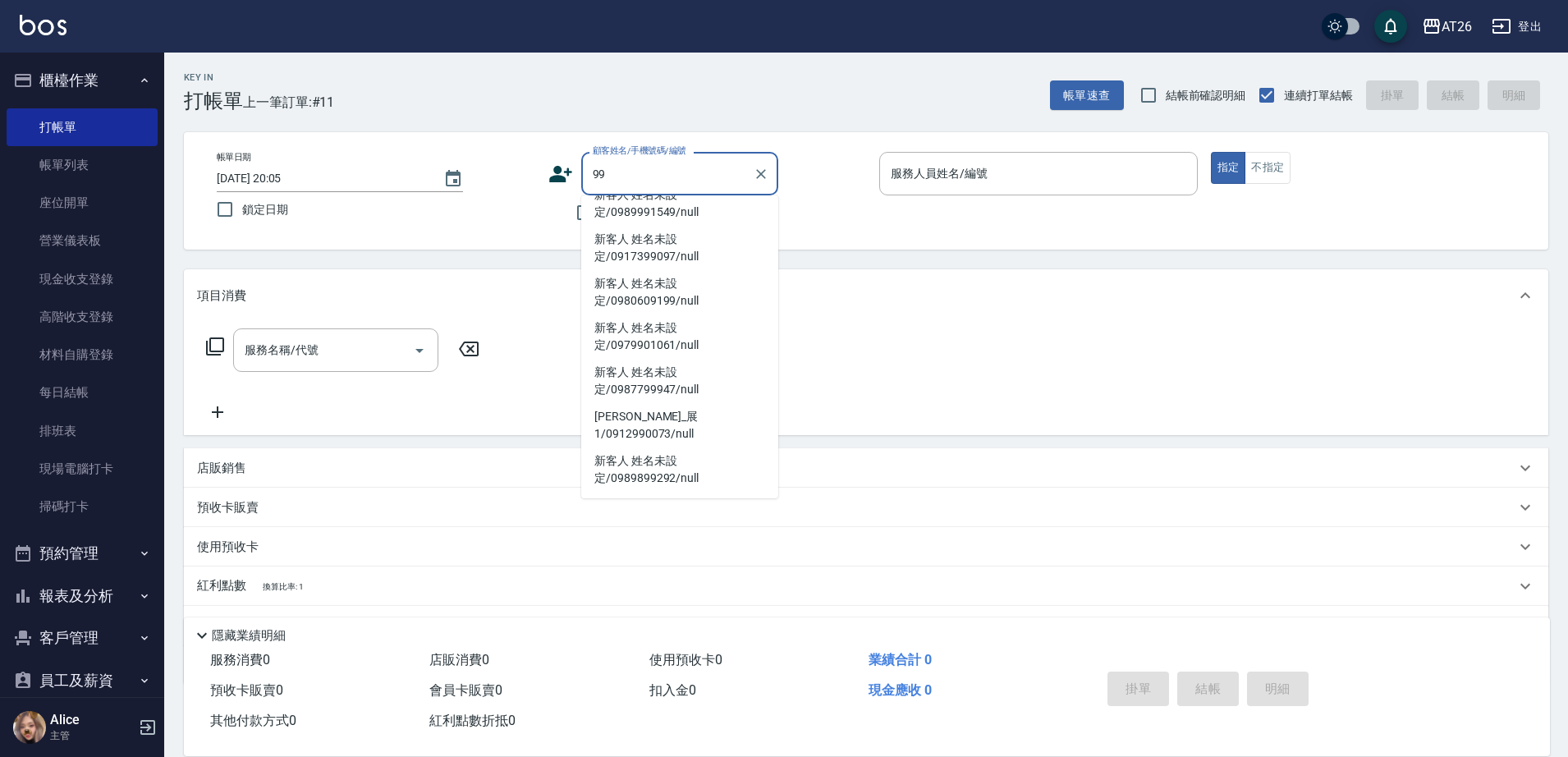
scroll to position [7, 0]
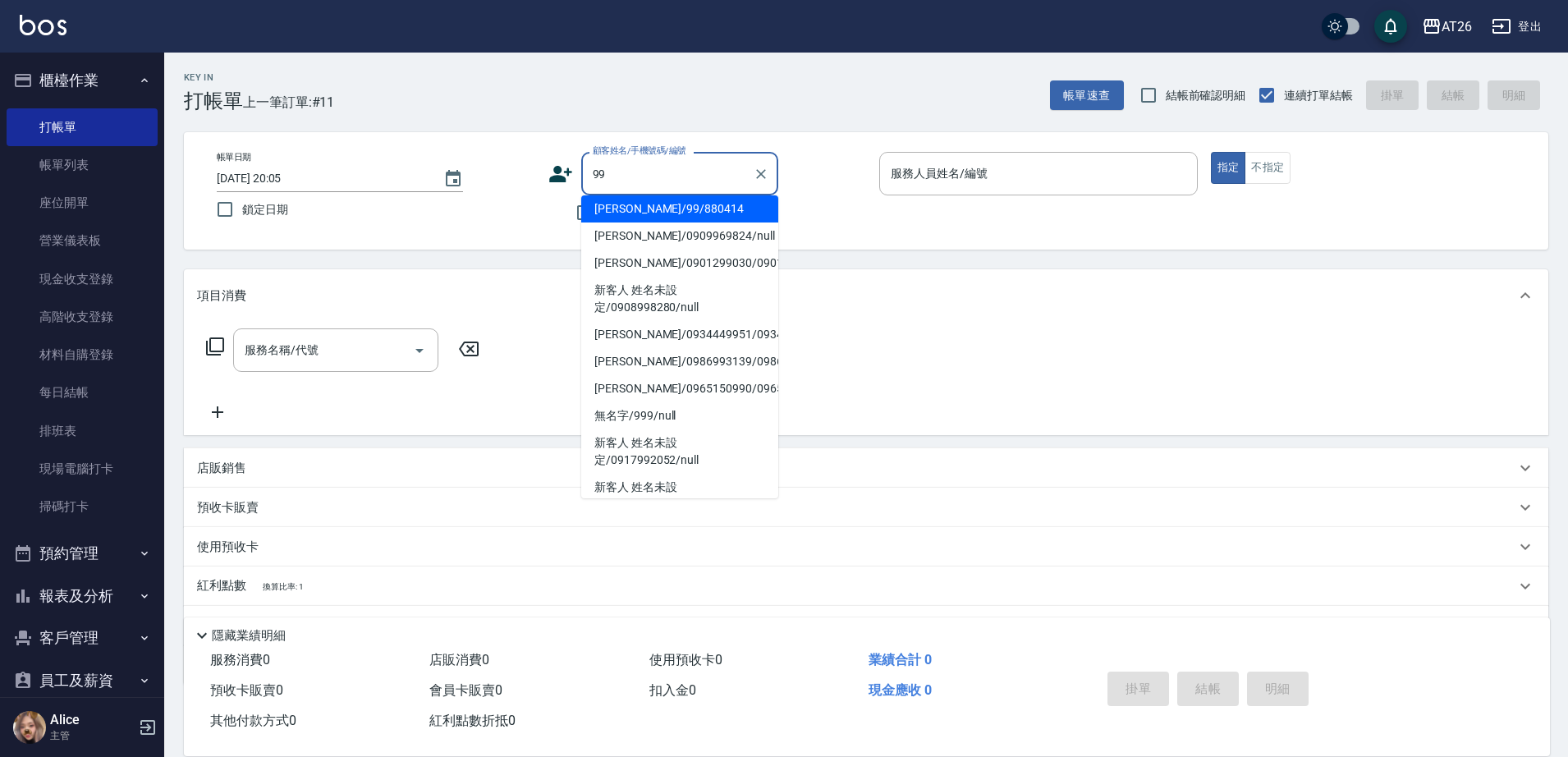
type input "吳昊軒/99/880414"
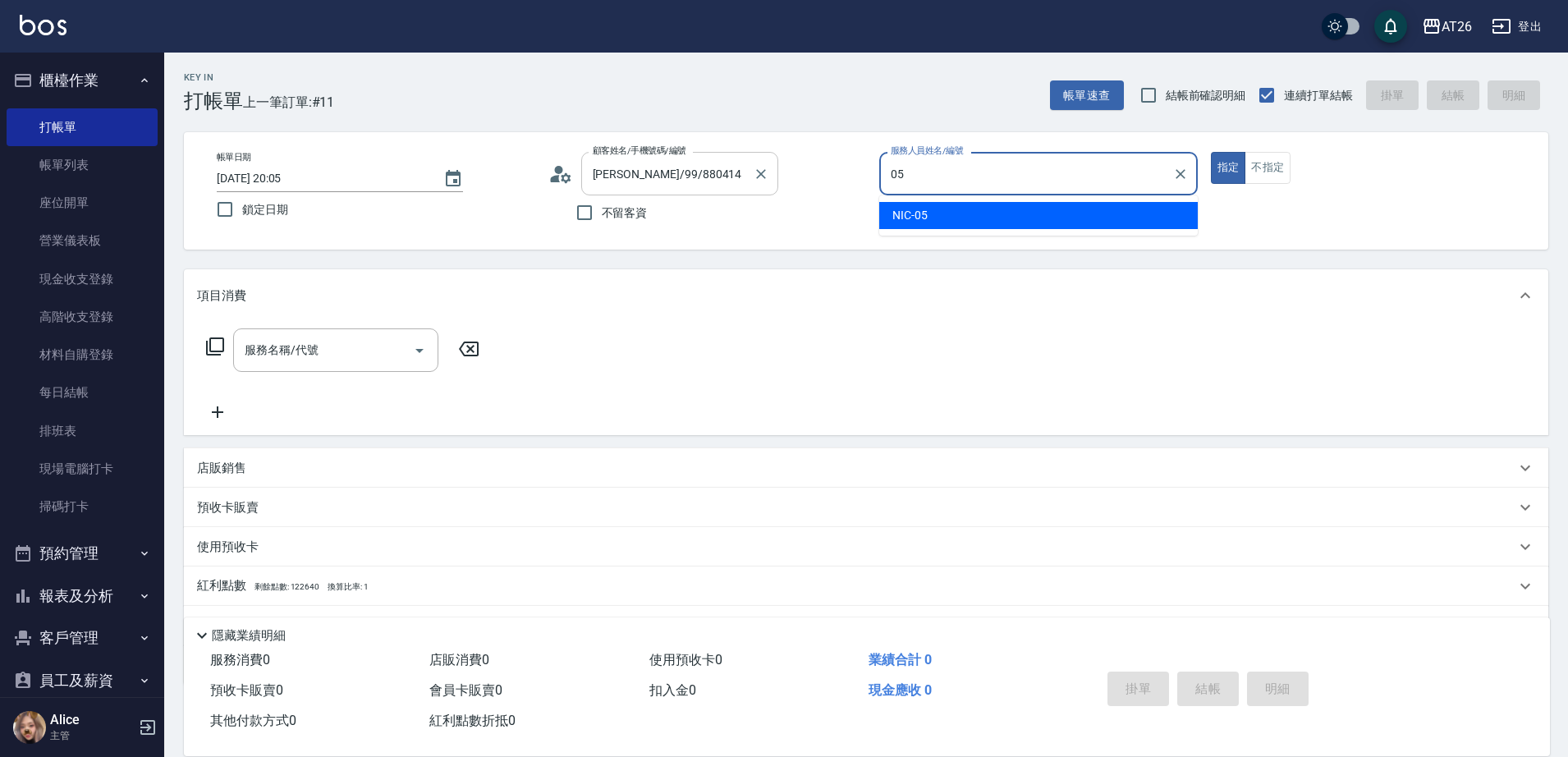
type input "NIC-05"
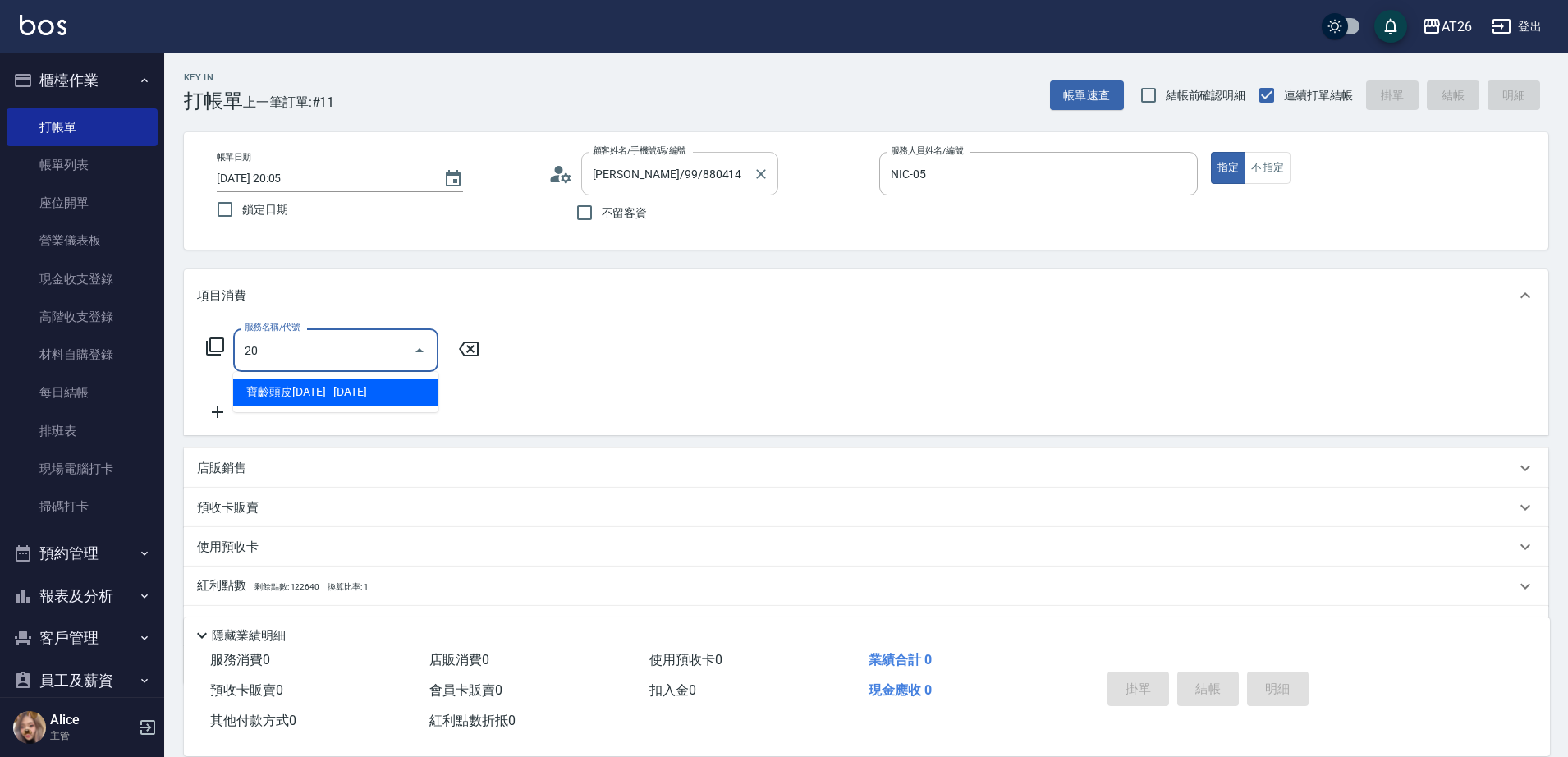
type input "201"
type input "20"
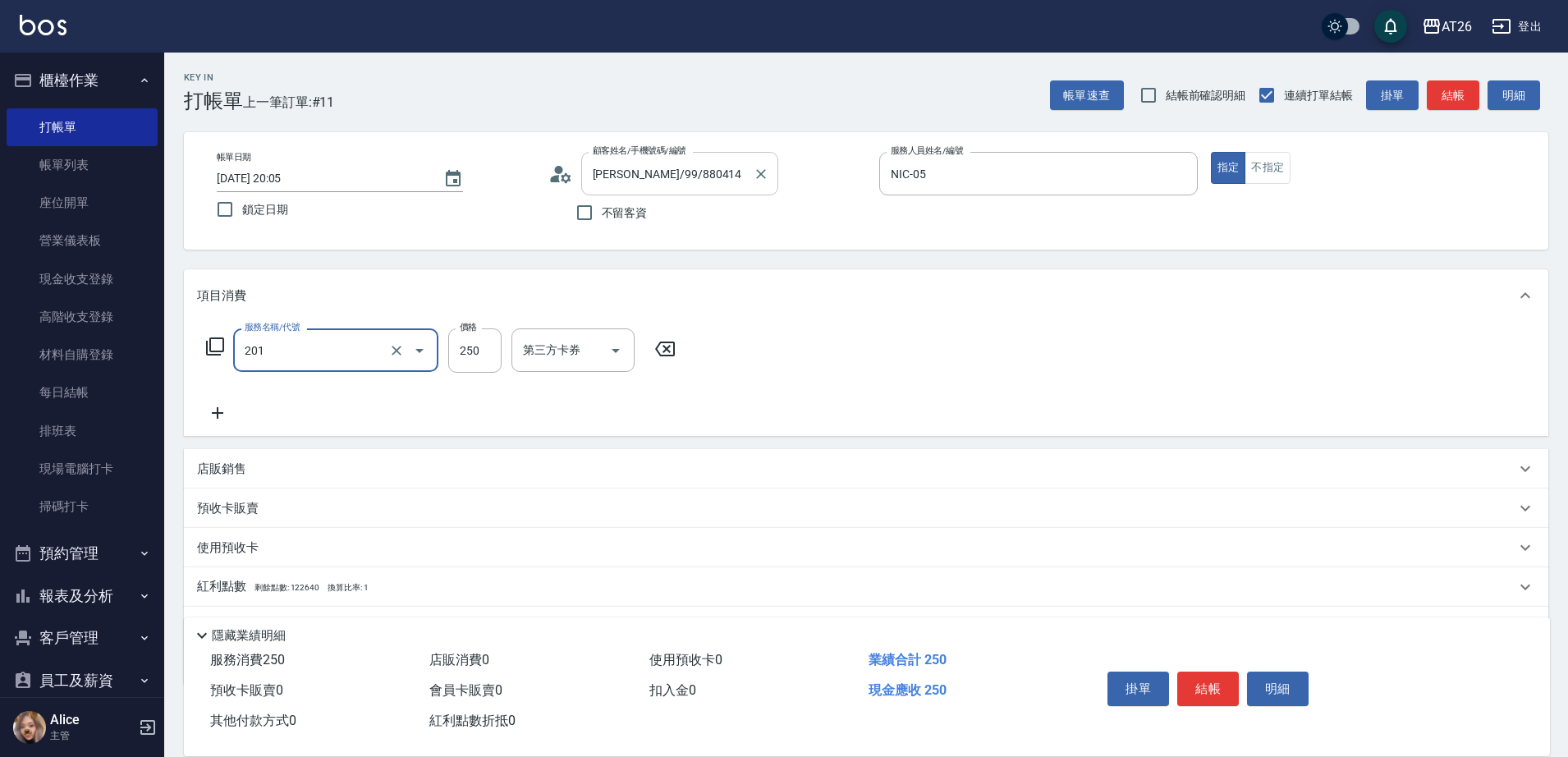
type input "洗髮(201)"
type input "4"
type input "0"
type input "400"
type input "40"
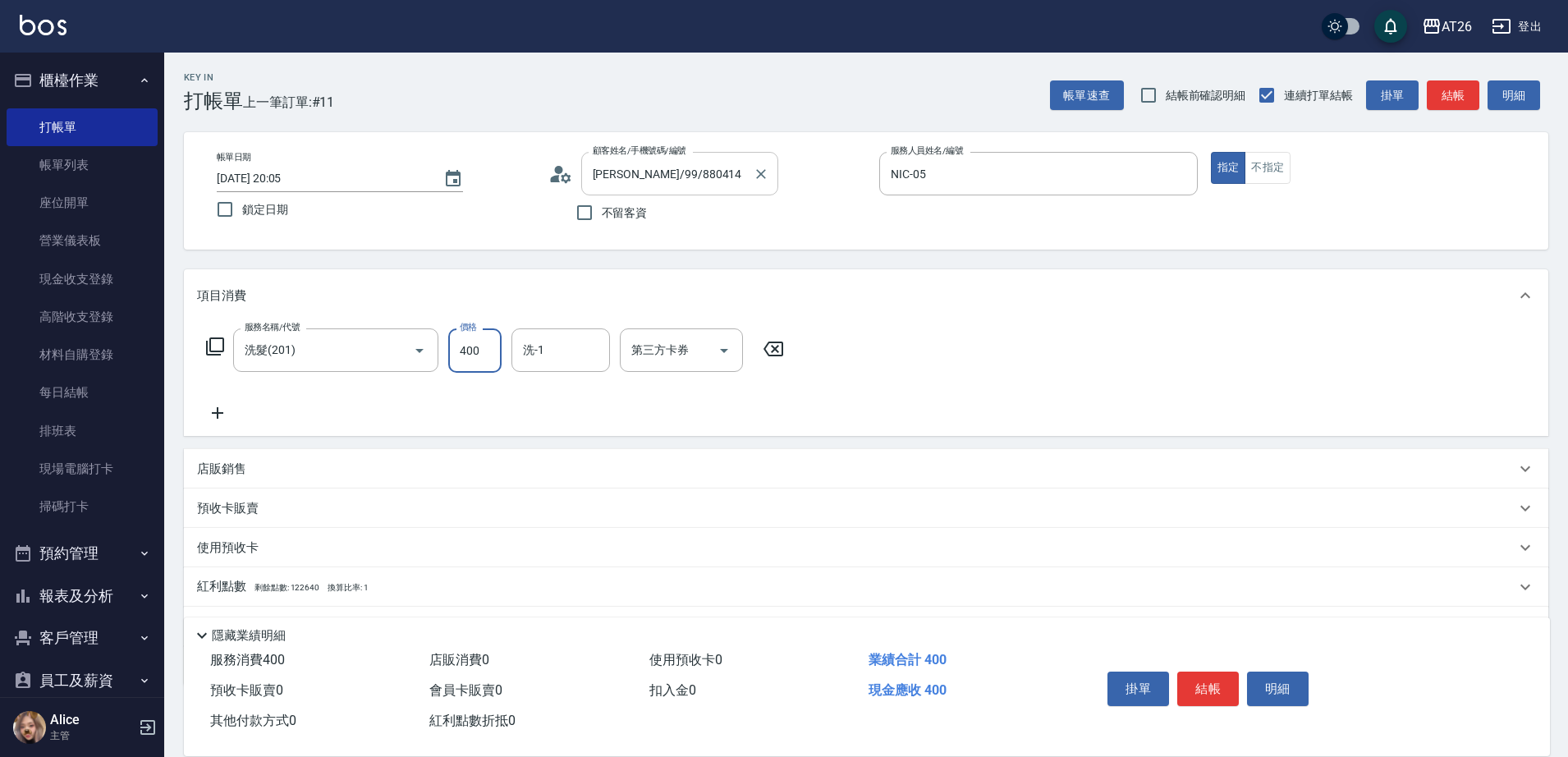
type input "400"
type input "NANA-23"
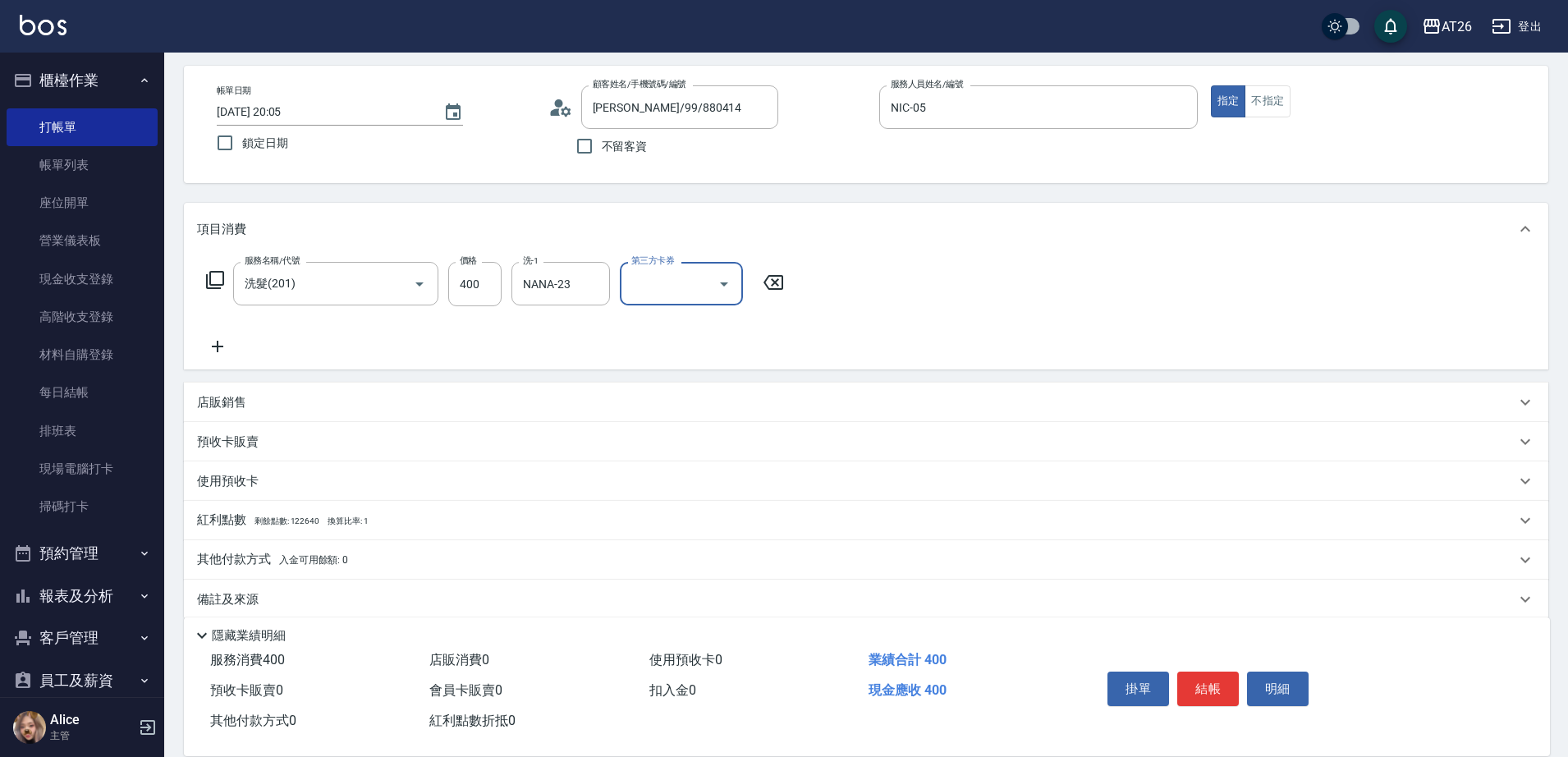
scroll to position [86, 0]
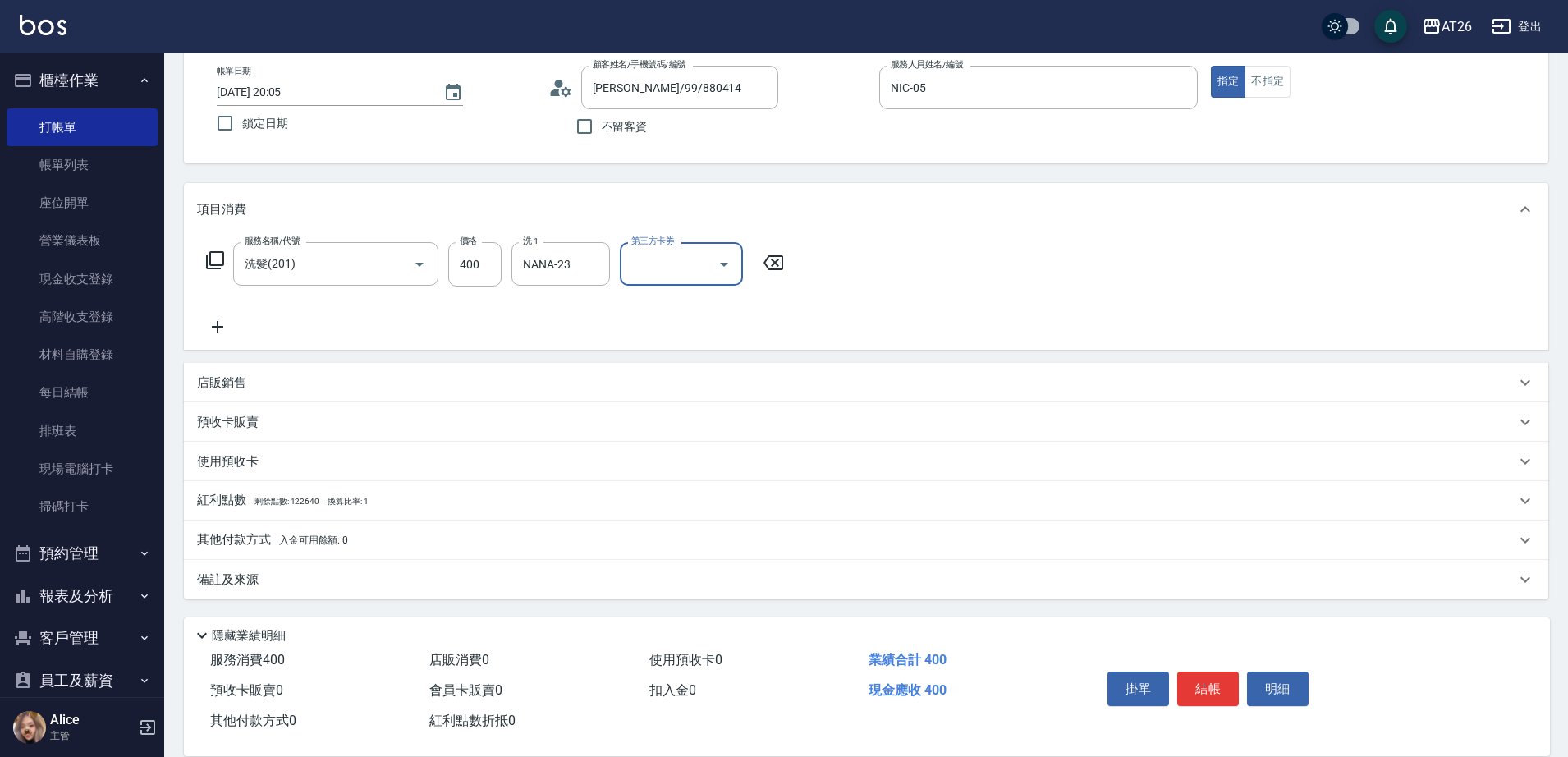
click at [290, 539] on span "入金可用餘額: 0" at bounding box center [314, 540] width 70 height 12
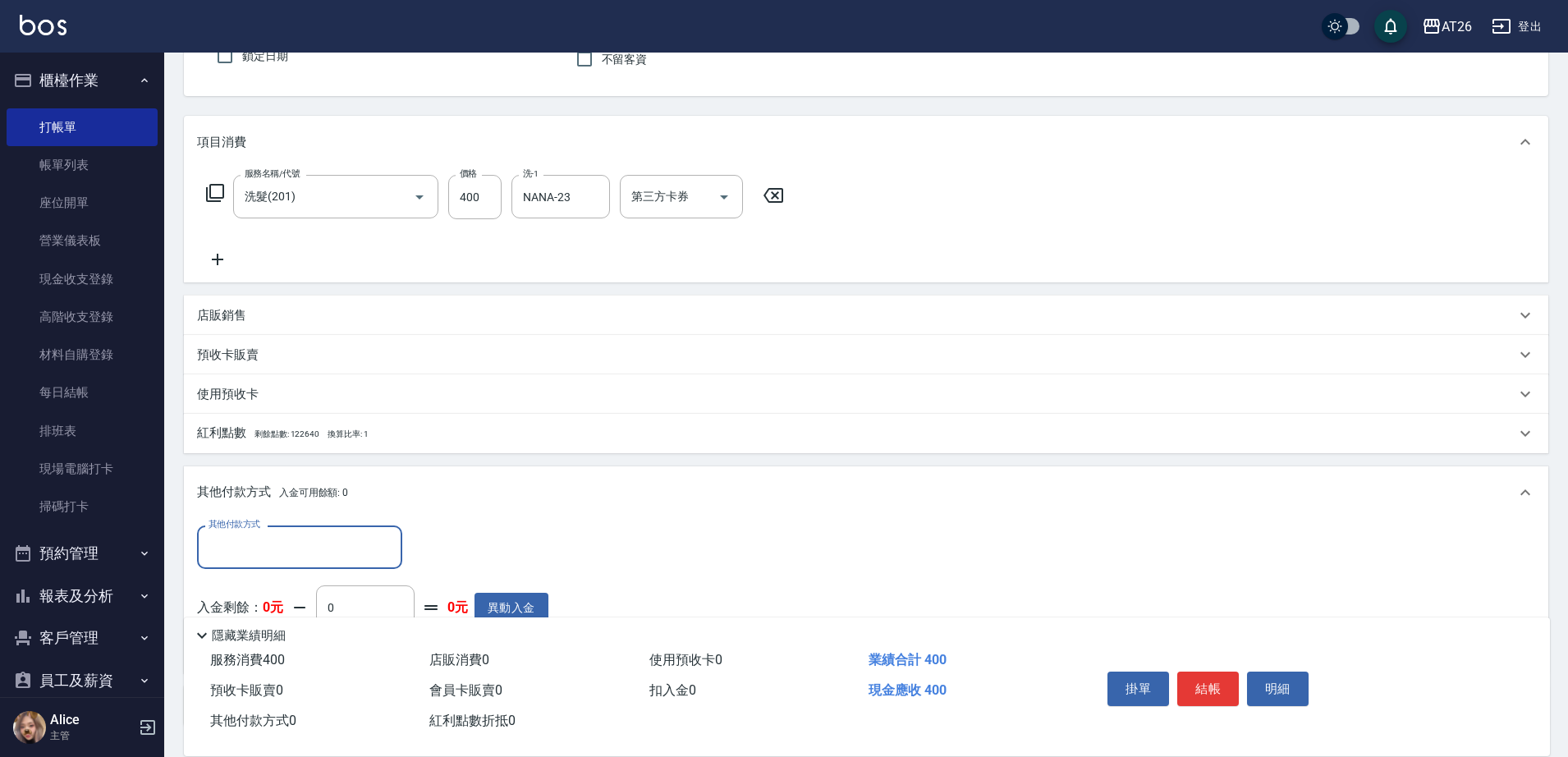
scroll to position [189, 0]
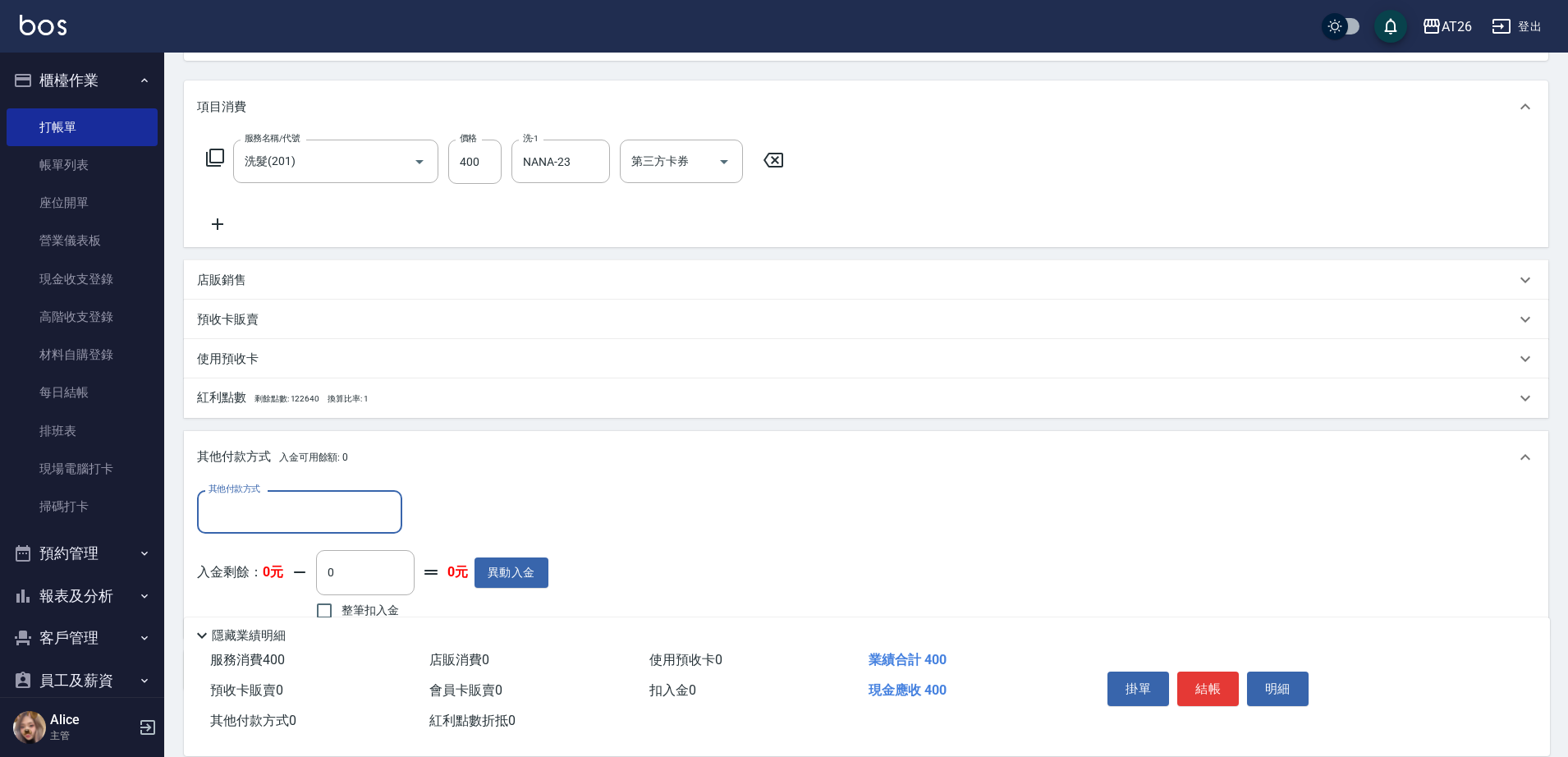
click at [287, 524] on input "其他付款方式" at bounding box center [299, 512] width 190 height 29
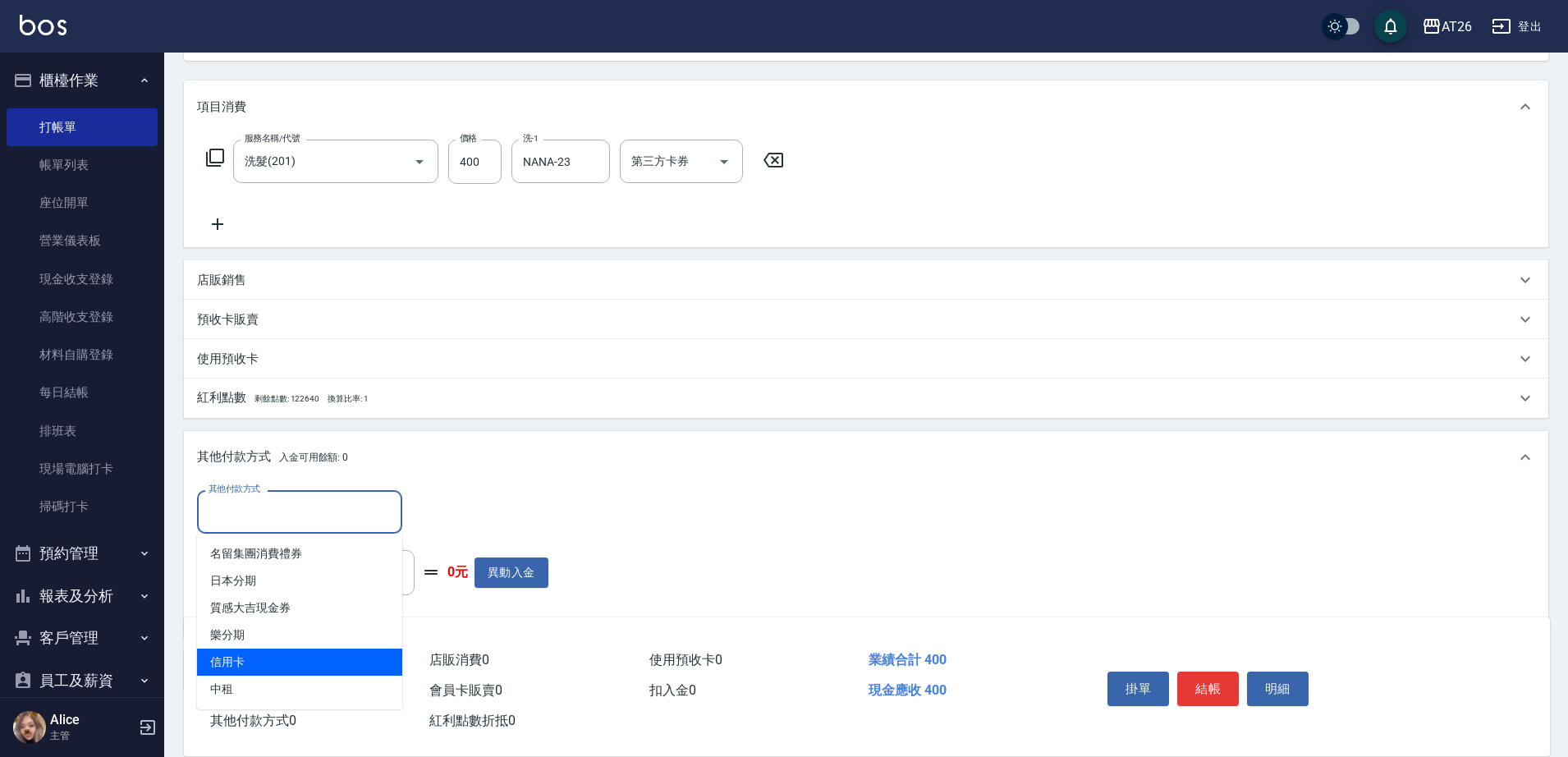
click at [263, 660] on span "信用卡" at bounding box center [299, 662] width 206 height 27
type input "信用卡"
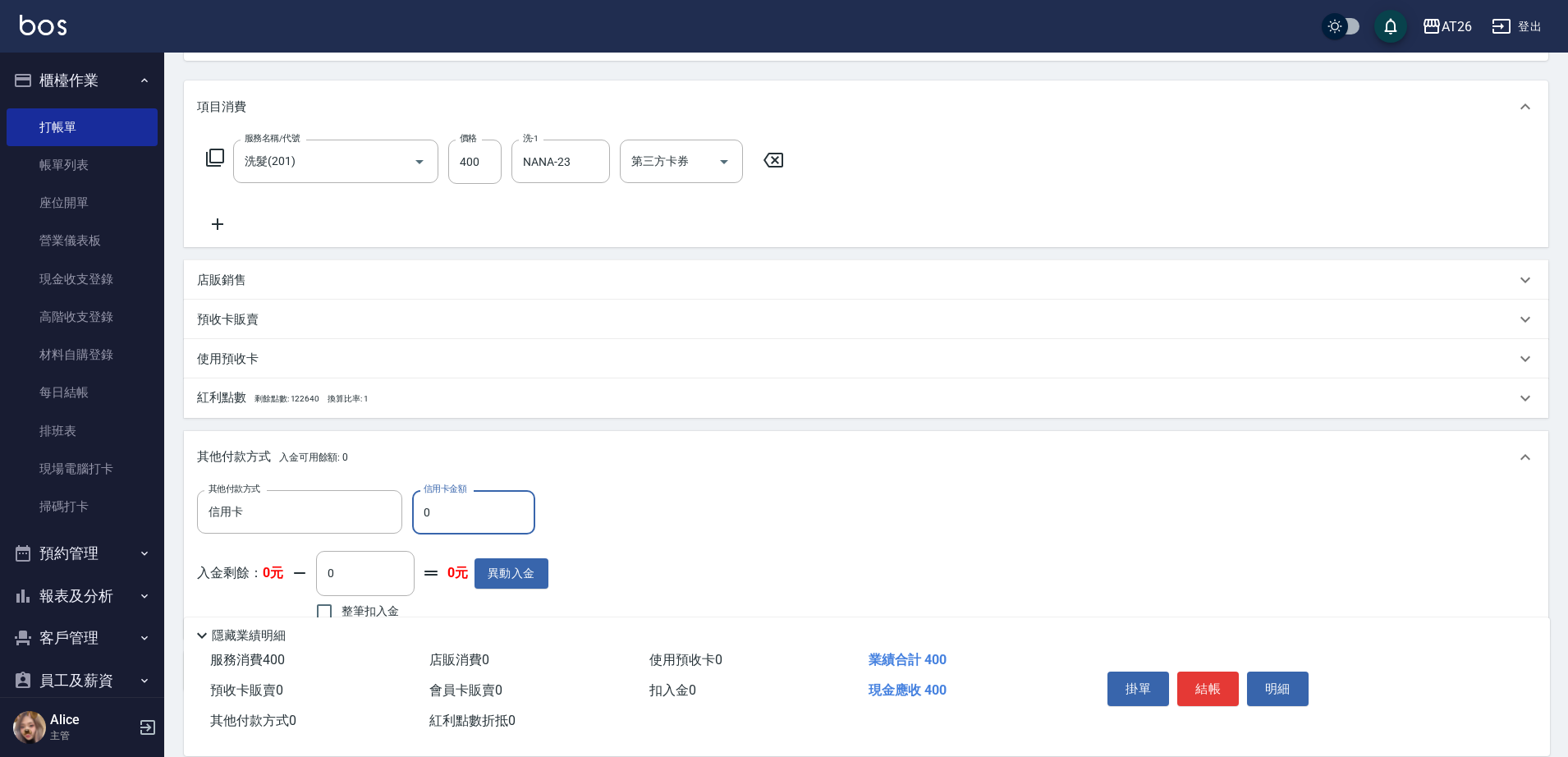
click at [450, 514] on input "0" at bounding box center [474, 512] width 123 height 44
type input "4"
type input "30"
type input "400"
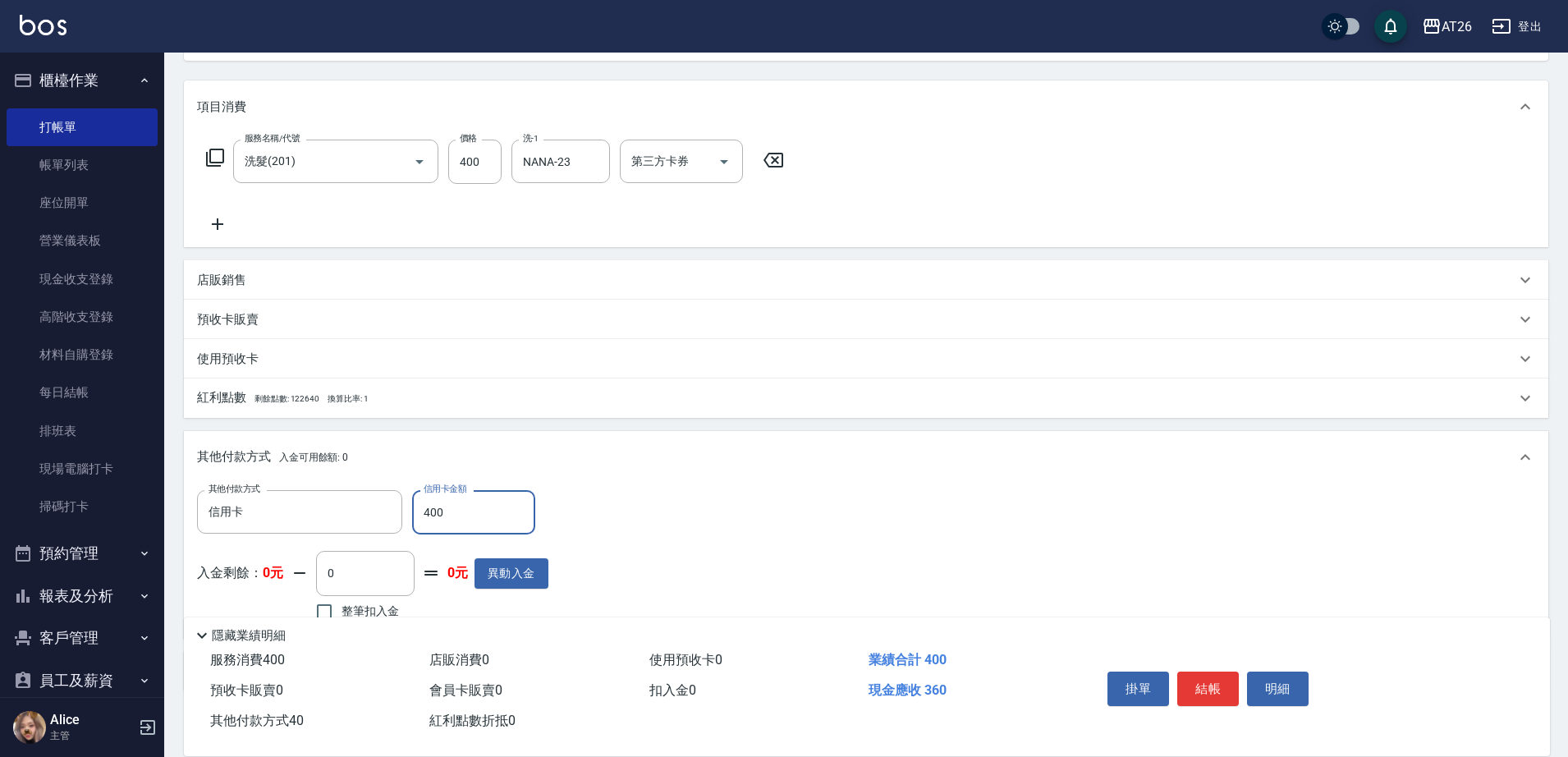
type input "0"
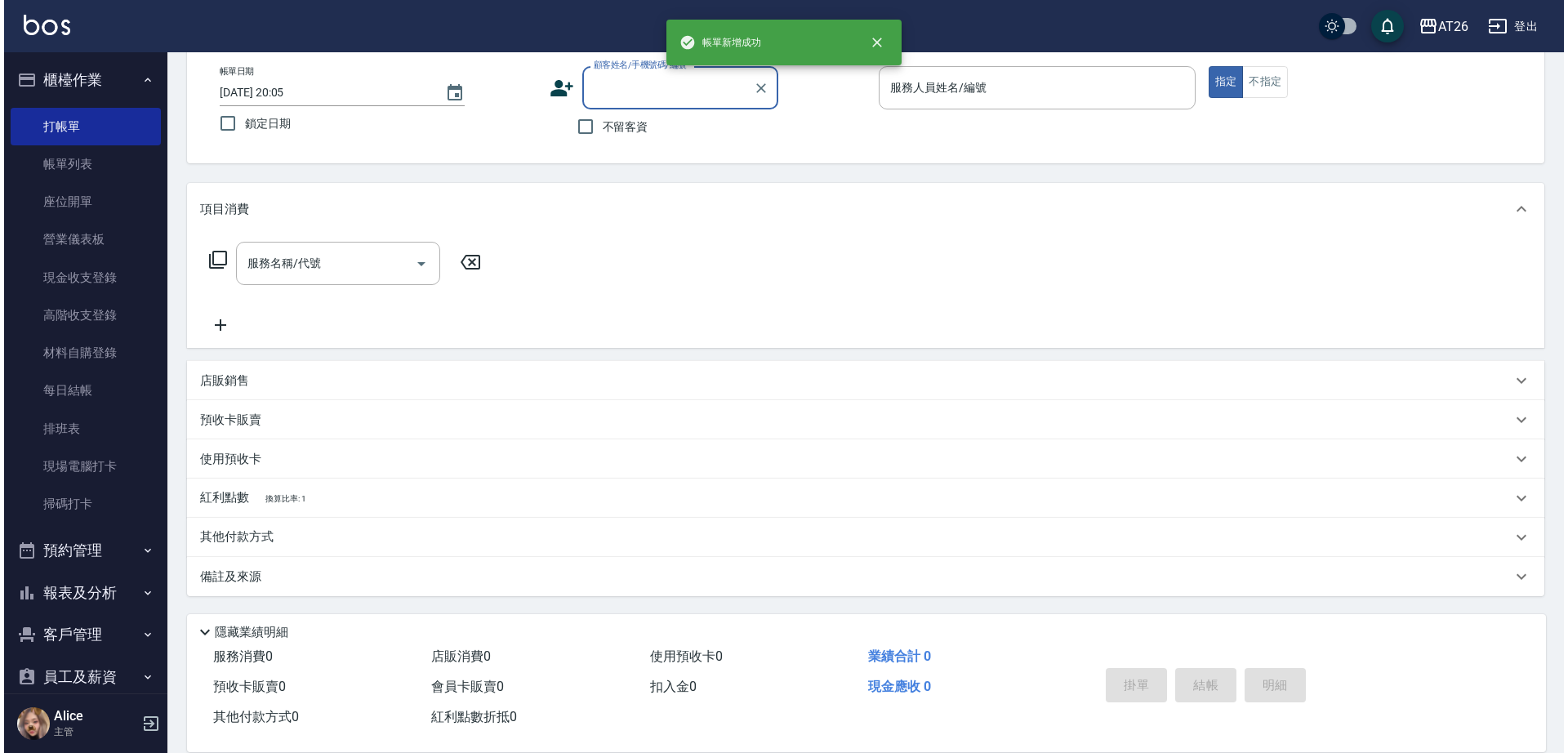
scroll to position [0, 0]
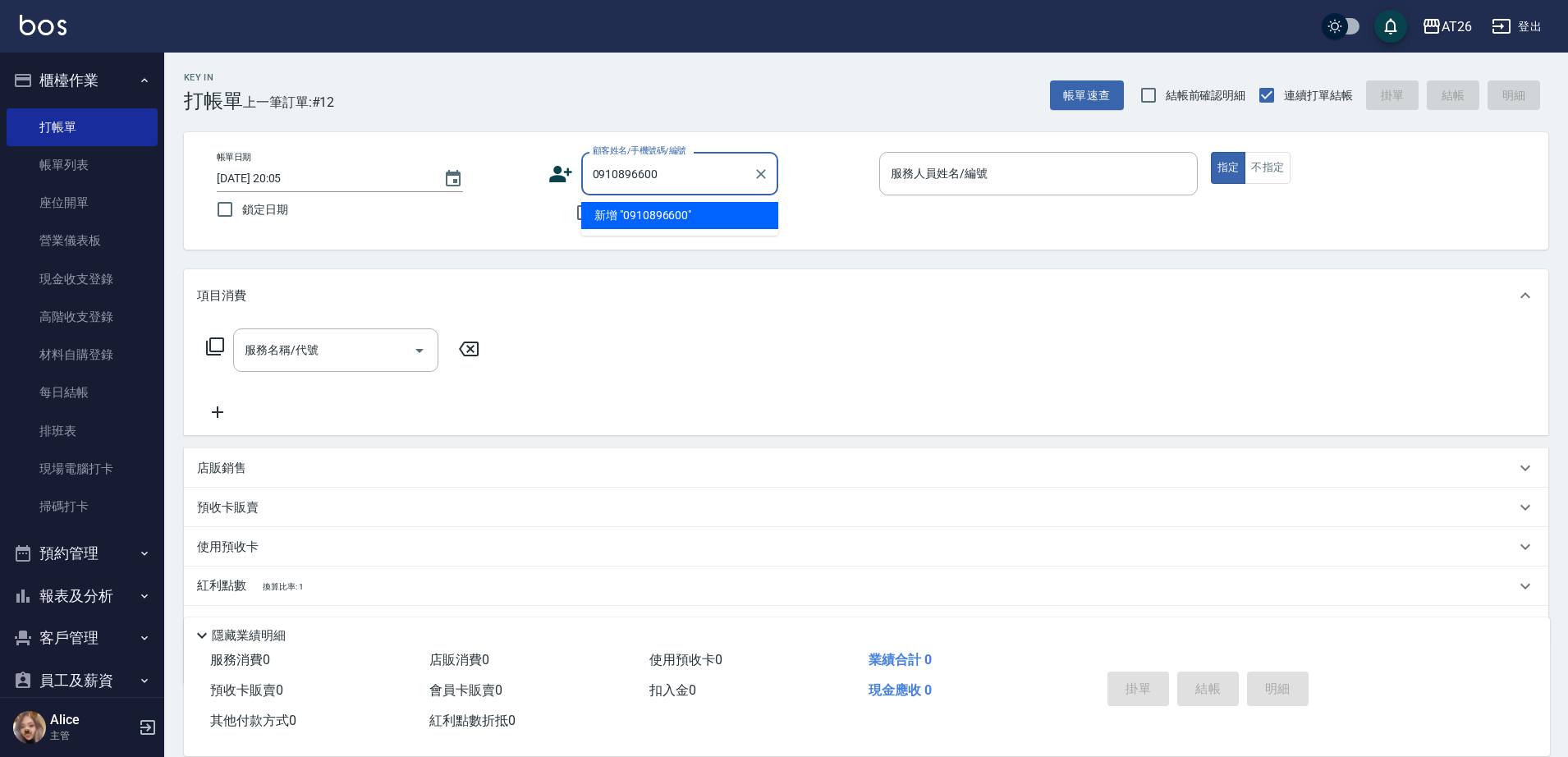
type input "0910896600"
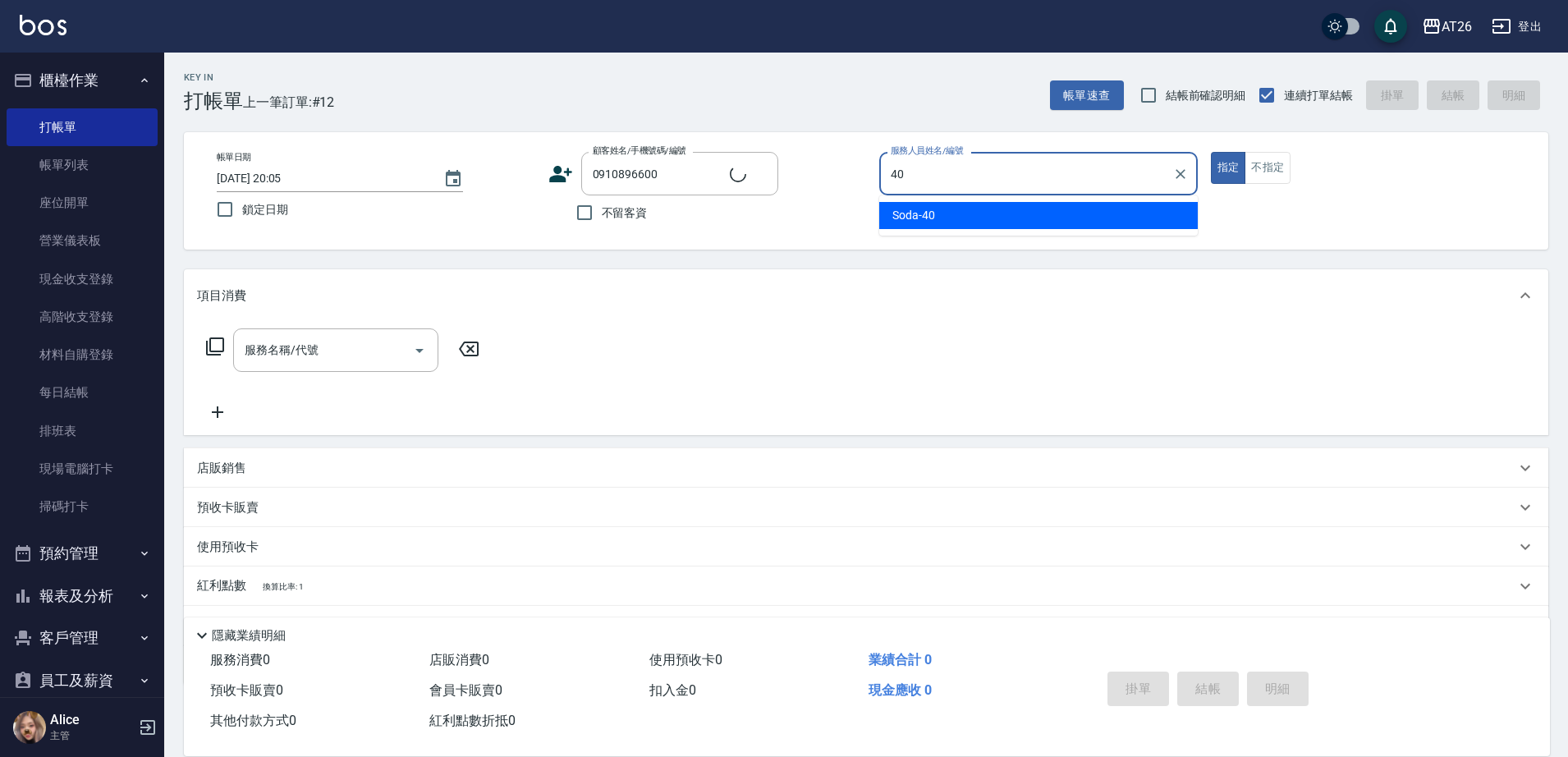
type input "Soda-40"
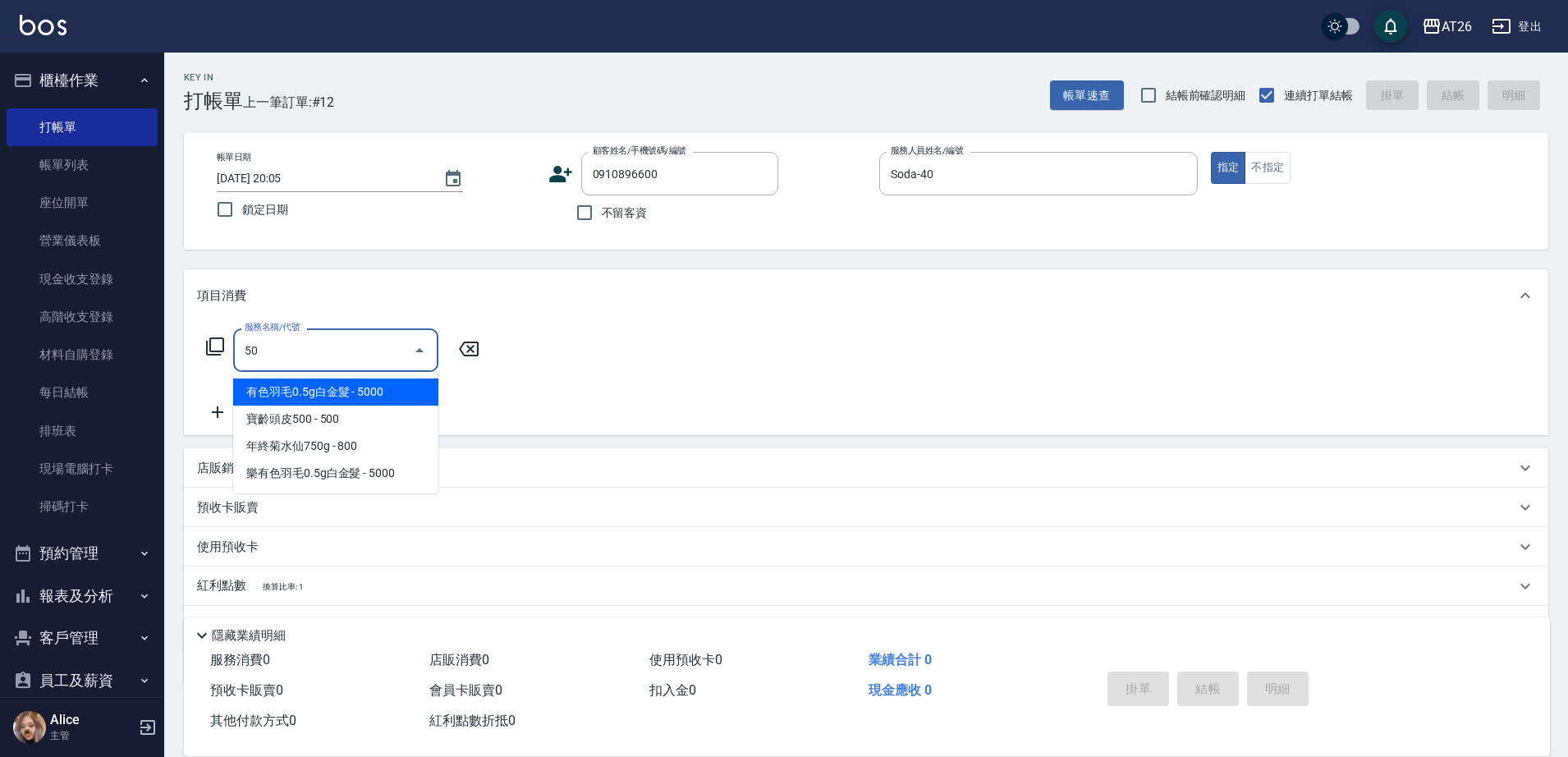
type input "502"
type input "50"
type input "漂髮(502)"
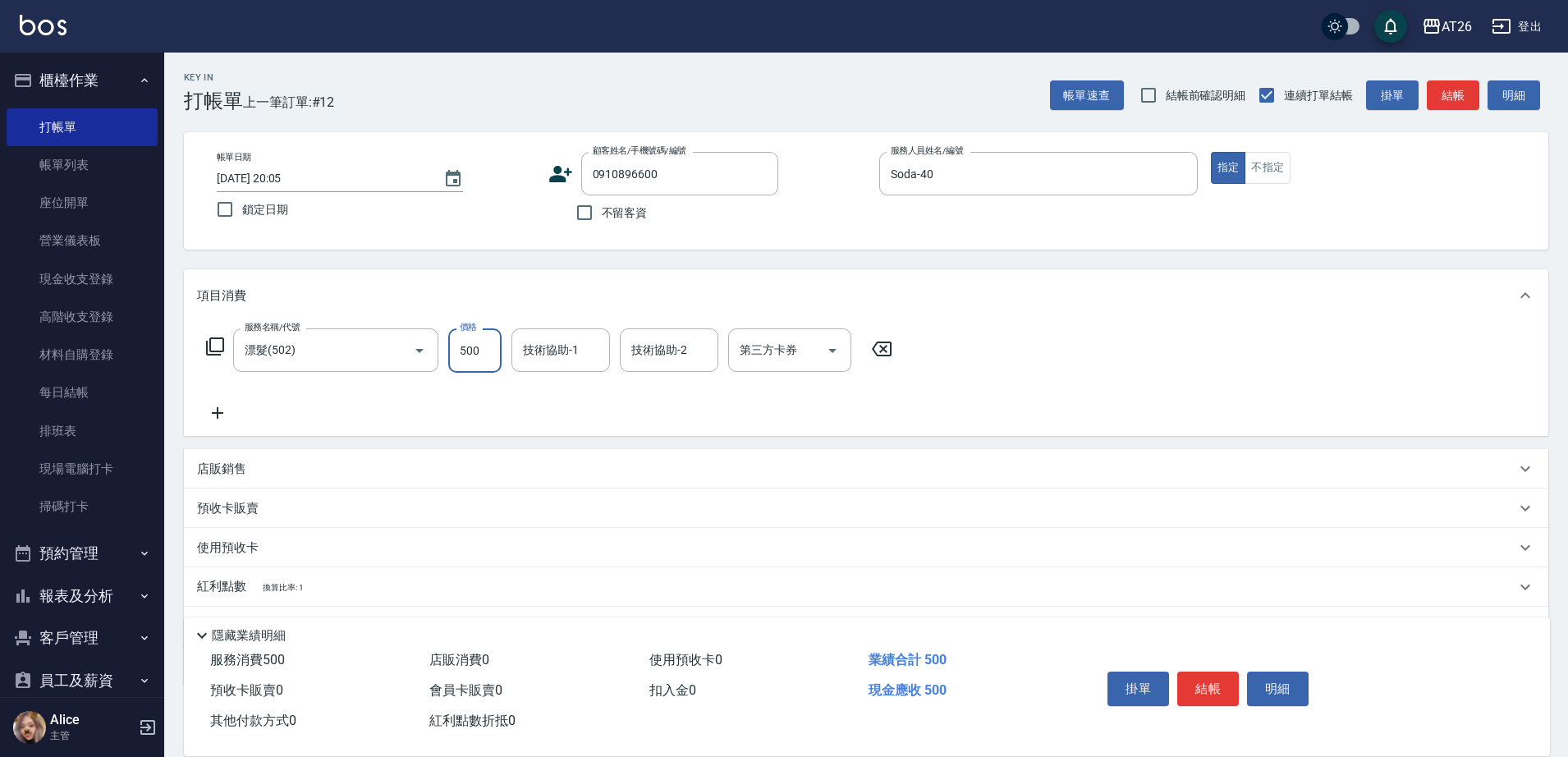
type input "0"
type input "祐希-44"
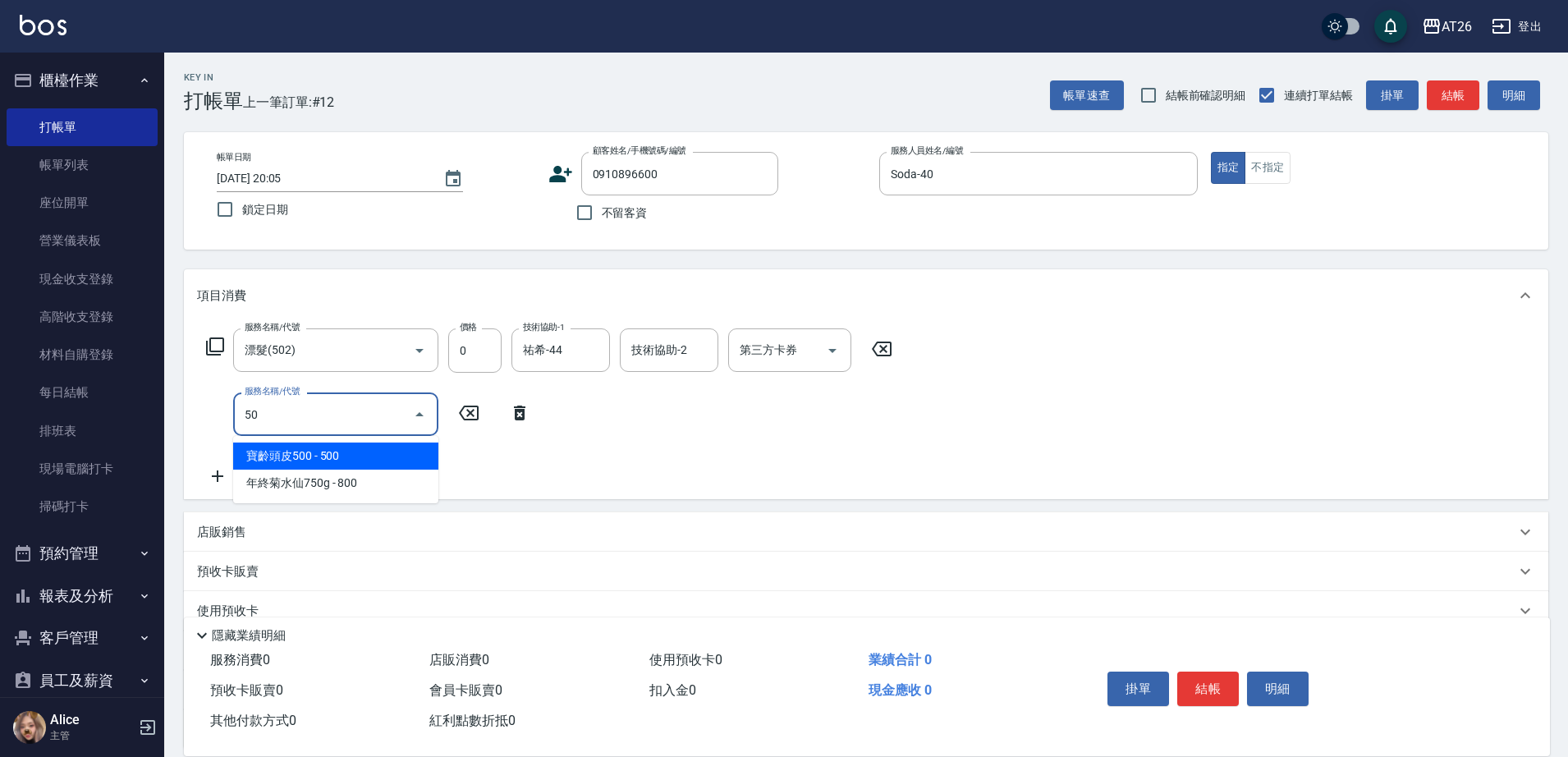
type input "501"
type input "120"
type input "染髮(501)"
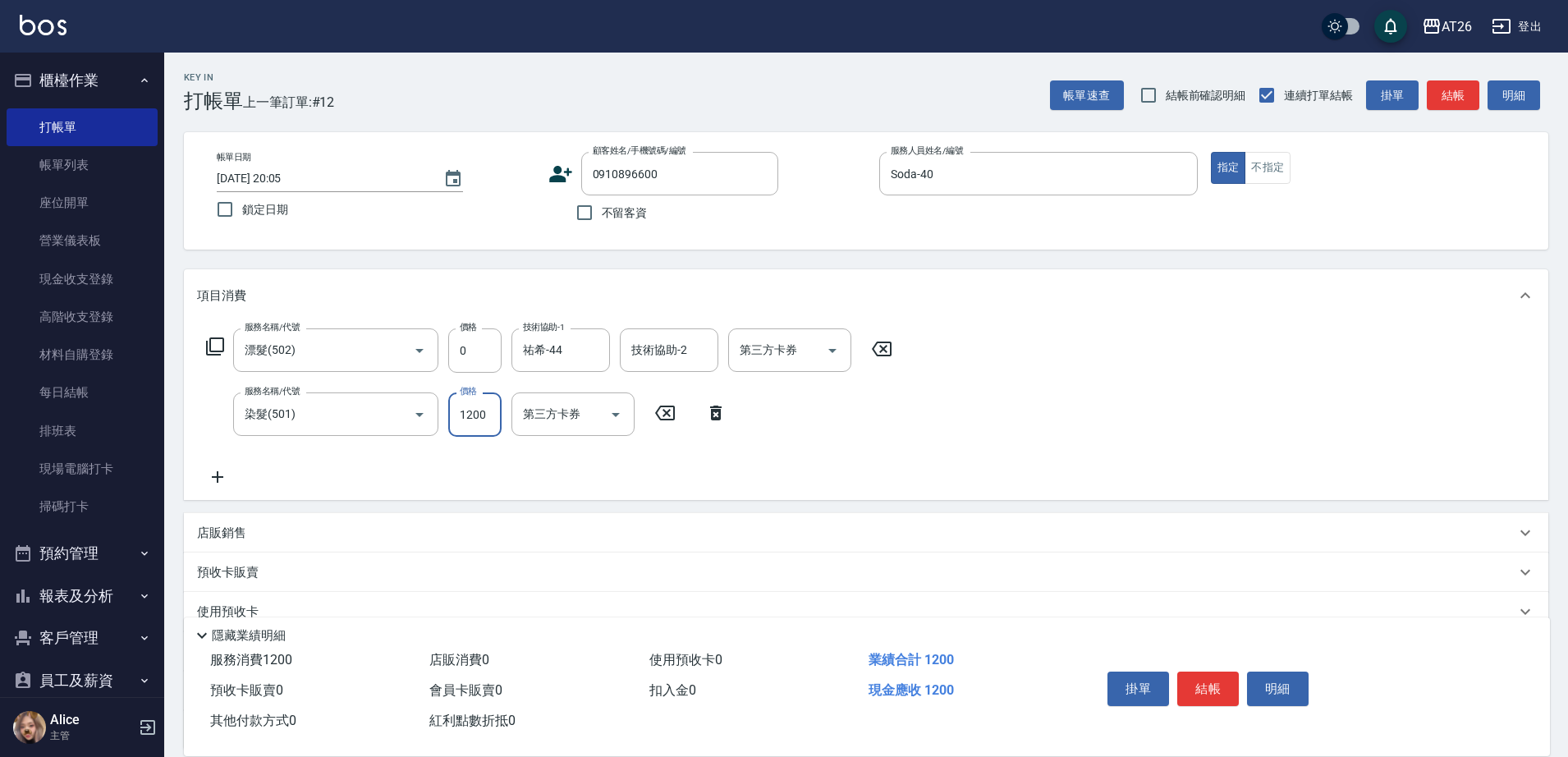
type input "2"
type input "0"
type input "258"
type input "20"
type input "2580"
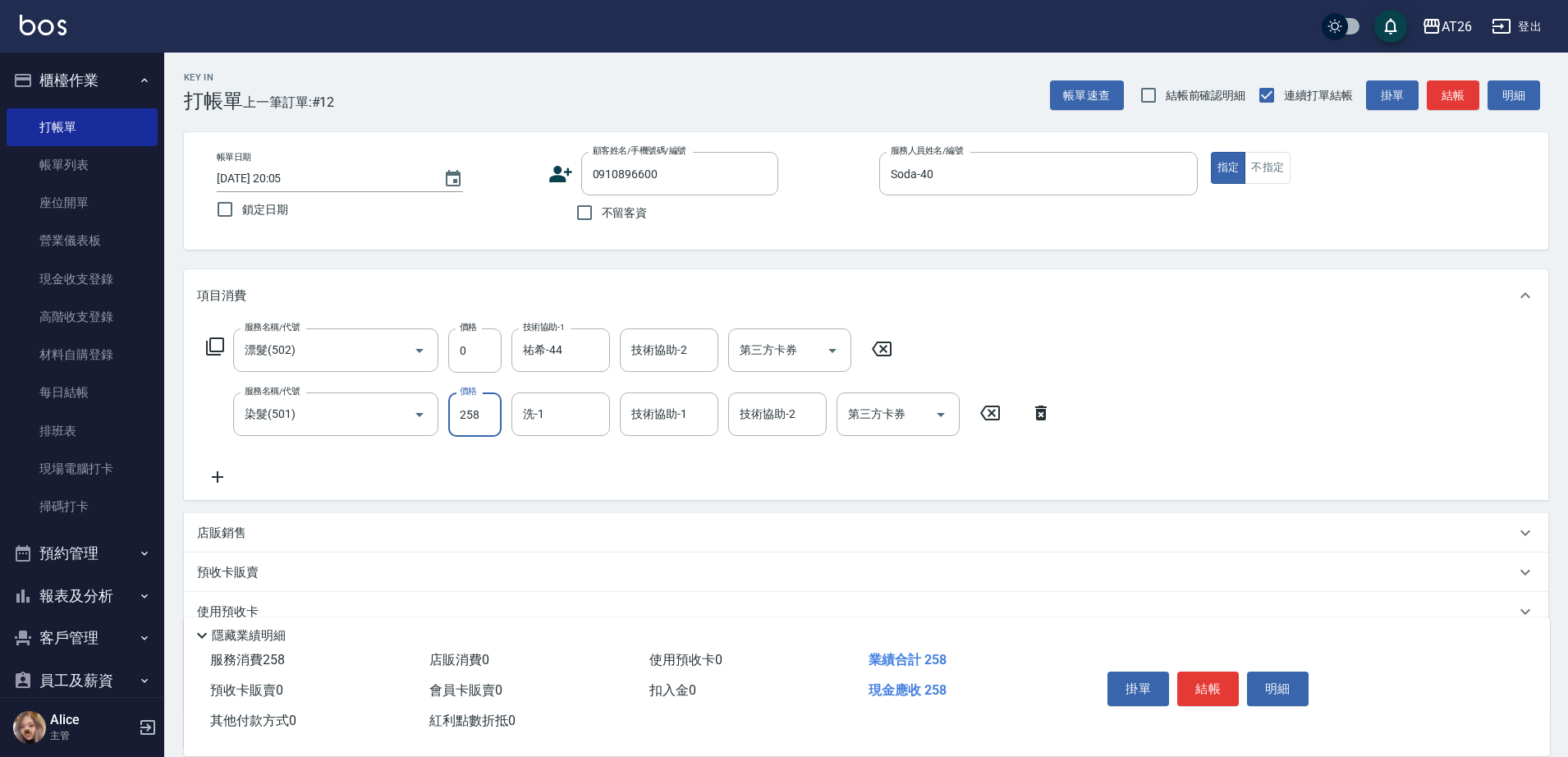
type input "250"
type input "2580"
type input "祐希-44"
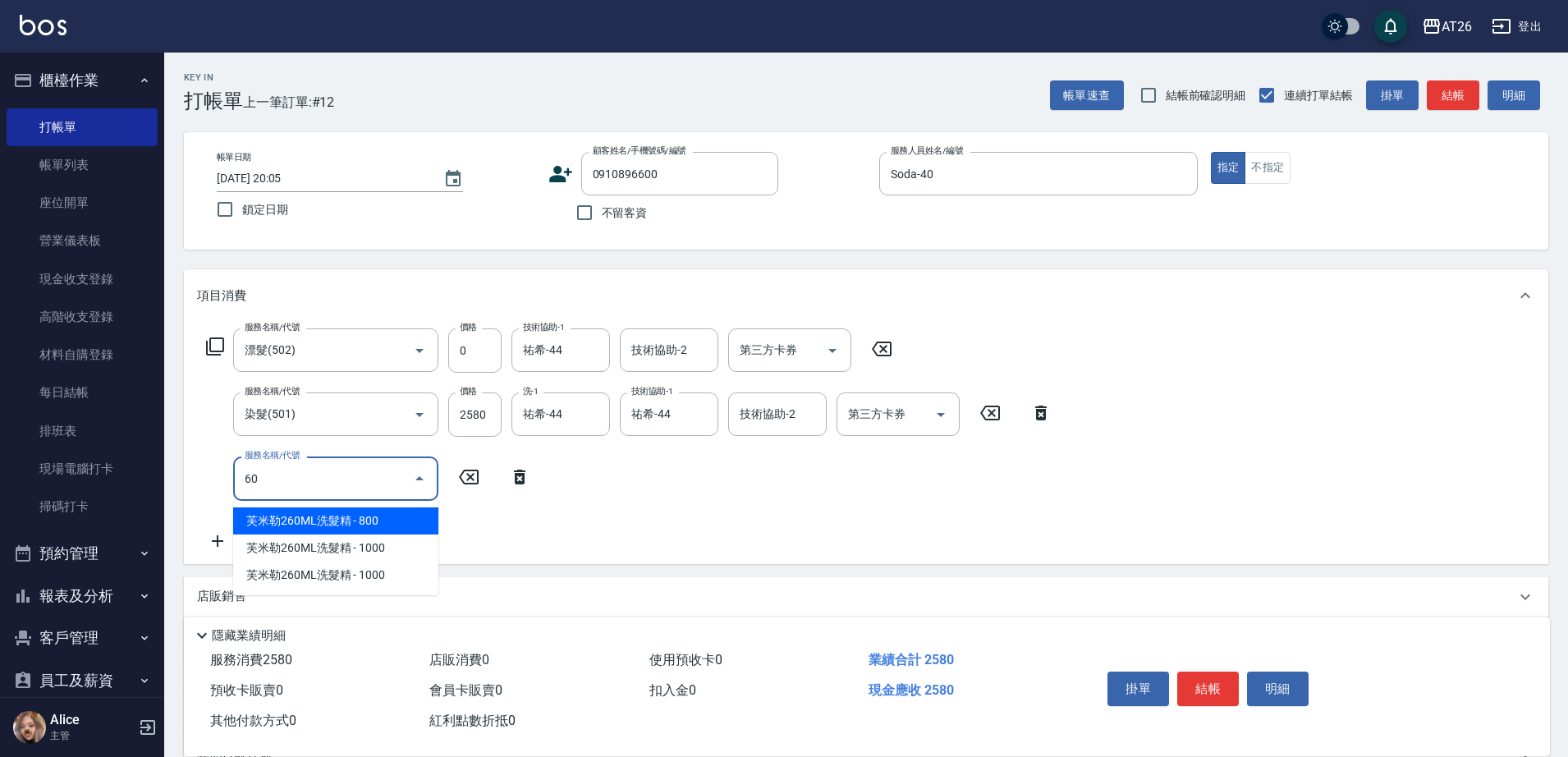
type input "601"
type input "280"
type input "自護髮(601)"
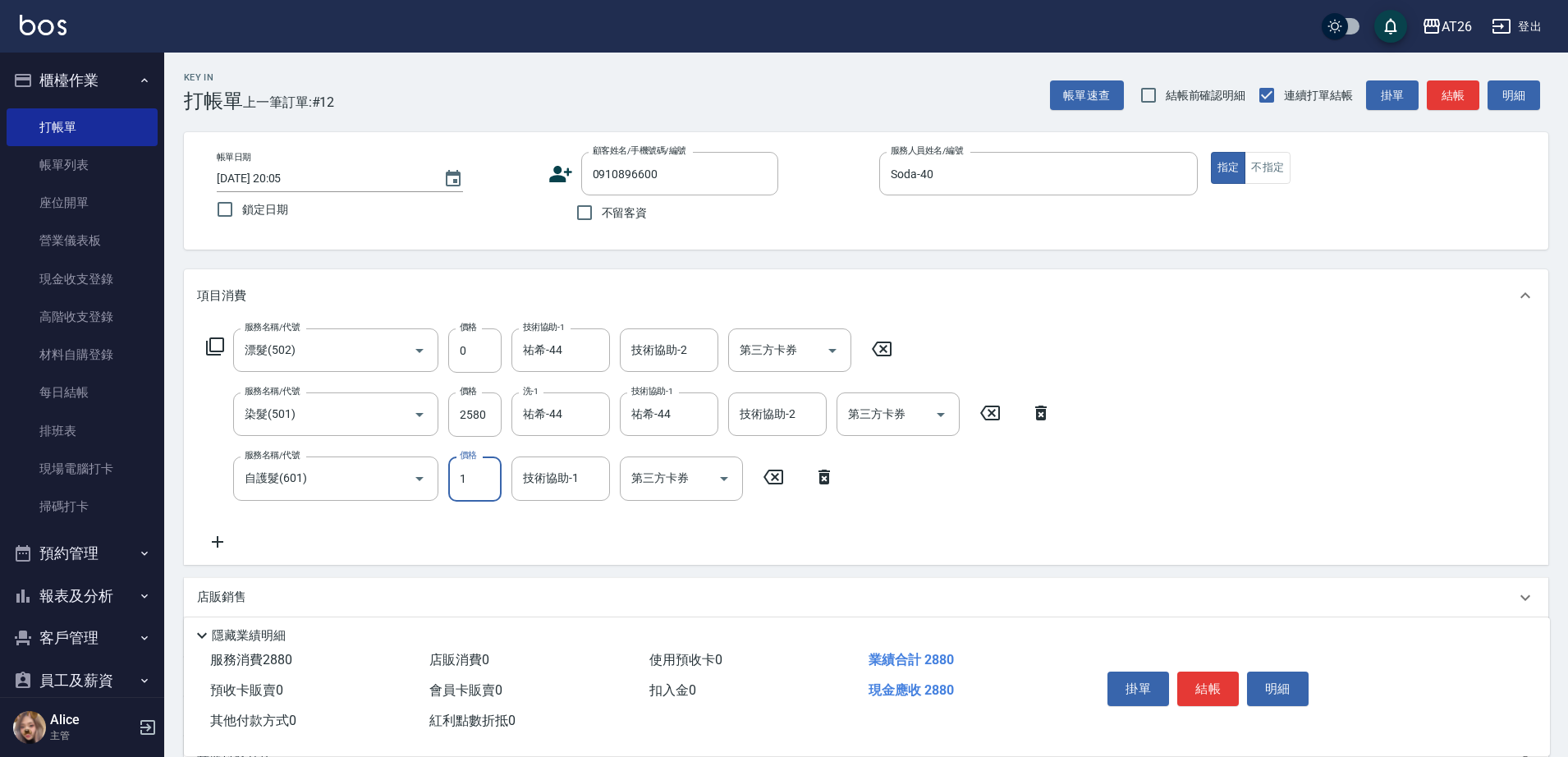
type input "15"
type input "250"
type input "150"
type input "270"
type input "1500"
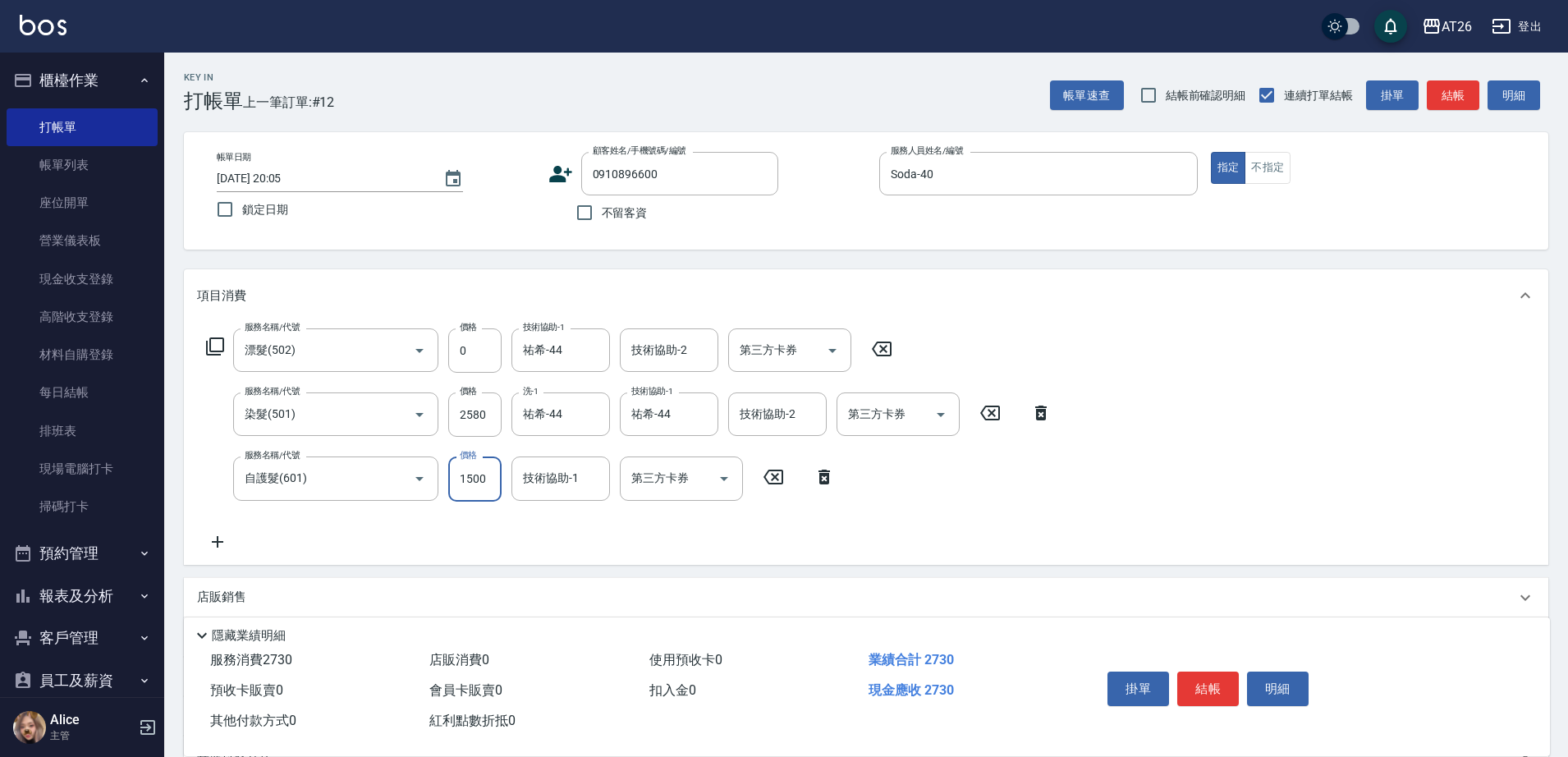
type input "400"
type input "1500"
click at [900, 493] on div "服務名稱/代號 漂髮(502) 服務名稱/代號 價格 0 價格 技術協助-1 祐希-44 技術協助-1 技術協助-2 技術協助-2 第三方卡券 第三方卡券 服…" at bounding box center [629, 439] width 864 height 222
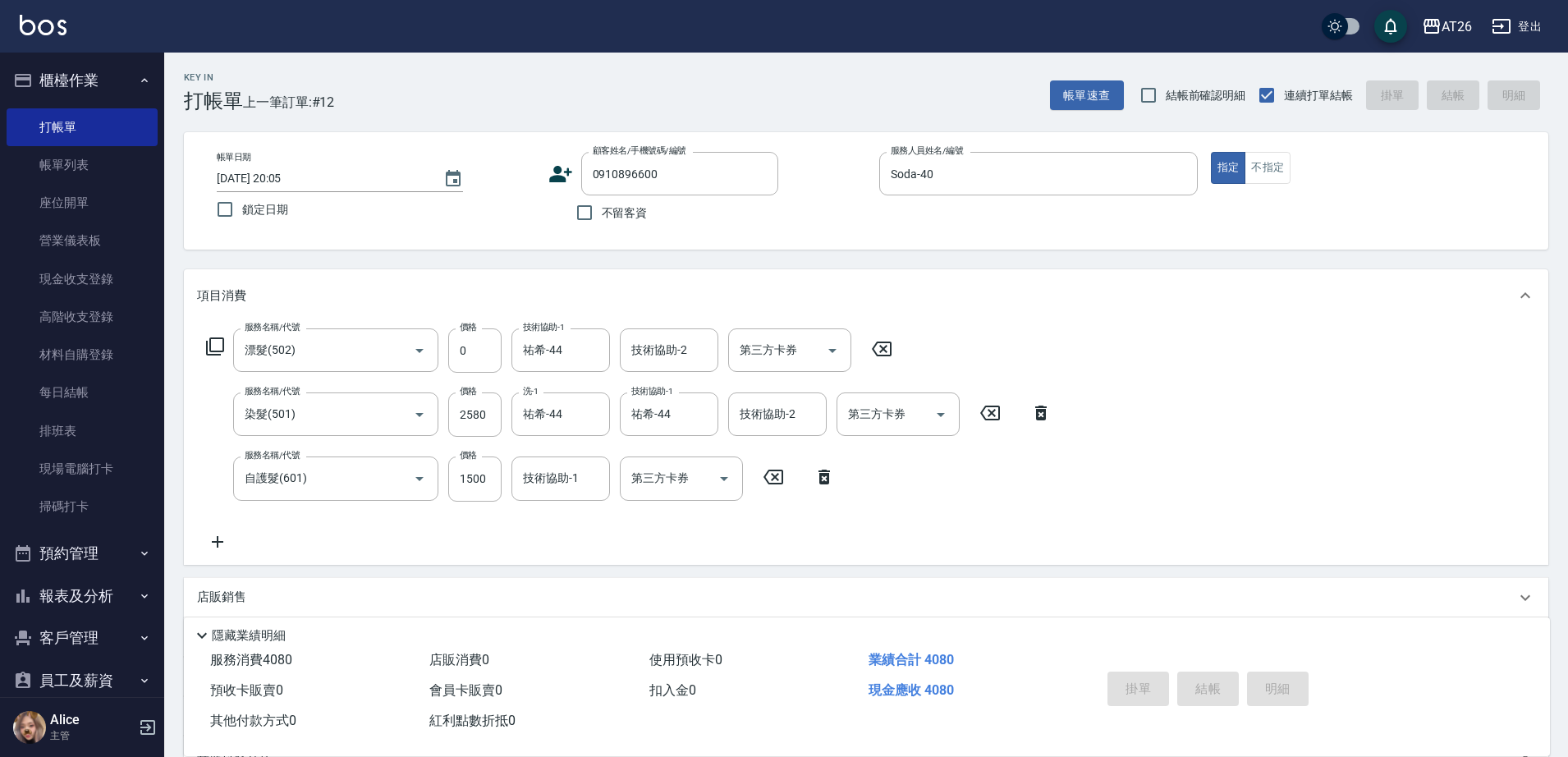
type input "2025/10/13 20:06"
type input "0"
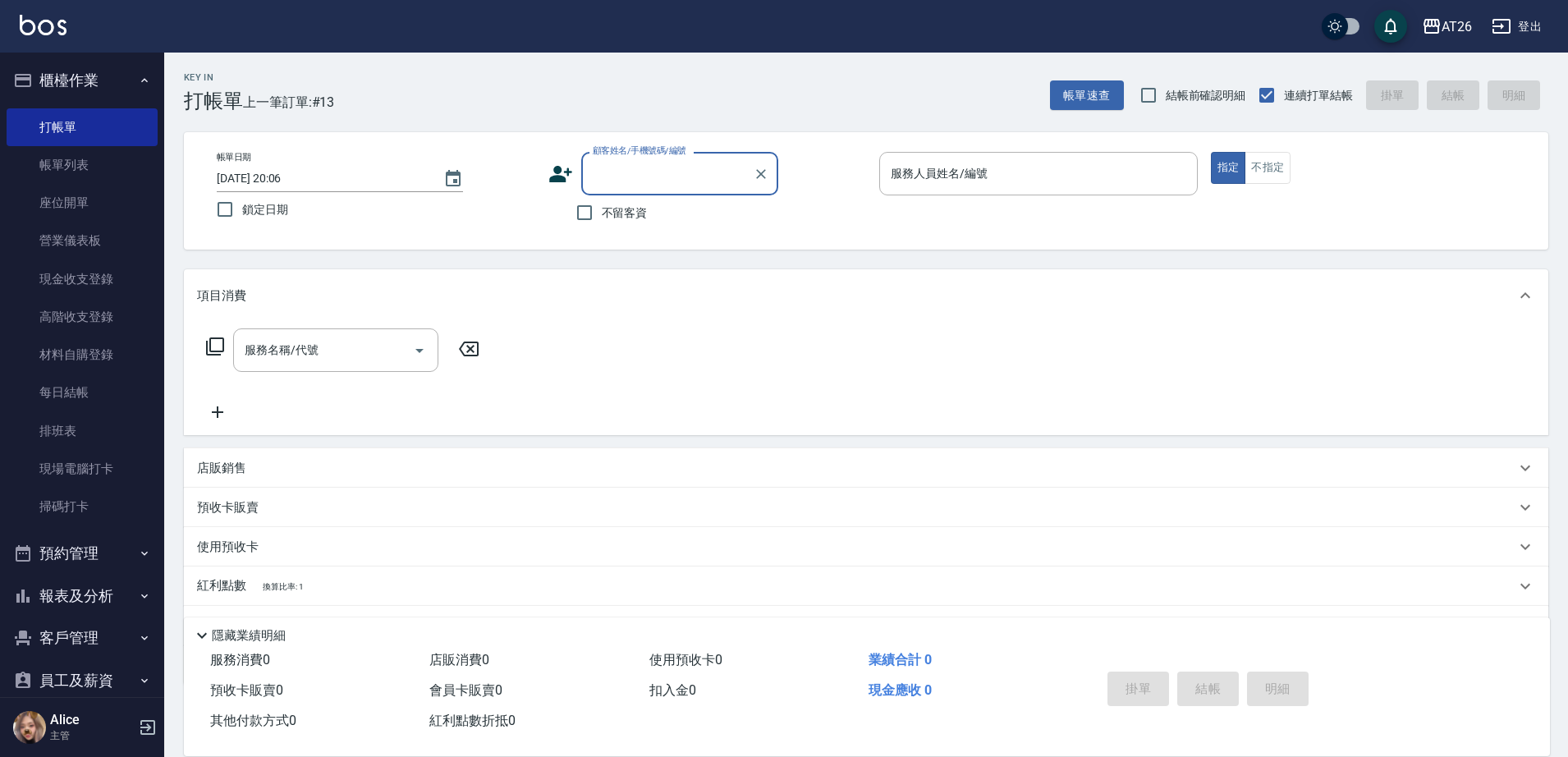
click at [619, 184] on input "顧客姓名/手機號碼/編號" at bounding box center [667, 173] width 157 height 29
type input "99"
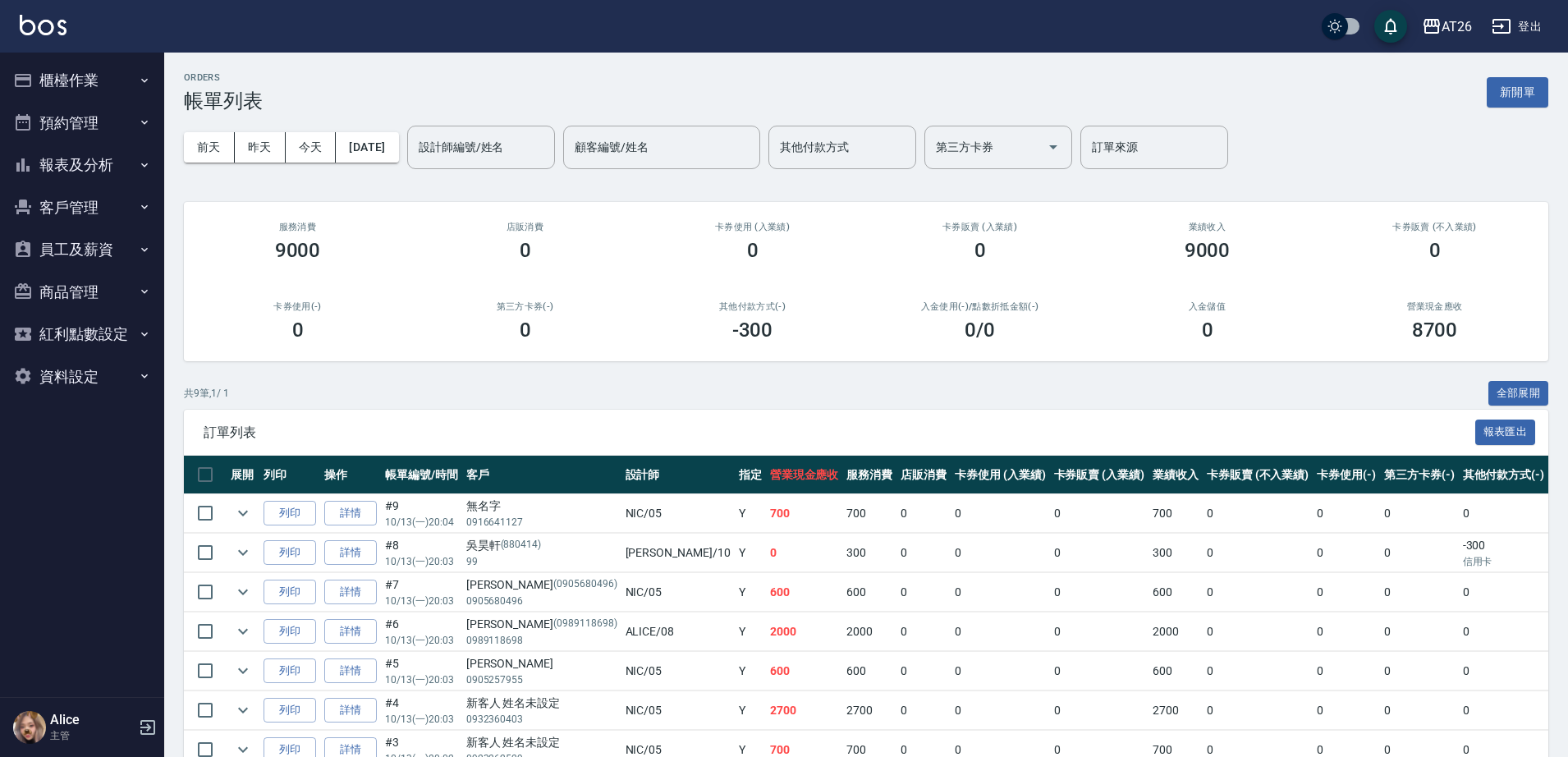
click at [359, 528] on td "詳情" at bounding box center [351, 513] width 61 height 39
click at [359, 518] on link "詳情" at bounding box center [350, 513] width 52 height 25
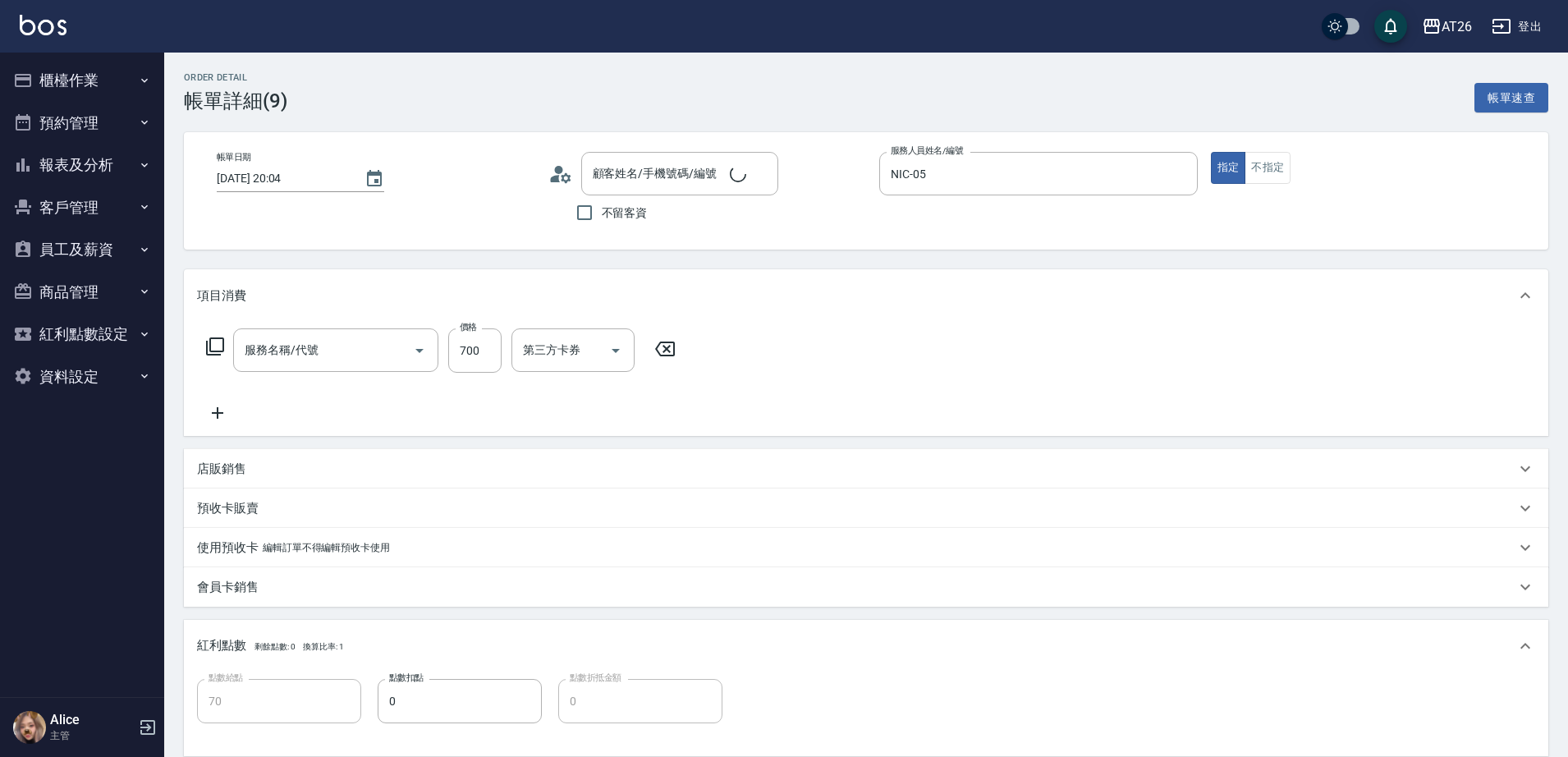
type input "[DATE] 20:04"
type input "NIC-05"
type input "70"
type input "洗髮(201)"
type input "無名字/0916641127/null"
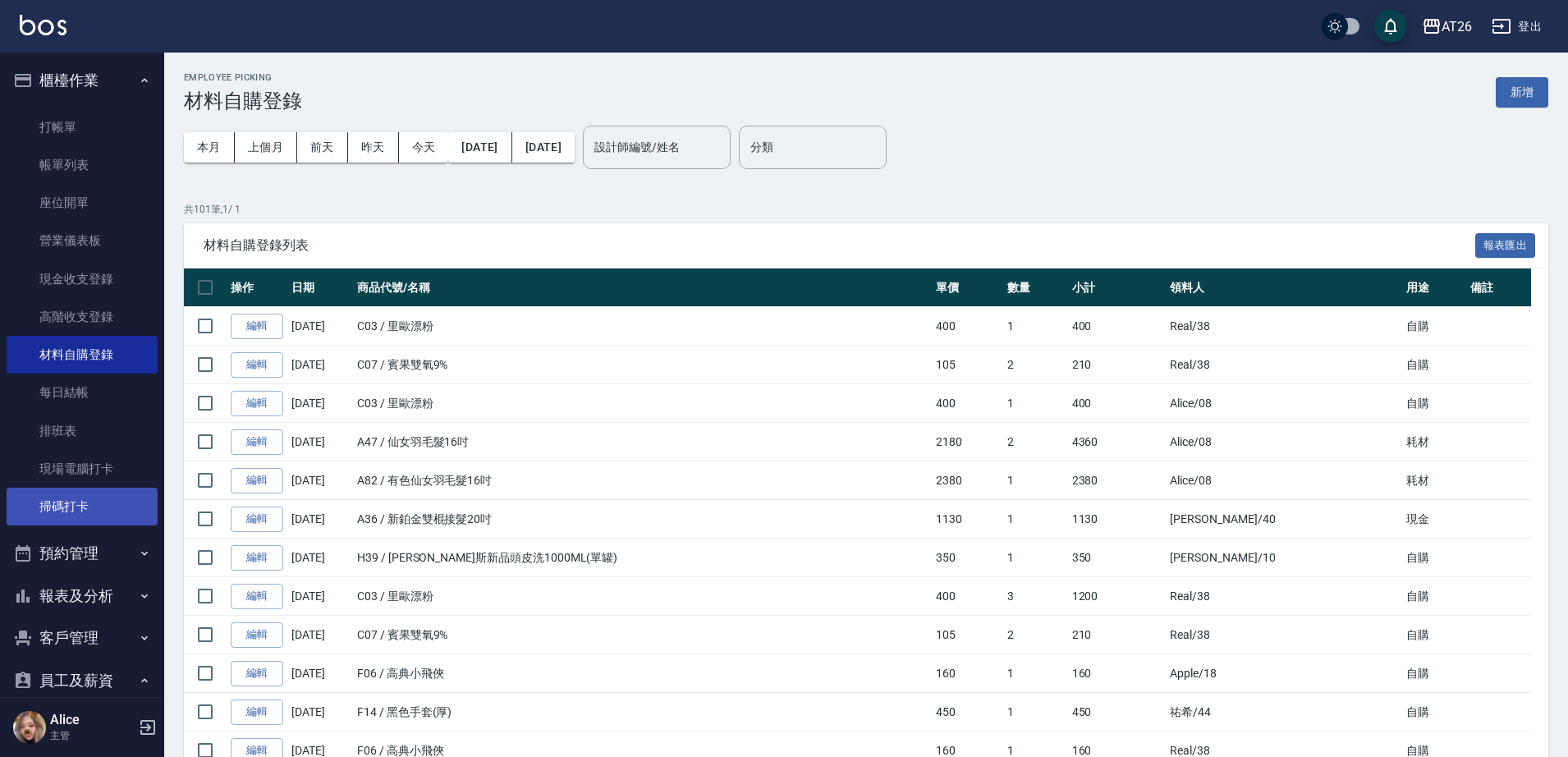
scroll to position [2565, 0]
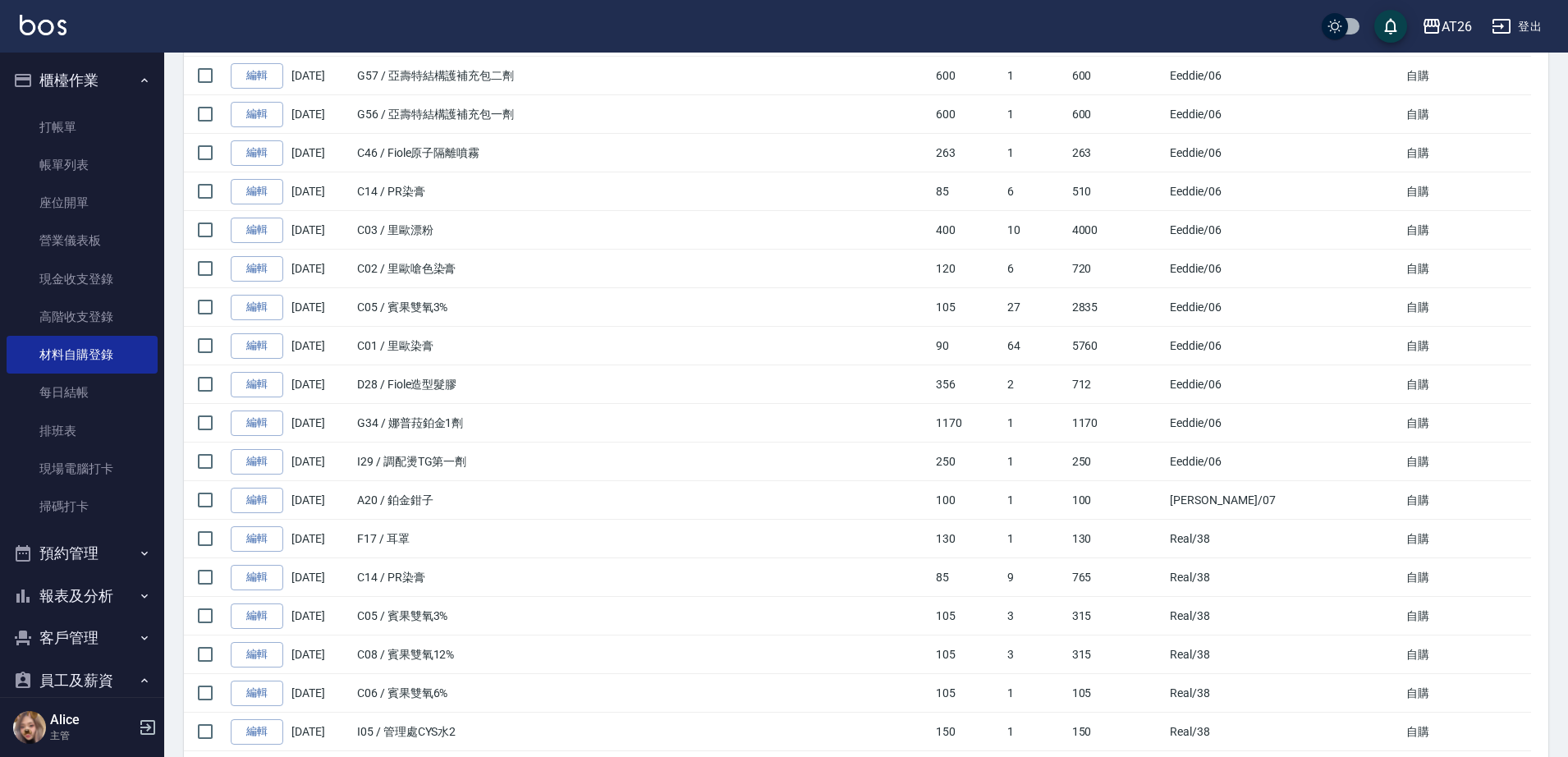
click at [109, 588] on button "報表及分析" at bounding box center [82, 595] width 151 height 42
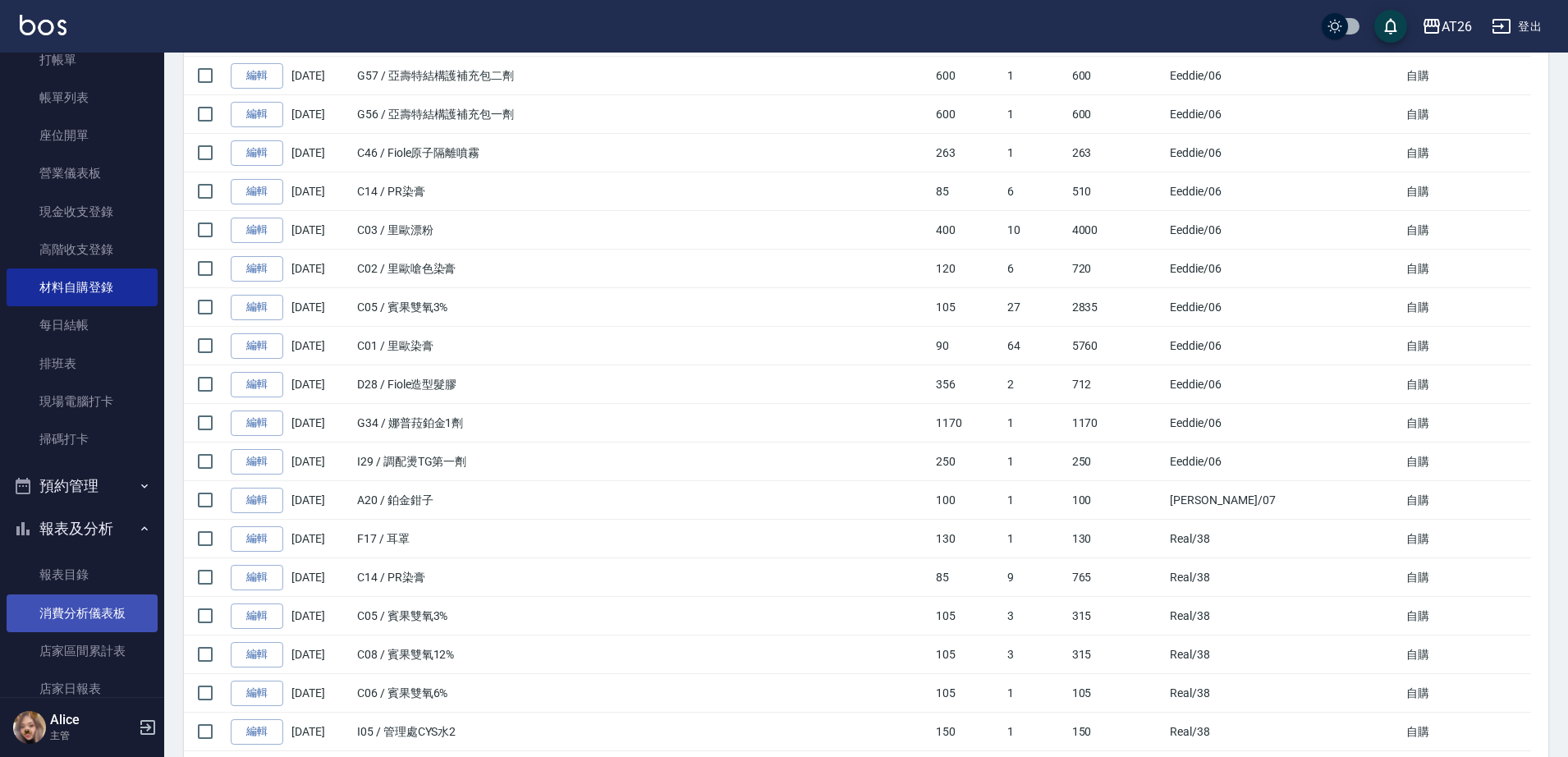
scroll to position [206, 0]
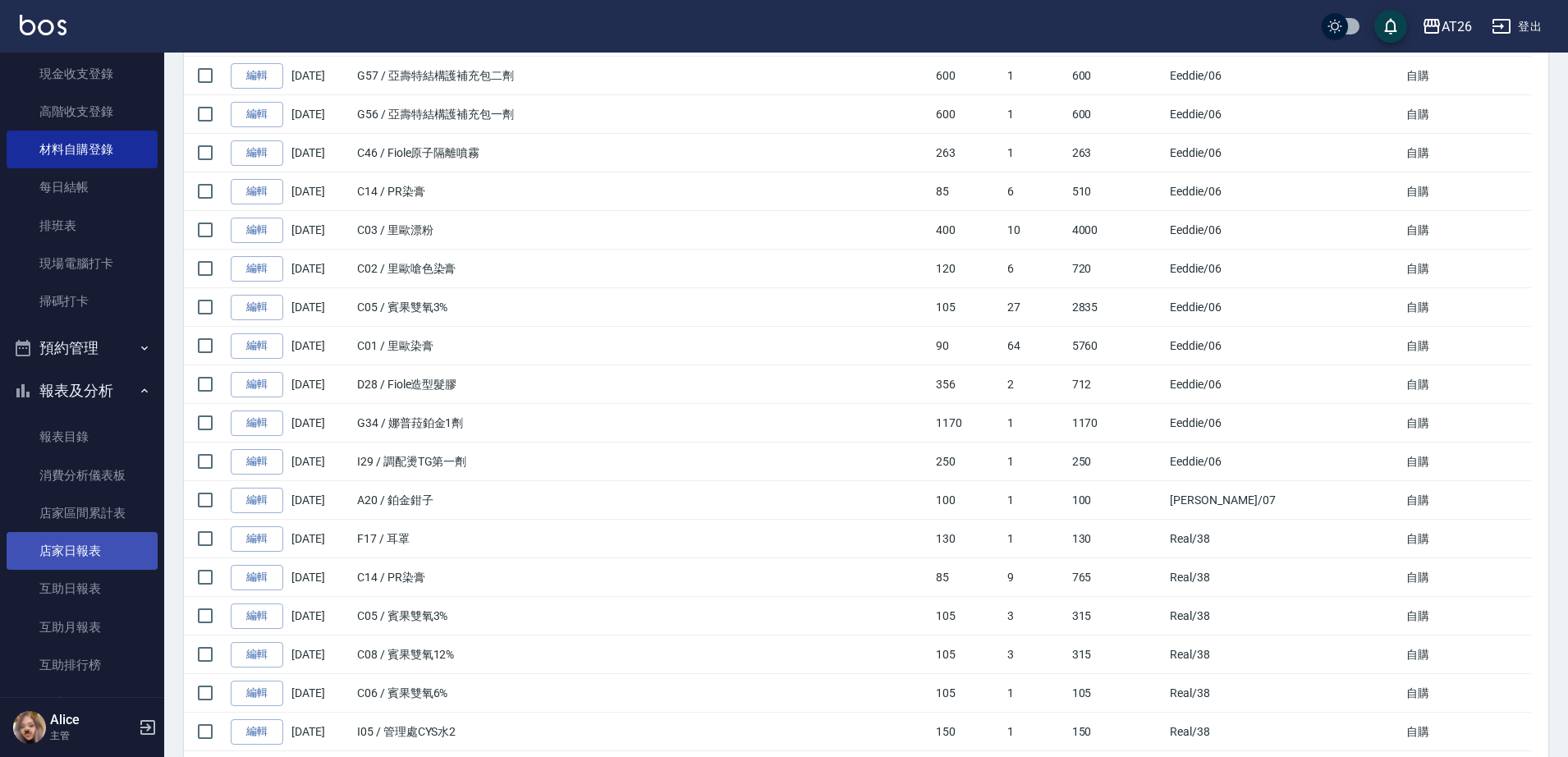
click at [95, 551] on link "店家日報表" at bounding box center [82, 551] width 151 height 38
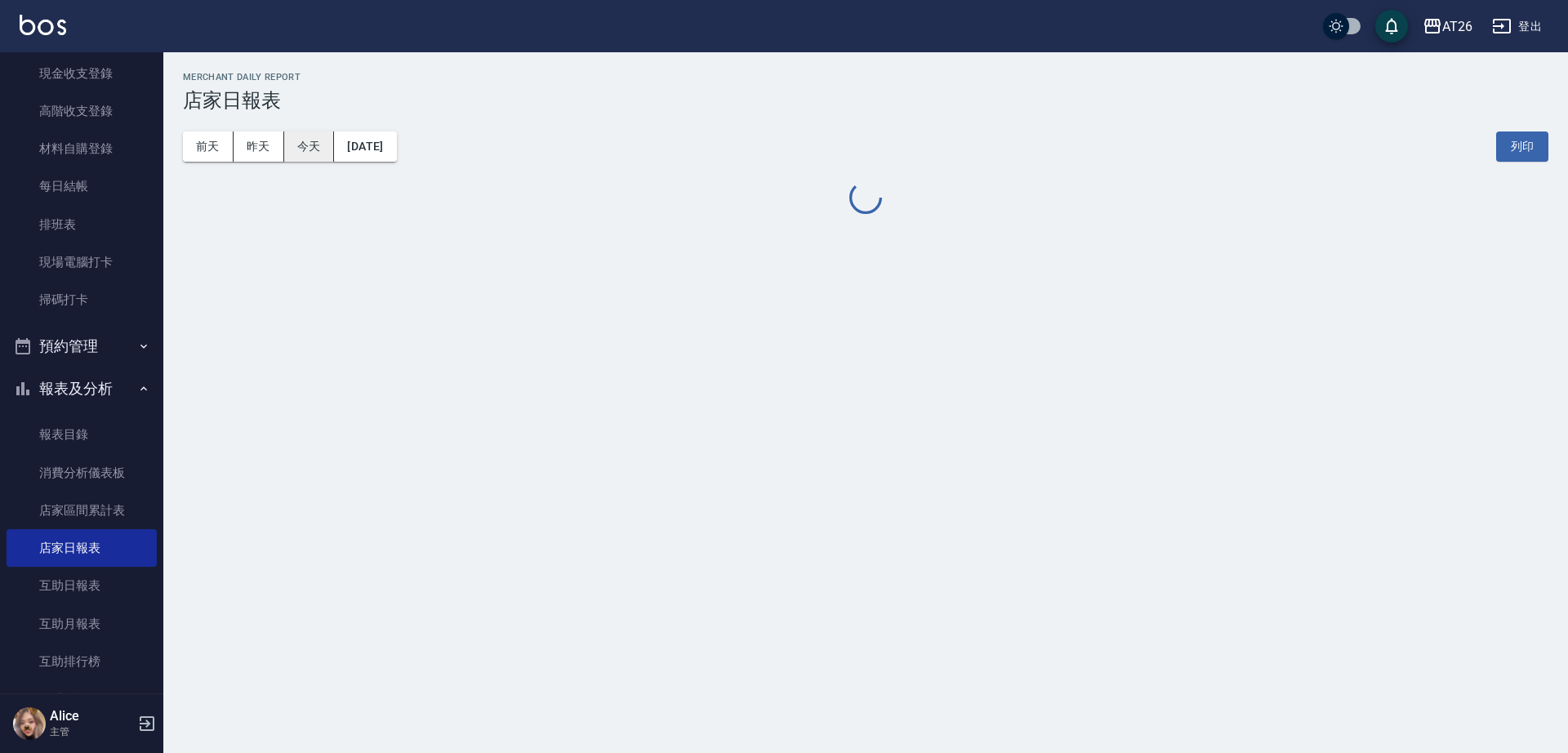
click at [320, 137] on button "今天" at bounding box center [310, 146] width 50 height 30
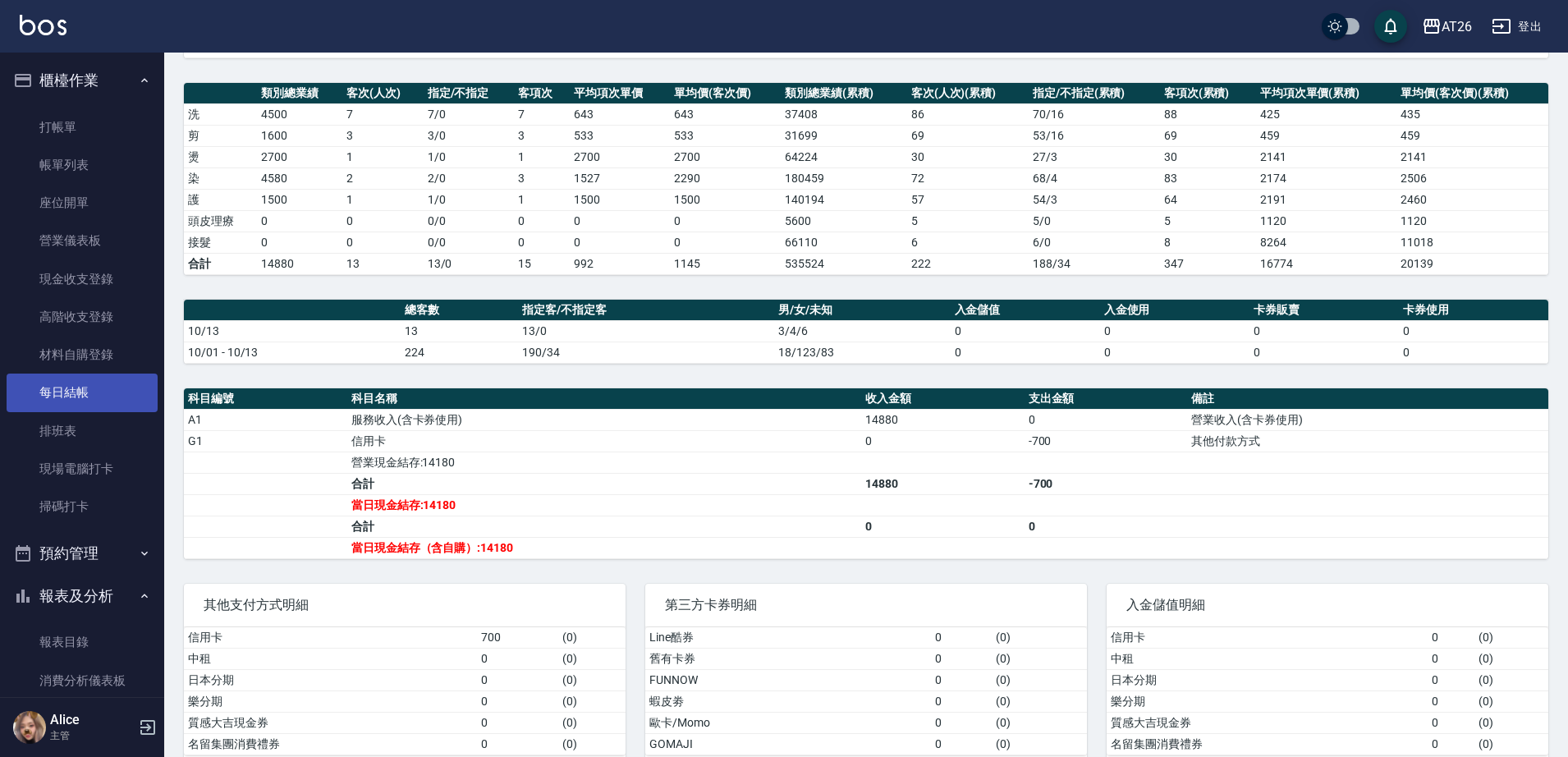
scroll to position [513, 0]
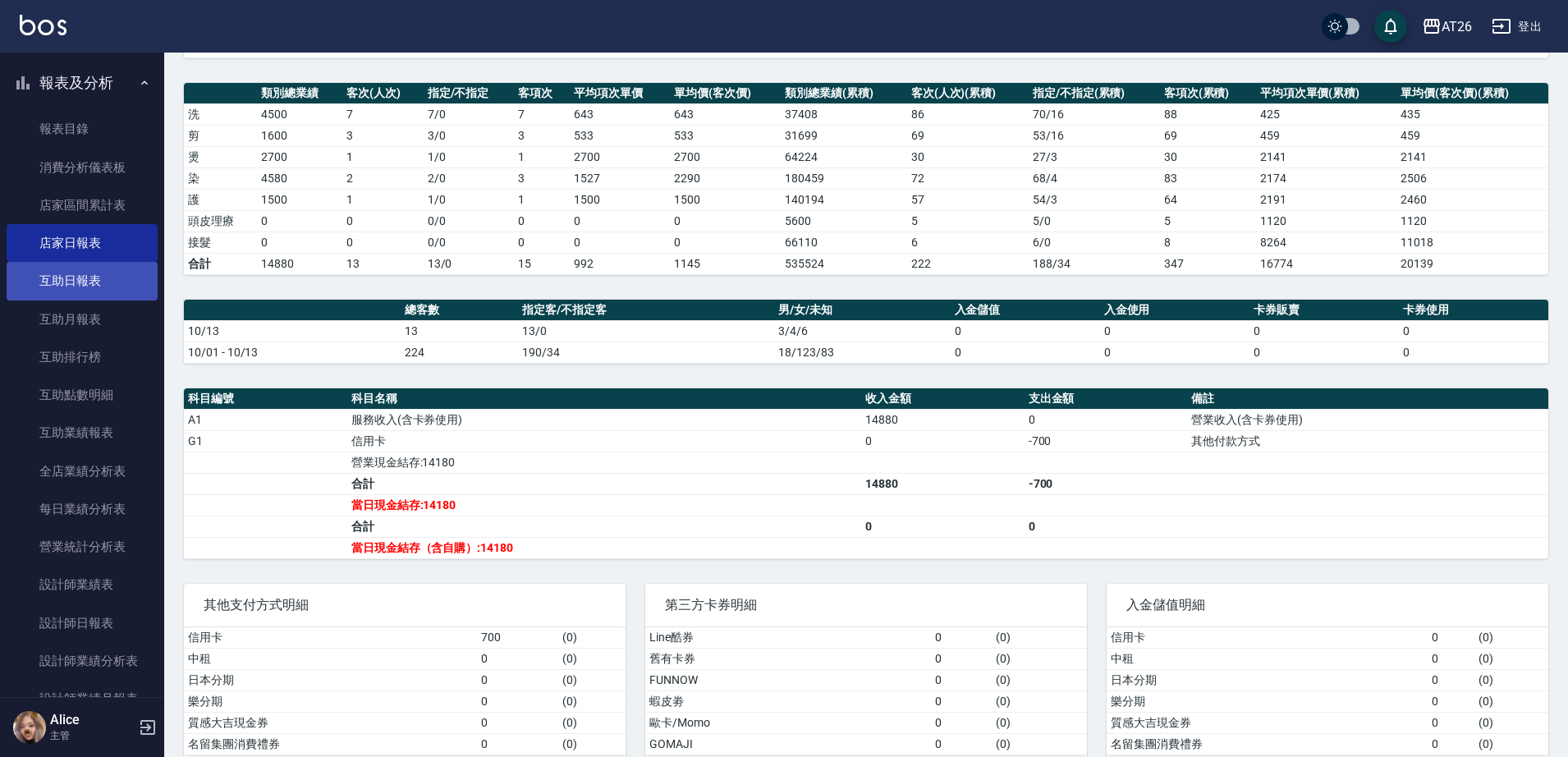
click at [100, 288] on link "互助日報表" at bounding box center [82, 281] width 151 height 38
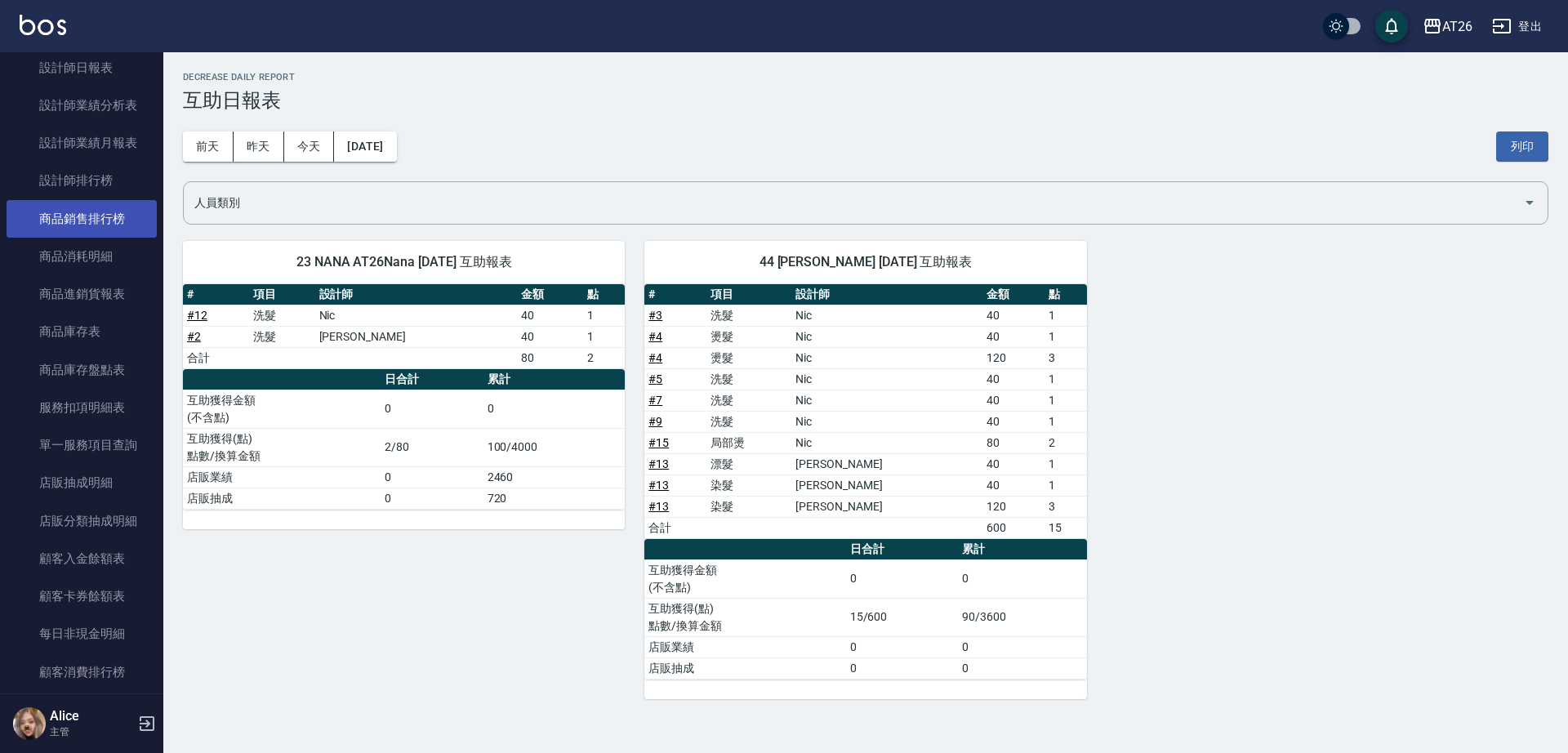
scroll to position [817, 0]
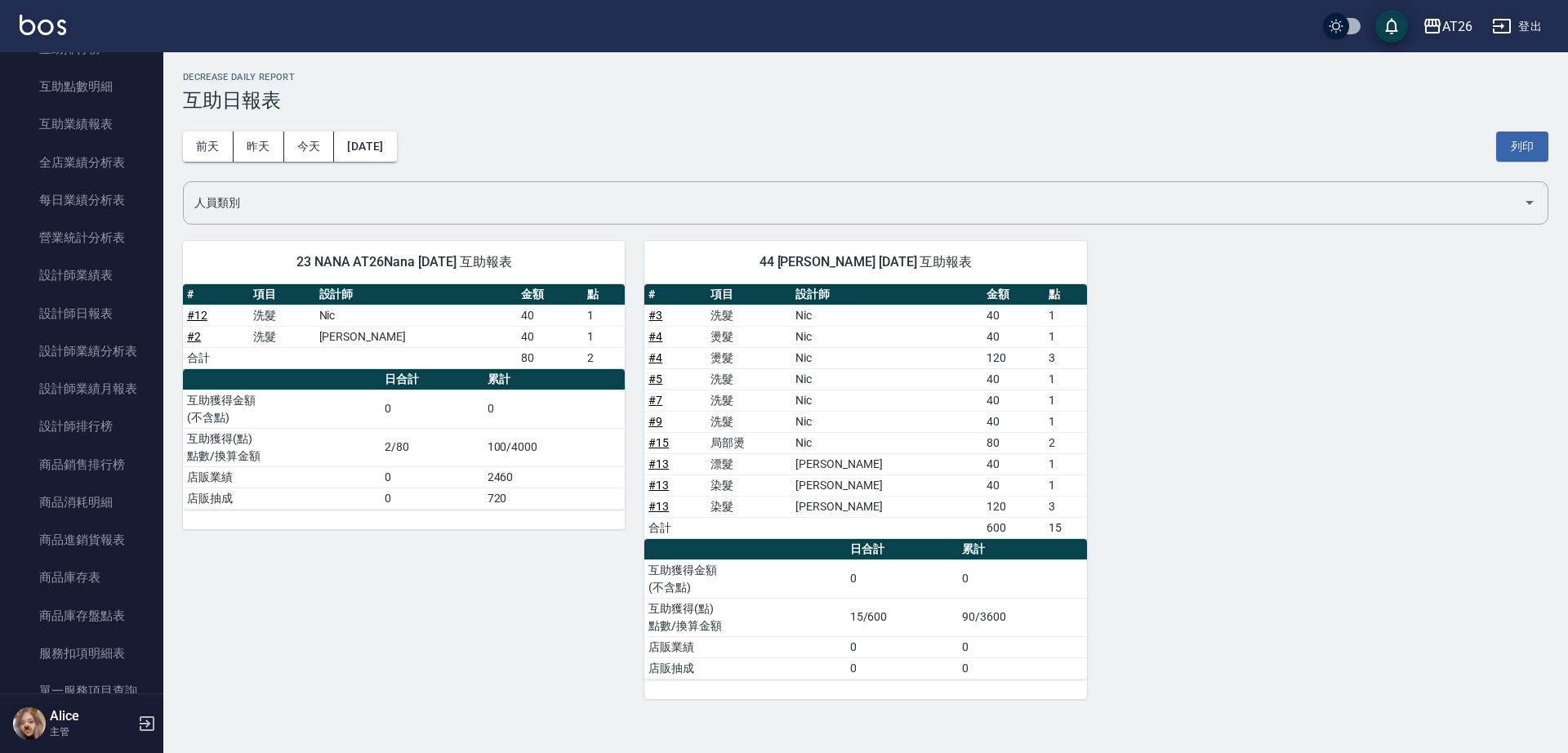
click at [1274, 287] on div "23 NANA AT26Nana 10/13/2025 互助報表 # 項目 設計師 金額 點 # 12 洗髮 Nic 40 1 # 2 洗髮 Josh 40 …" at bounding box center [856, 460] width 1385 height 478
click at [838, 137] on div "前天 昨天 今天 2025/10/13 列印" at bounding box center [865, 146] width 1365 height 70
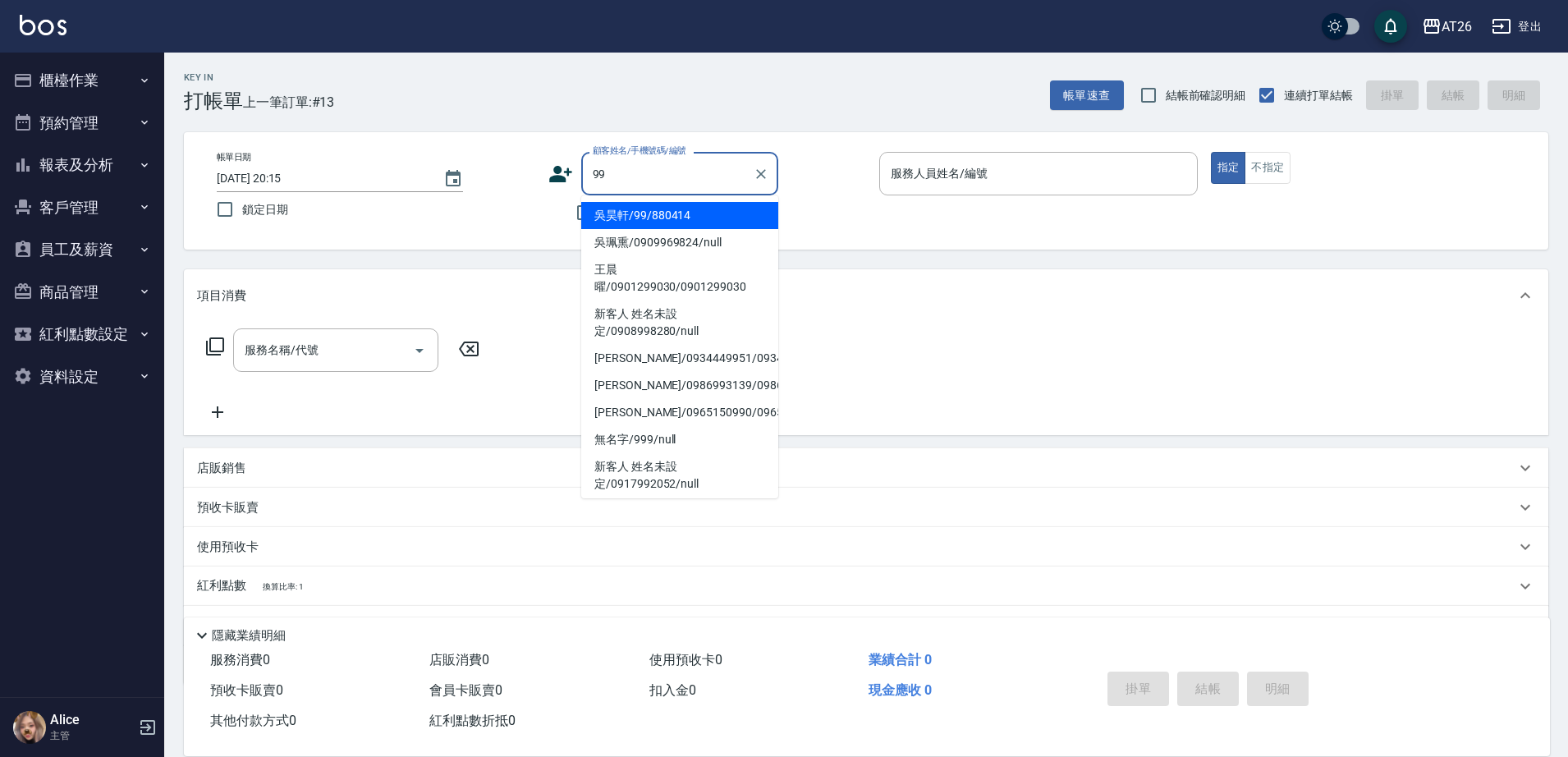
type input "吳昊軒/99/880414"
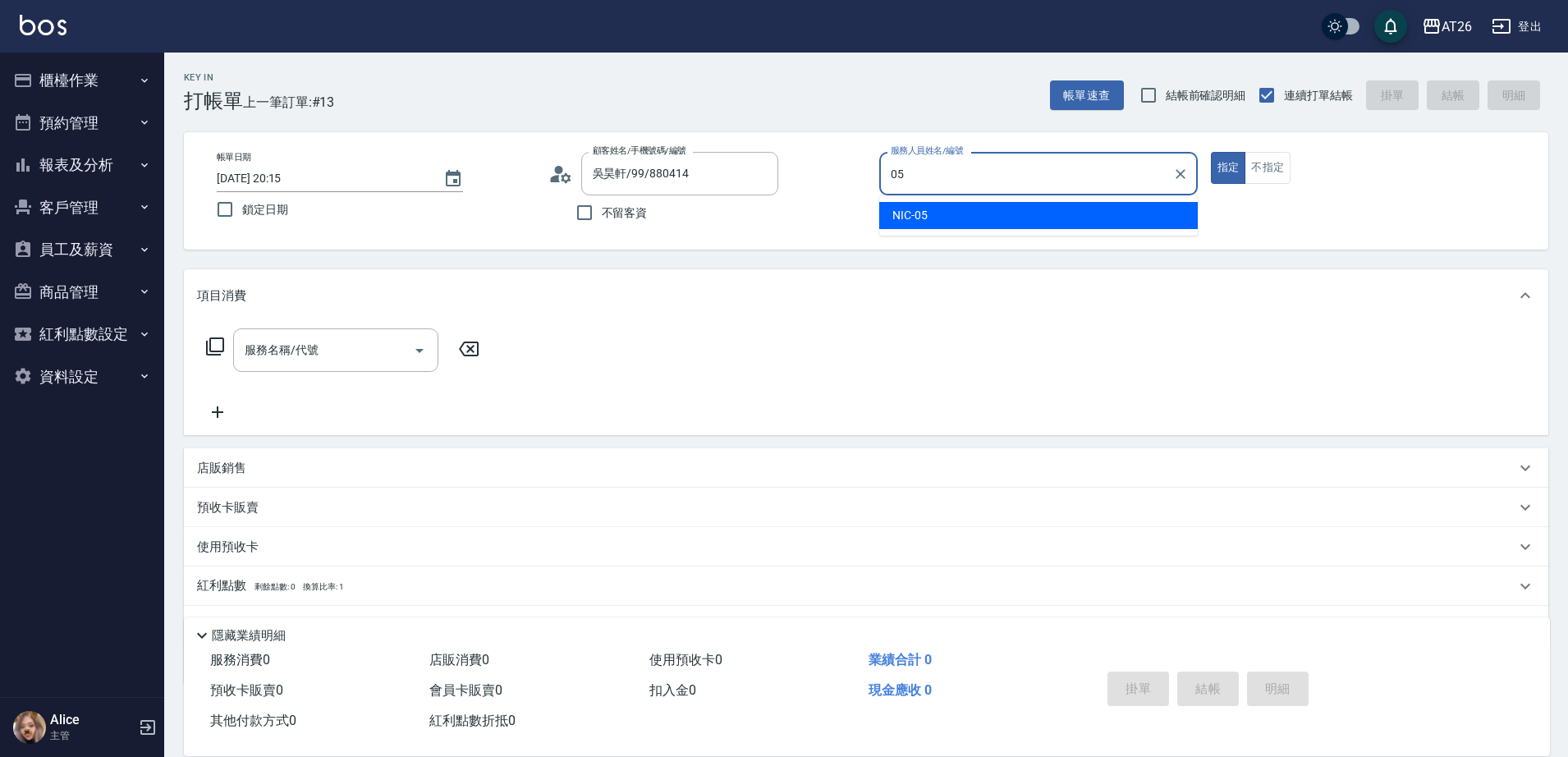
type input "05"
type button "true"
type input "NIC-05"
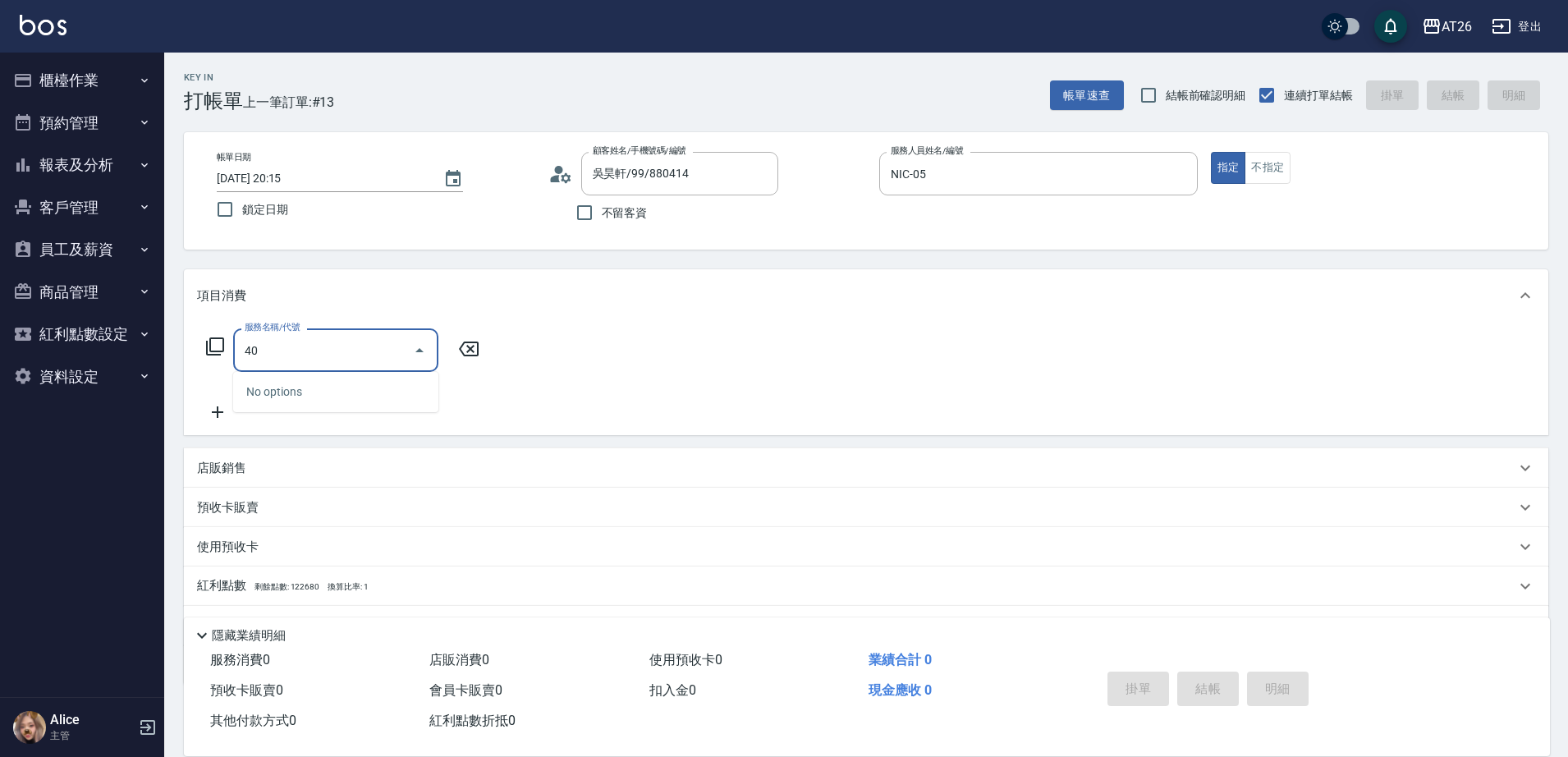
type input "401"
type input "20"
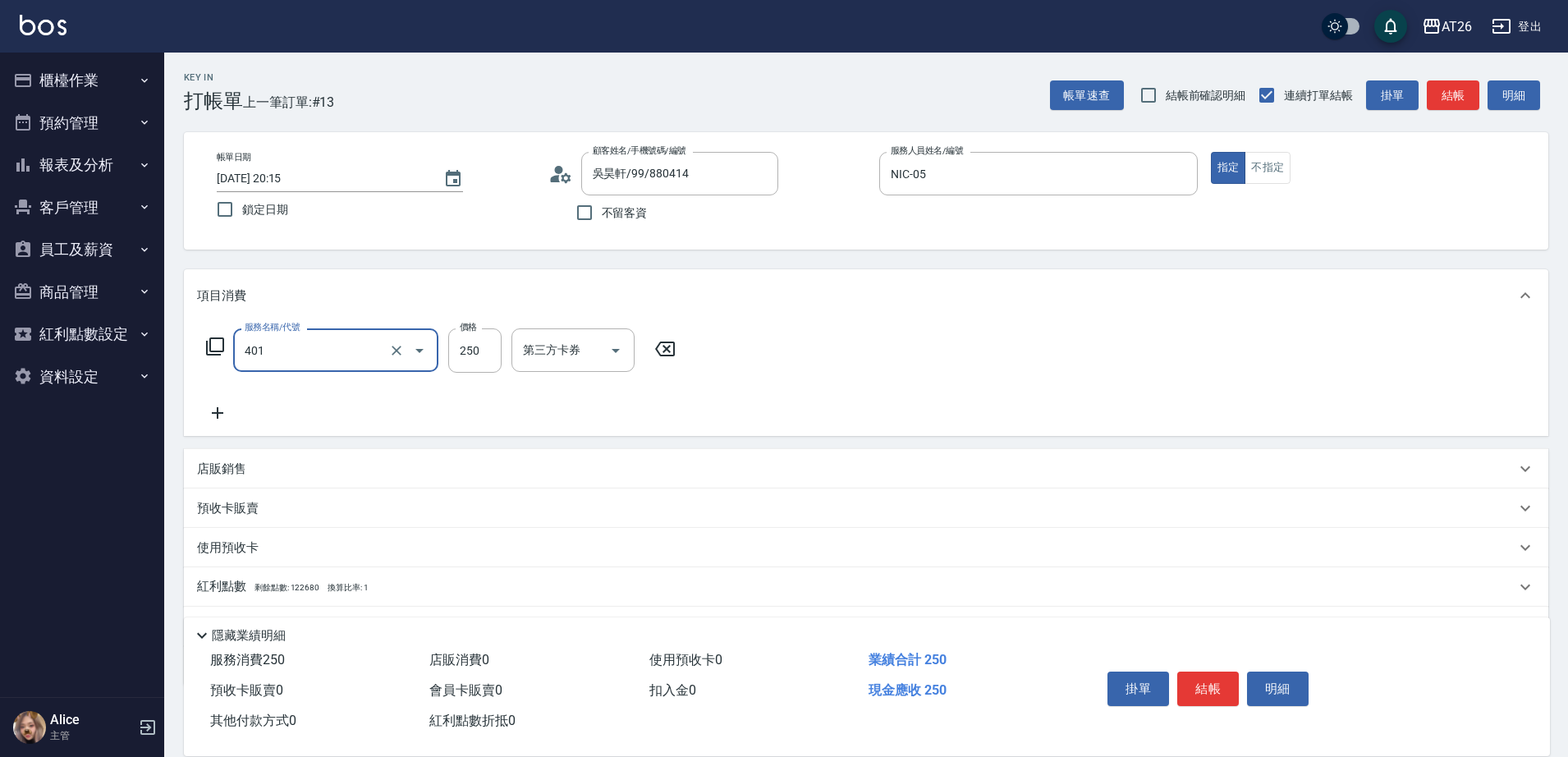
type input "剪髮(401)"
type input "3"
type input "0"
type input "300"
type input "30"
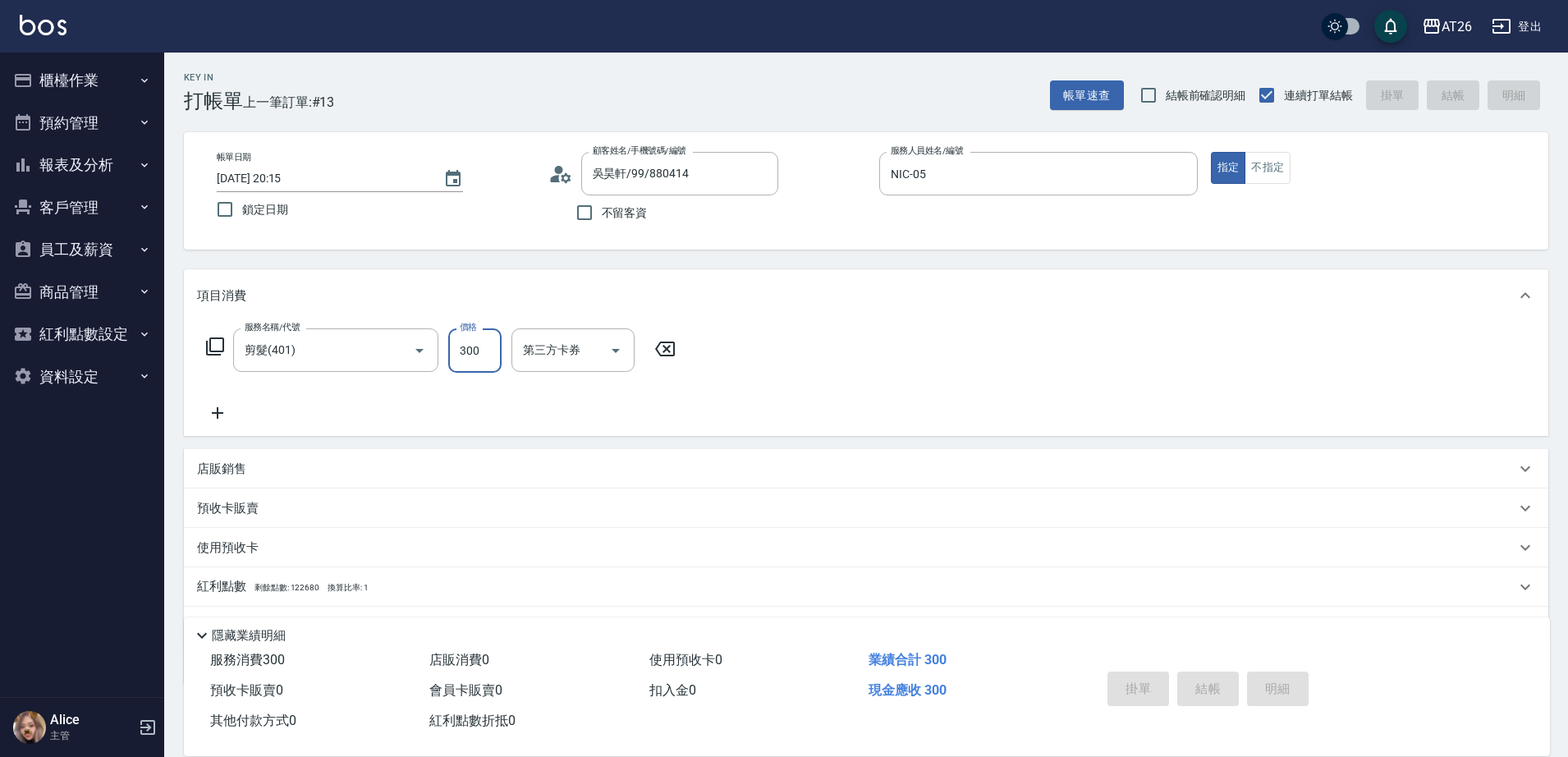
type input "[DATE] 20:16"
type input "0"
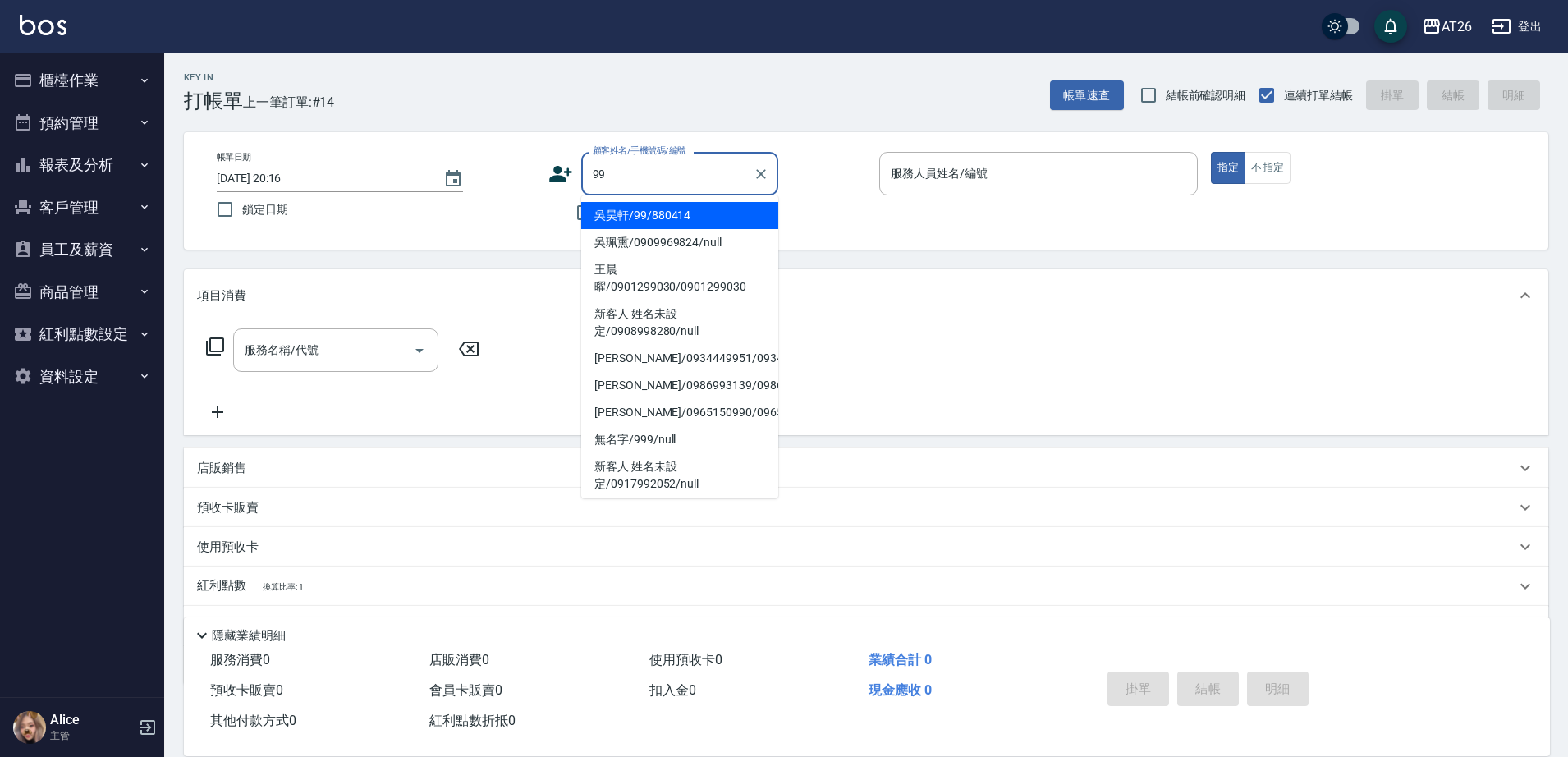
type input "吳昊軒/99/880414"
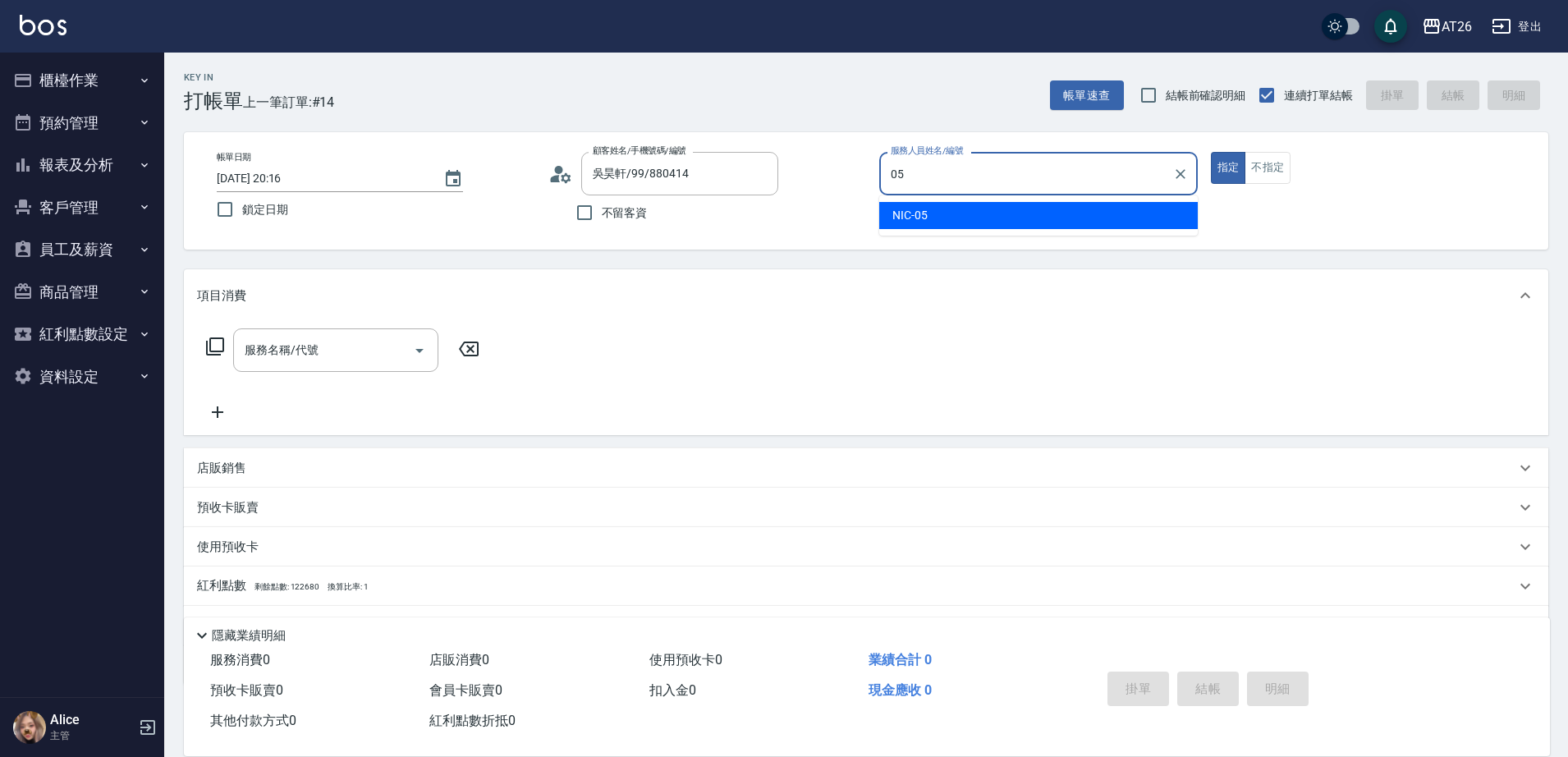
type input "NIC-05"
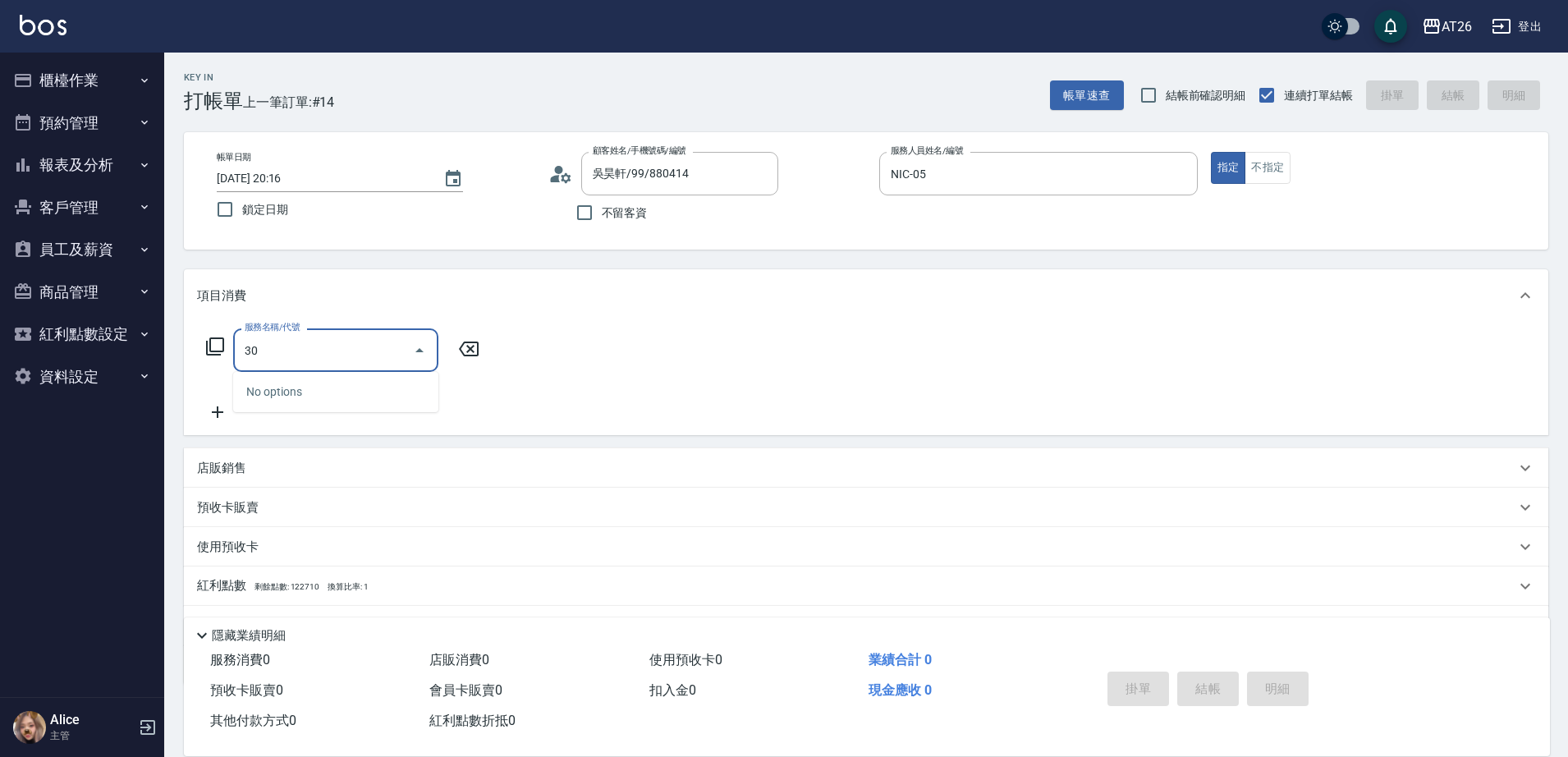
type input "303"
type input "90"
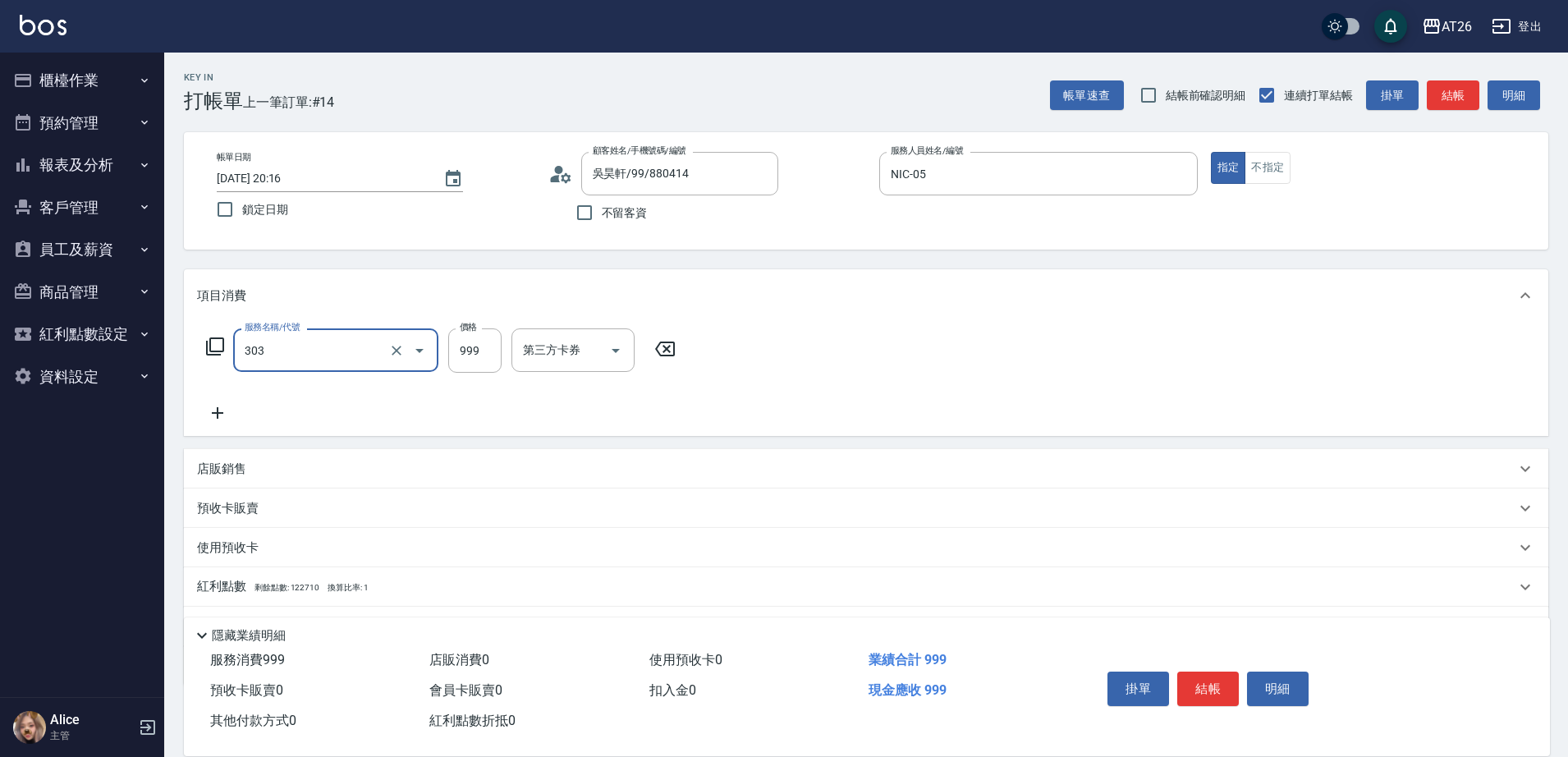
type input "局部燙(303)"
type input "1"
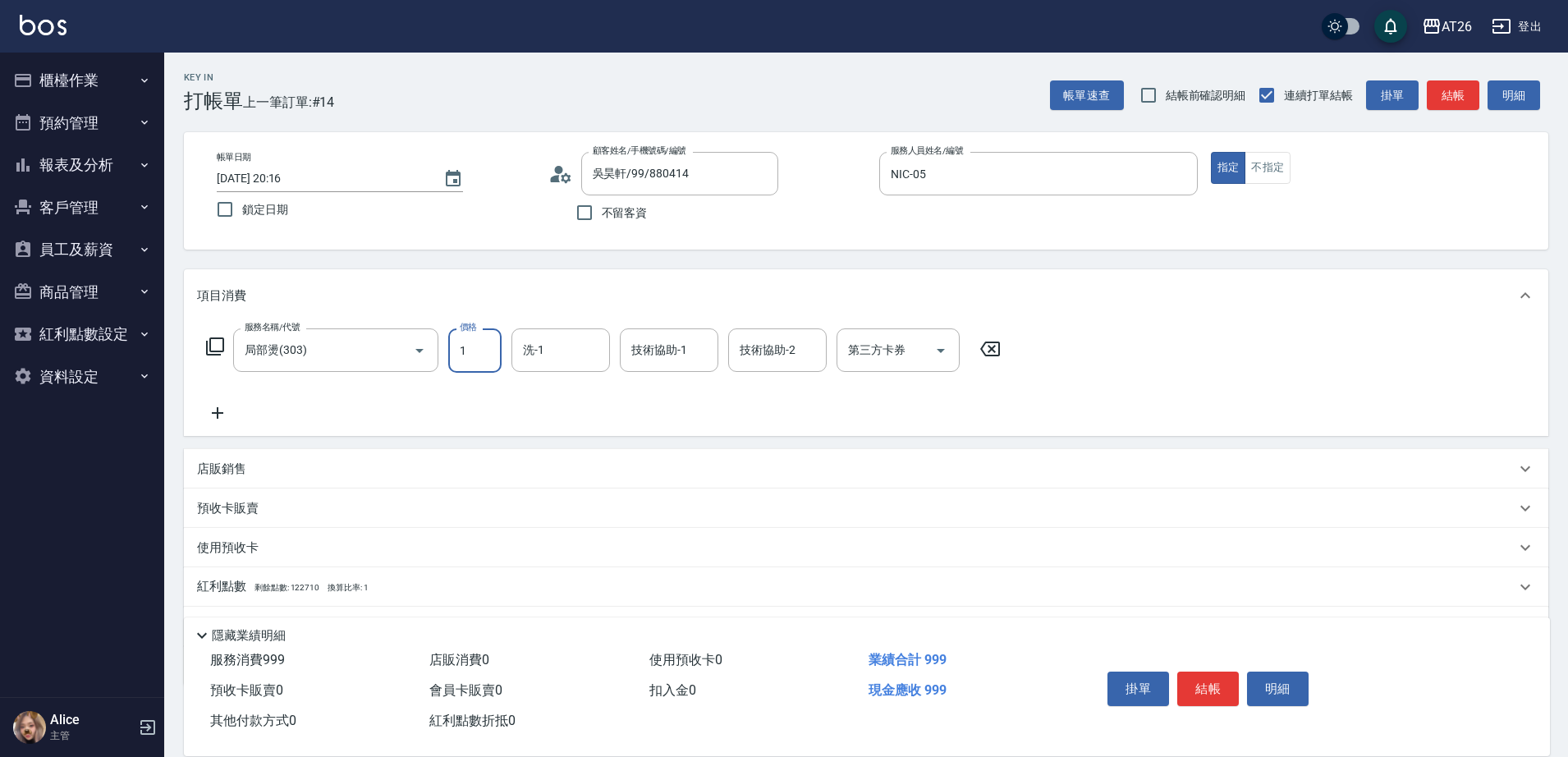
type input "0"
type input "100"
type input "10"
type input "1000"
type input "100"
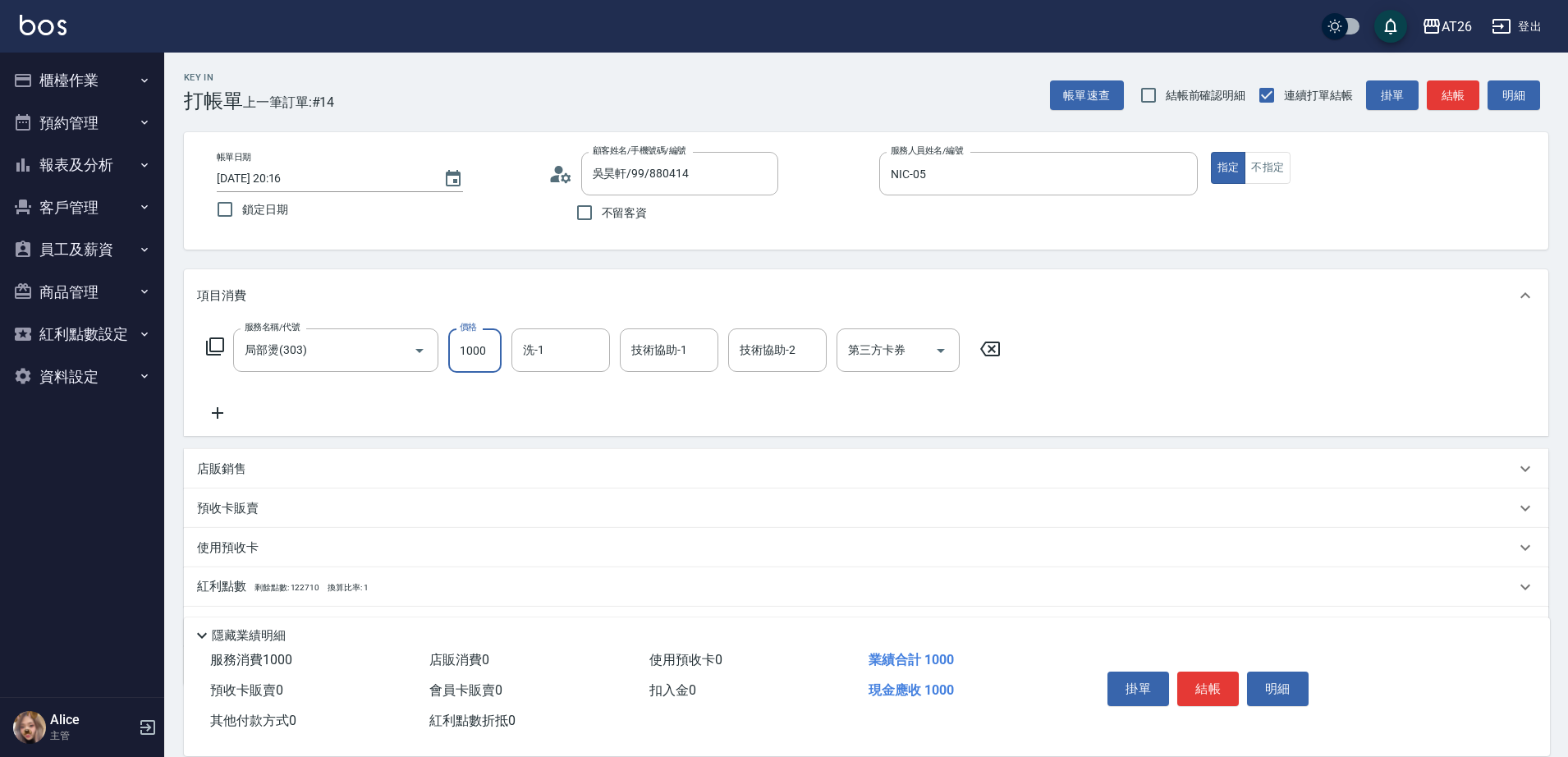
type input "1000"
type input "祐希-44"
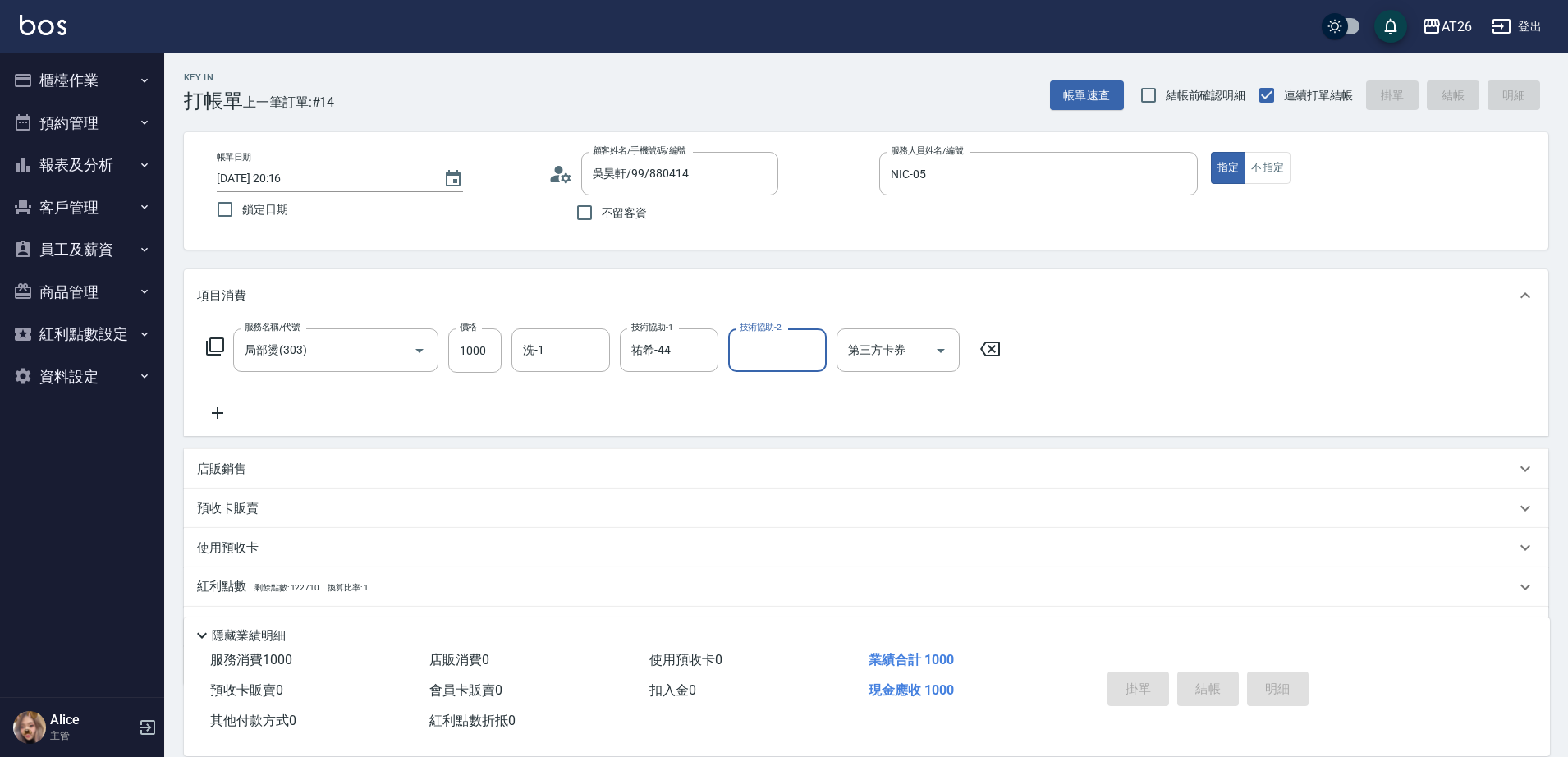
type input "0"
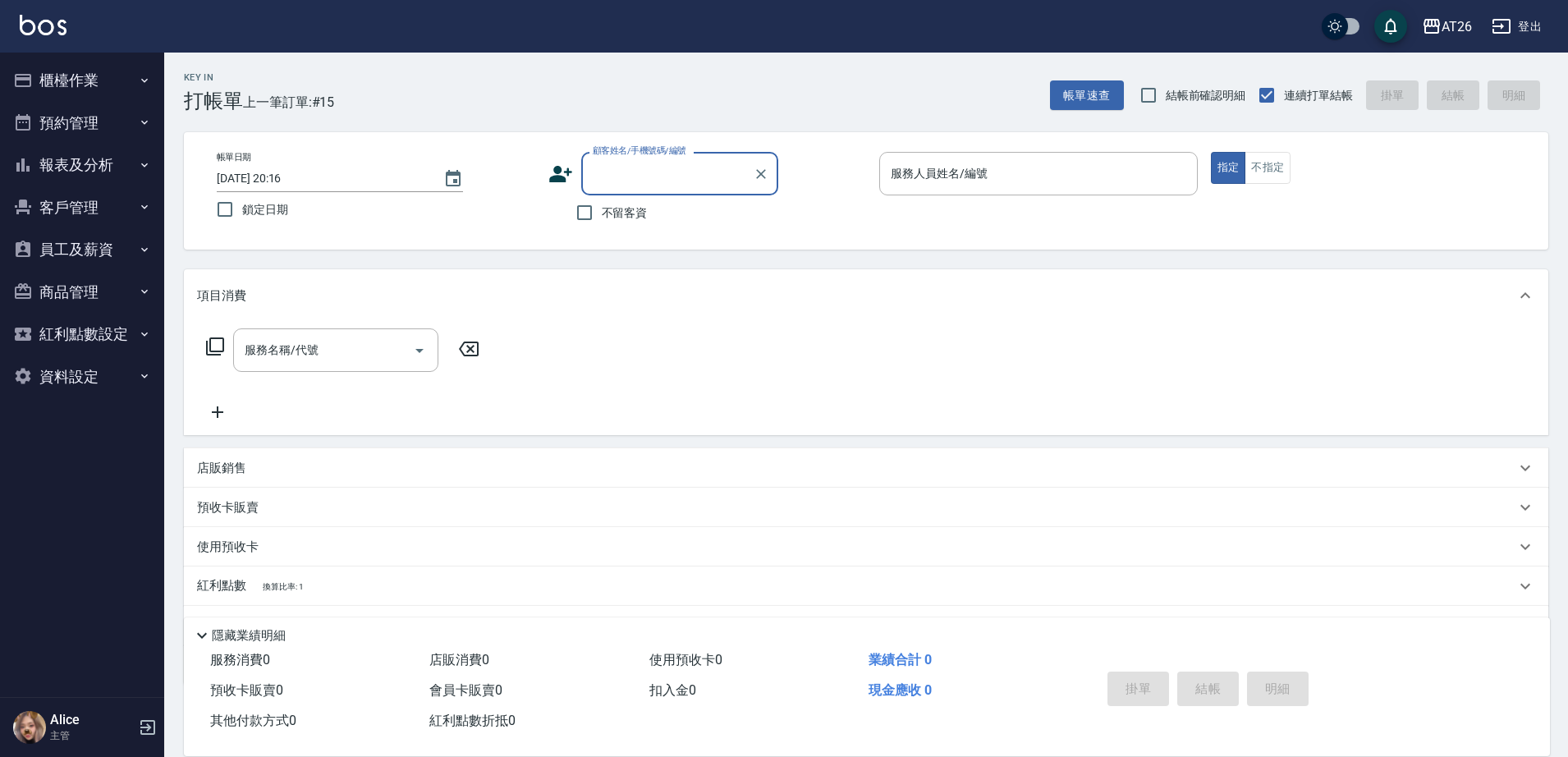
click at [101, 151] on button "報表及分析" at bounding box center [82, 165] width 151 height 42
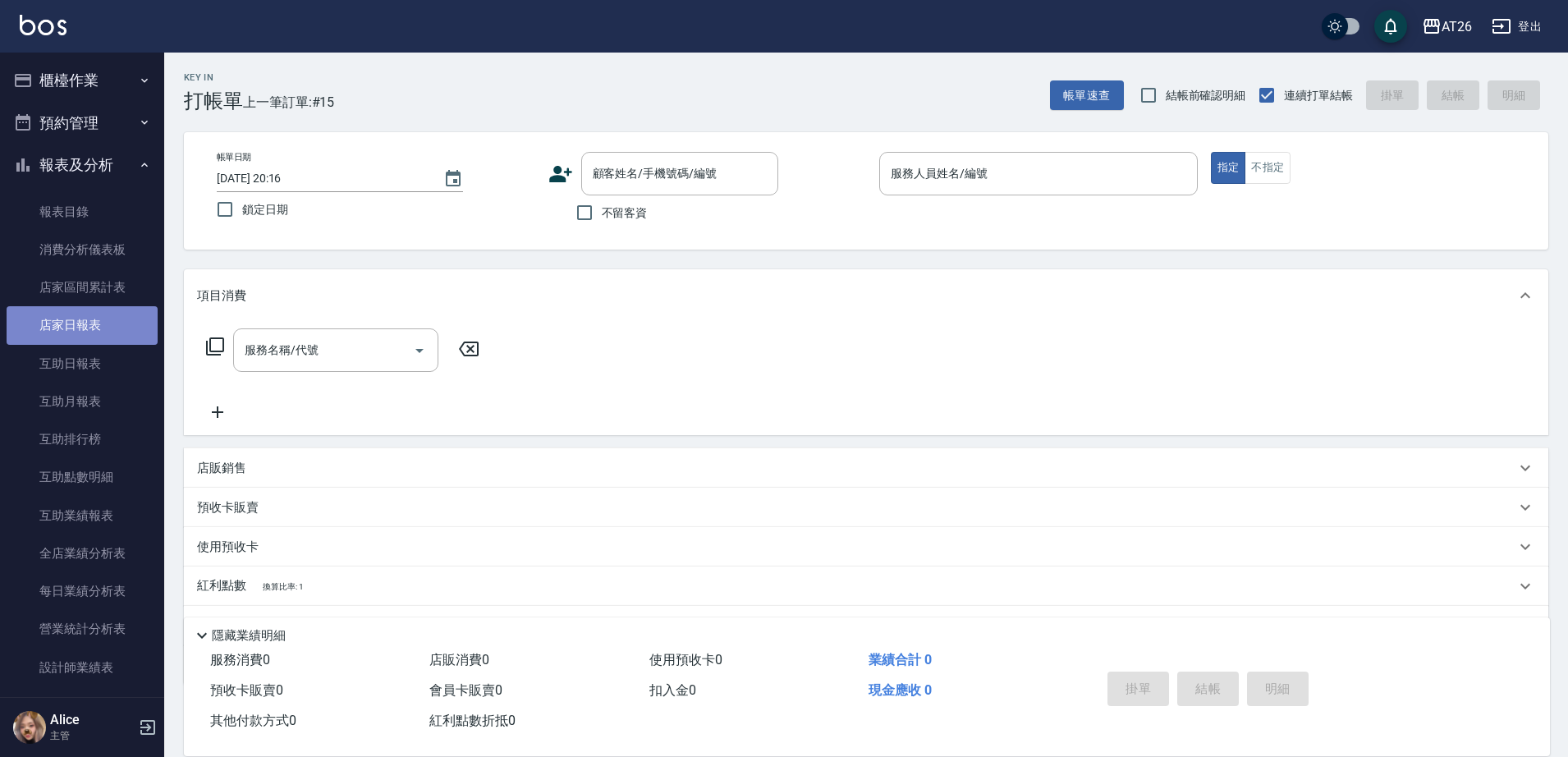
click at [93, 326] on link "店家日報表" at bounding box center [82, 325] width 151 height 38
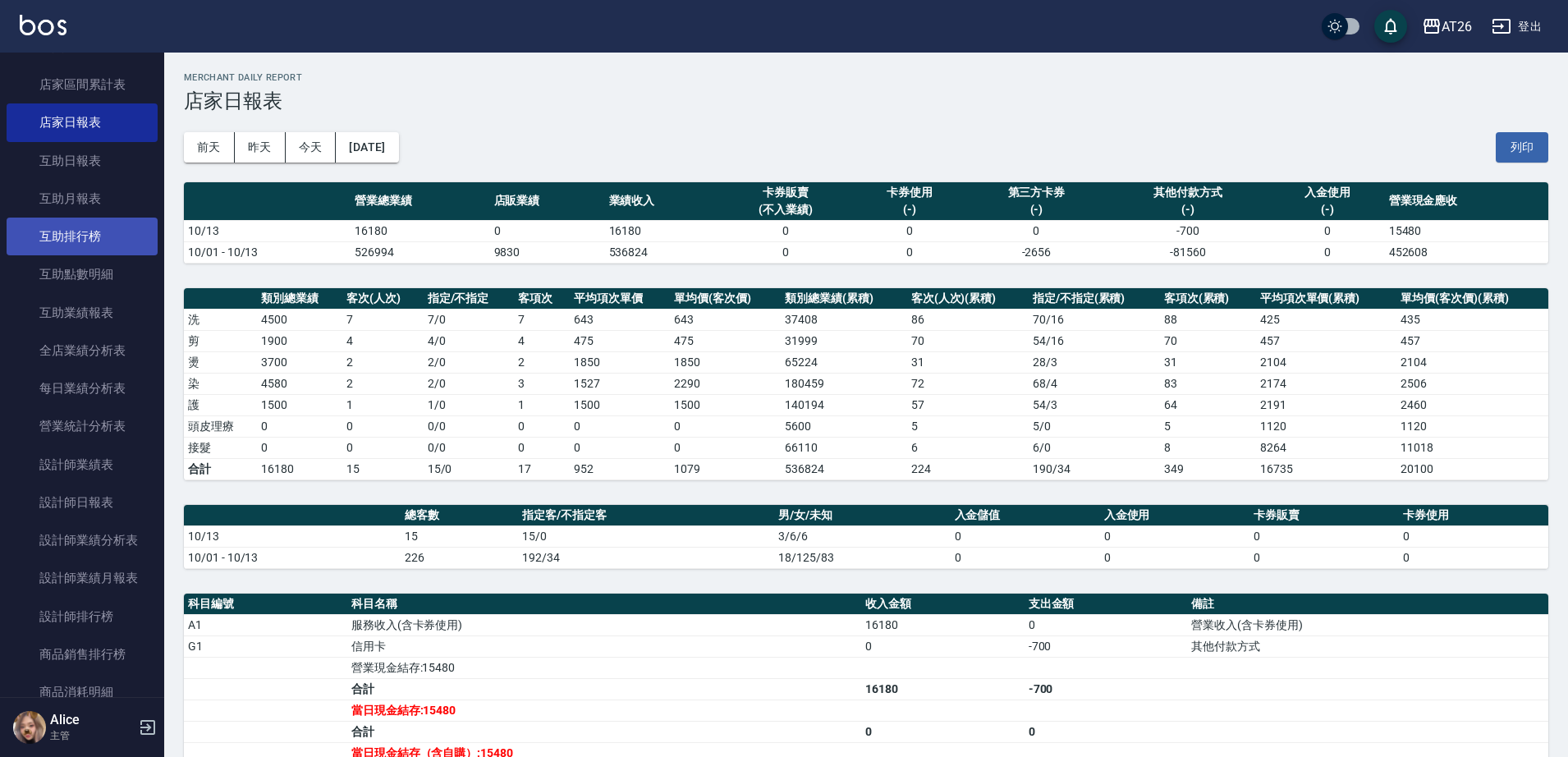
scroll to position [206, 0]
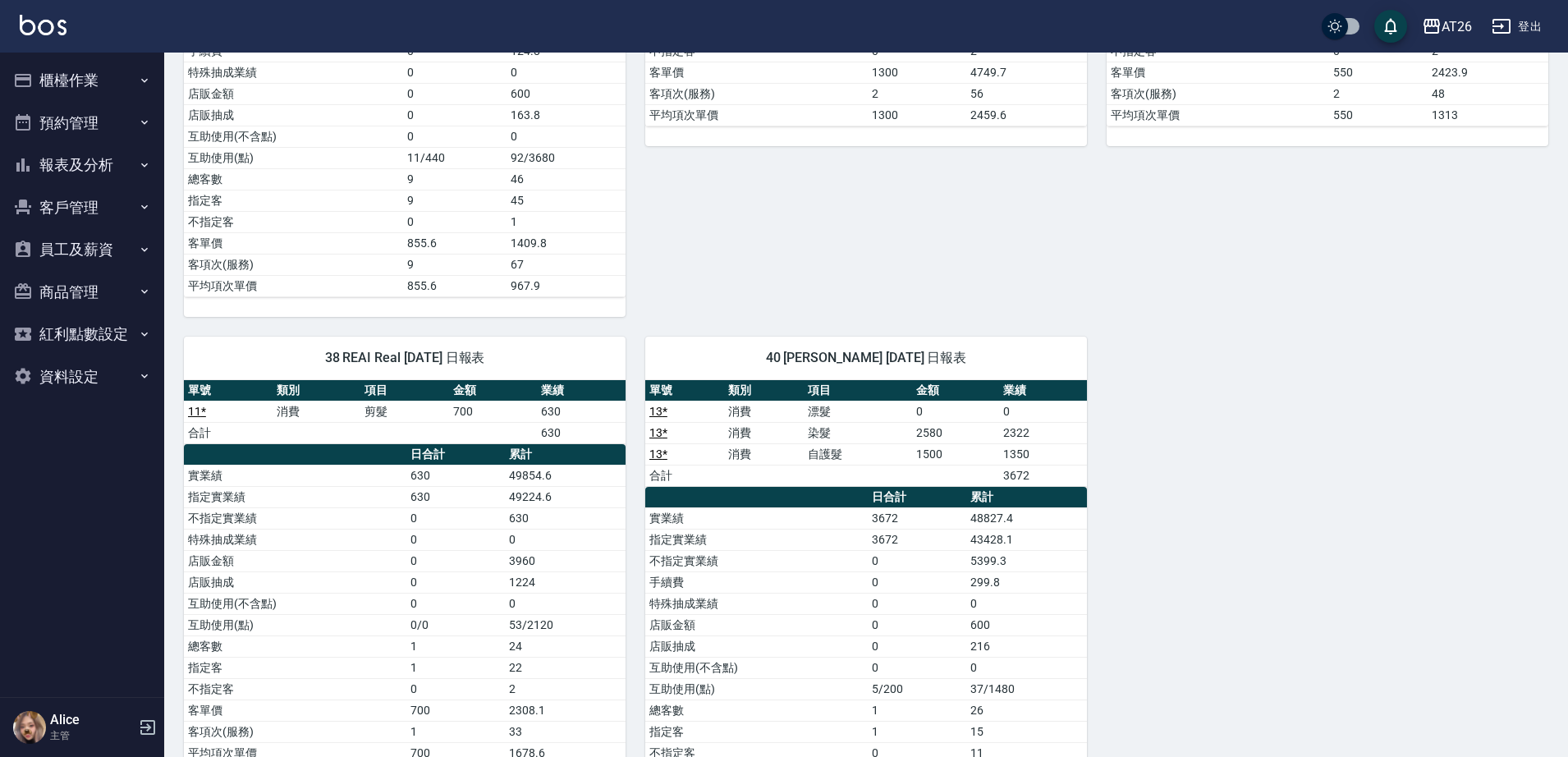
scroll to position [616, 0]
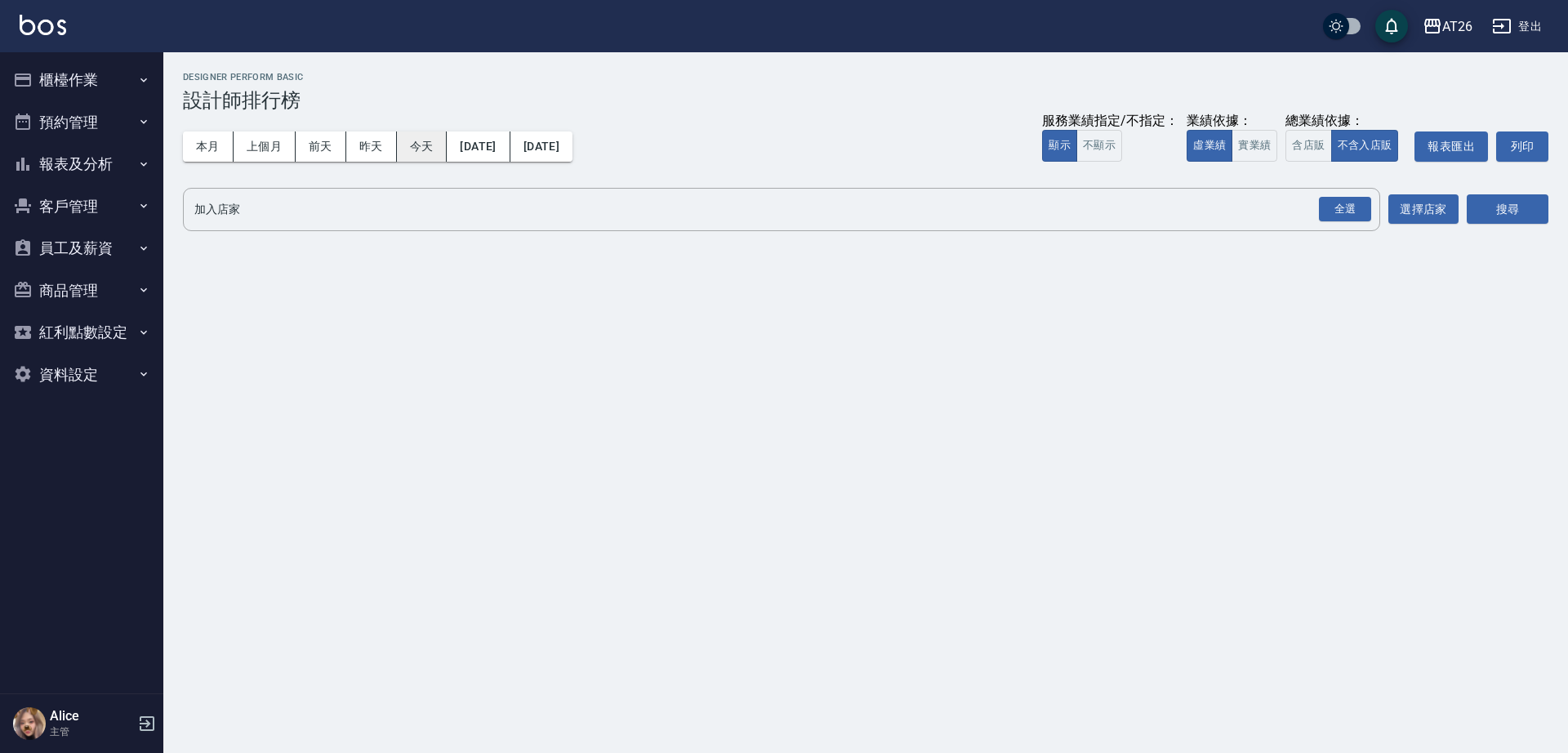
click at [433, 140] on button "今天" at bounding box center [422, 146] width 50 height 30
click at [1247, 141] on button "實業績" at bounding box center [1254, 146] width 45 height 32
click at [1349, 214] on div "全選" at bounding box center [1345, 209] width 52 height 25
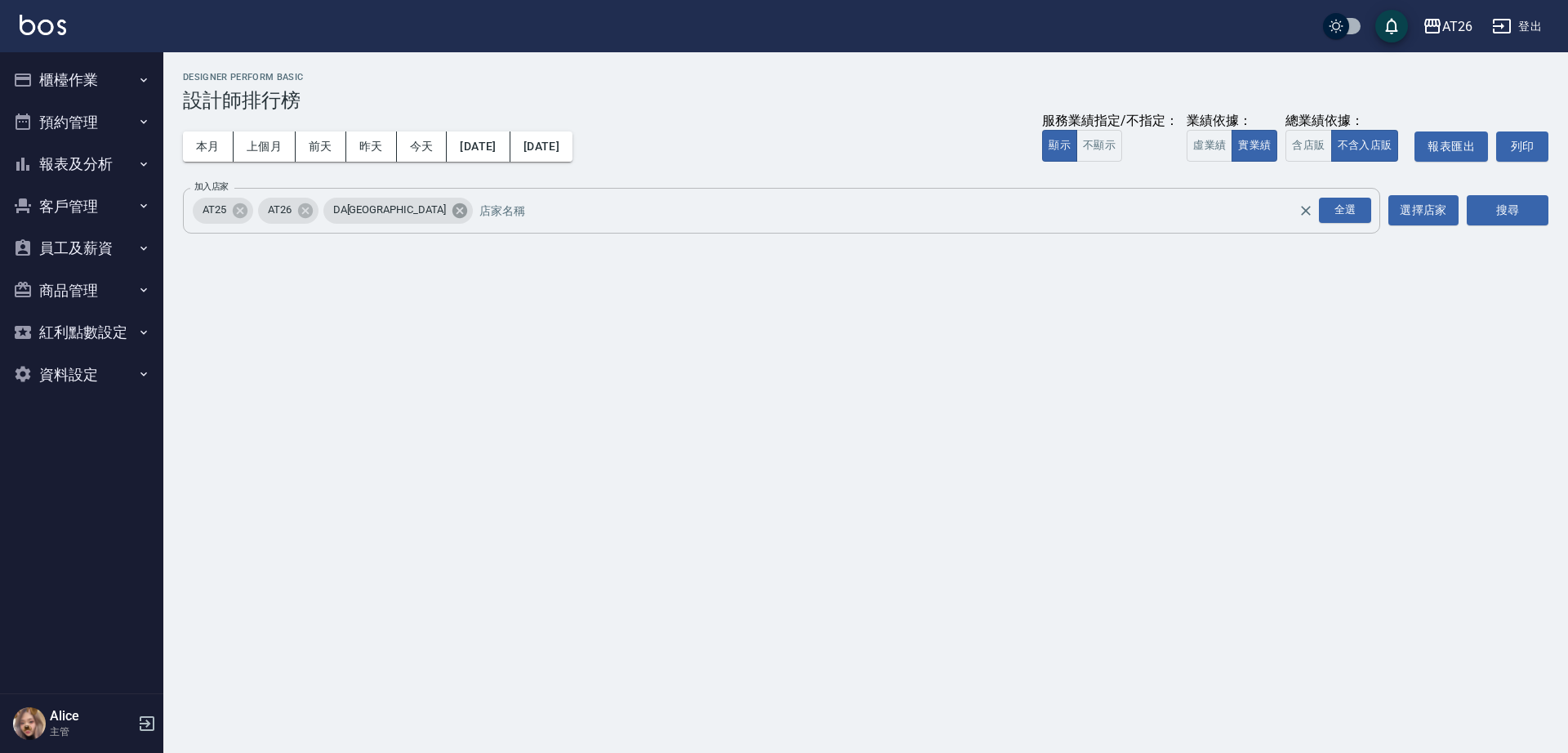
click at [451, 218] on icon at bounding box center [459, 210] width 18 height 18
click at [240, 208] on icon at bounding box center [240, 209] width 14 height 14
click at [1503, 208] on button "搜尋" at bounding box center [1507, 210] width 82 height 30
